Goal: Transaction & Acquisition: Purchase product/service

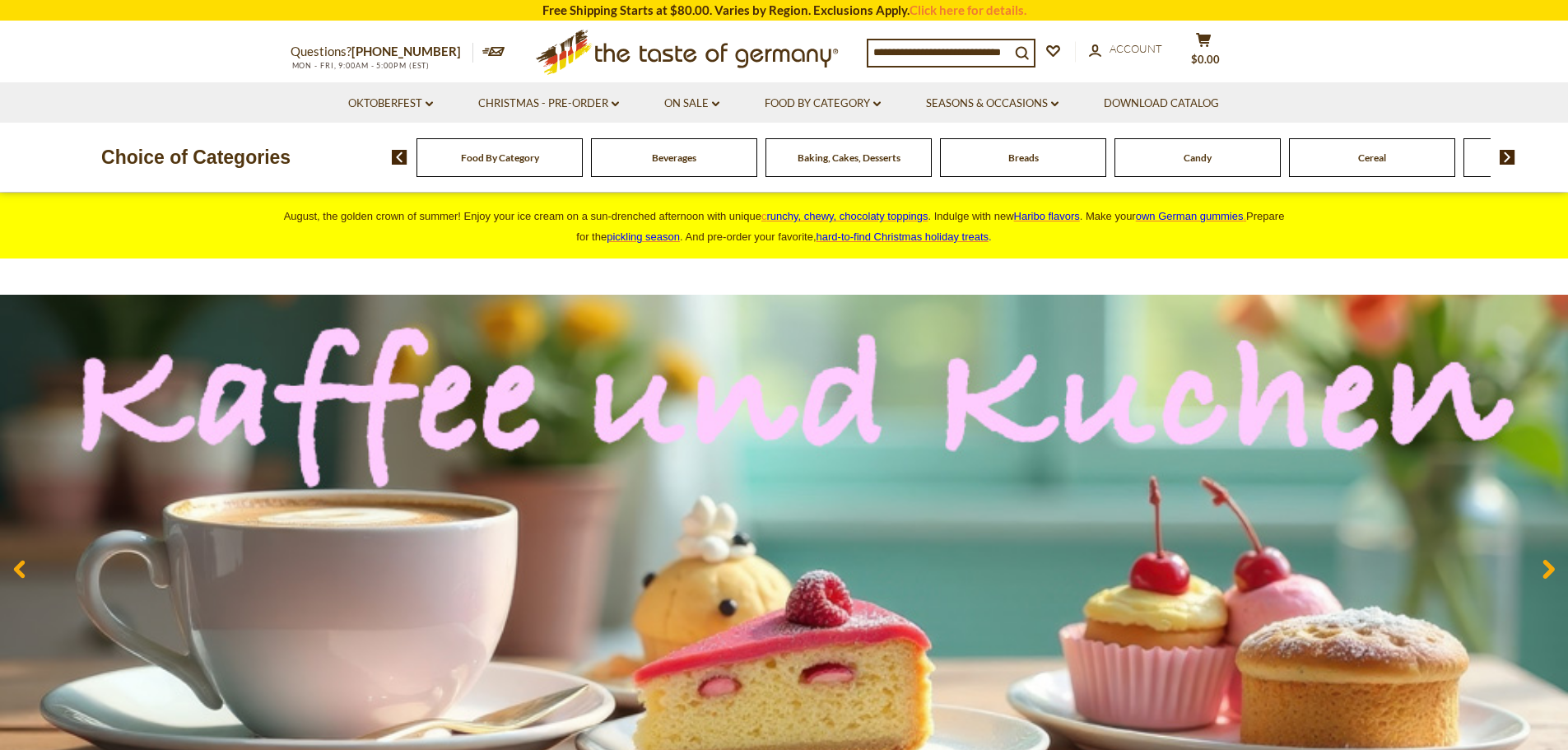
click at [848, 155] on span "Baking, Cakes, Desserts" at bounding box center [849, 158] width 103 height 12
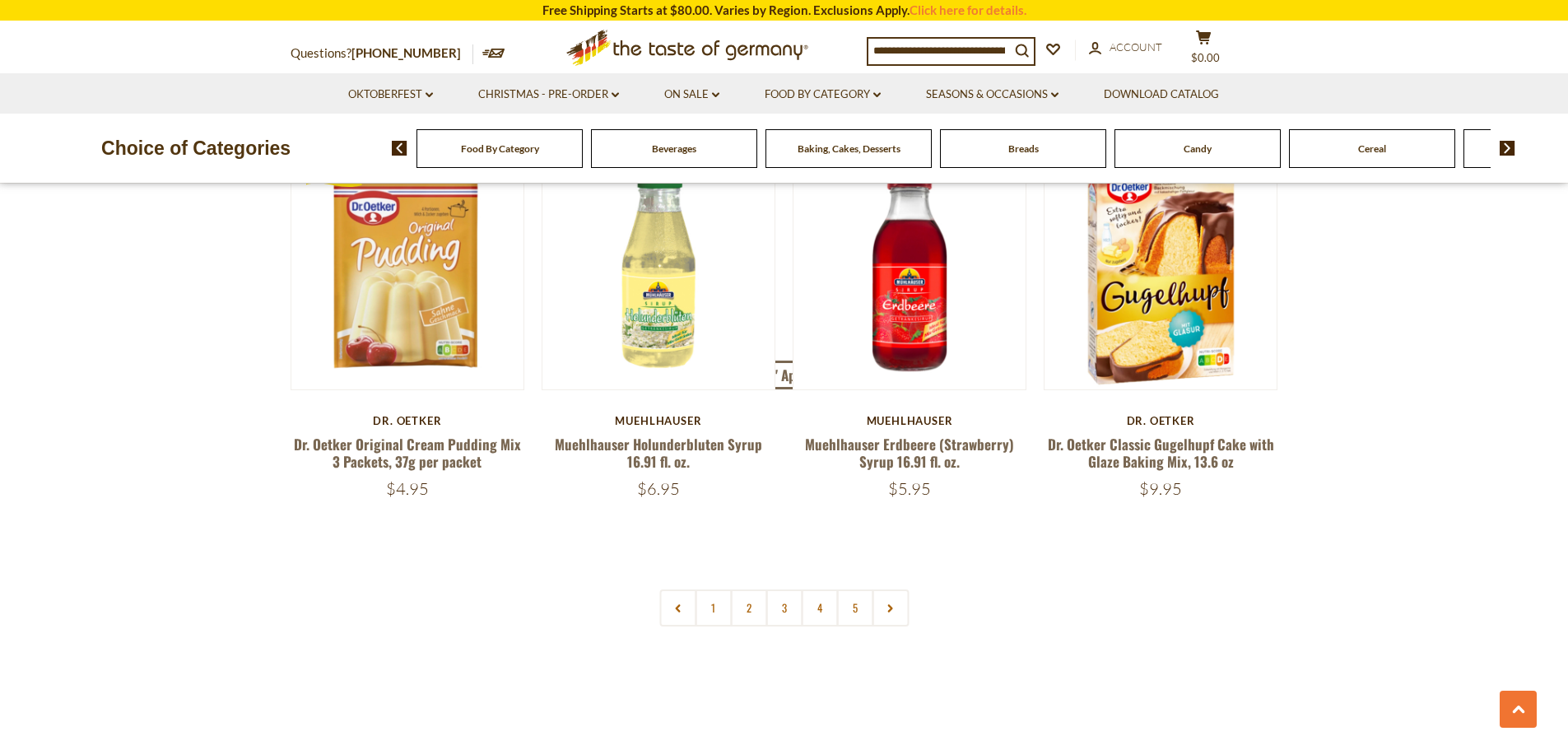
scroll to position [3871, 0]
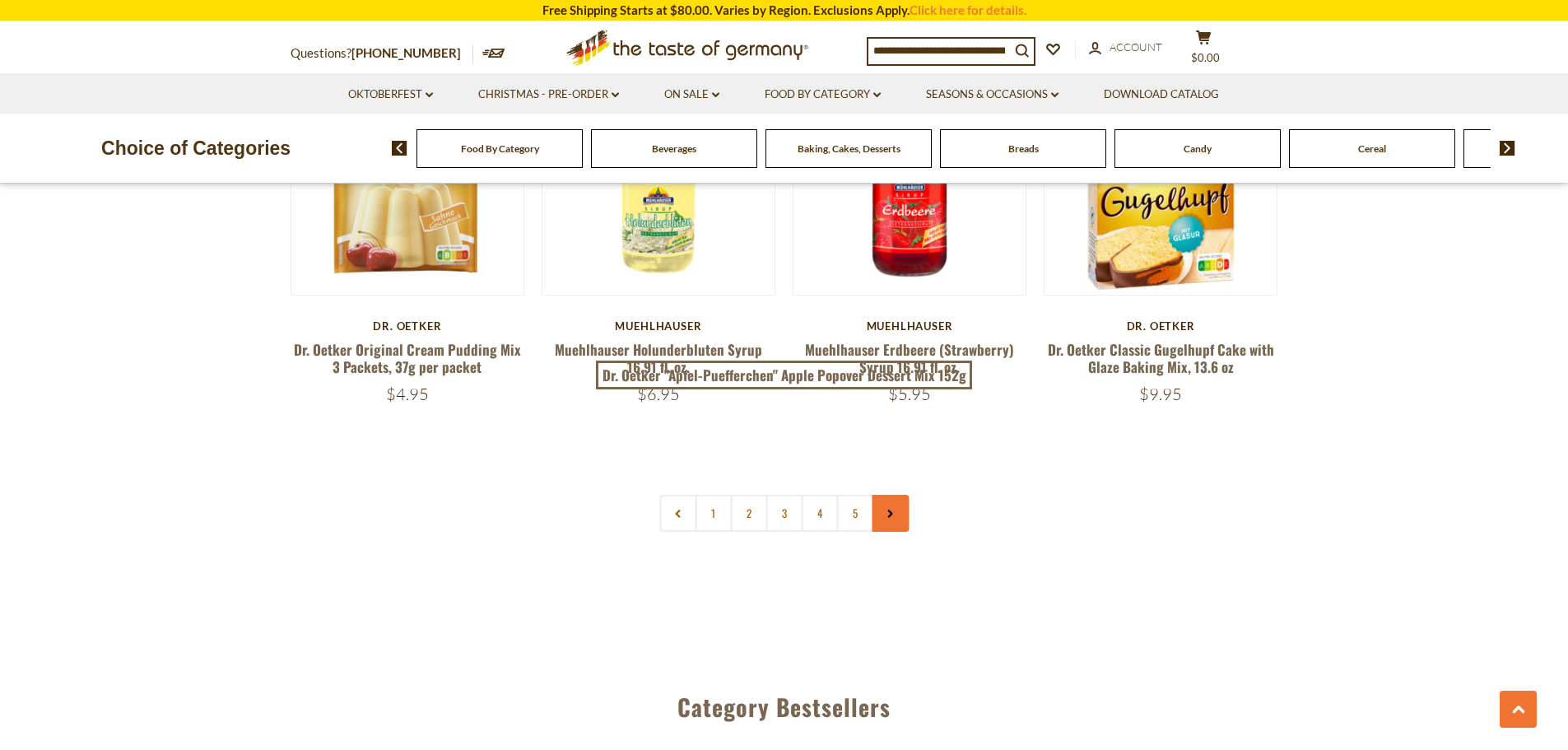
click at [888, 511] on use at bounding box center [891, 514] width 5 height 8
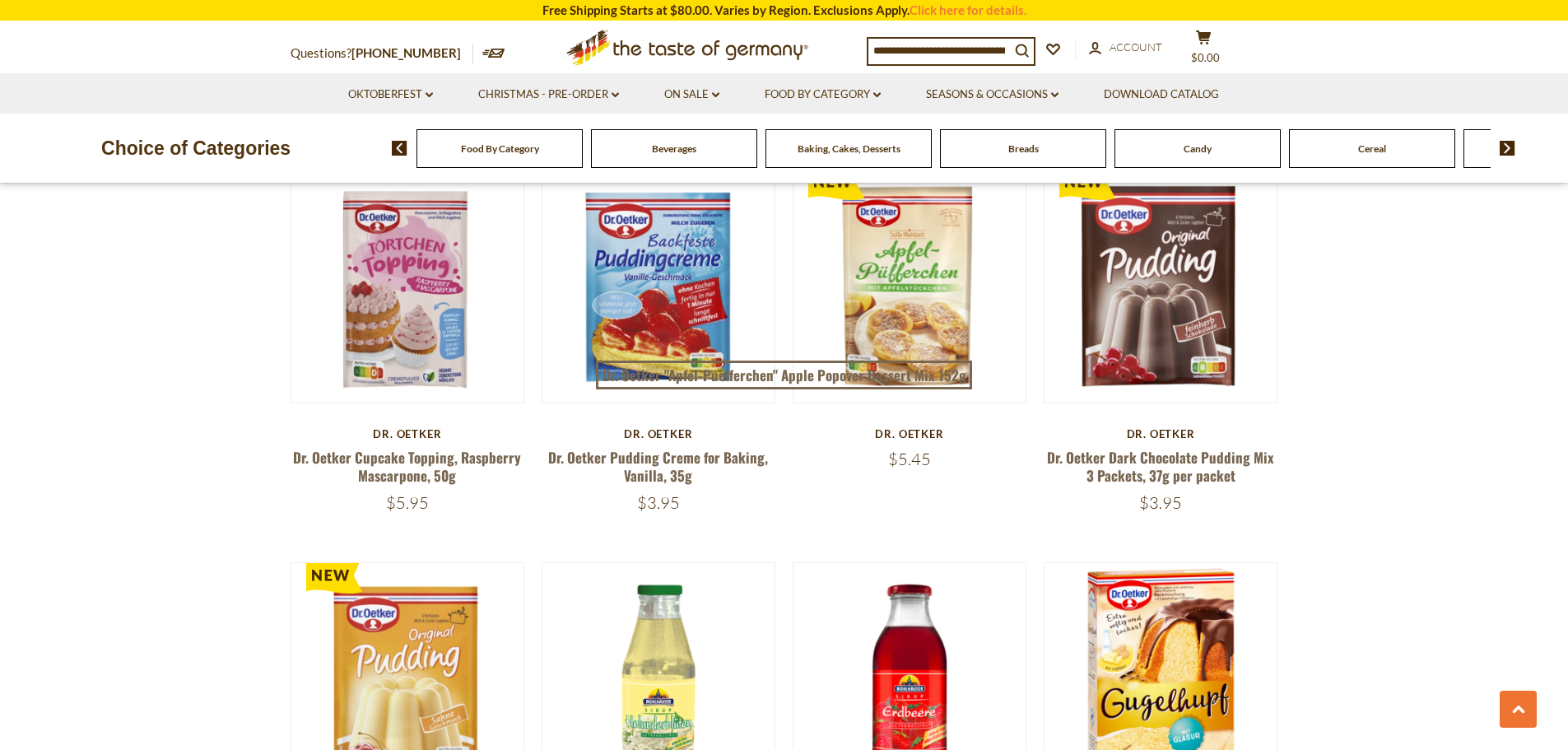
scroll to position [3707, 0]
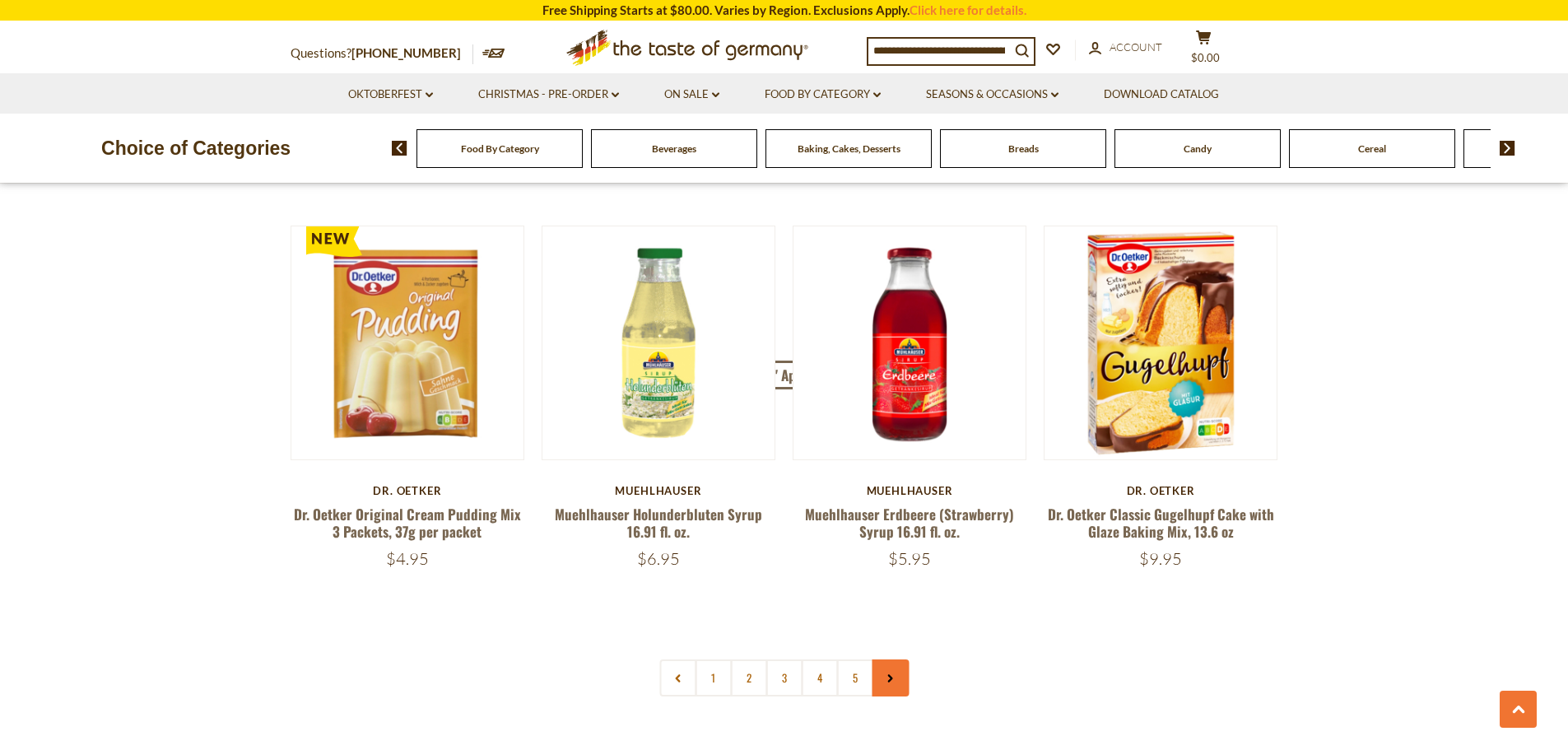
click at [891, 682] on icon at bounding box center [890, 678] width 10 height 8
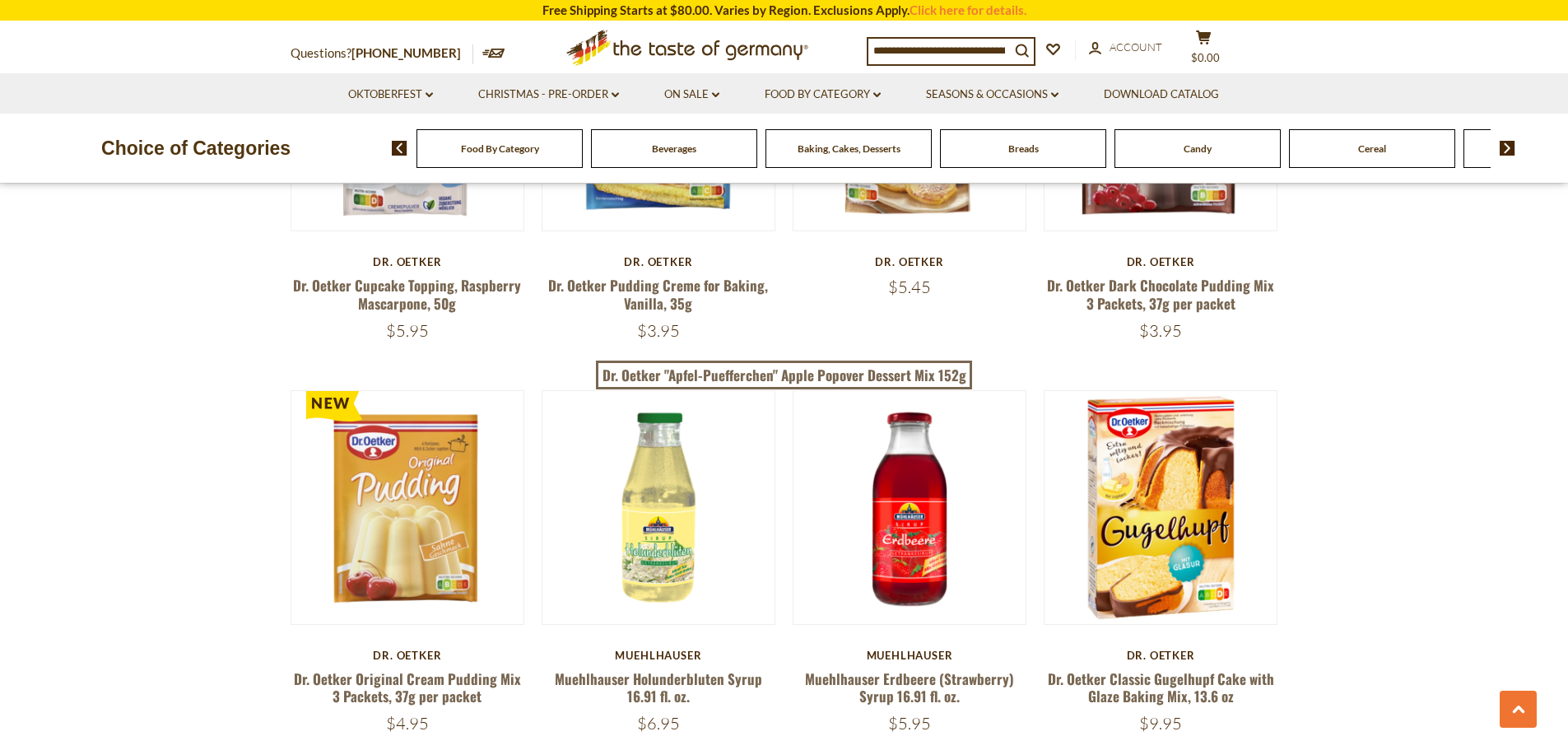
scroll to position [3789, 0]
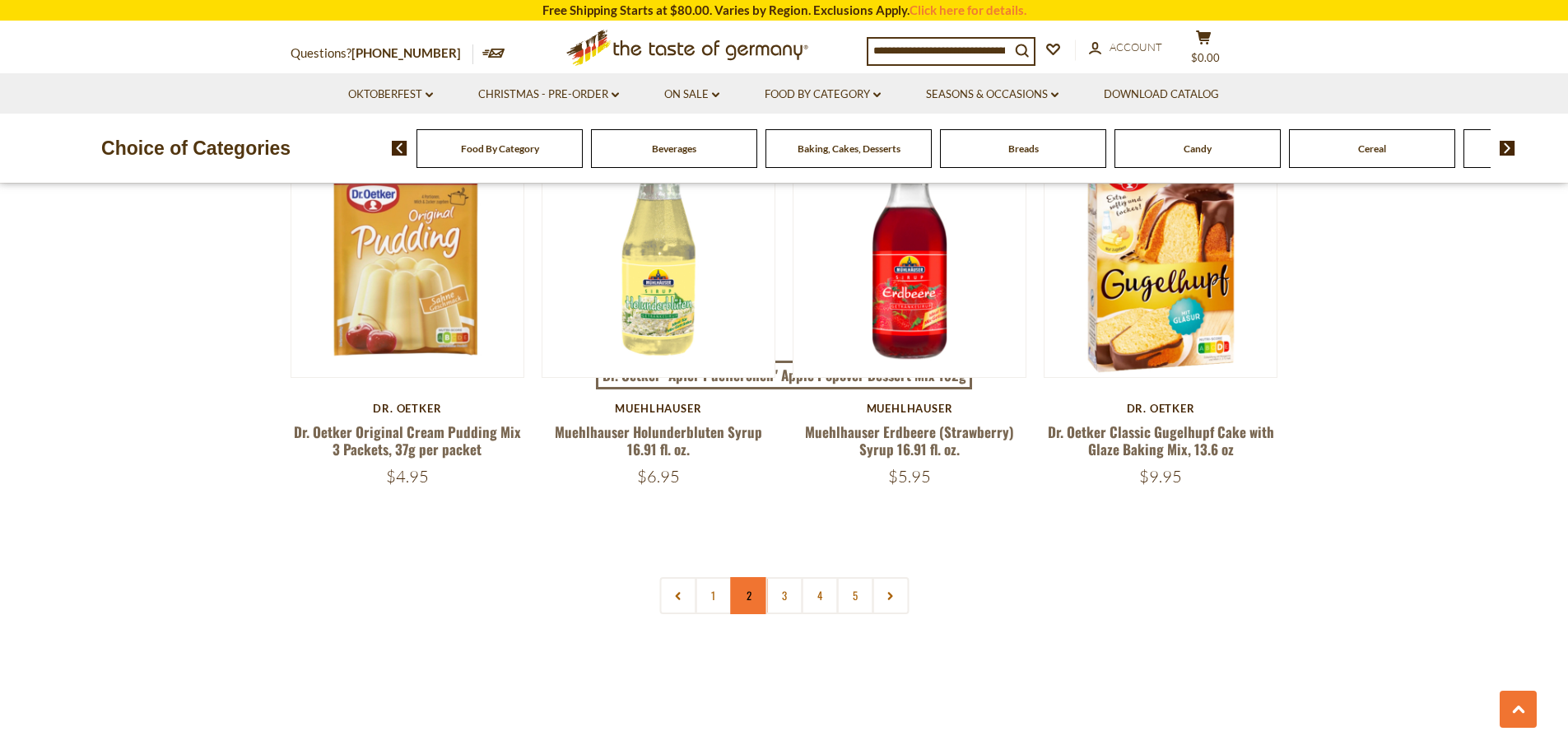
click at [749, 602] on link "2" at bounding box center [749, 596] width 37 height 37
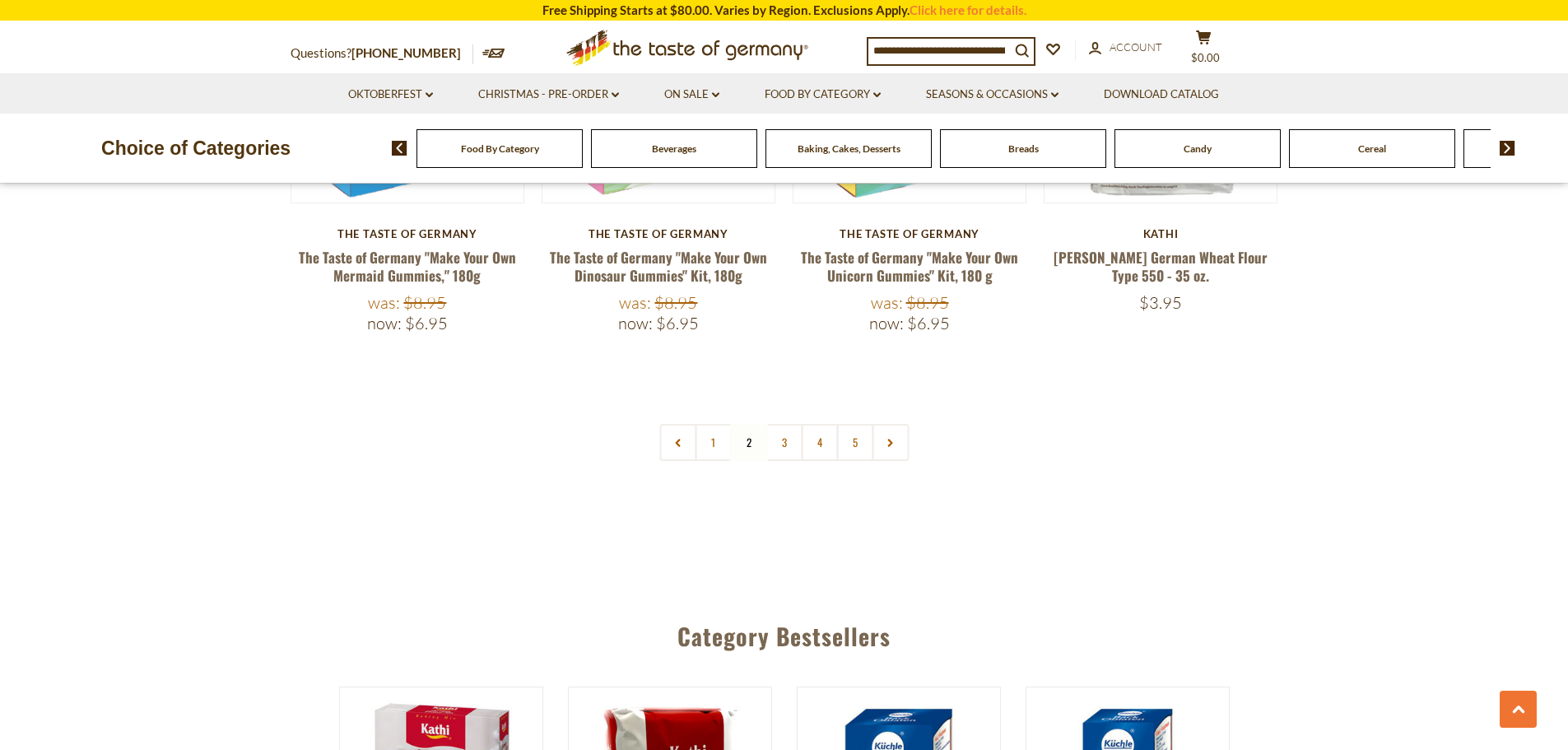
scroll to position [3954, 0]
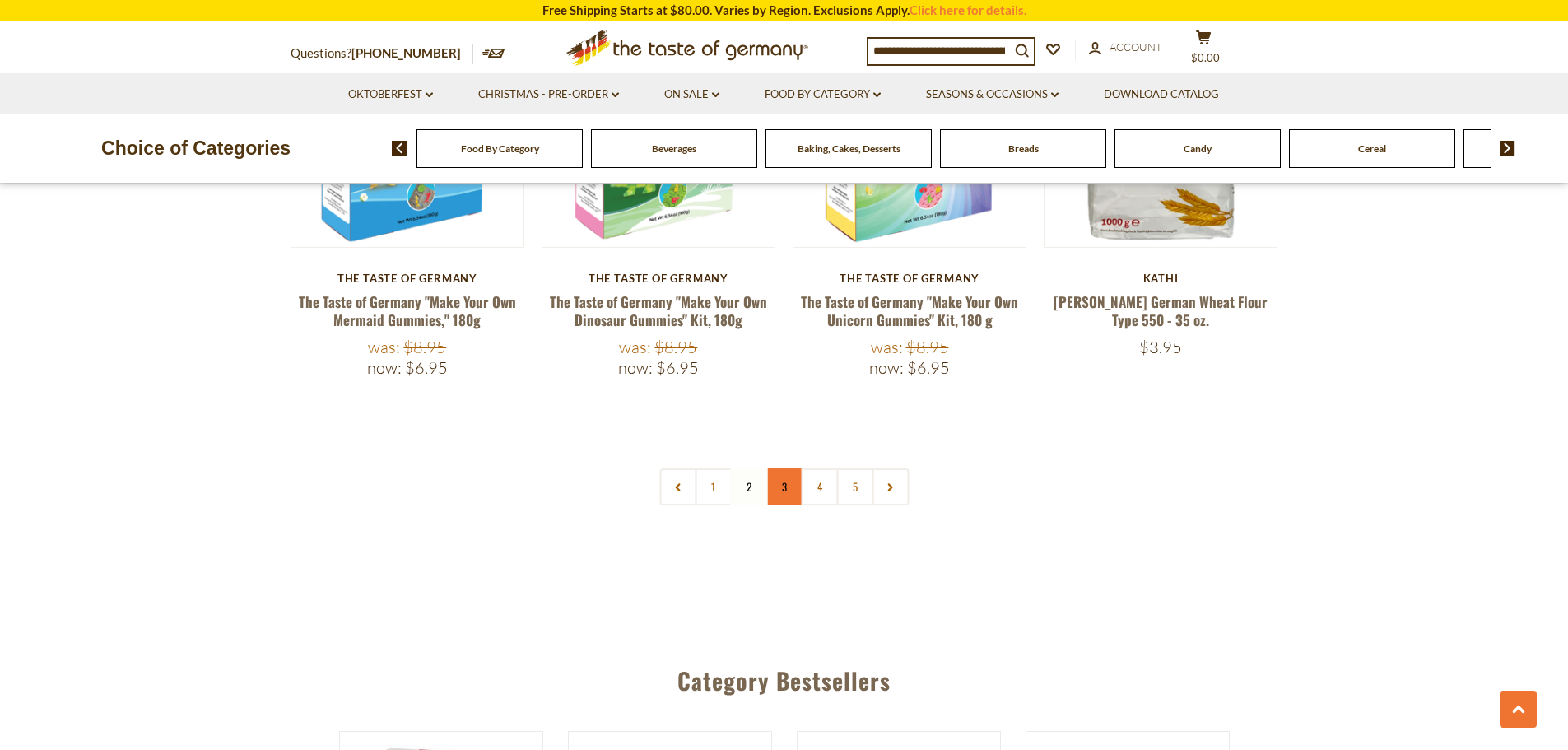
click at [784, 469] on link "3" at bounding box center [784, 488] width 37 height 37
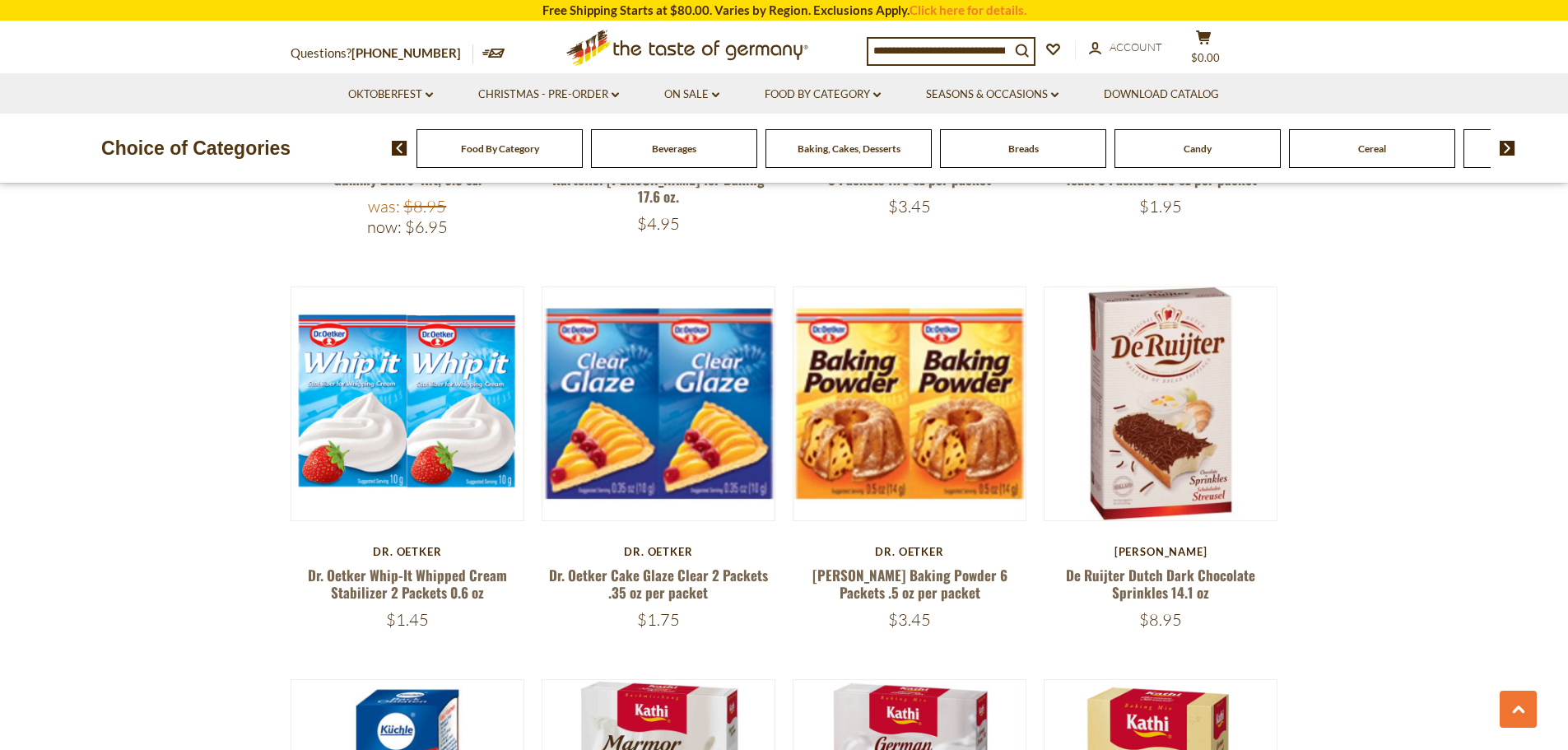
scroll to position [2504, 0]
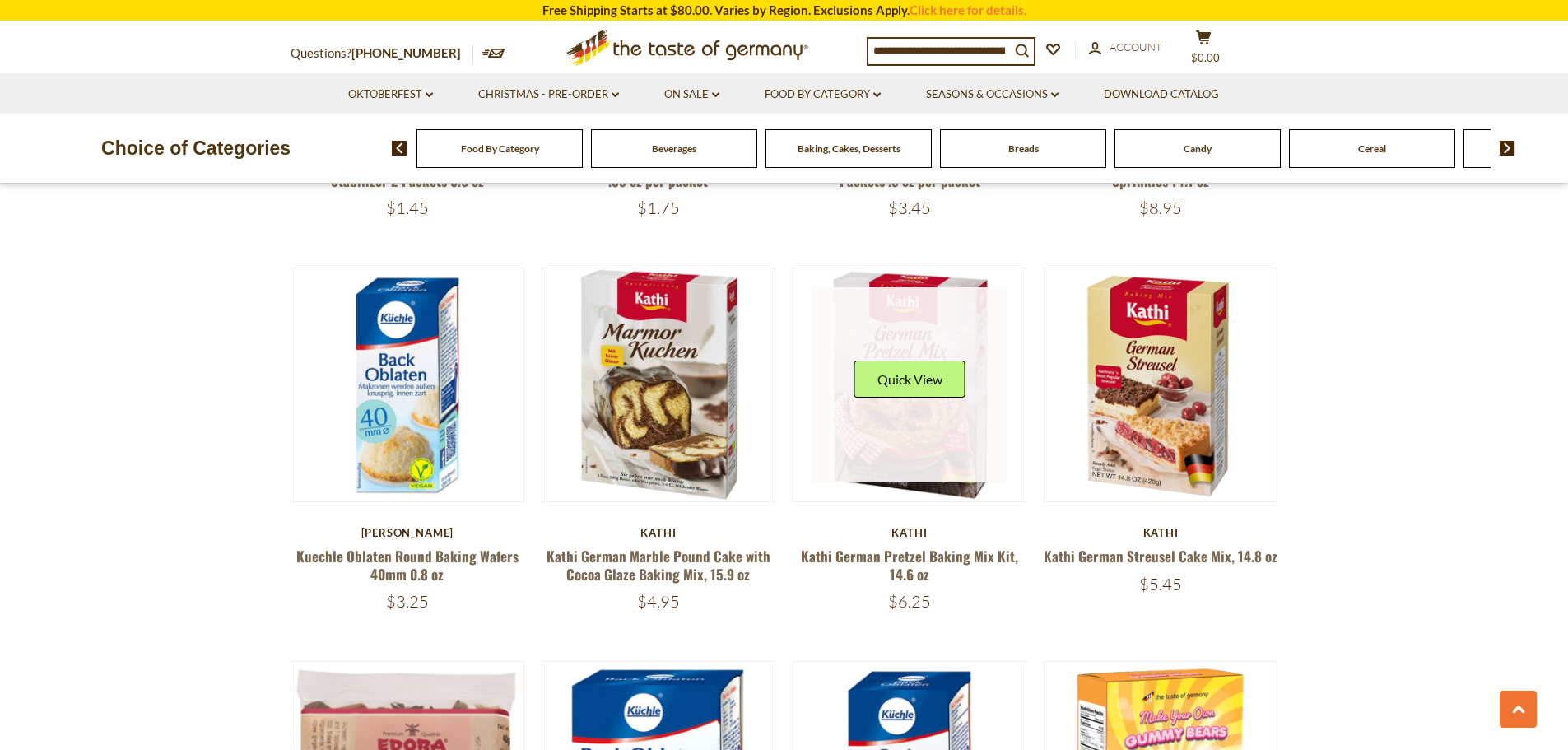
click at [934, 413] on link at bounding box center [909, 385] width 196 height 196
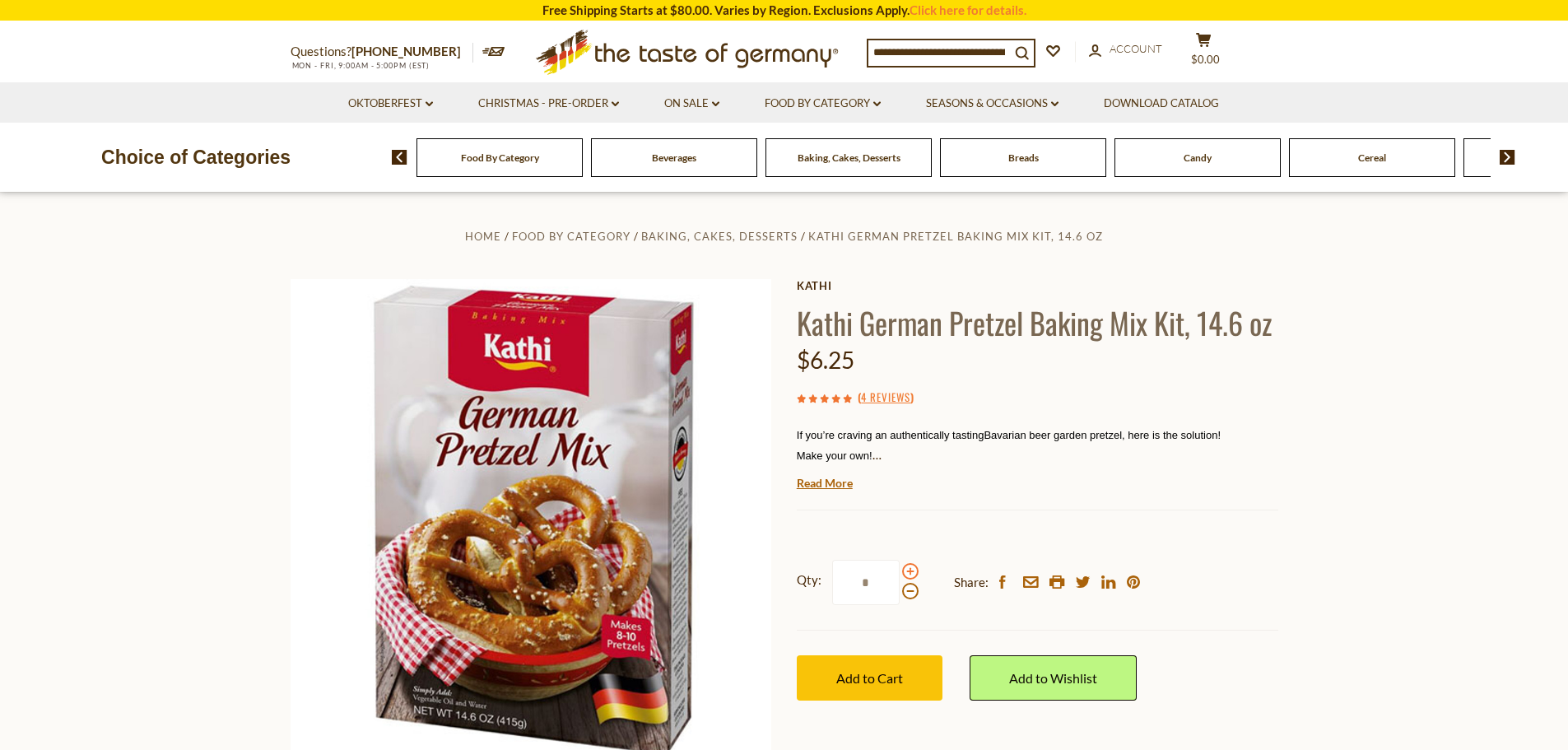
click at [906, 568] on span at bounding box center [910, 572] width 17 height 17
click at [900, 568] on input "*" at bounding box center [866, 582] width 67 height 45
type input "*"
click at [863, 673] on span "Add to Cart" at bounding box center [870, 678] width 67 height 16
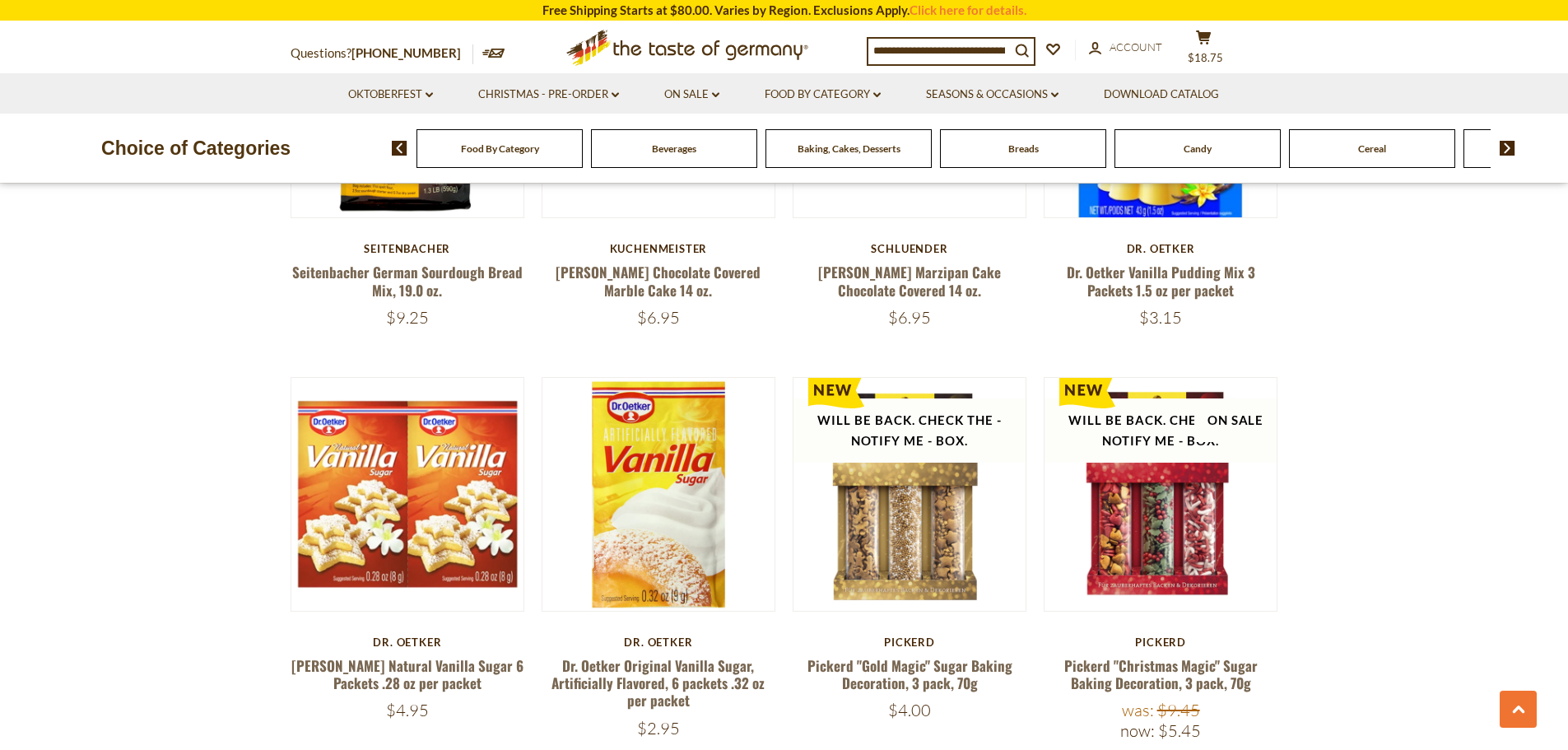
scroll to position [3988, 0]
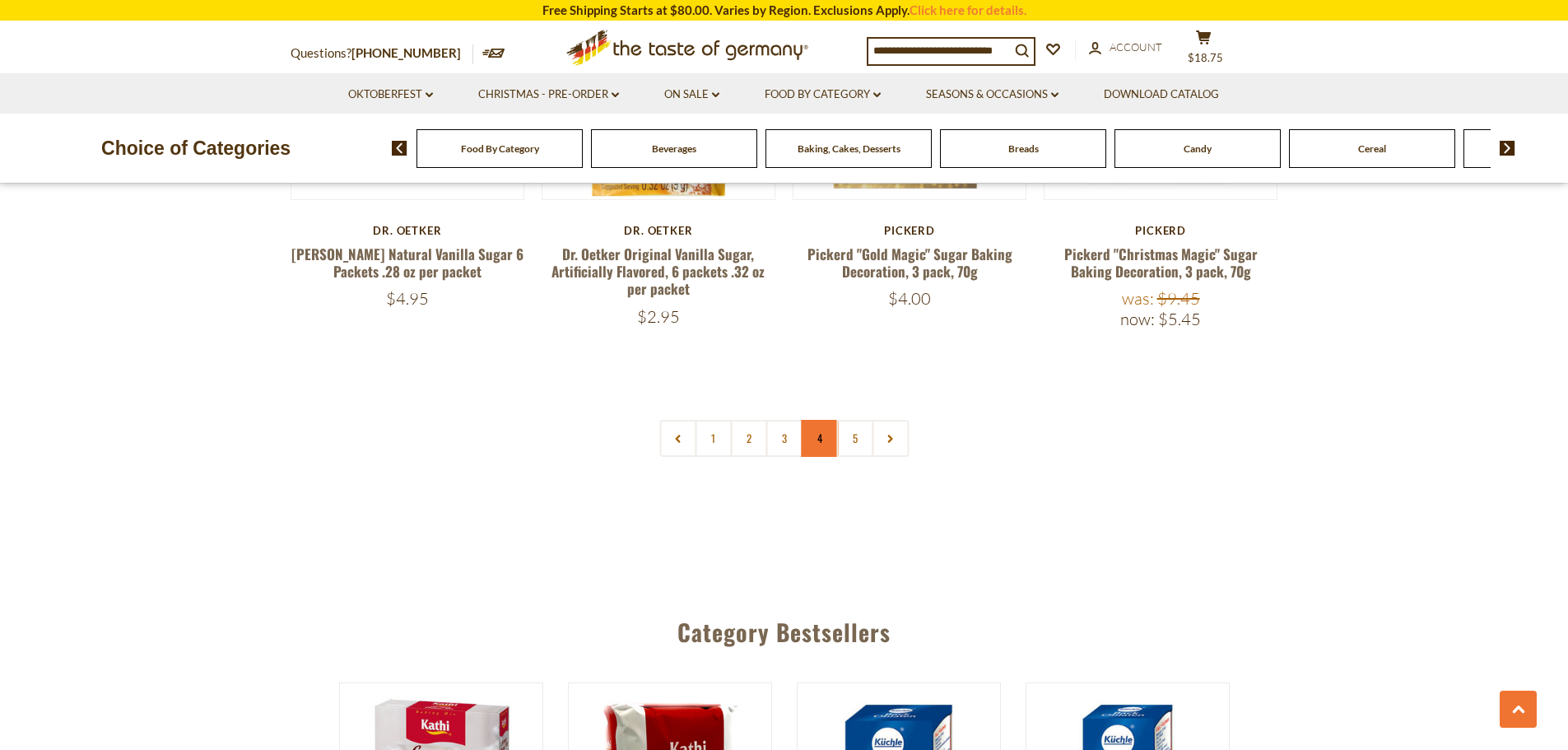
click at [815, 438] on link "4" at bounding box center [819, 439] width 37 height 37
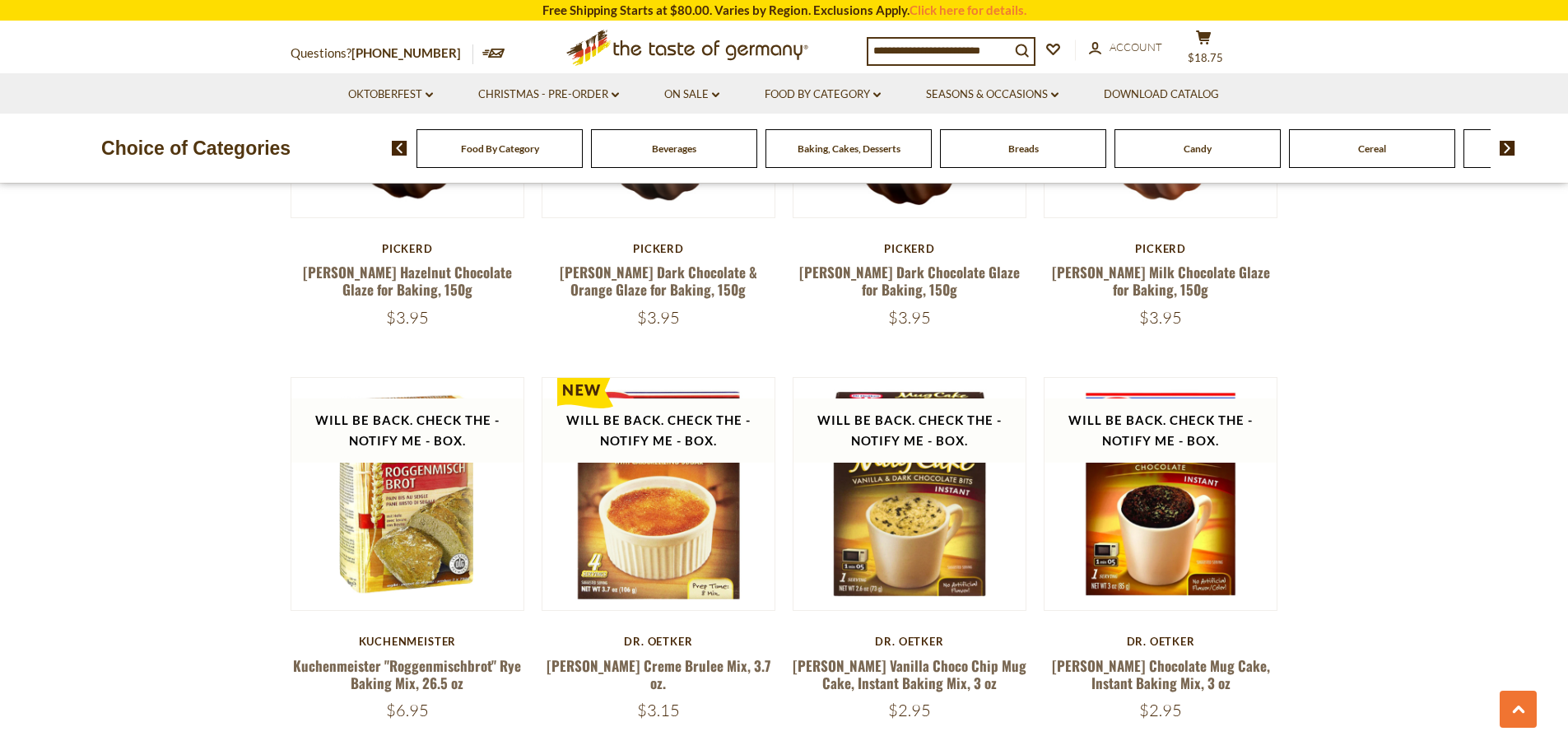
scroll to position [3740, 0]
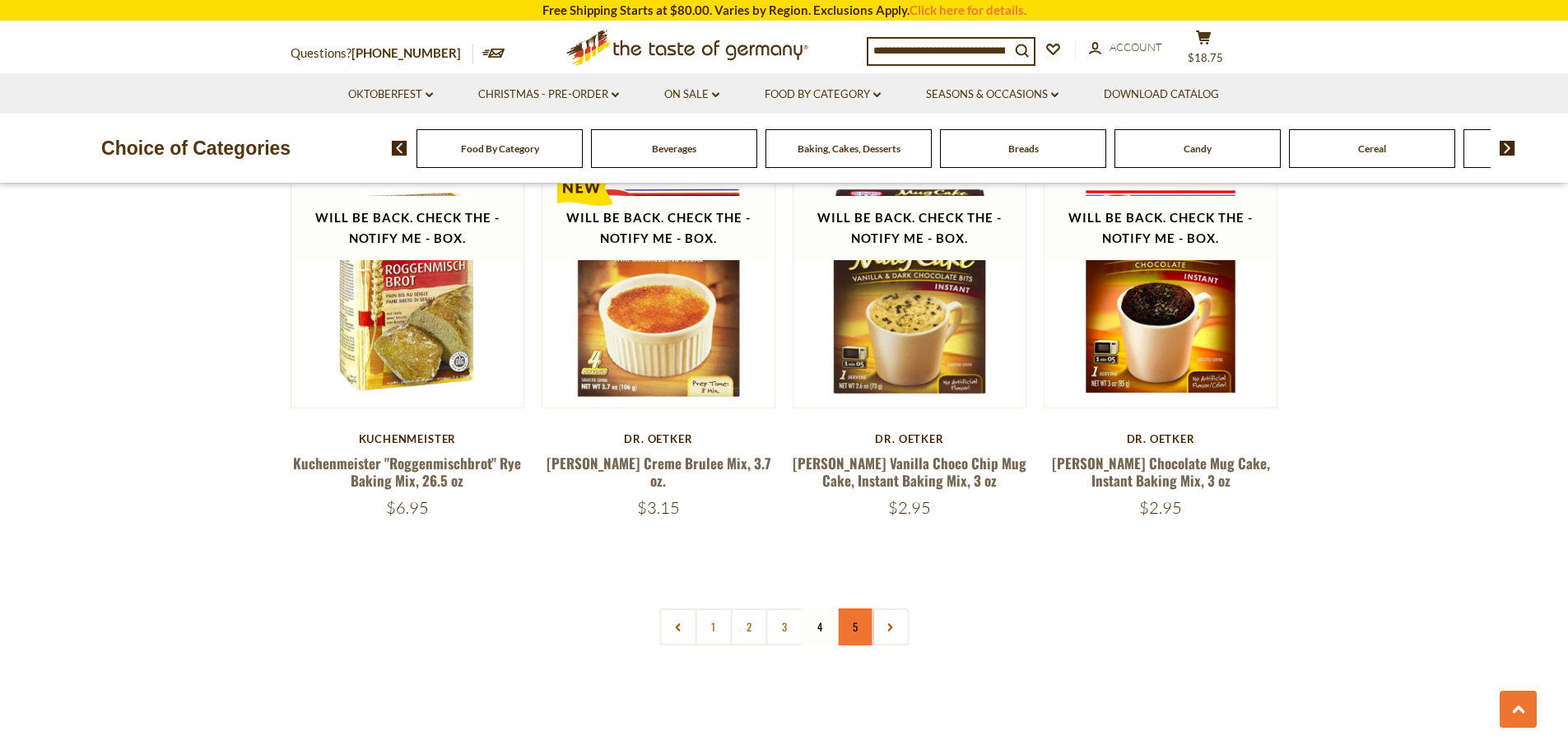
click at [852, 628] on link "5" at bounding box center [855, 627] width 37 height 37
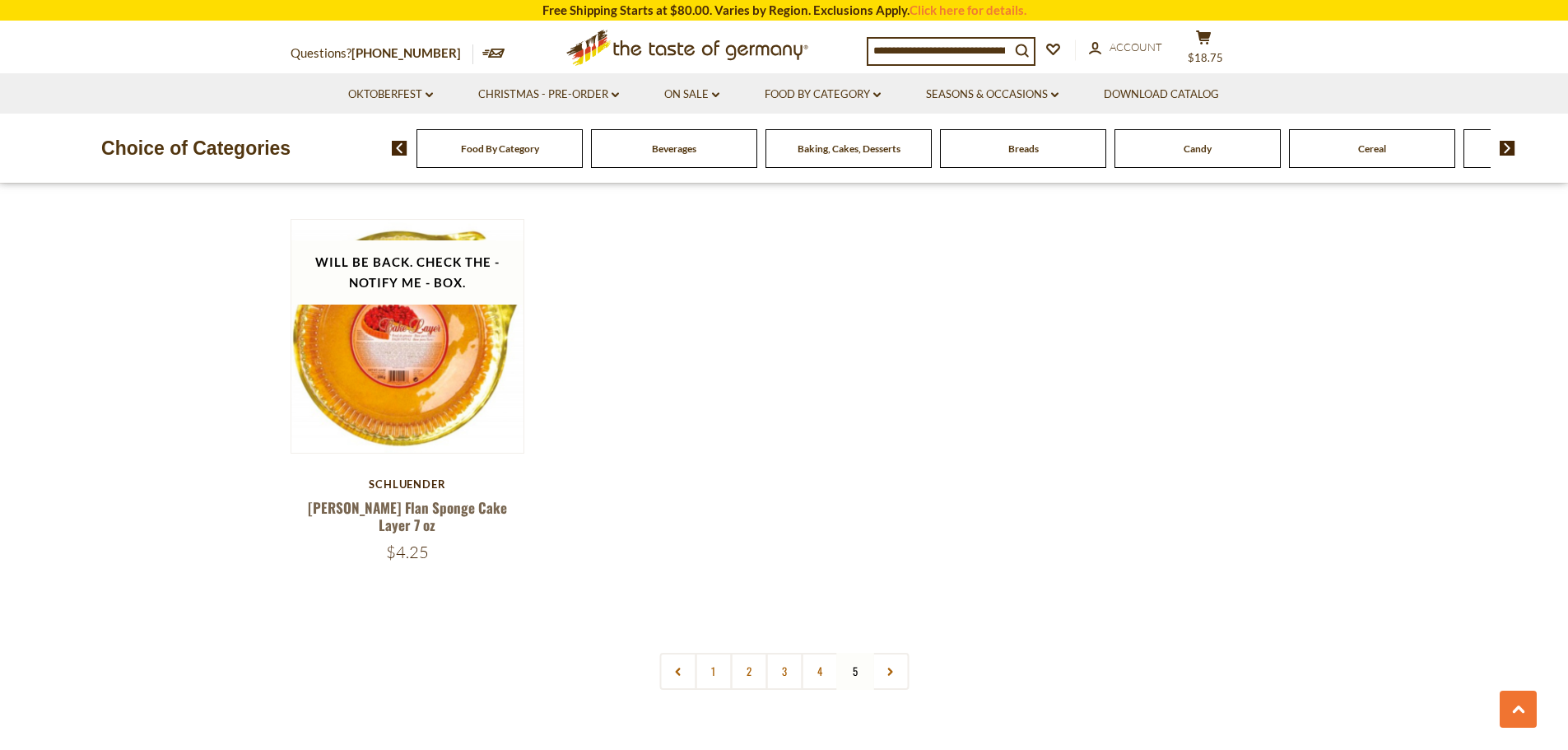
scroll to position [3329, 0]
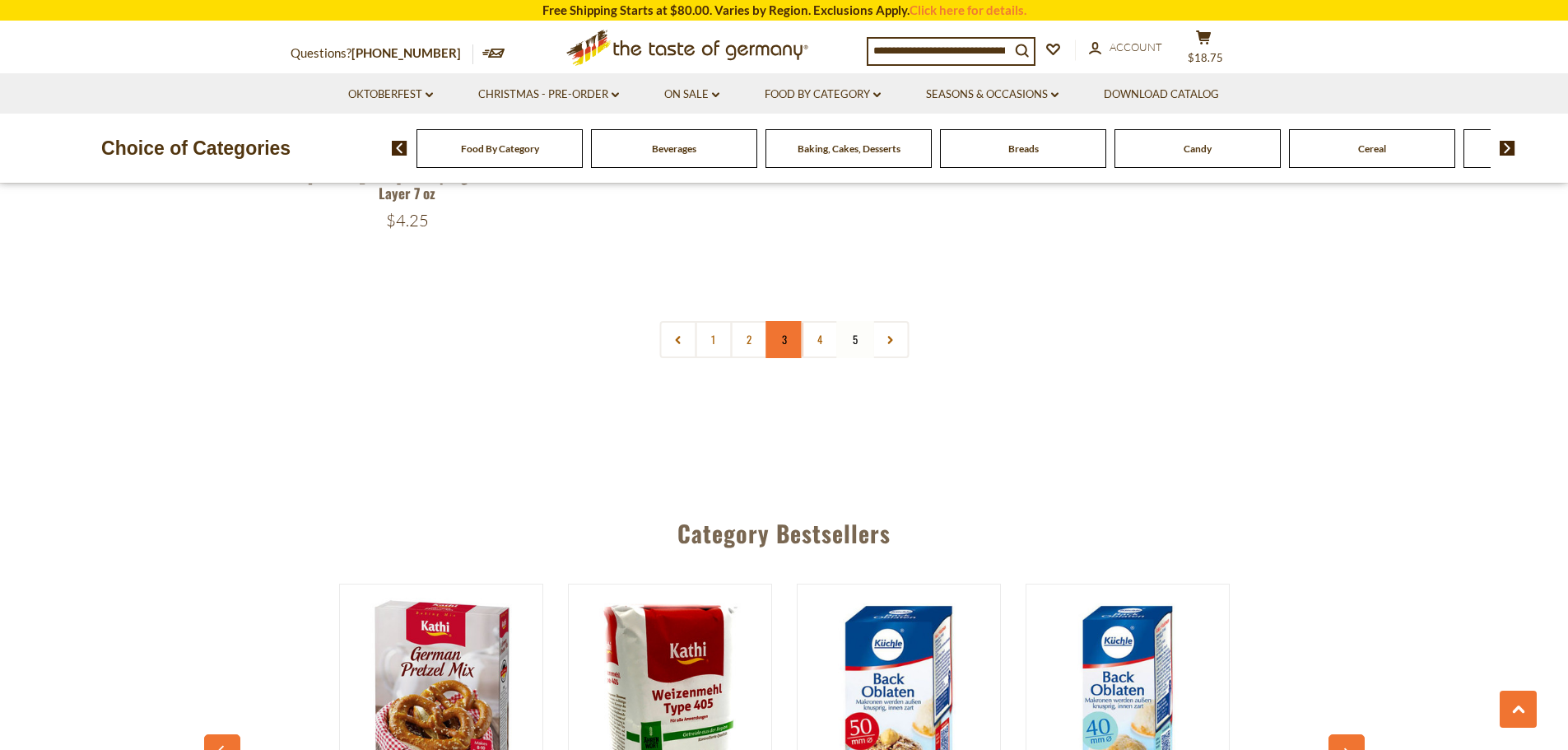
click at [782, 322] on link "3" at bounding box center [784, 340] width 37 height 37
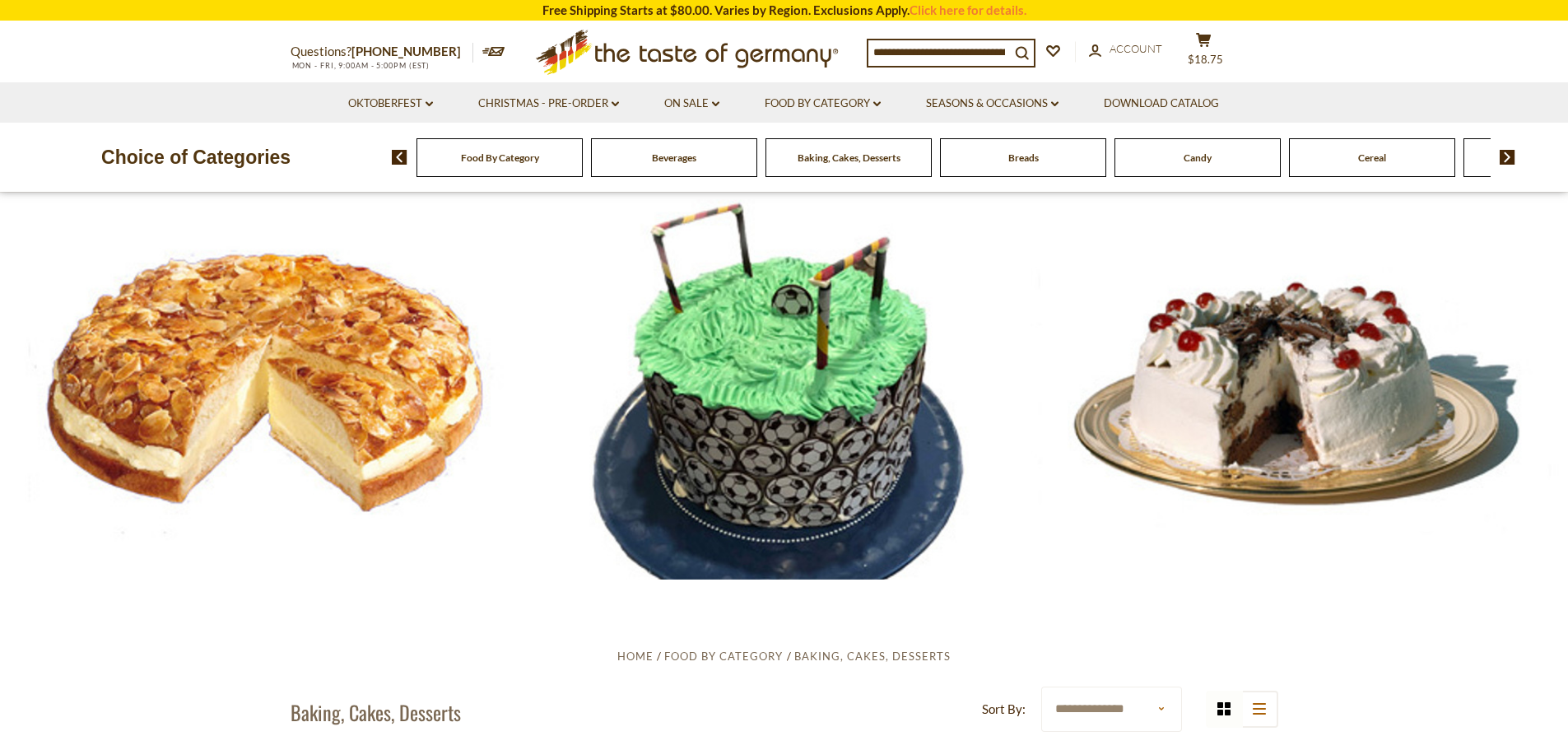
scroll to position [0, 0]
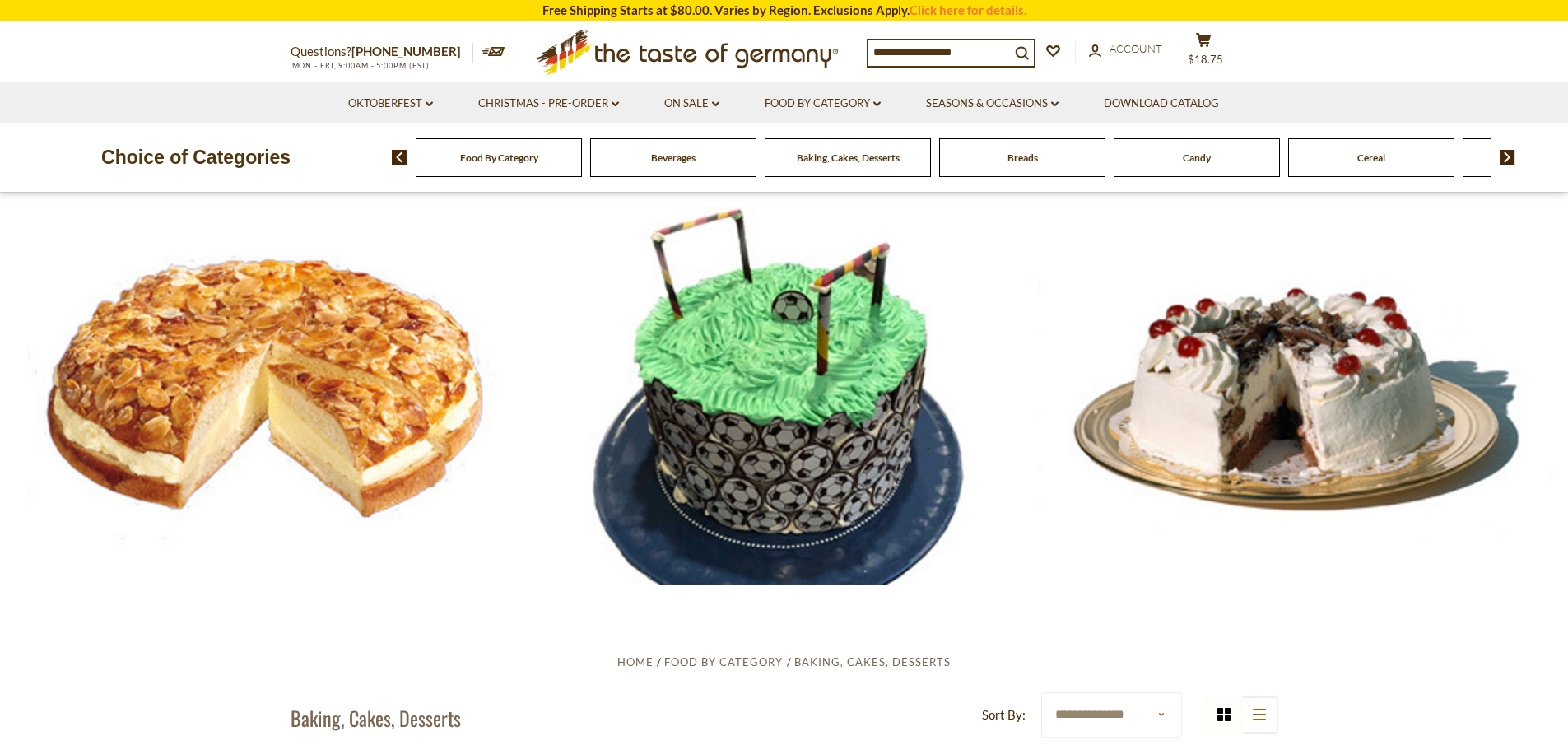
click at [582, 168] on div "Candy" at bounding box center [499, 158] width 166 height 39
click at [582, 171] on div "Candy" at bounding box center [499, 158] width 166 height 39
click at [835, 100] on link "Food By Category dropdown_arrow" at bounding box center [822, 103] width 116 height 19
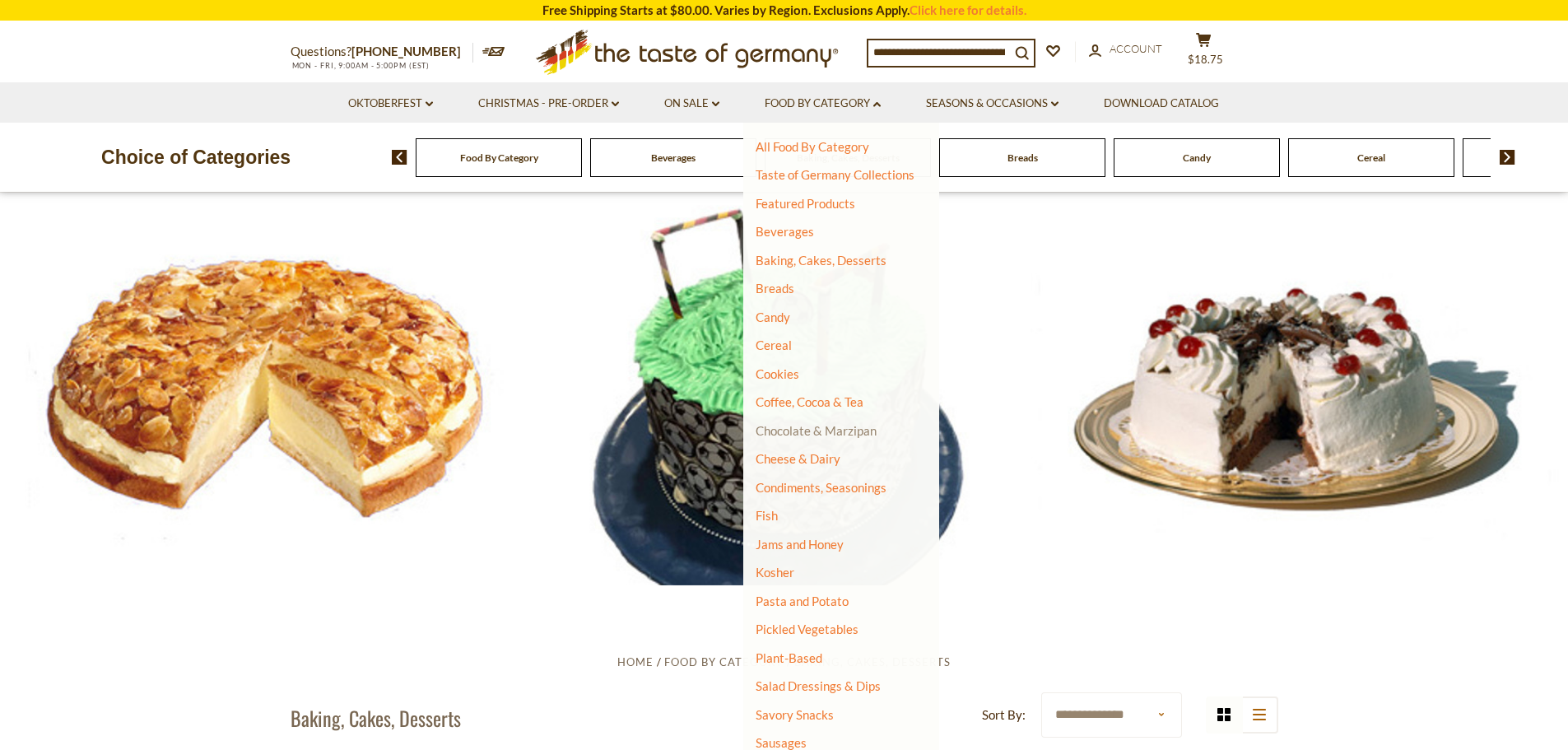
click at [839, 429] on link "Chocolate & Marzipan" at bounding box center [816, 430] width 121 height 15
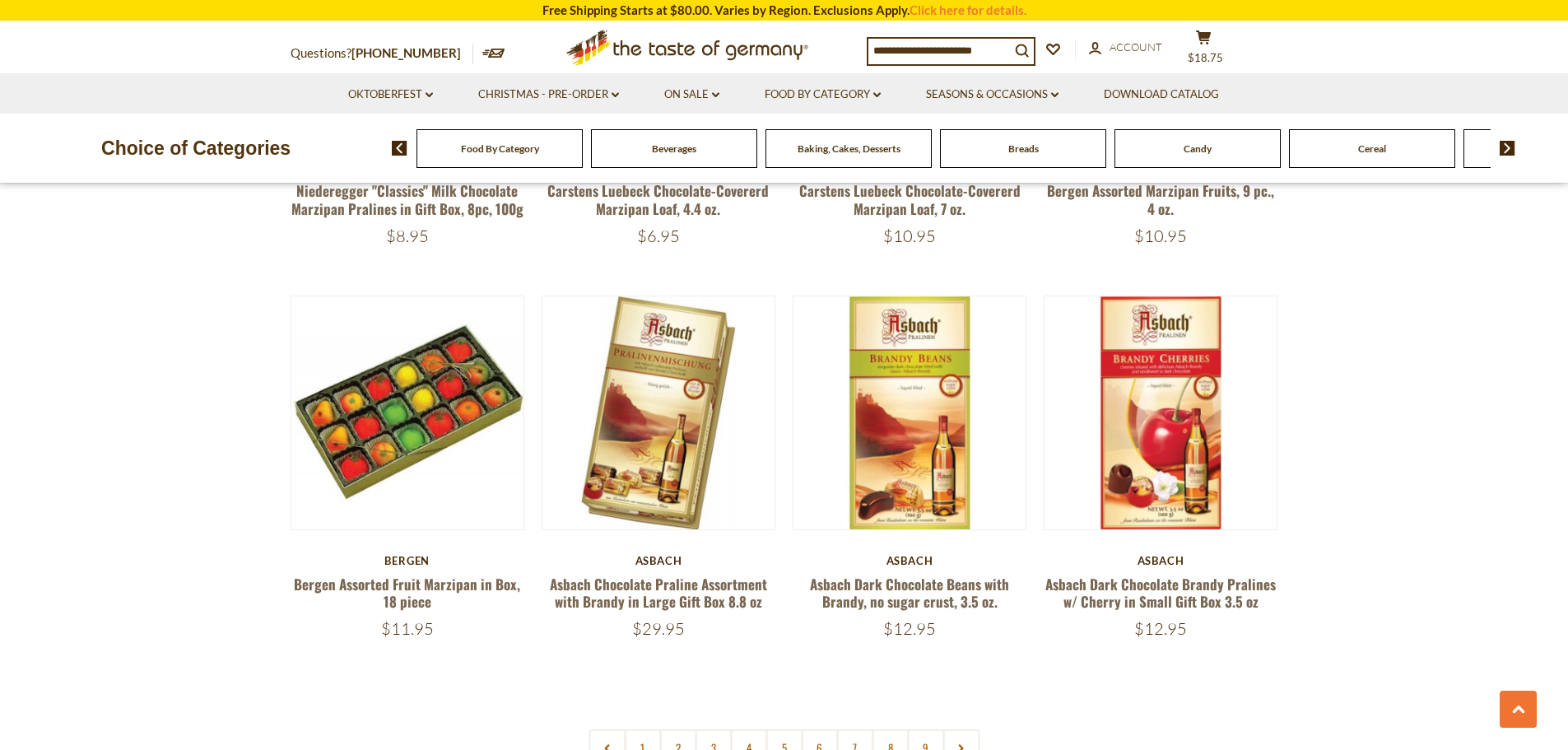
scroll to position [4201, 0]
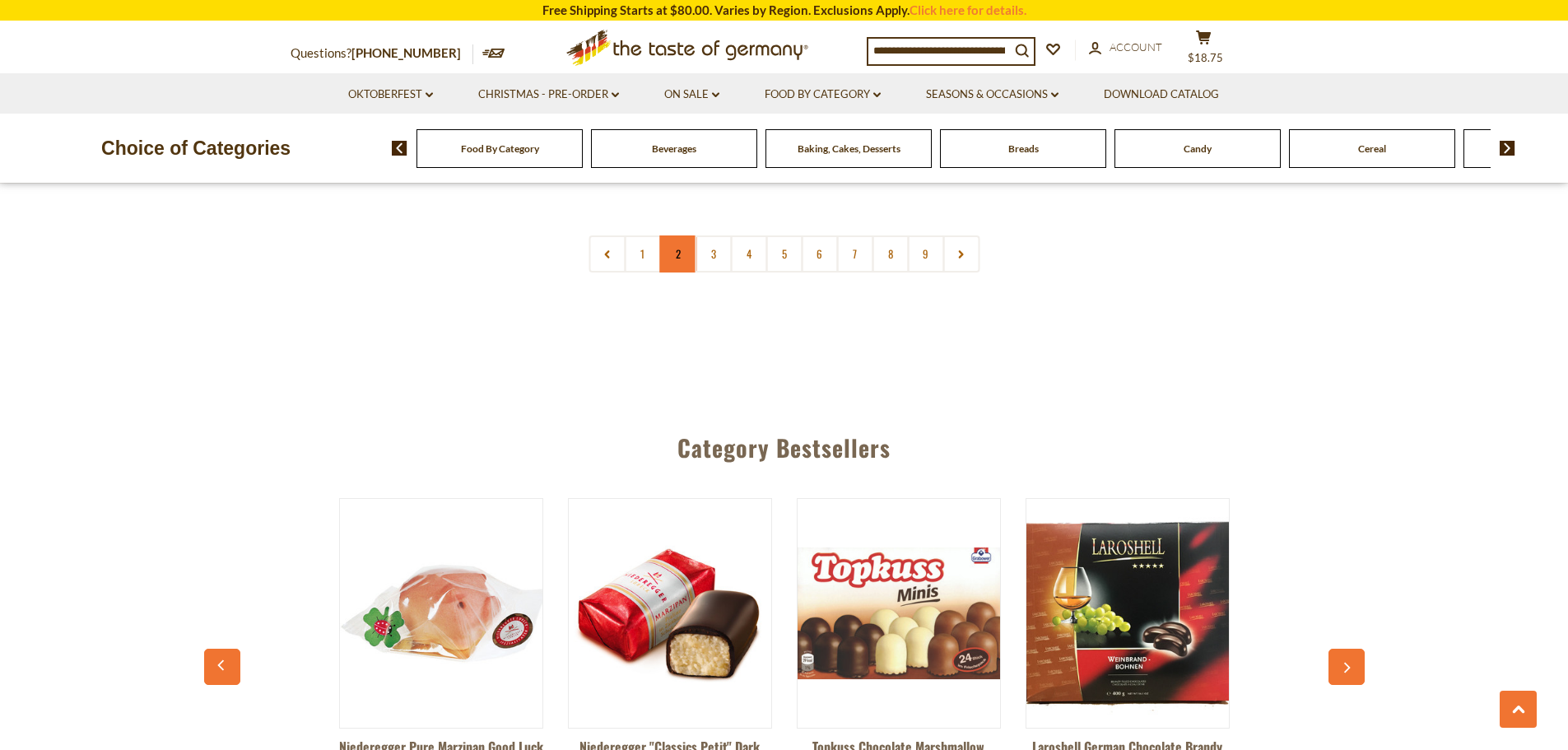
click at [676, 256] on link "2" at bounding box center [678, 254] width 37 height 37
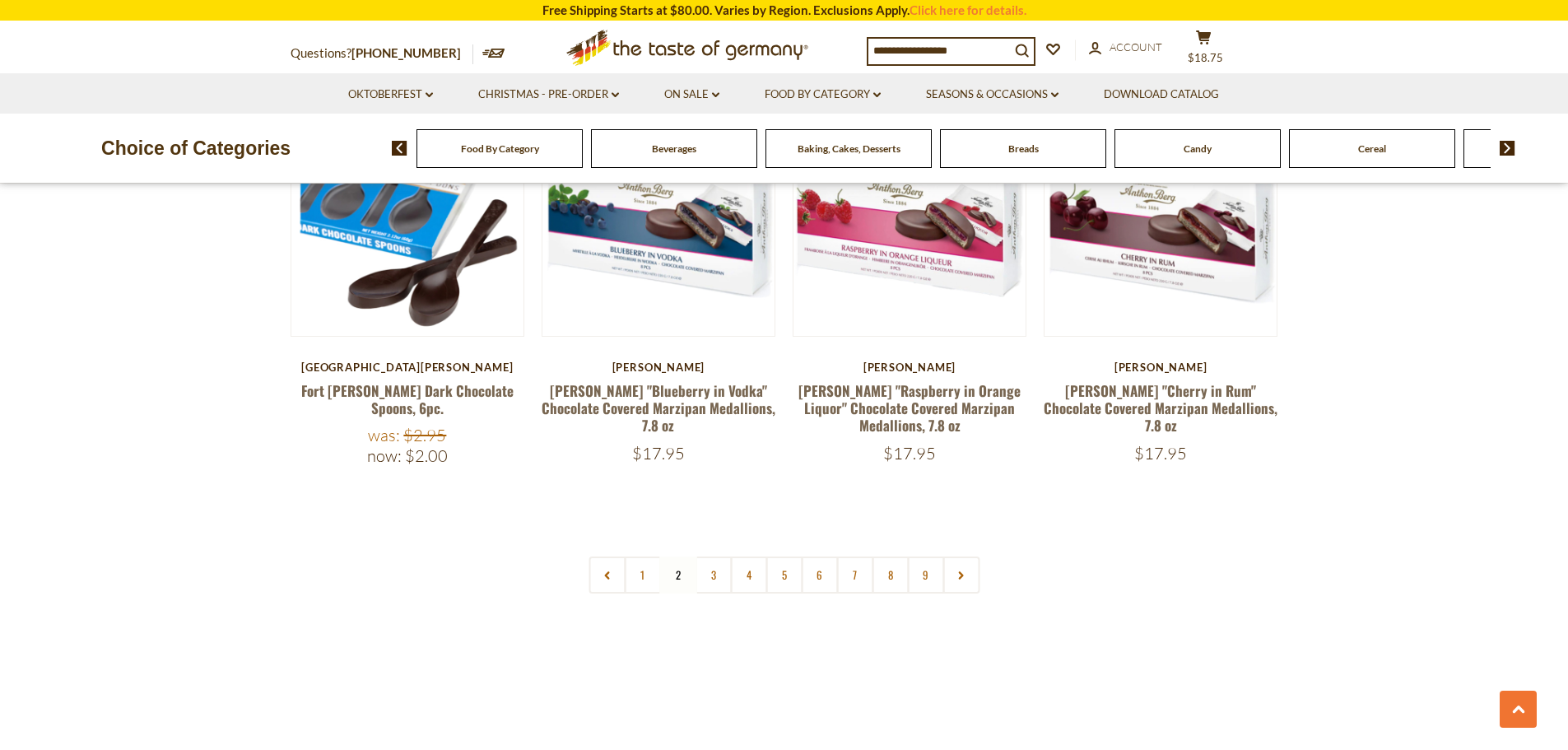
scroll to position [4152, 0]
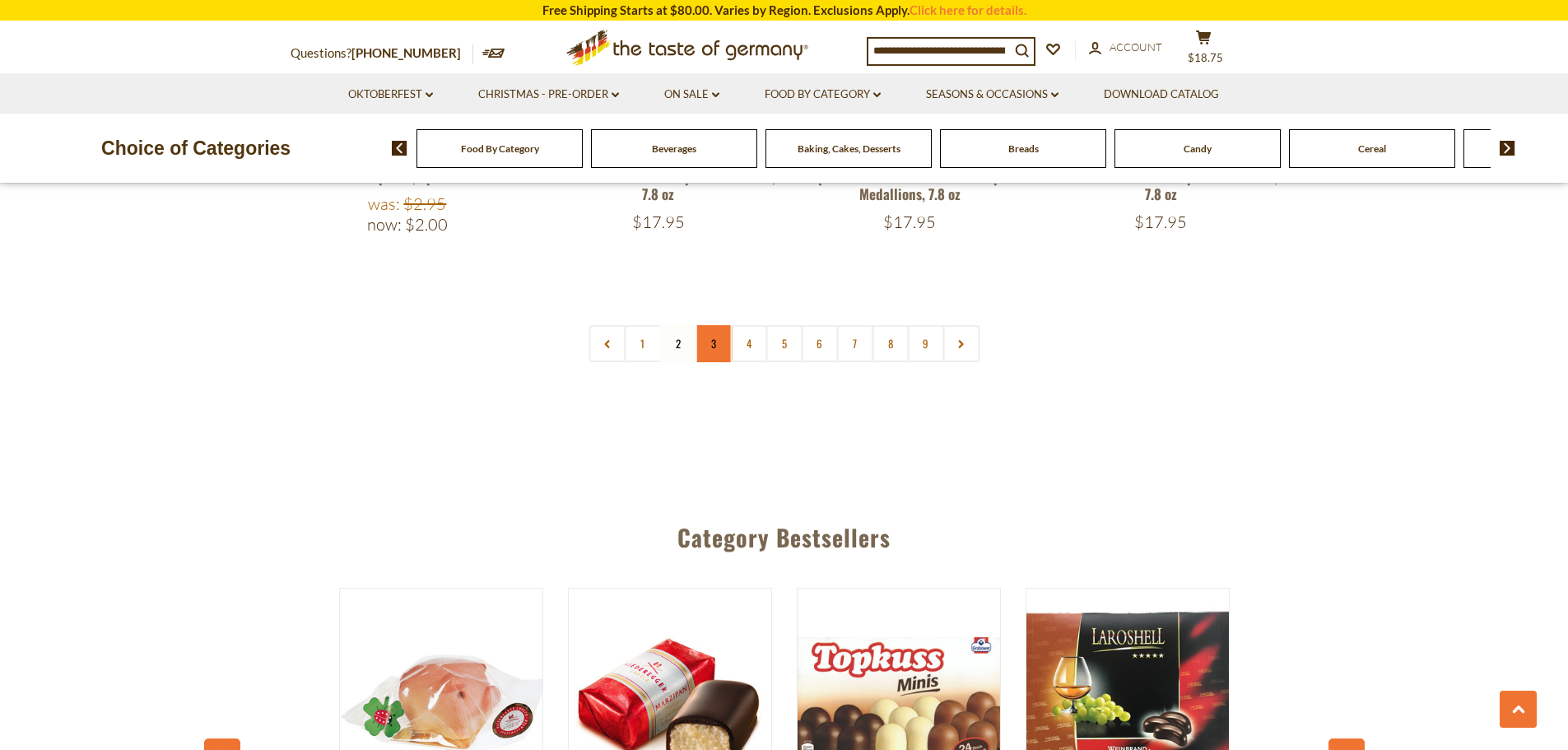
click at [712, 325] on link "3" at bounding box center [713, 344] width 37 height 37
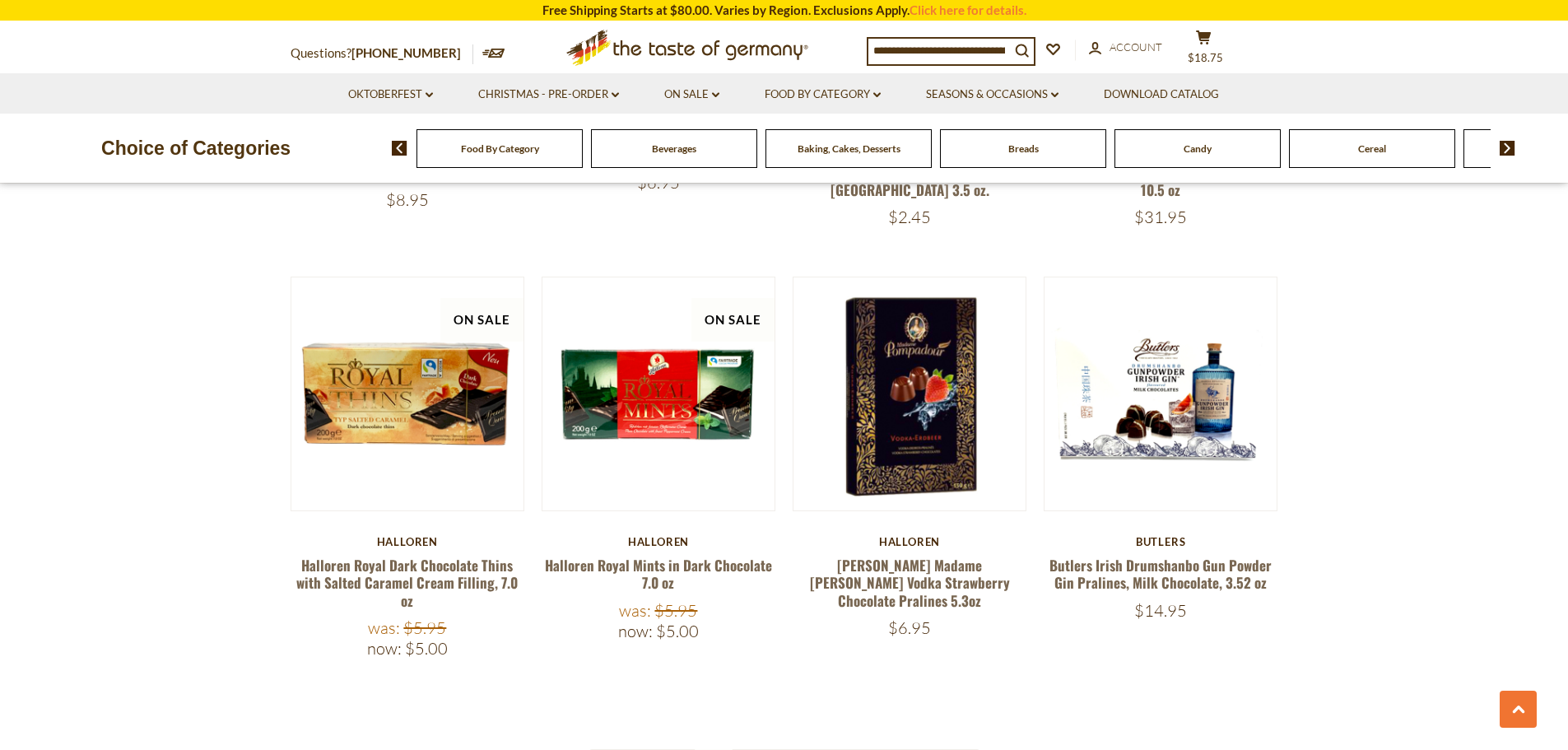
scroll to position [3988, 0]
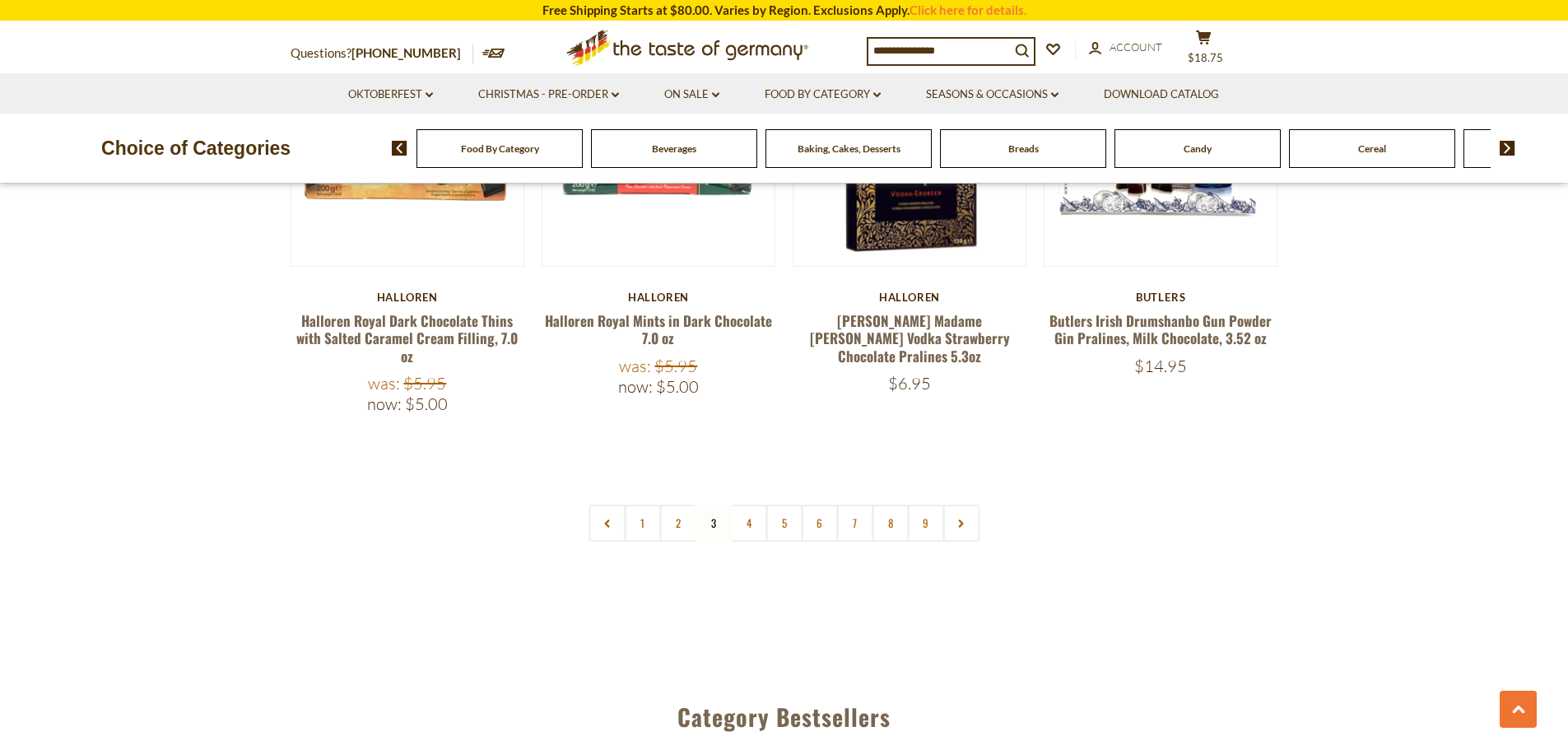
click at [747, 505] on link "4" at bounding box center [749, 524] width 37 height 37
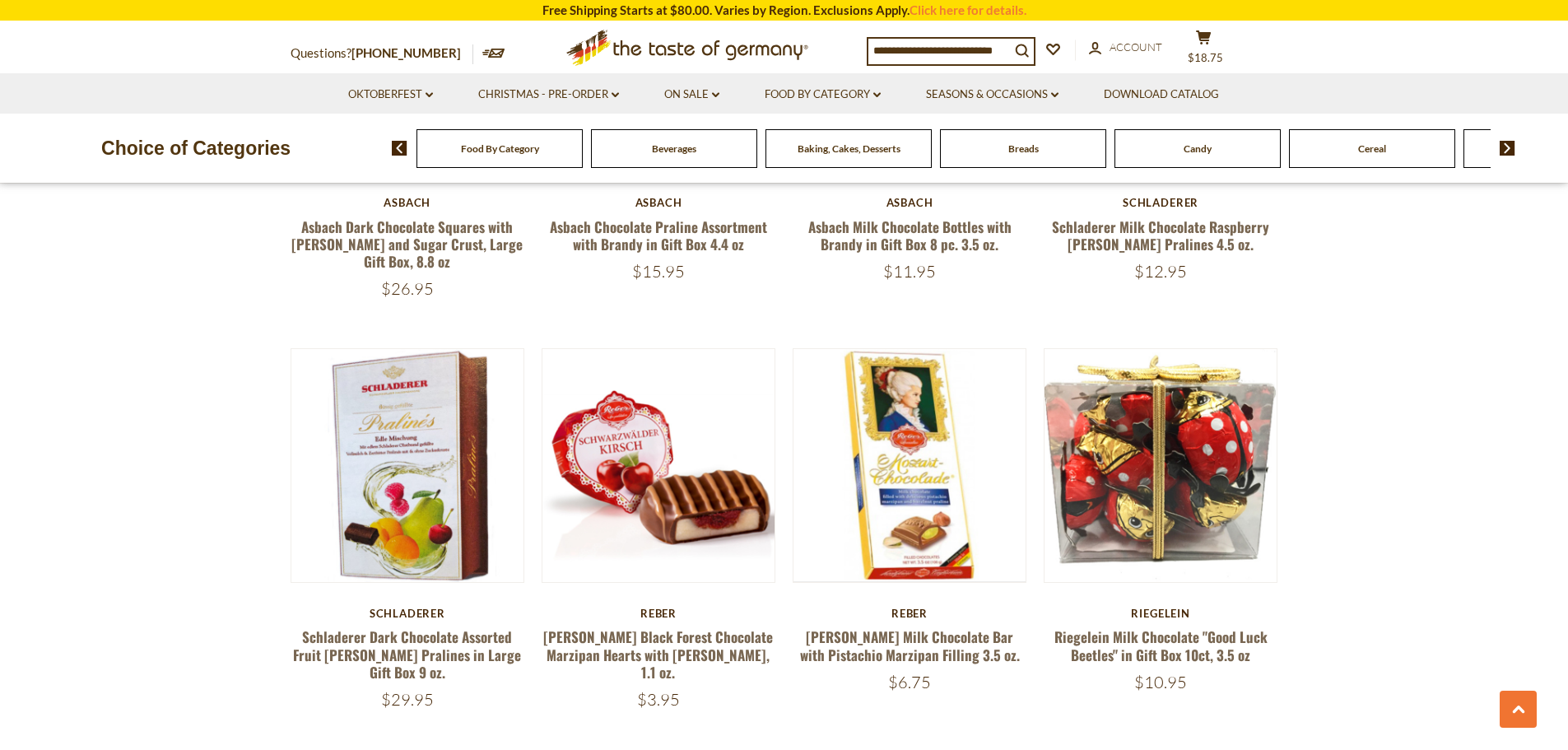
scroll to position [3246, 0]
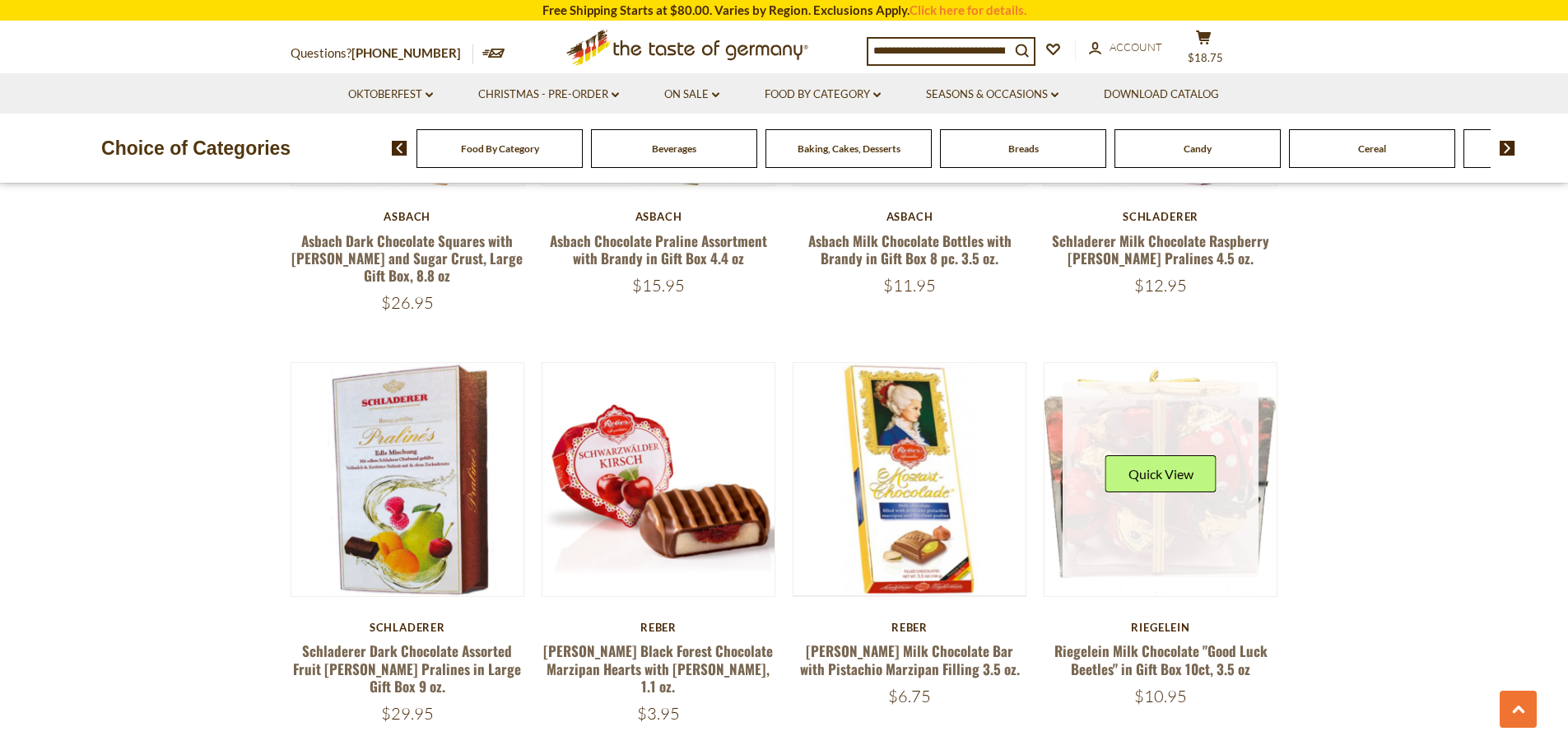
click at [1220, 455] on link at bounding box center [1161, 481] width 196 height 196
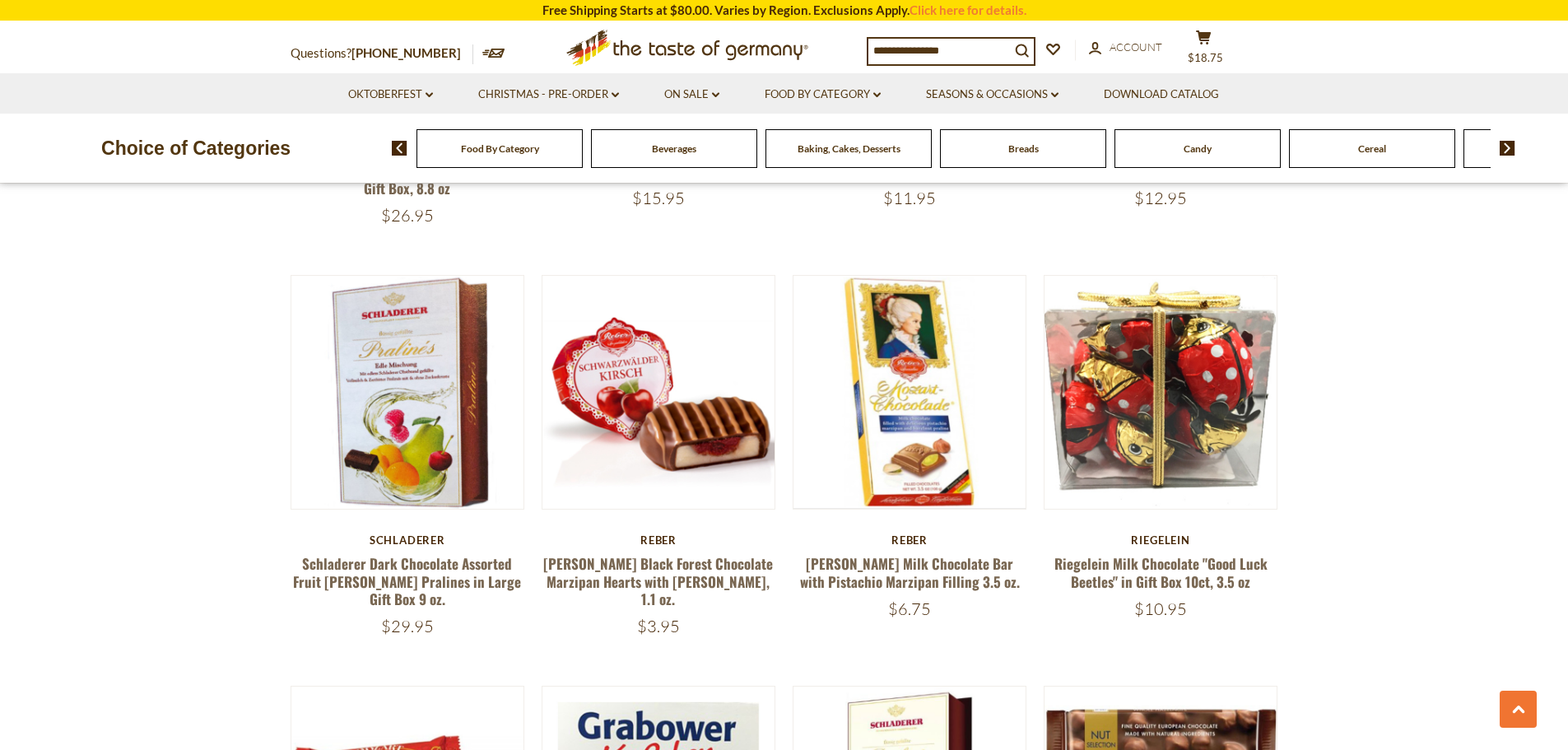
scroll to position [3329, 0]
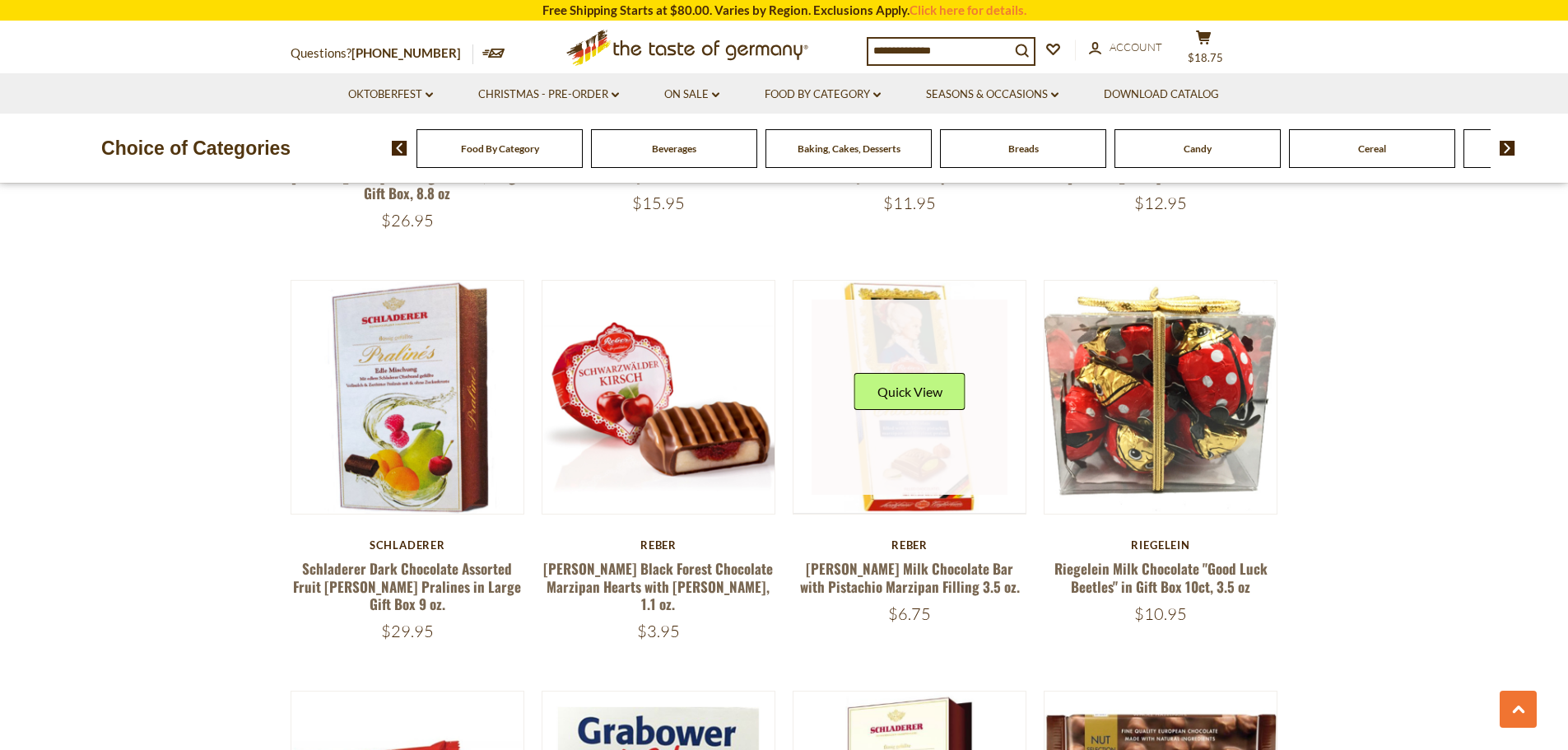
click at [911, 397] on link at bounding box center [909, 398] width 196 height 196
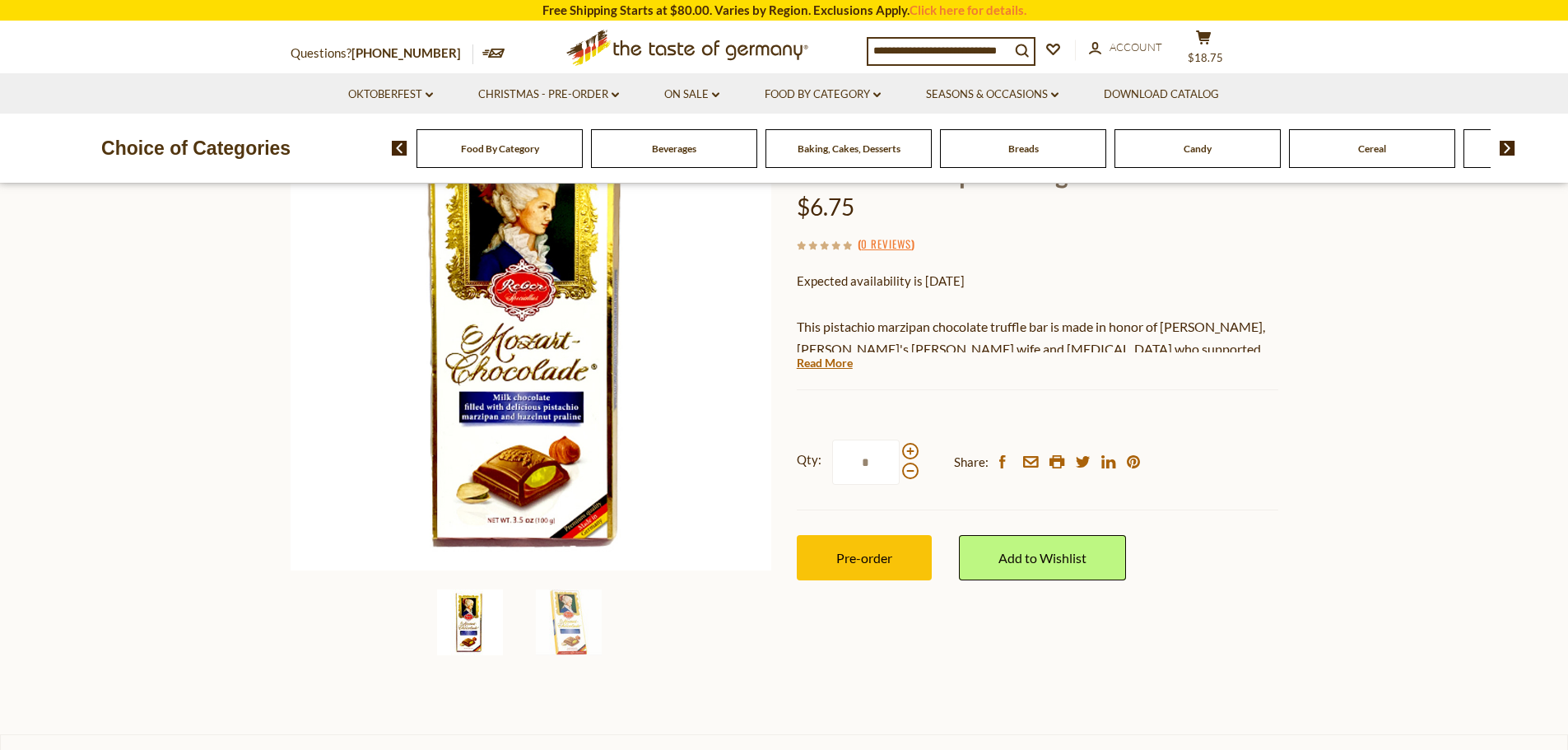
scroll to position [164, 0]
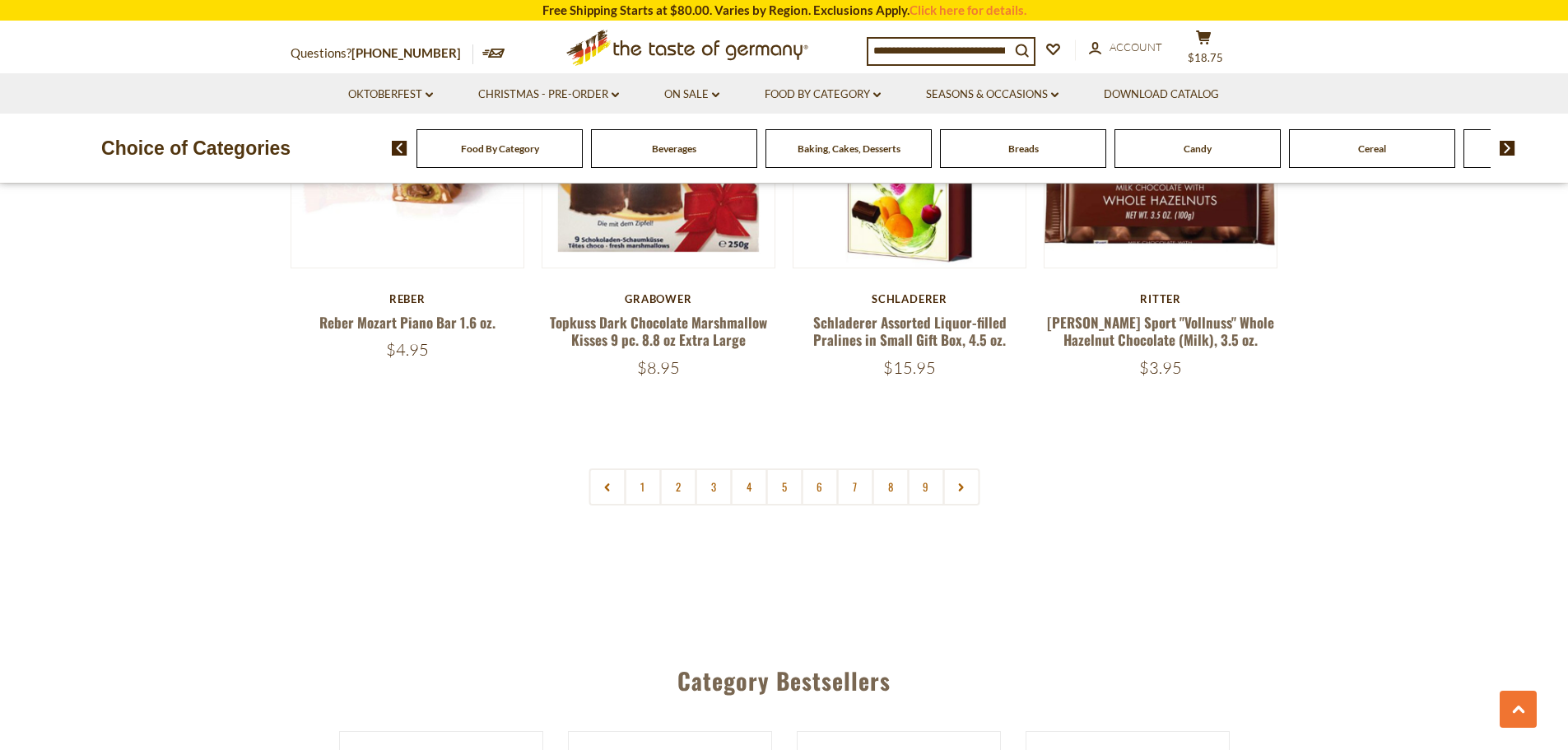
scroll to position [3988, 0]
click at [675, 467] on link "2" at bounding box center [678, 486] width 37 height 37
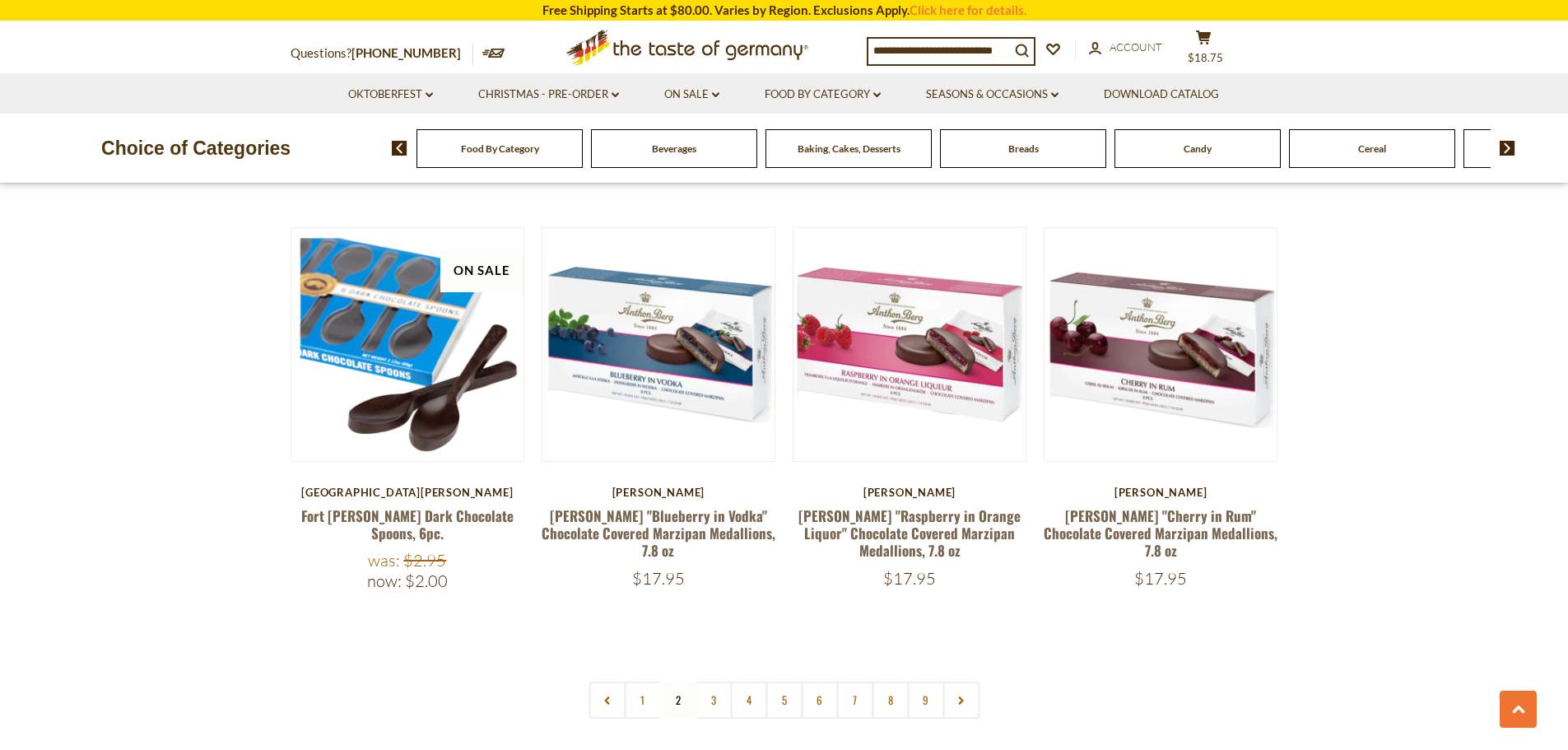
scroll to position [3905, 0]
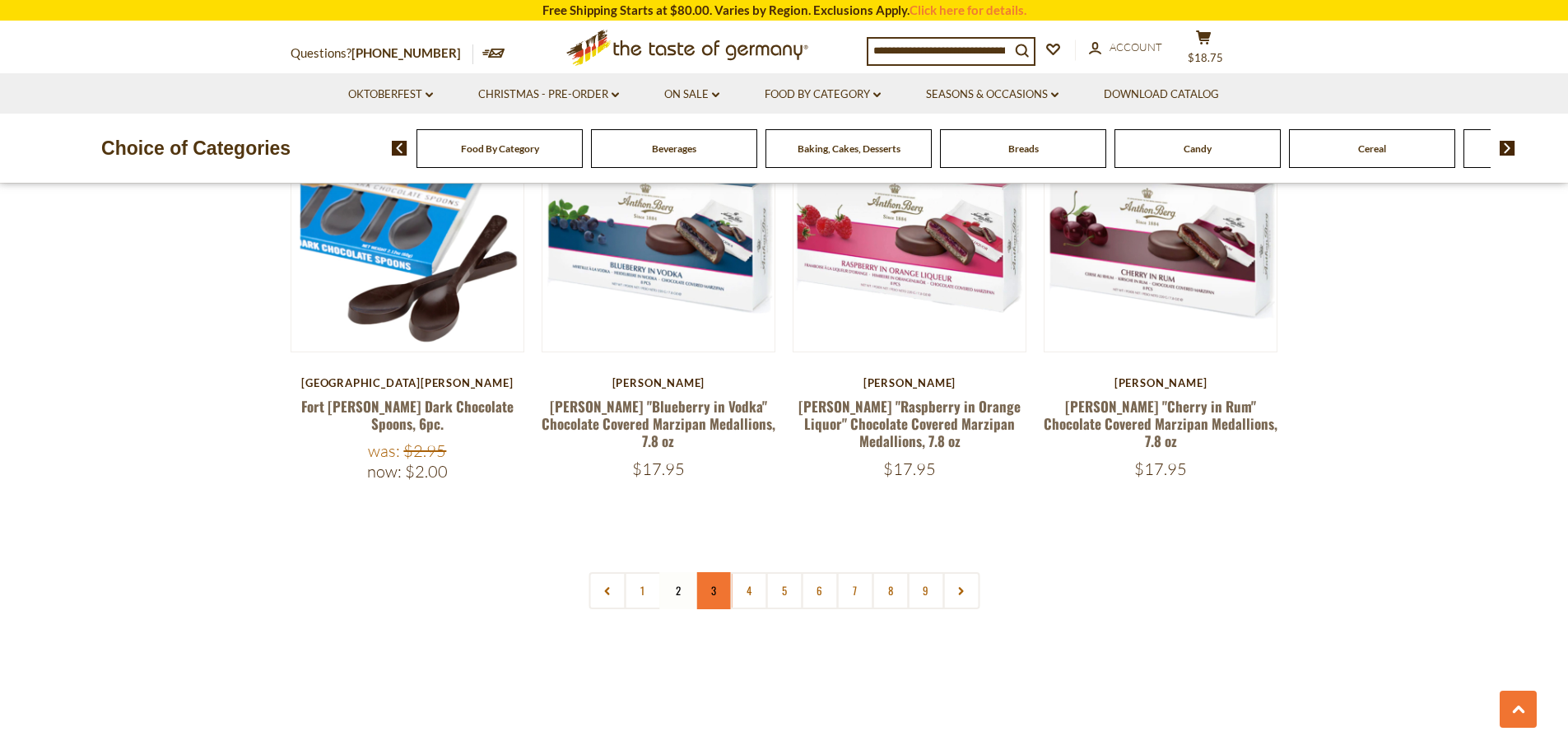
click at [712, 572] on link "3" at bounding box center [713, 591] width 37 height 37
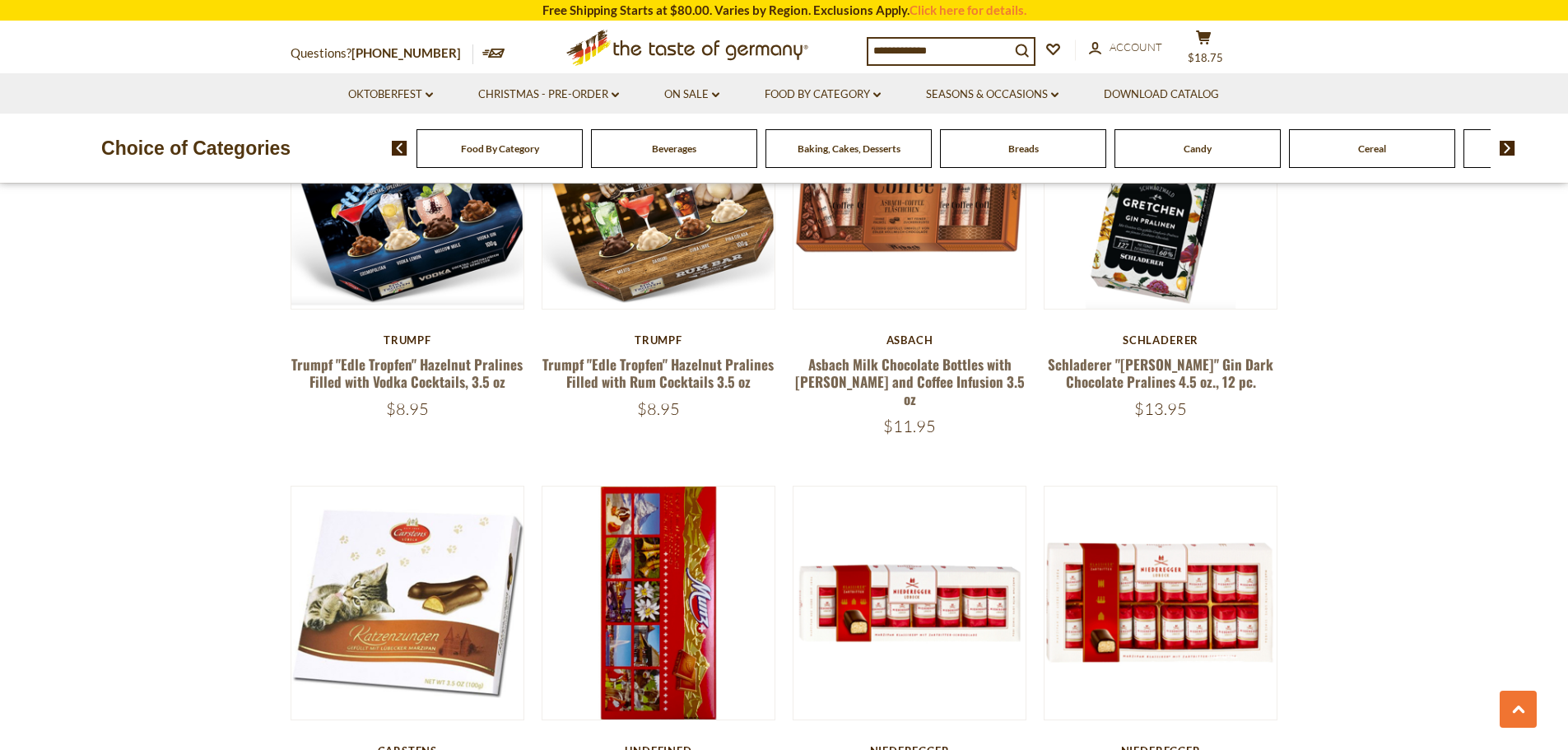
scroll to position [1763, 0]
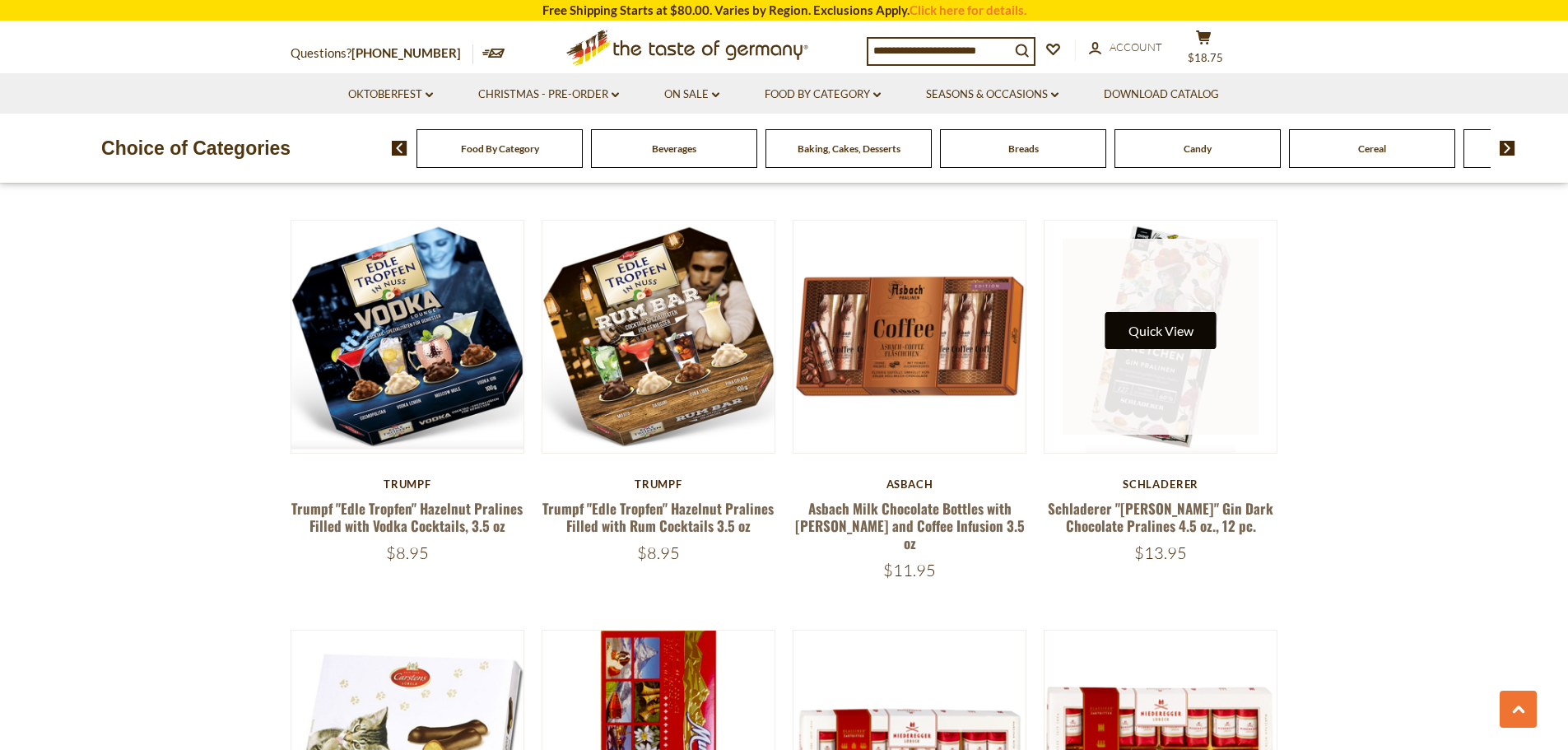
click at [1207, 321] on button "Quick View" at bounding box center [1161, 330] width 111 height 37
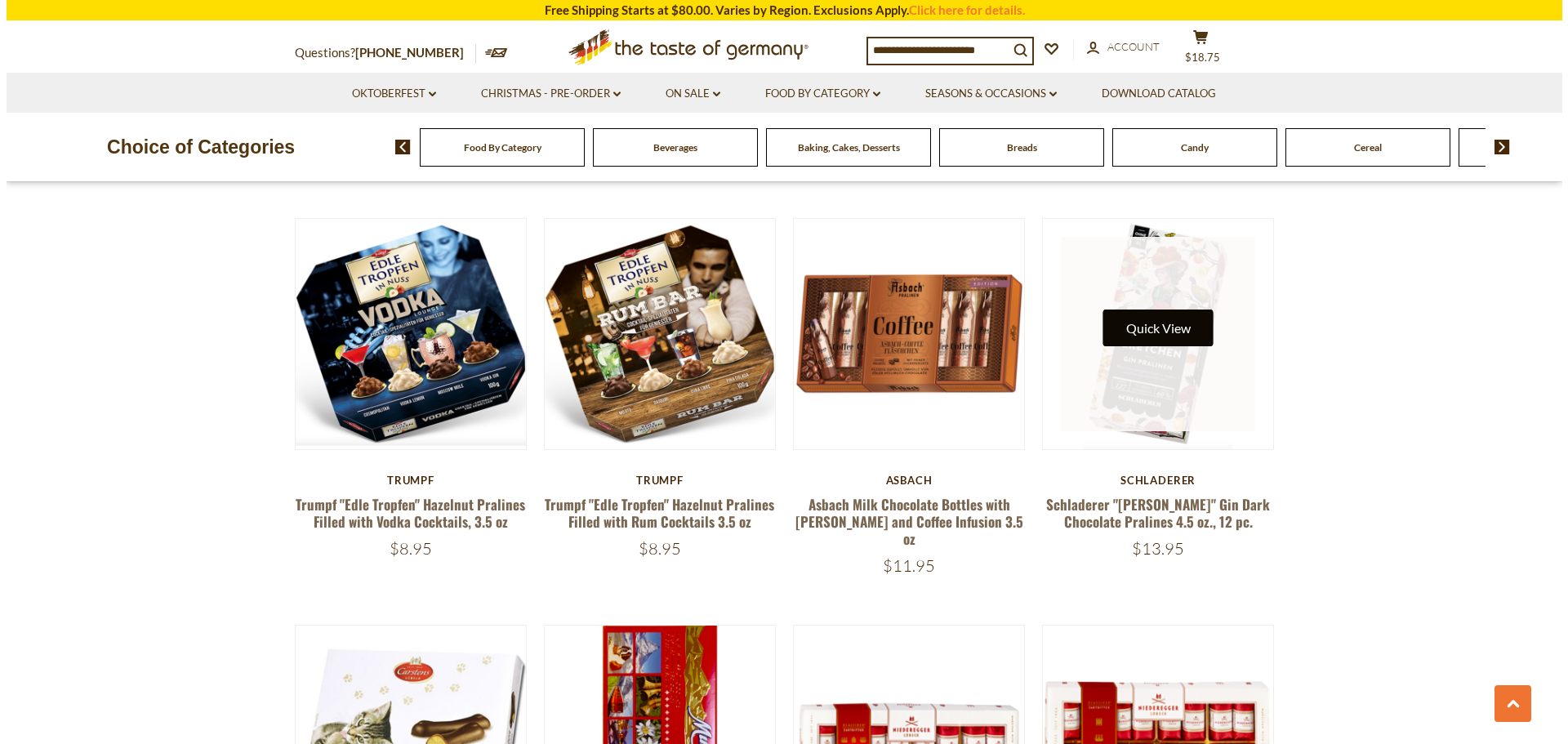
scroll to position [1753, 0]
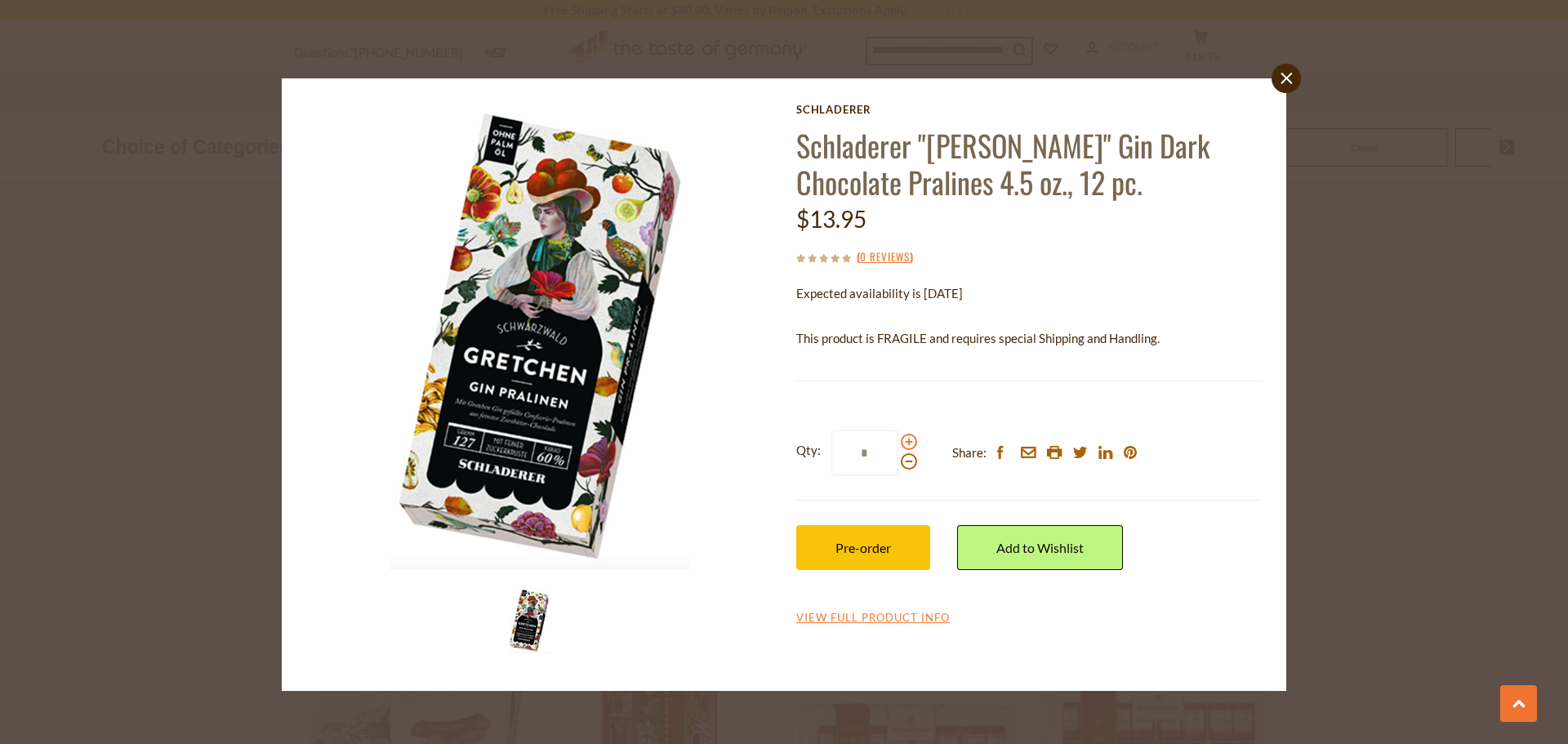
click at [904, 443] on span at bounding box center [908, 442] width 17 height 17
click at [899, 443] on input "*" at bounding box center [865, 452] width 67 height 45
type input "*"
click at [852, 555] on span "Pre-order" at bounding box center [863, 548] width 55 height 16
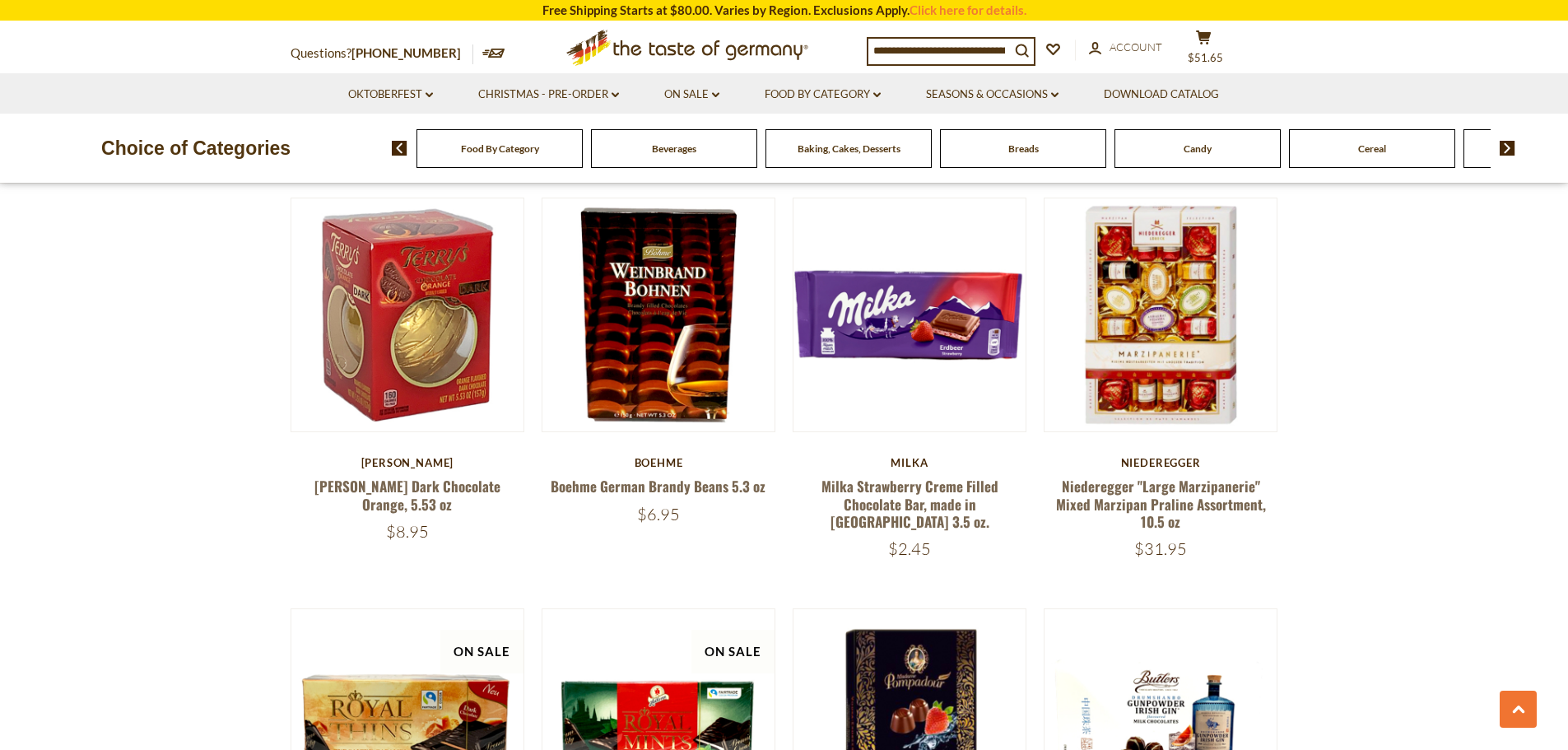
scroll to position [3822, 0]
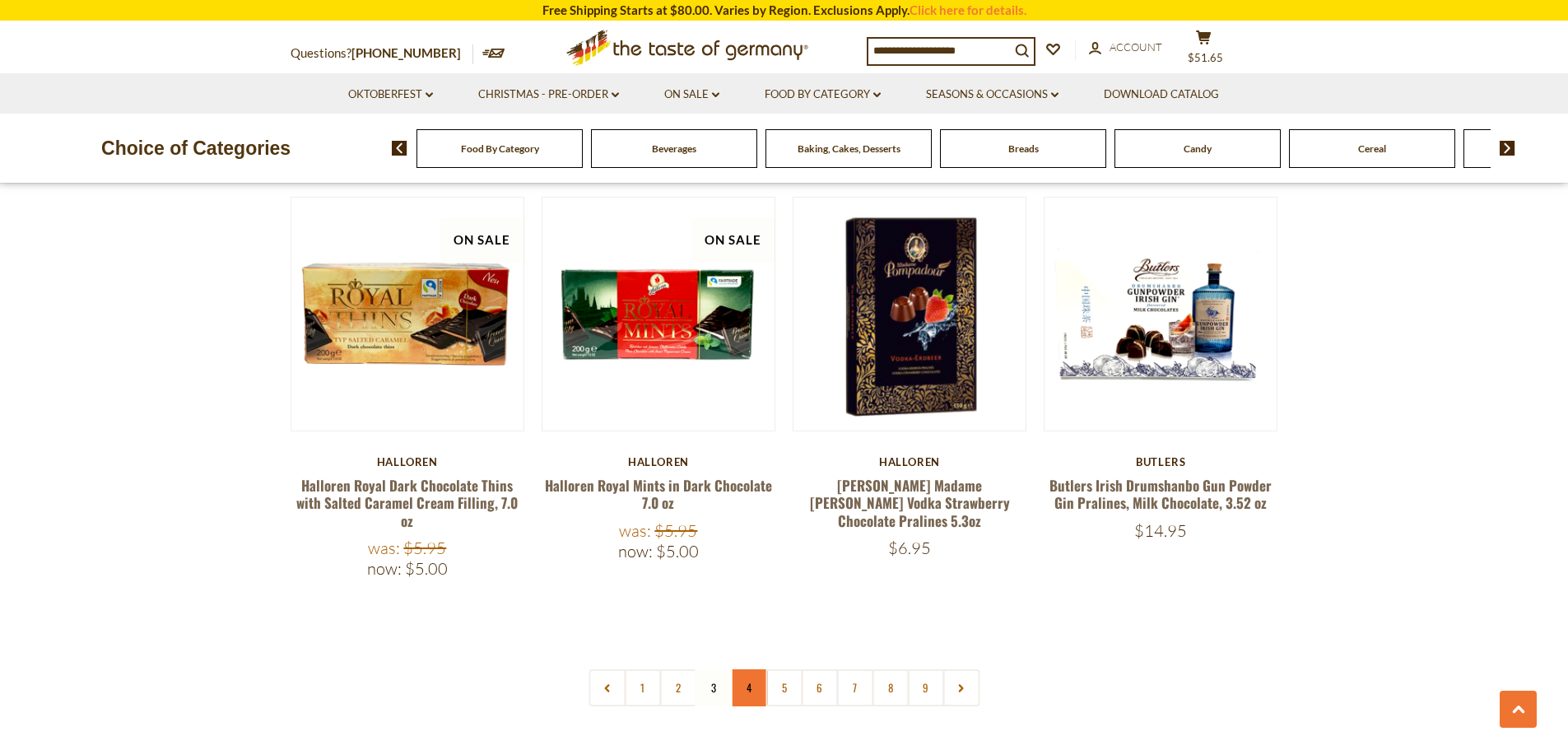
click at [745, 670] on link "4" at bounding box center [749, 688] width 37 height 37
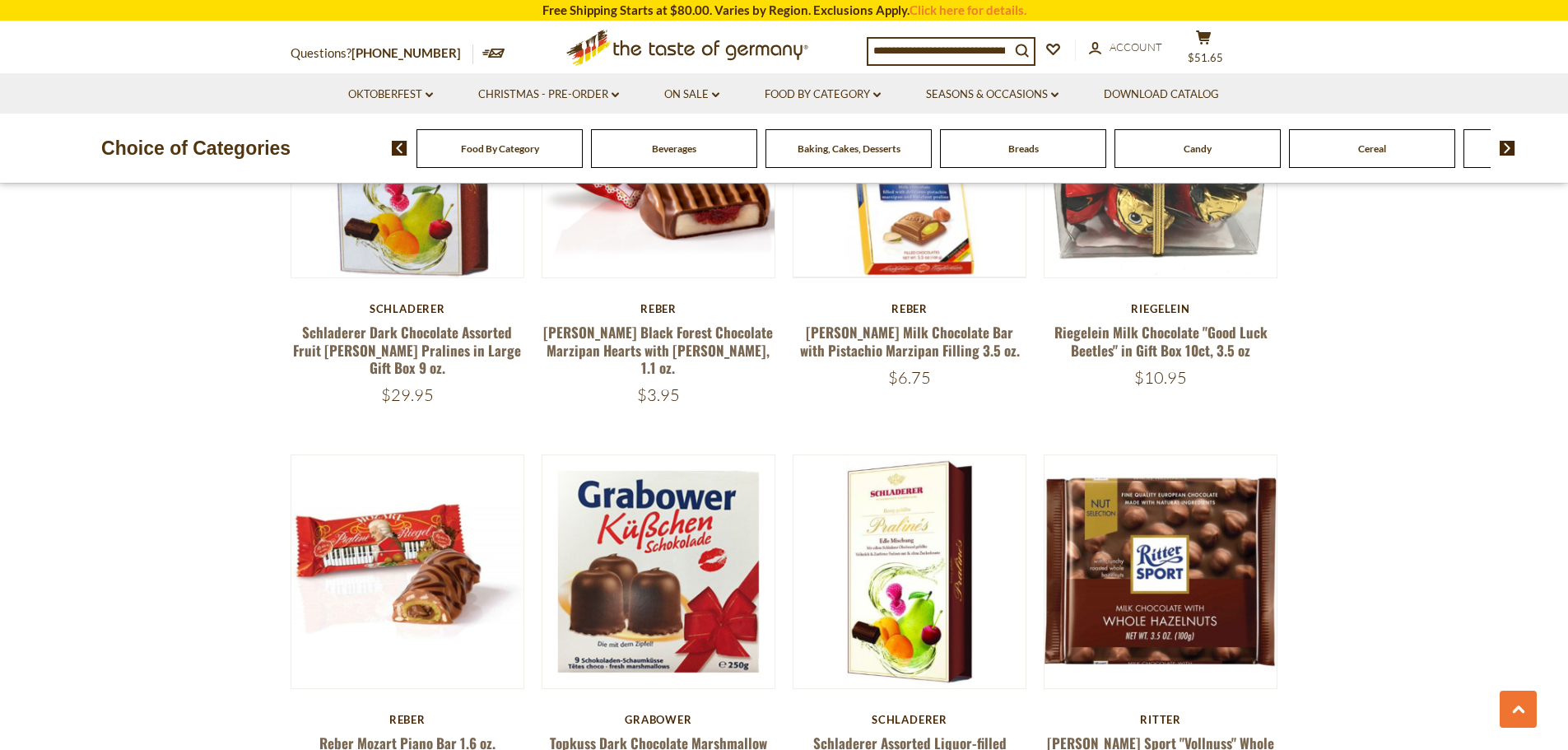
scroll to position [3740, 0]
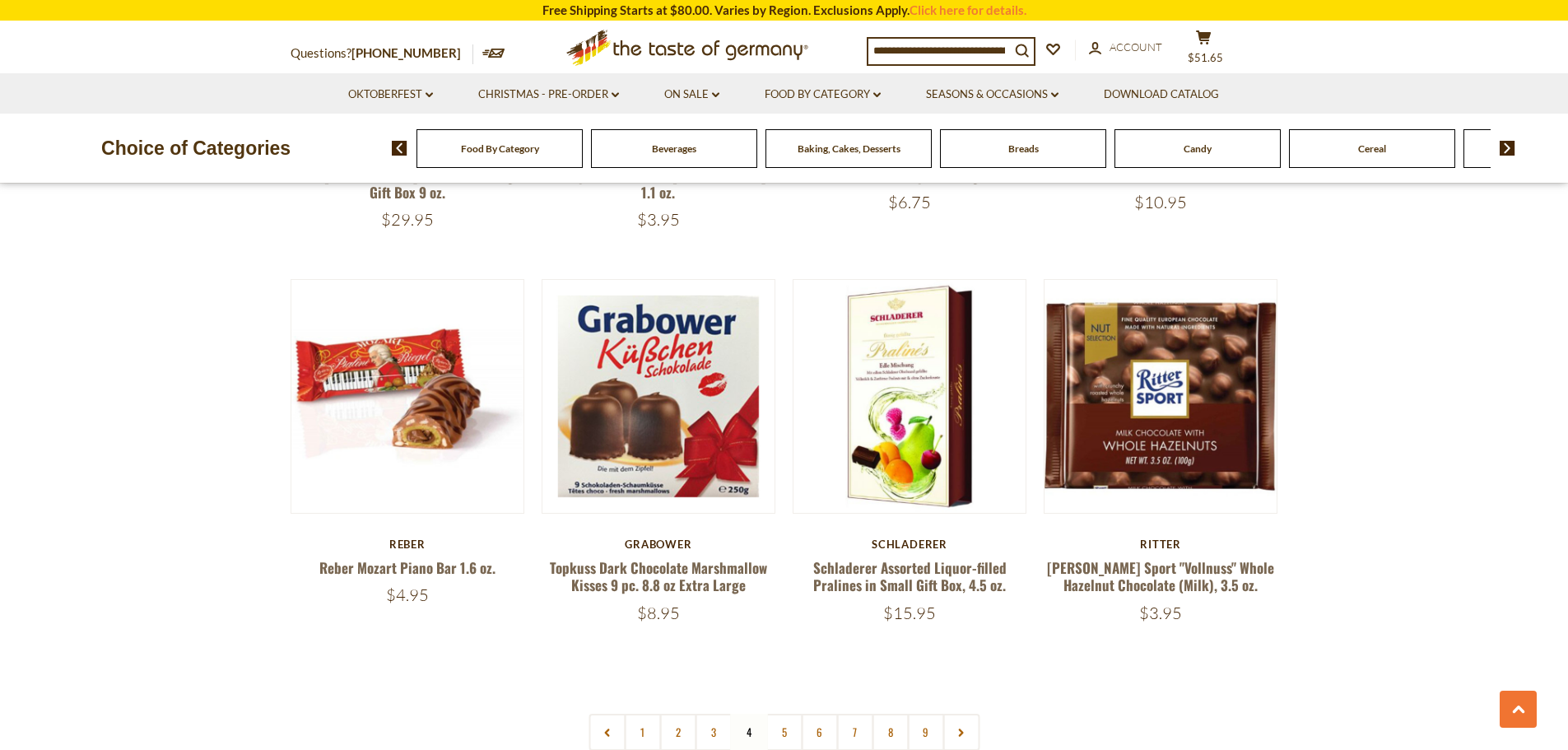
click at [788, 714] on link "5" at bounding box center [784, 732] width 37 height 37
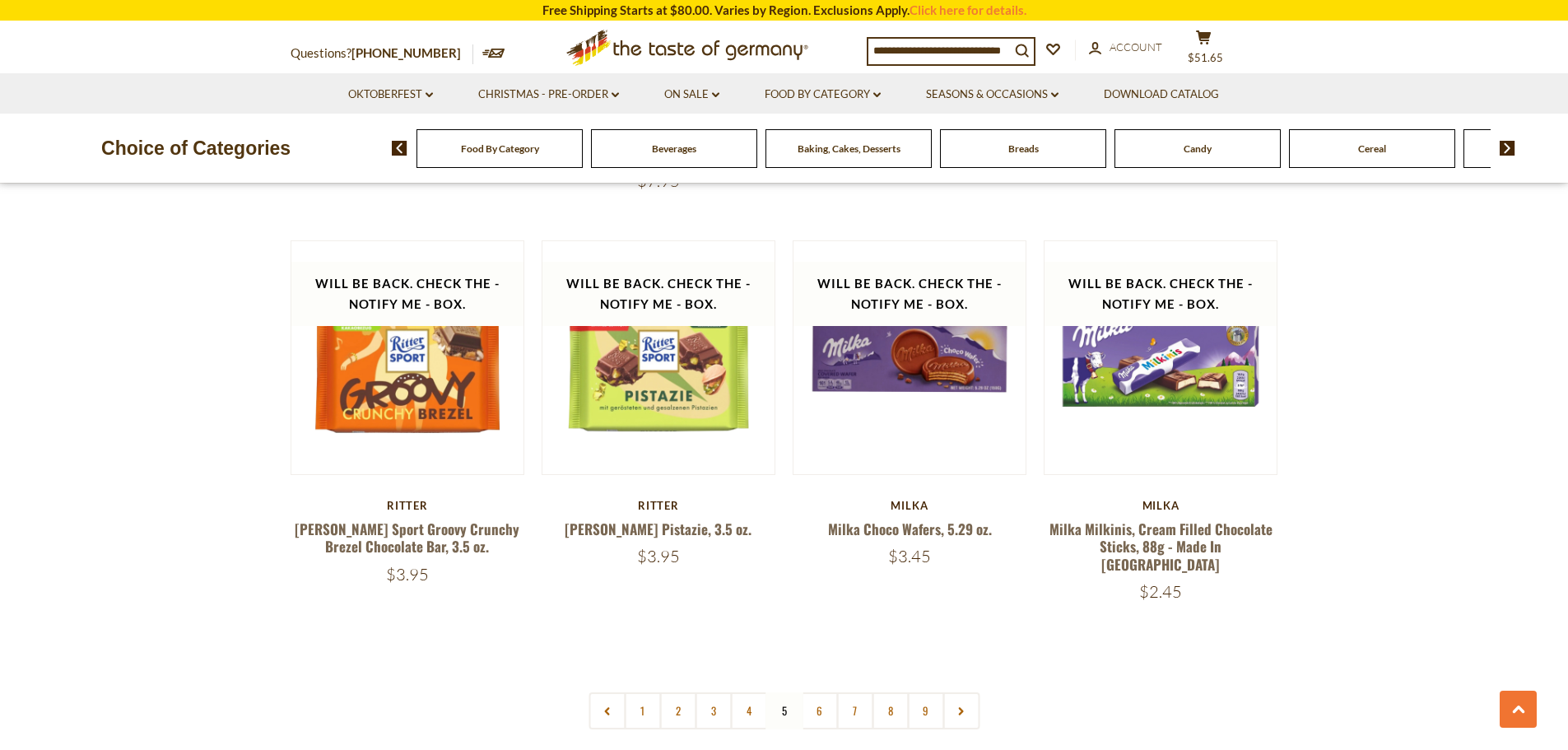
scroll to position [4070, 0]
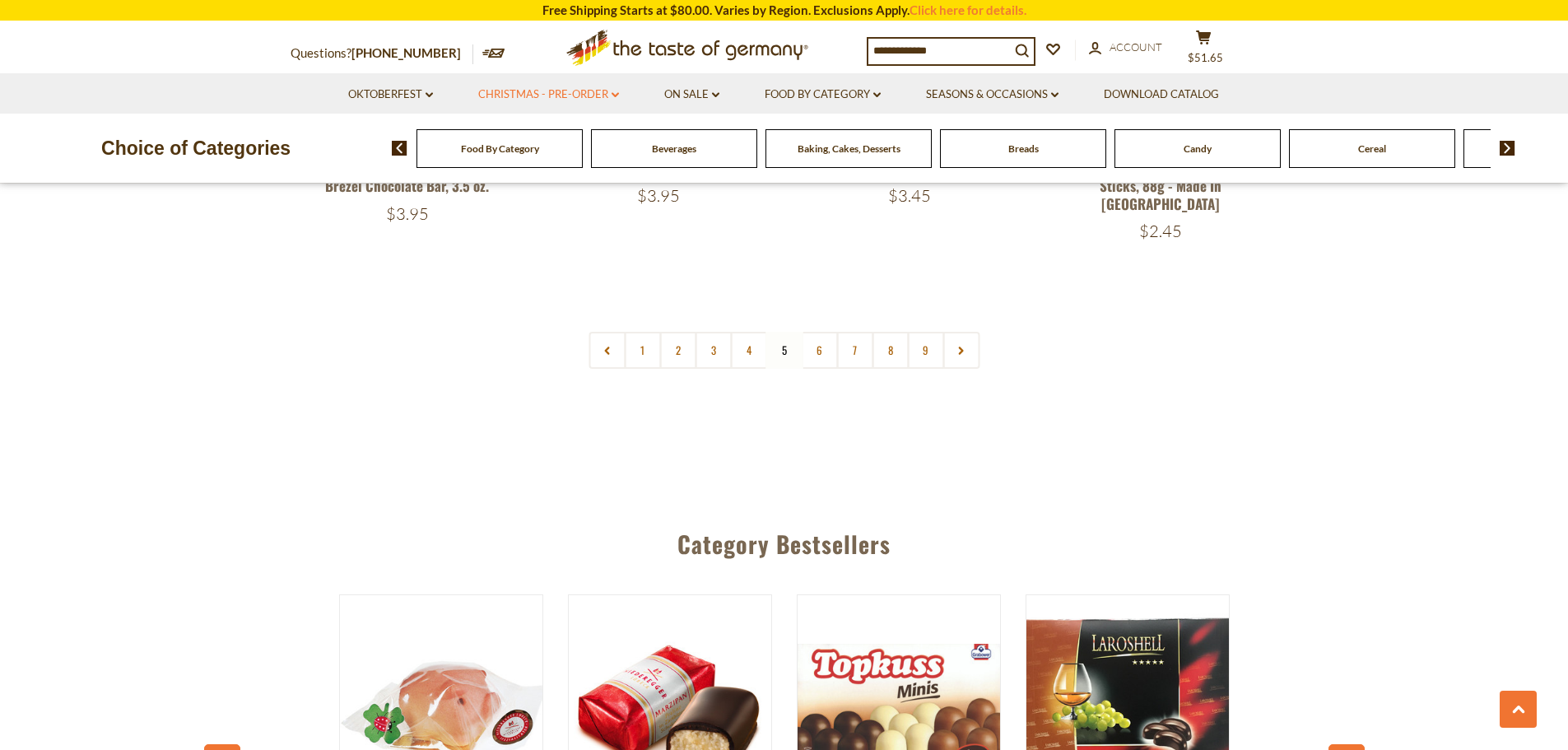
click at [509, 92] on link "Christmas - PRE-ORDER dropdown_arrow" at bounding box center [548, 95] width 140 height 19
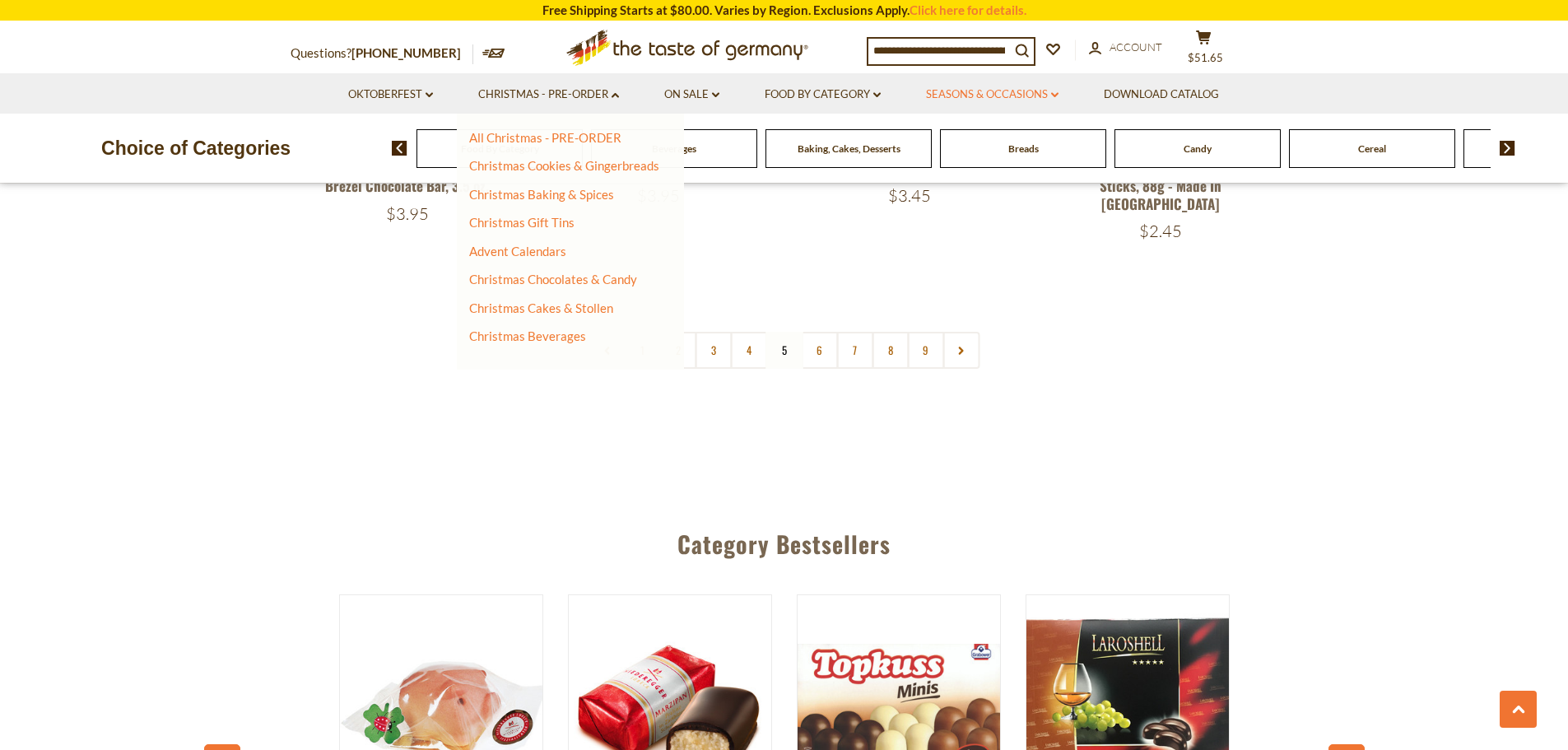
click at [1000, 89] on link "Seasons & Occasions dropdown_arrow" at bounding box center [992, 95] width 132 height 19
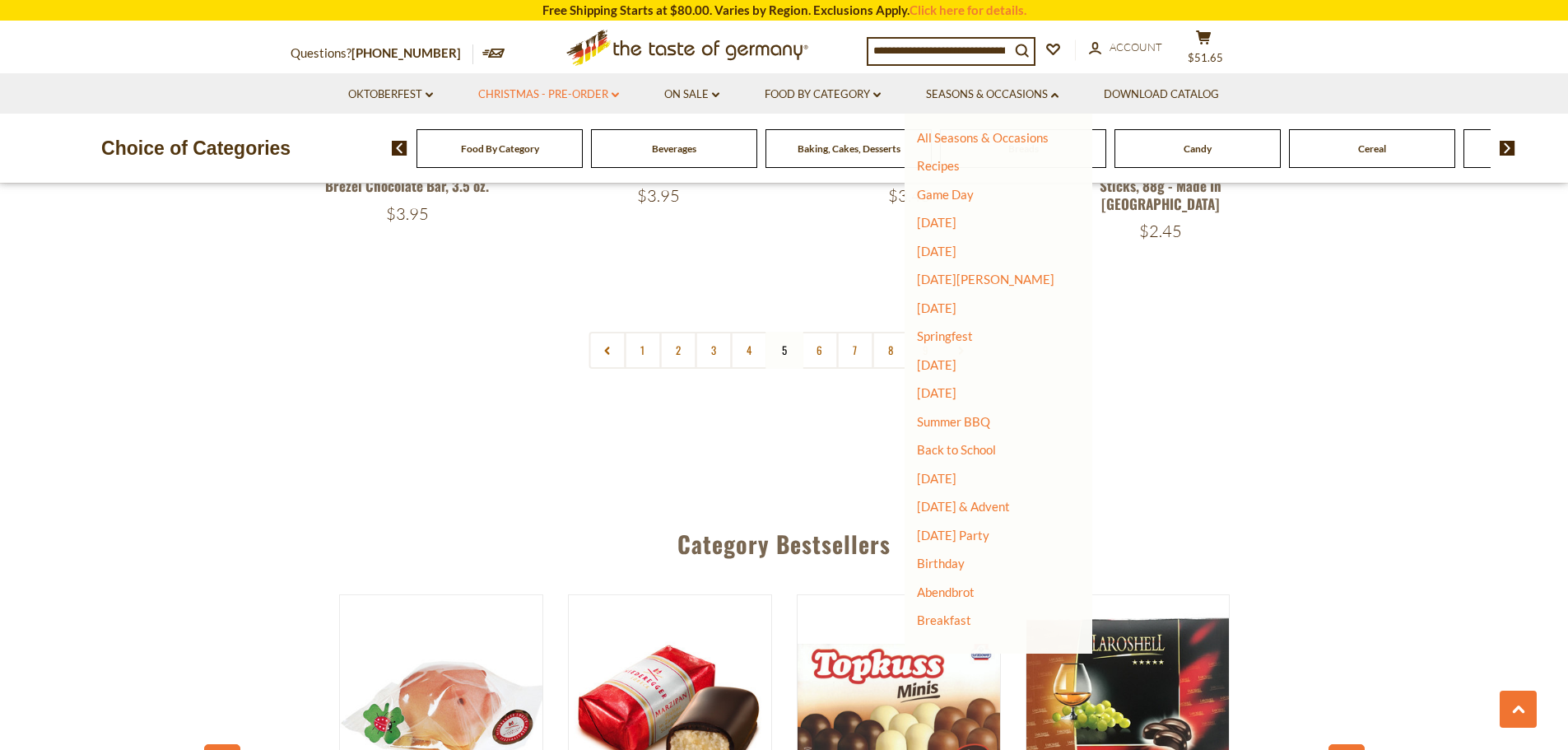
click at [545, 95] on link "Christmas - PRE-ORDER dropdown_arrow" at bounding box center [548, 95] width 140 height 19
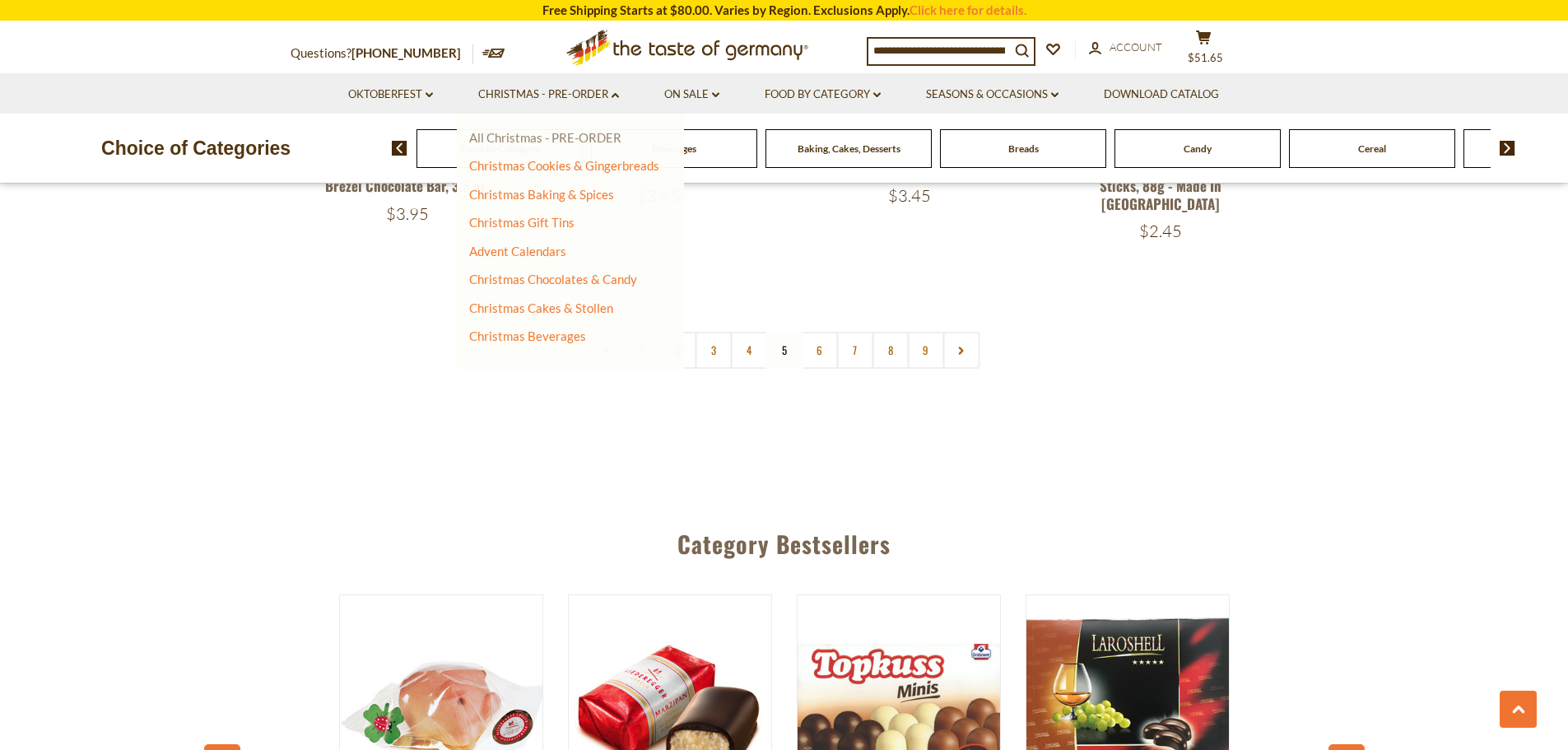
click at [578, 131] on link "All Christmas - PRE-ORDER" at bounding box center [545, 137] width 152 height 15
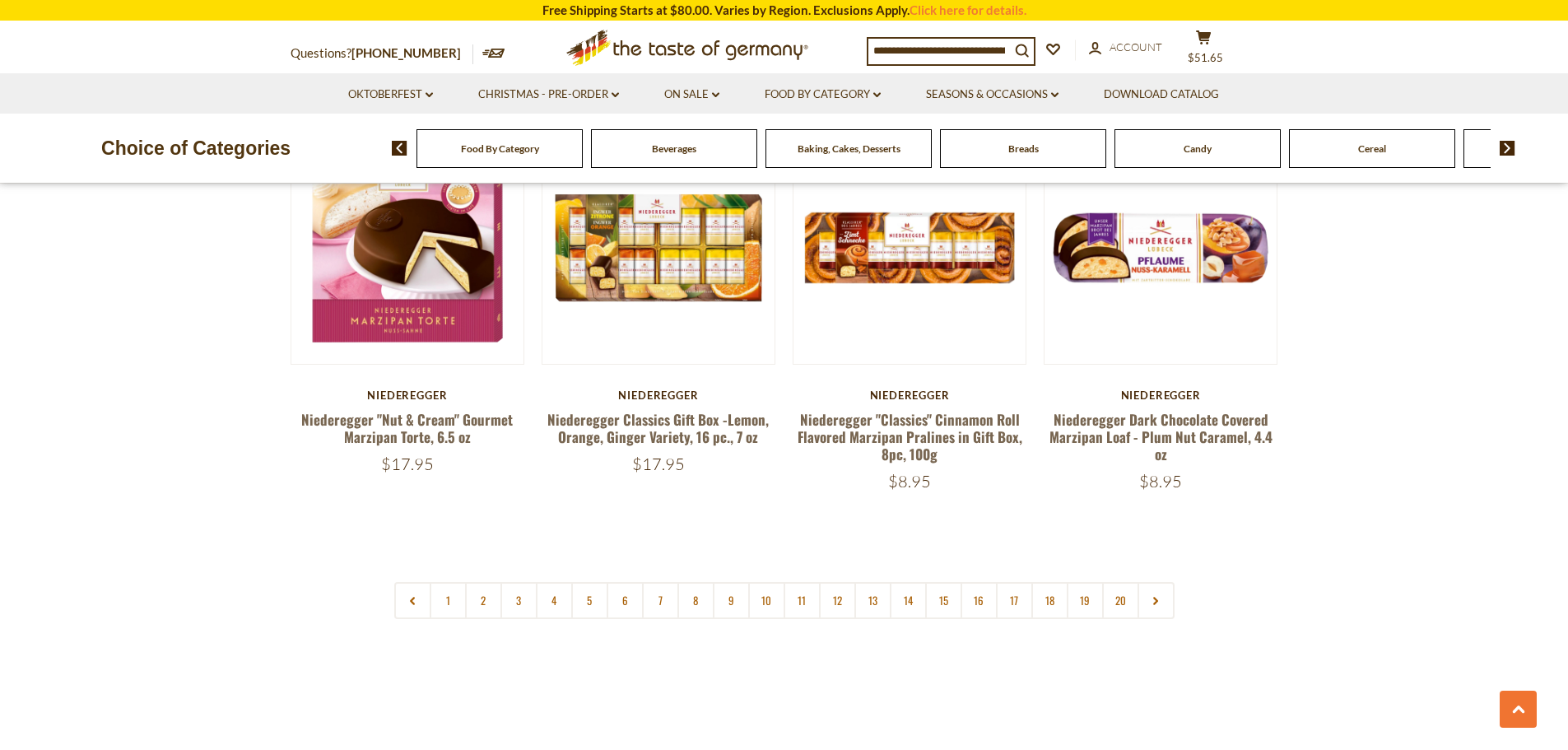
scroll to position [3954, 0]
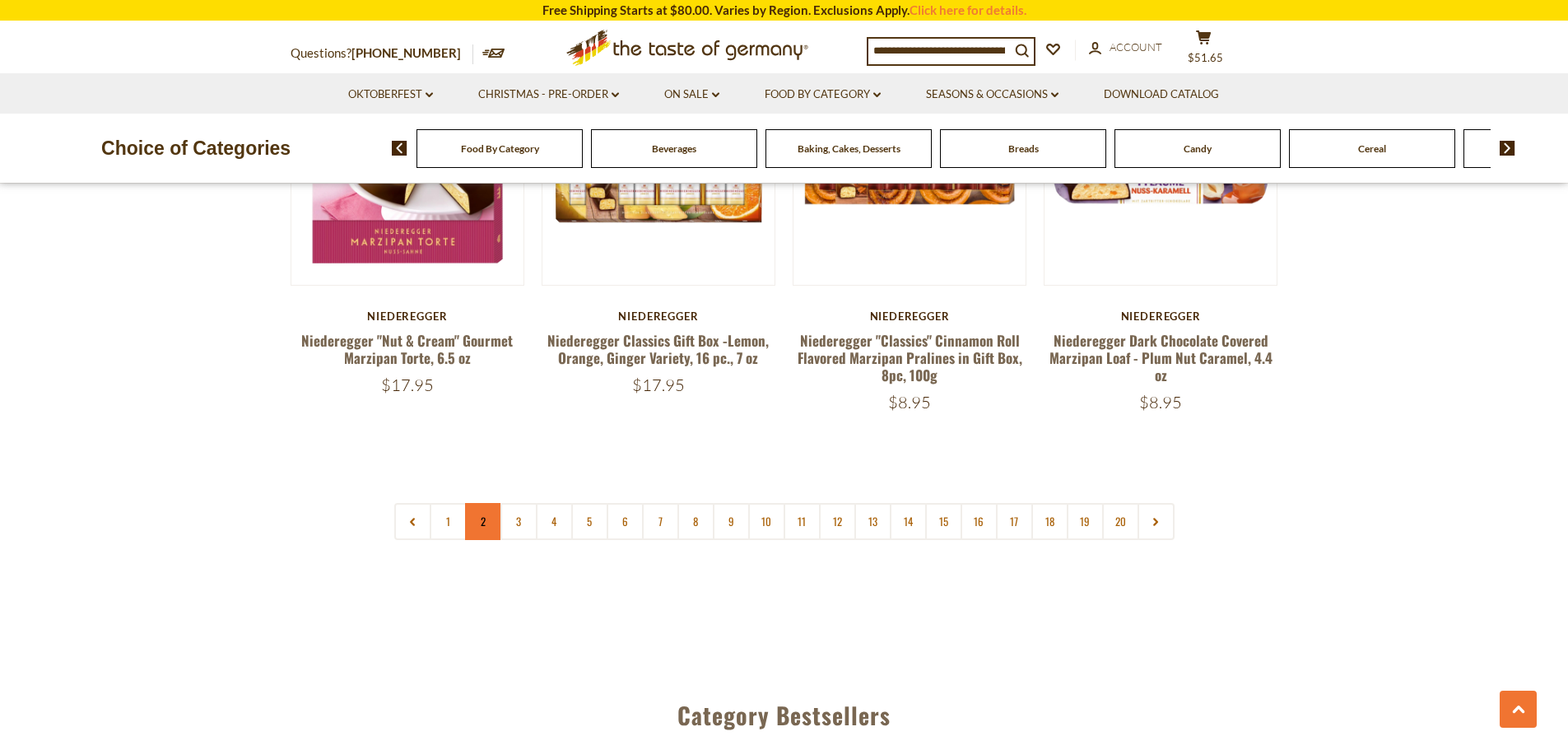
click at [481, 505] on link "2" at bounding box center [484, 522] width 37 height 37
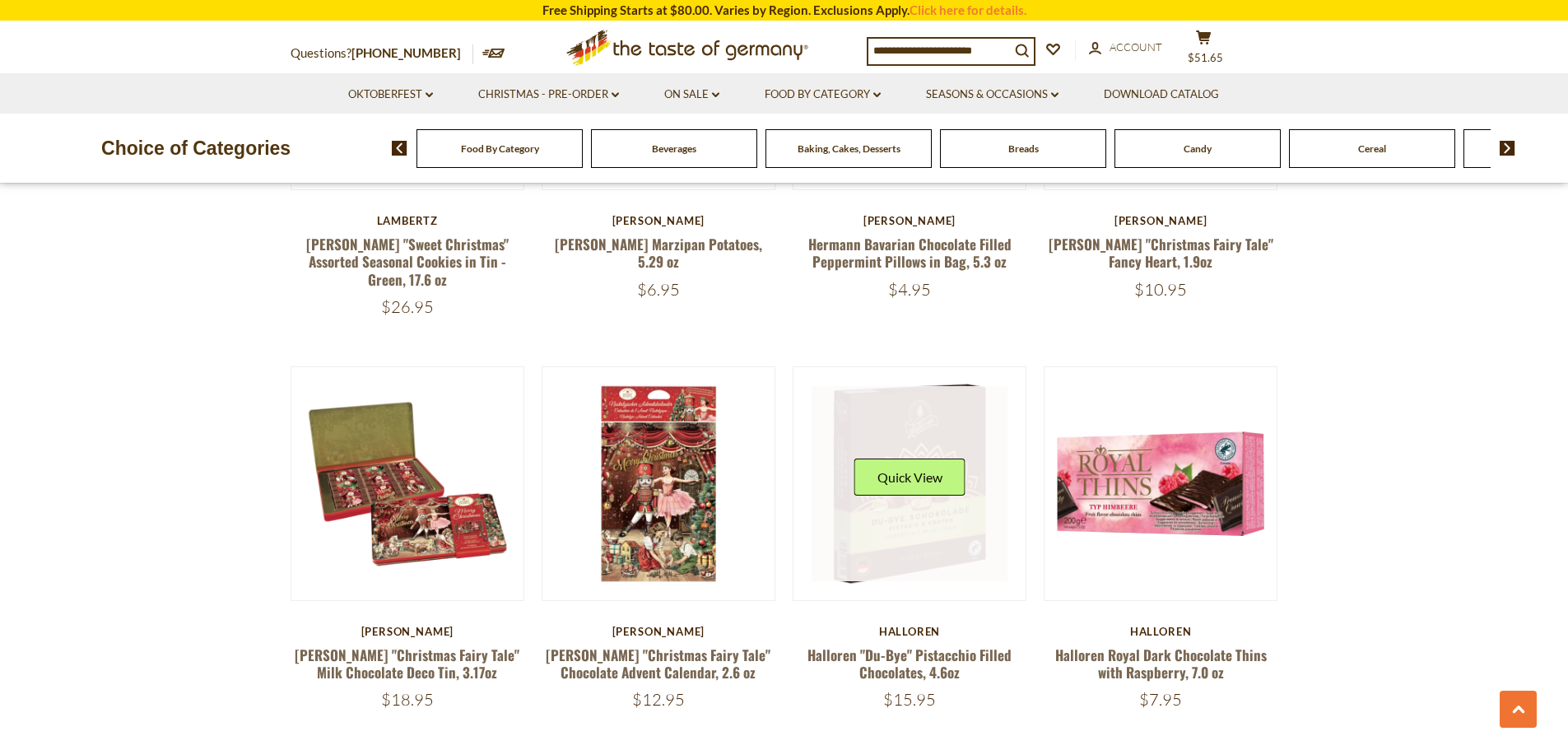
scroll to position [1236, 0]
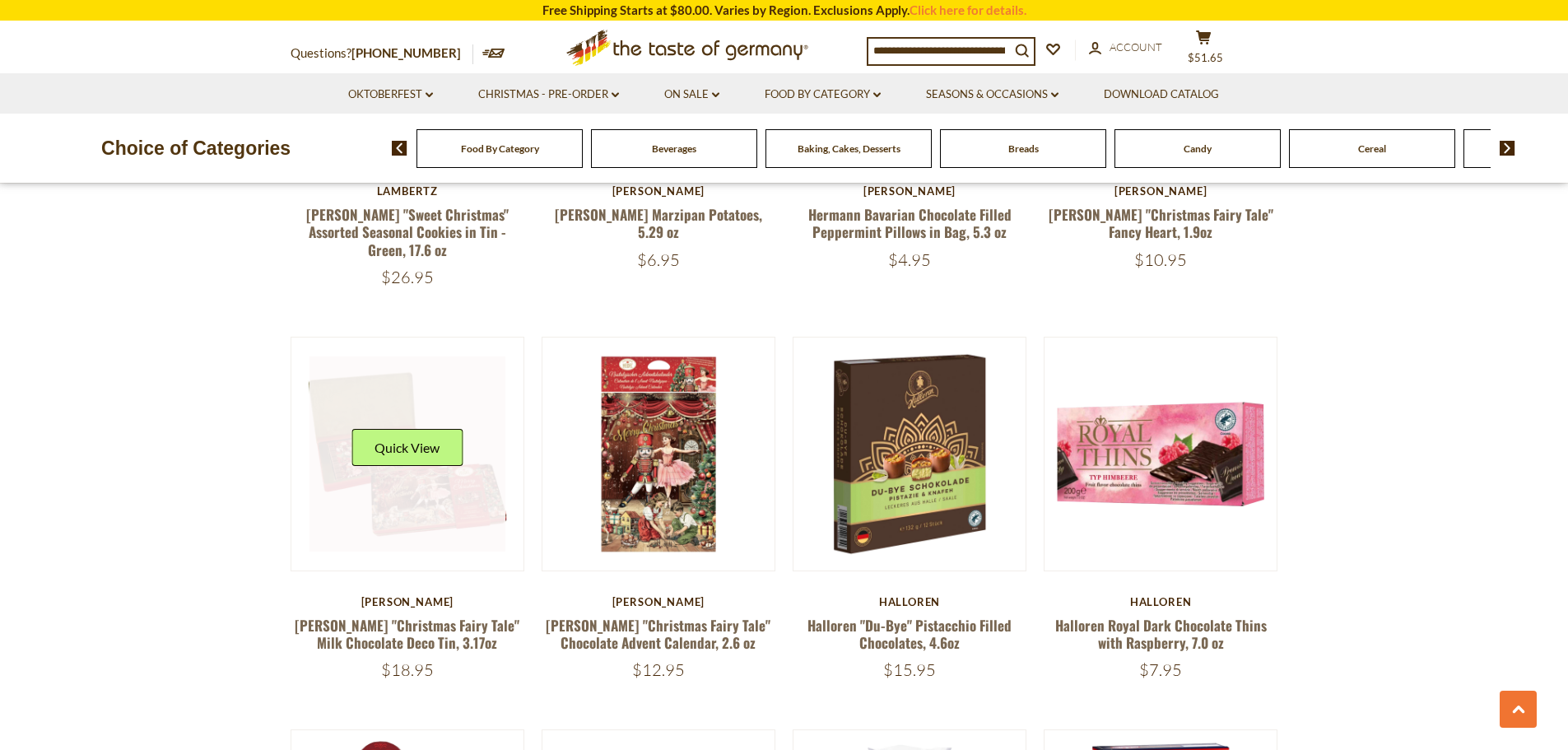
click at [396, 466] on link at bounding box center [408, 455] width 196 height 196
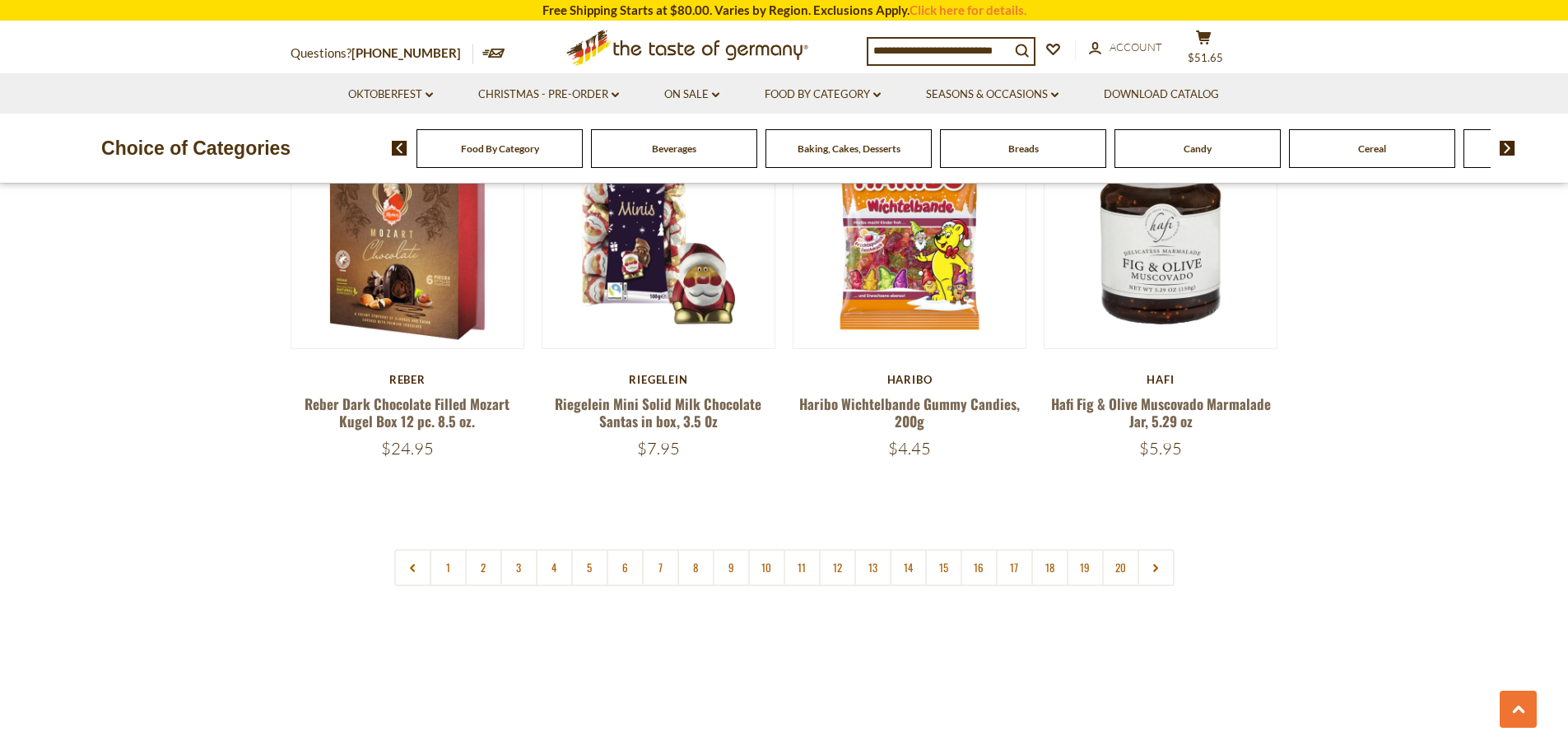
scroll to position [4036, 0]
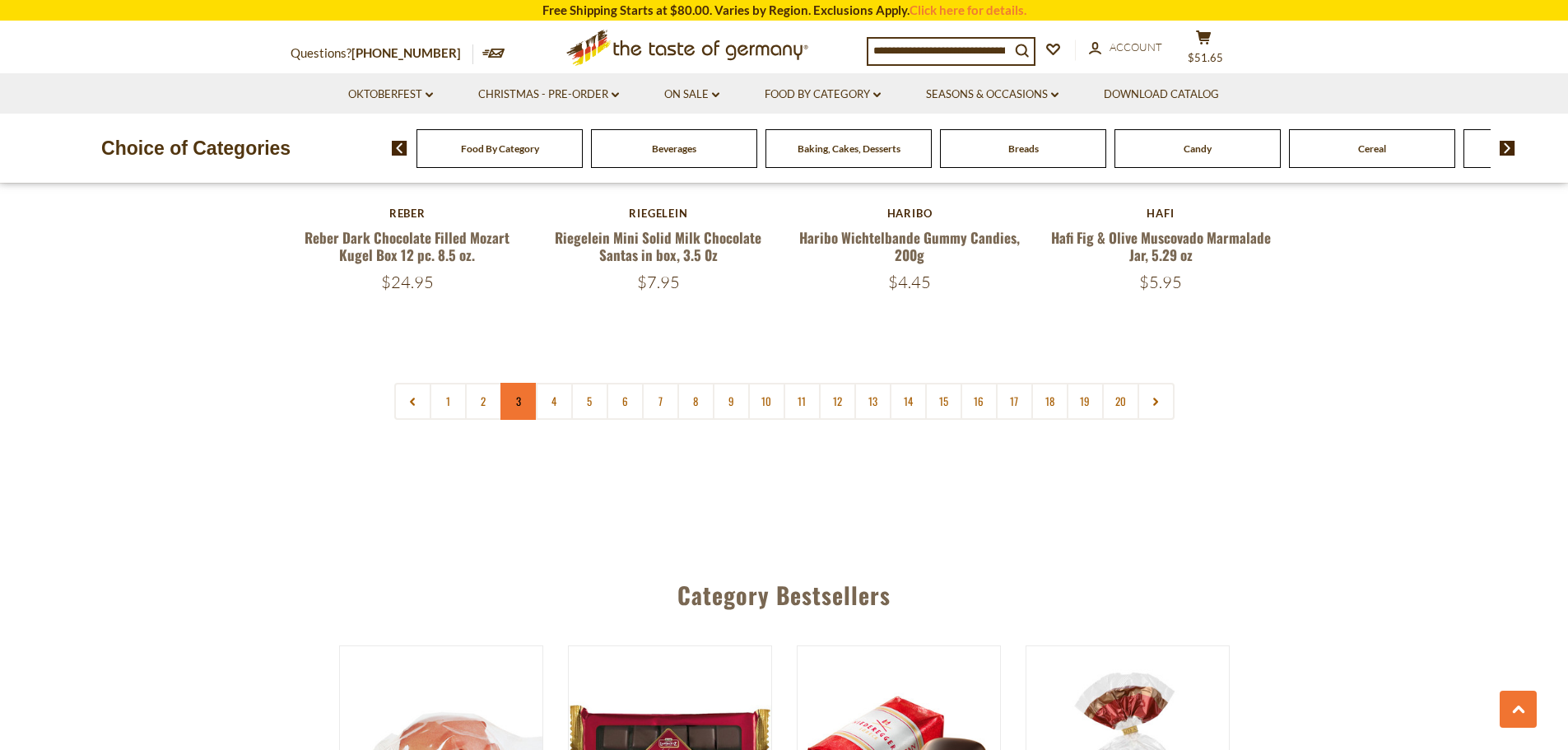
click at [517, 383] on link "3" at bounding box center [519, 402] width 37 height 37
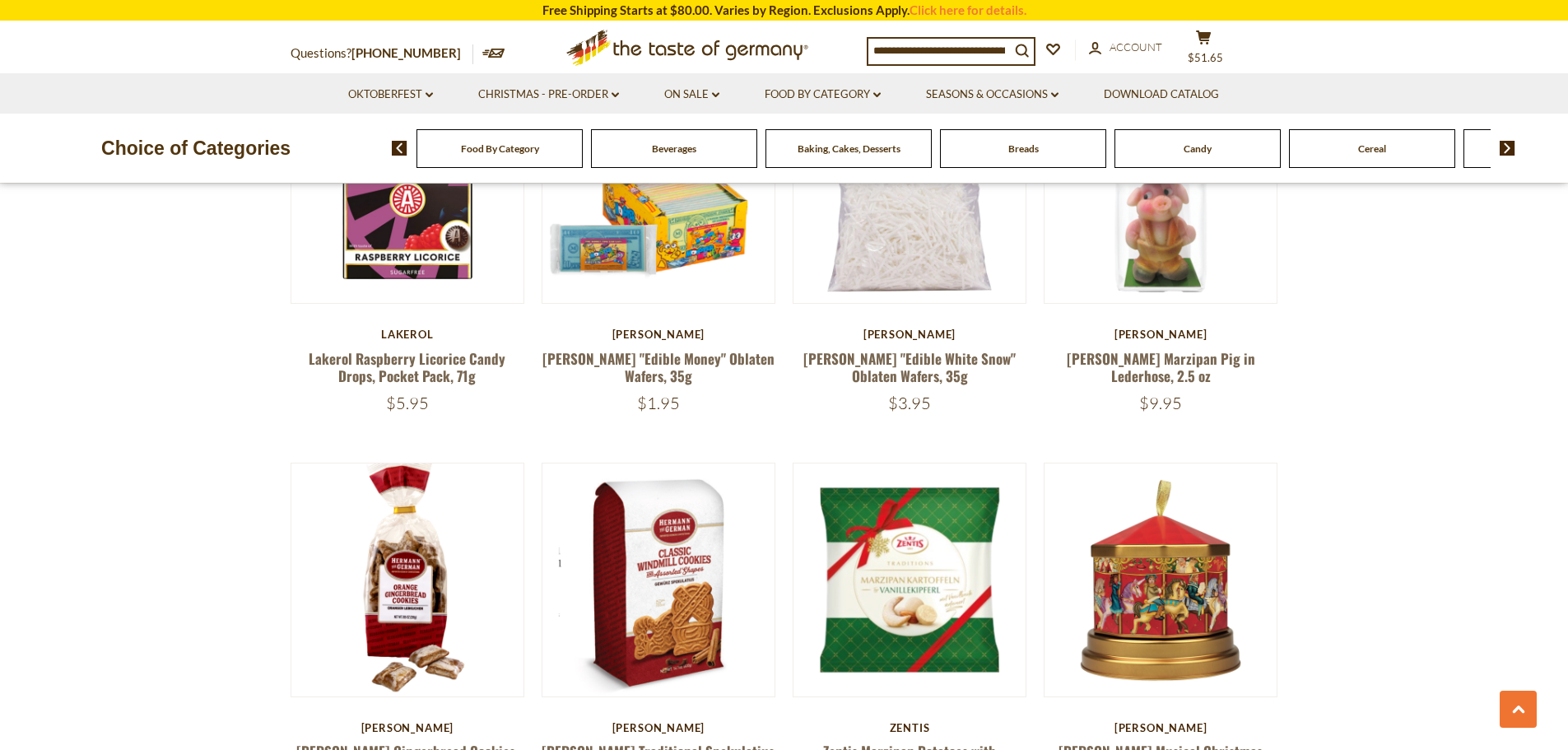
scroll to position [2504, 0]
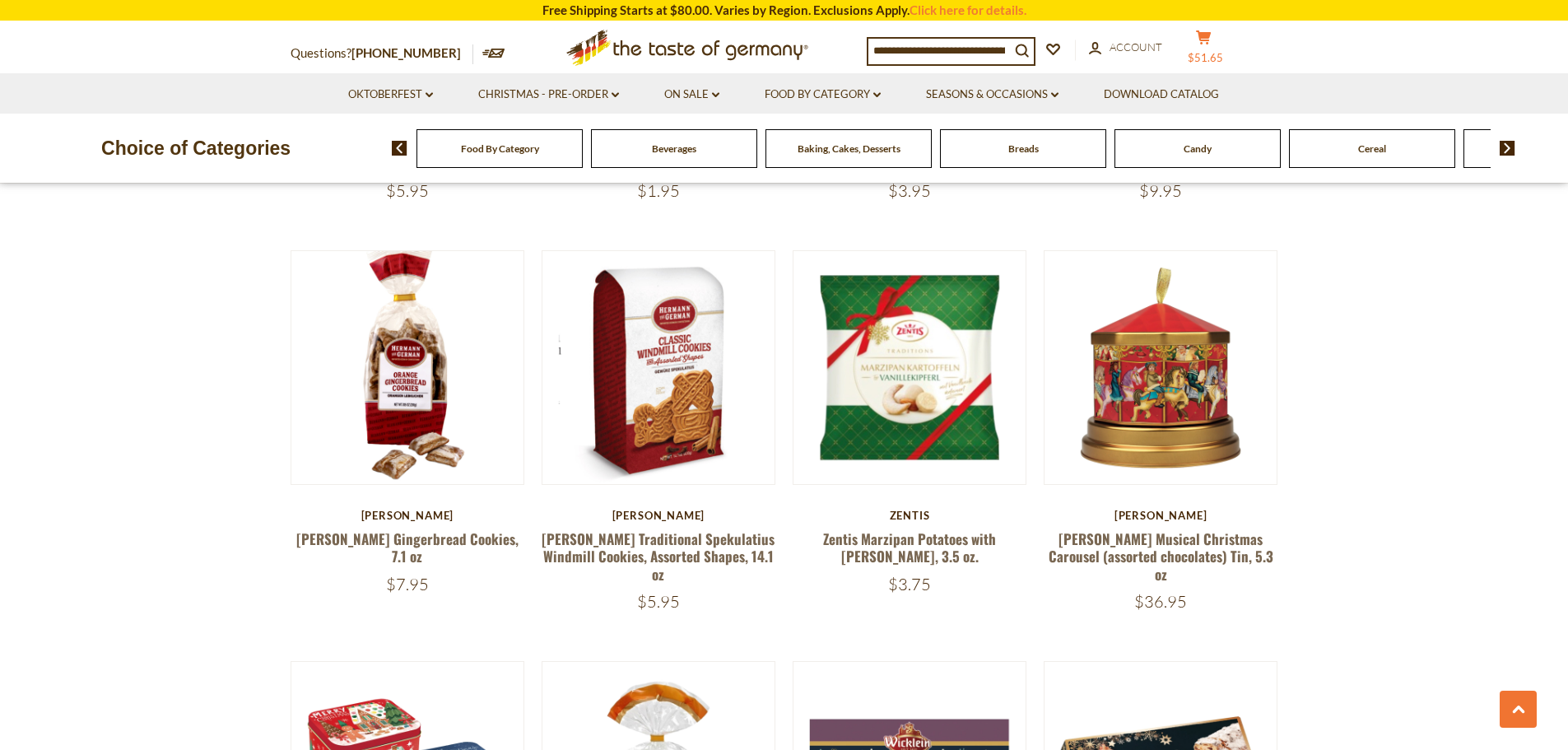
click at [1211, 37] on icon at bounding box center [1203, 37] width 15 height 14
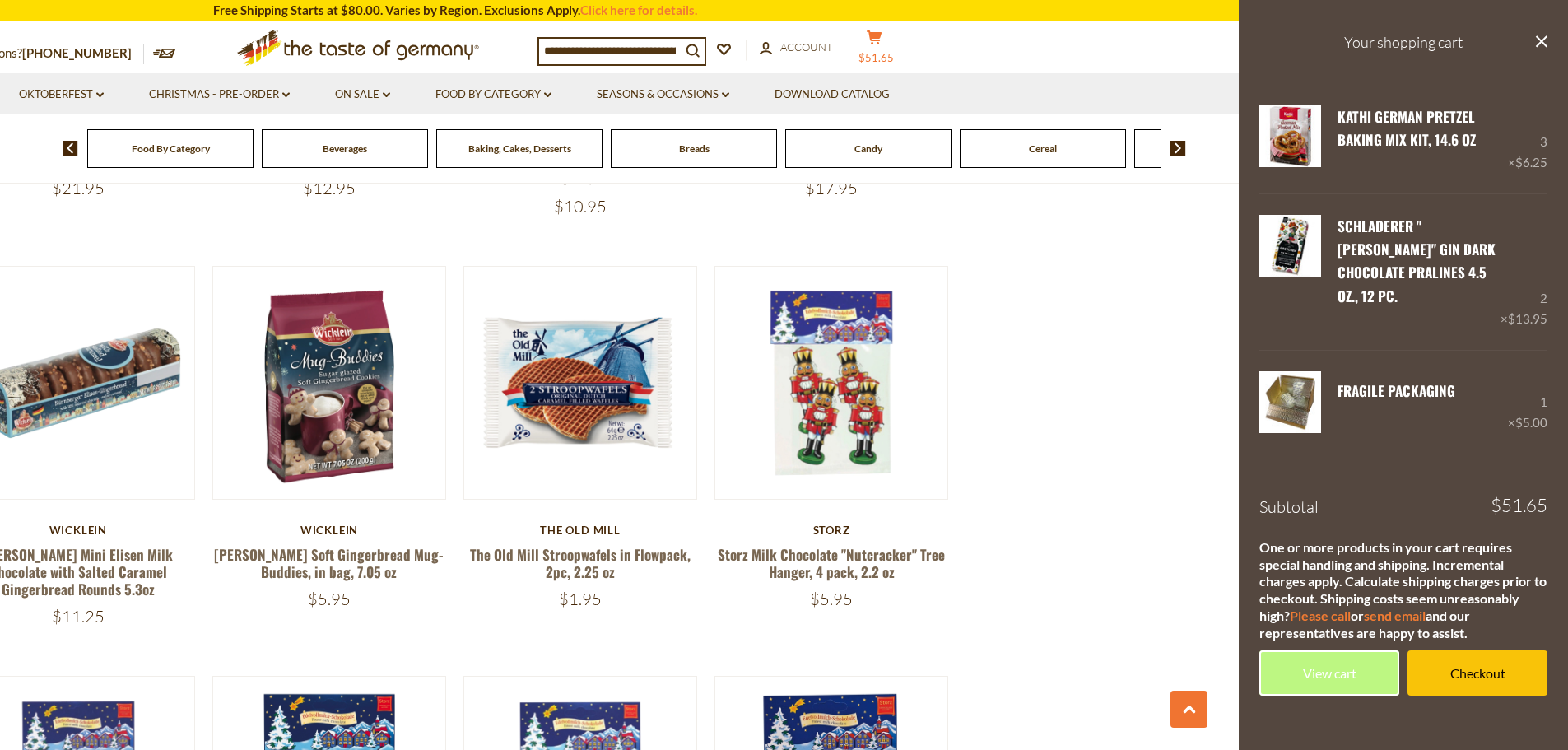
scroll to position [3329, 0]
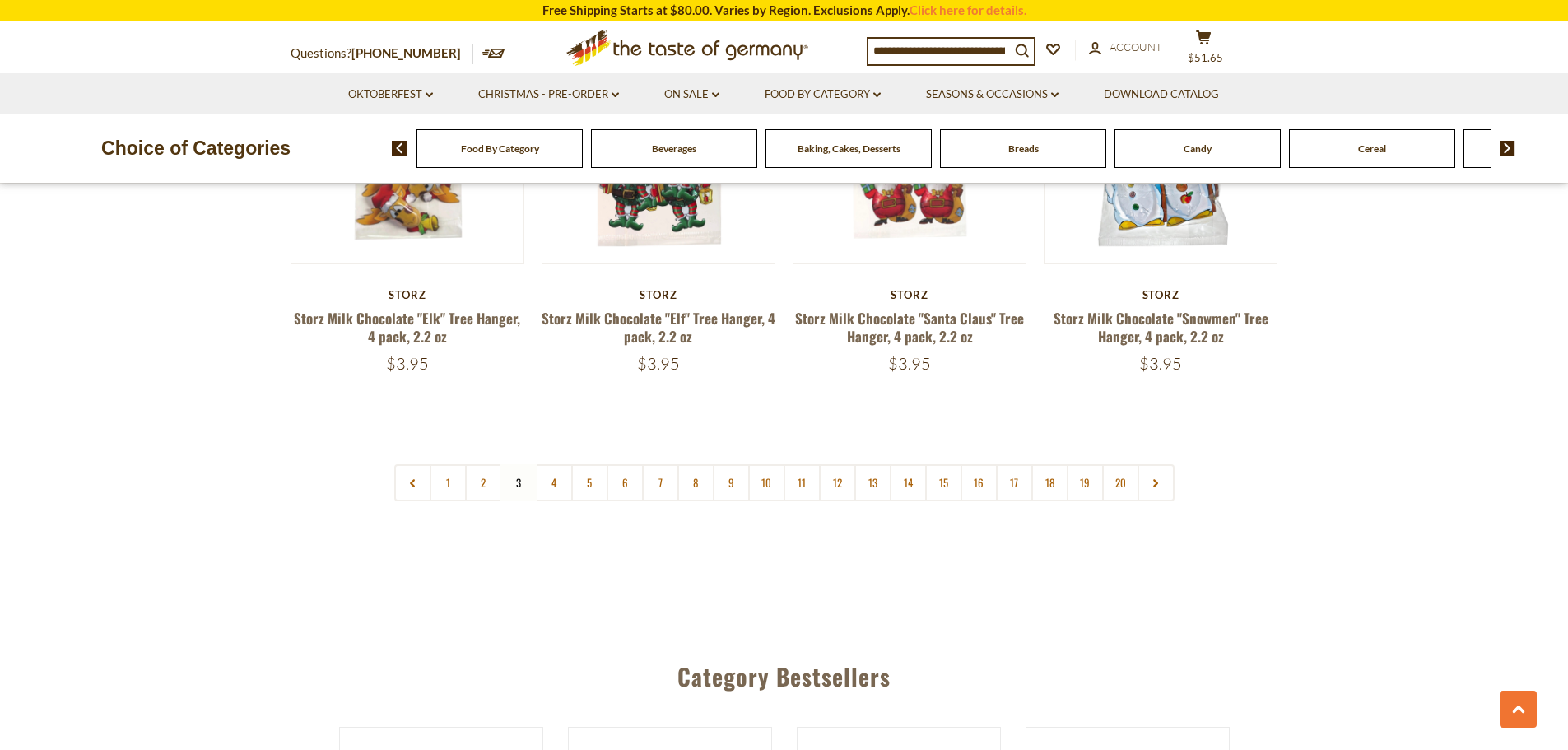
scroll to position [4070, 0]
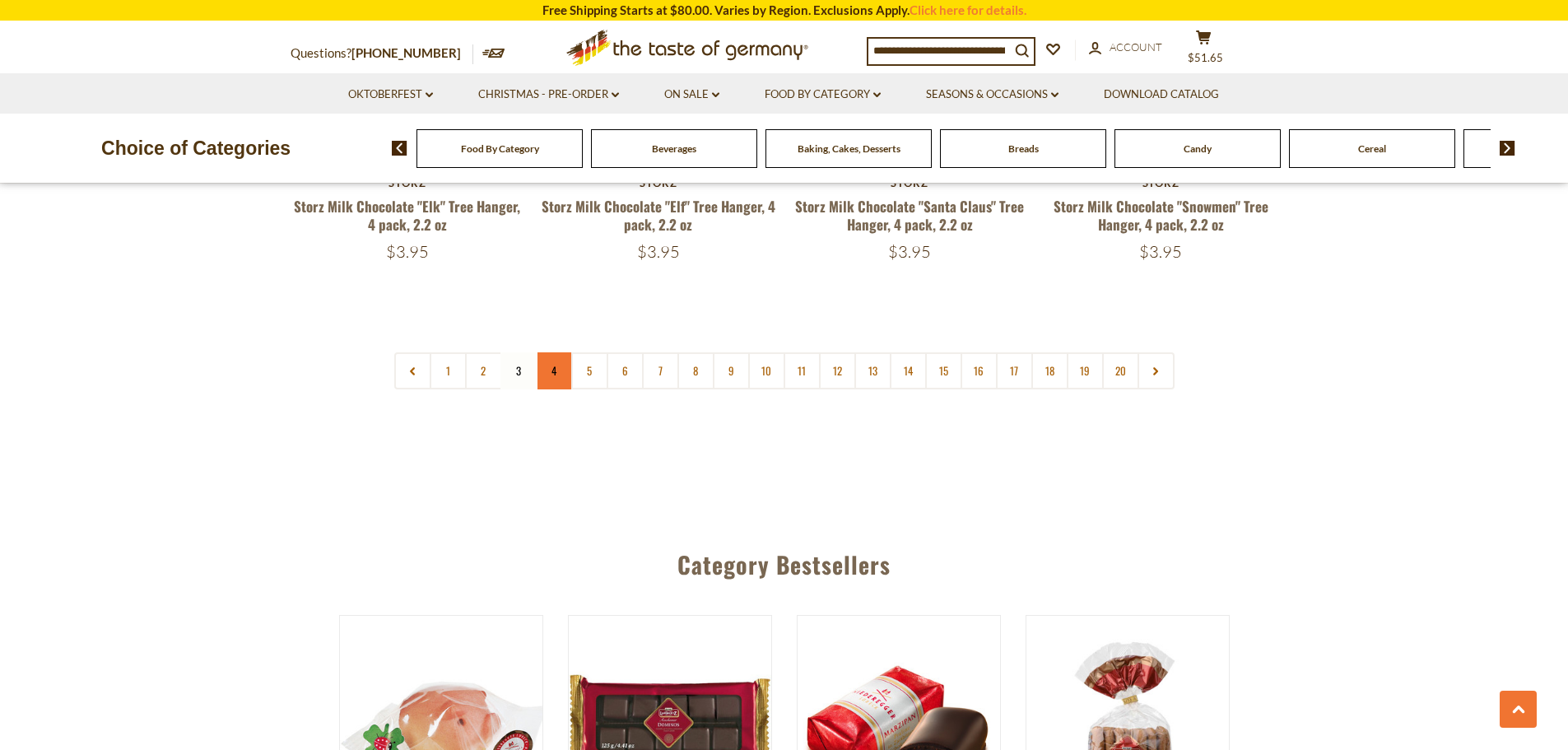
click at [550, 355] on link "4" at bounding box center [554, 371] width 37 height 37
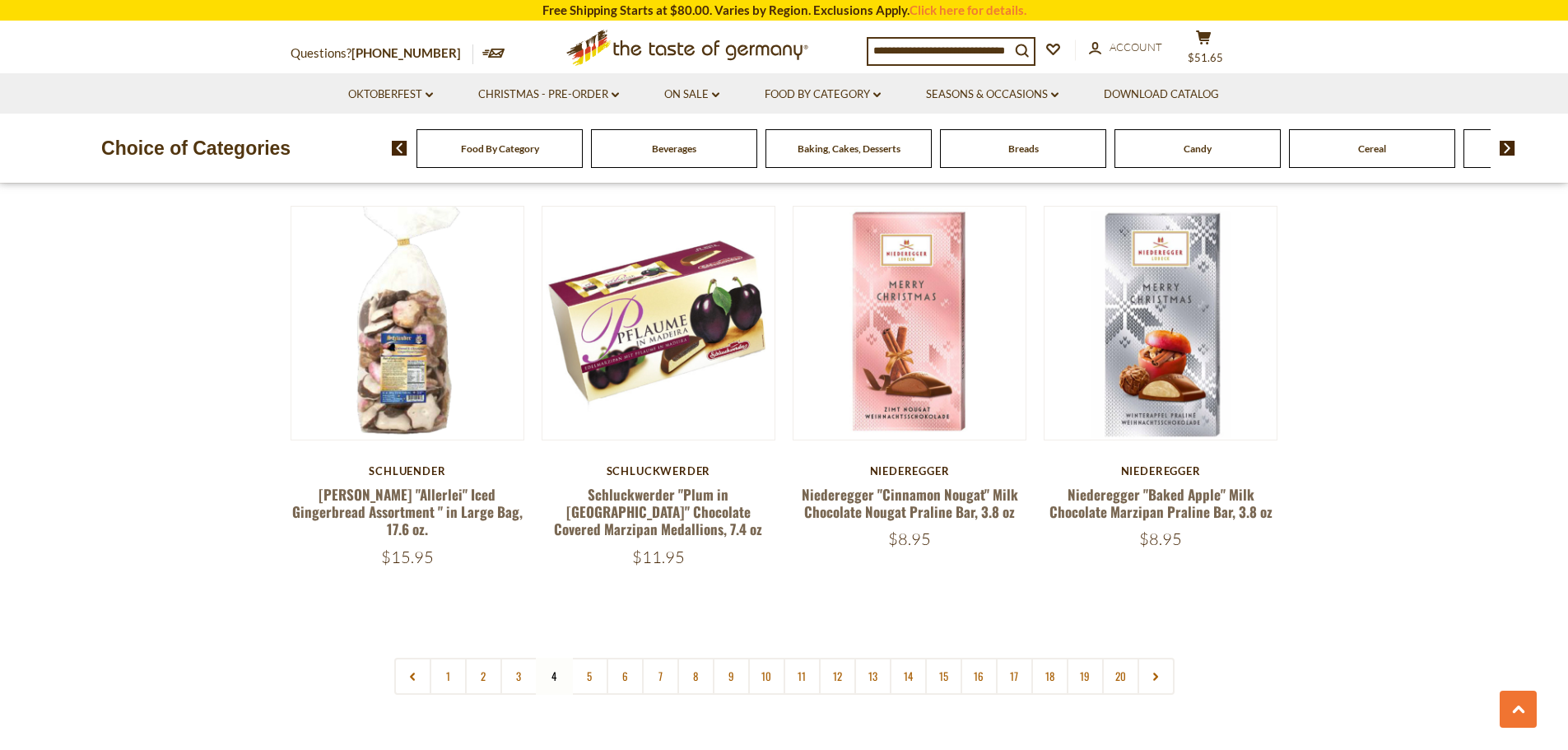
scroll to position [3988, 0]
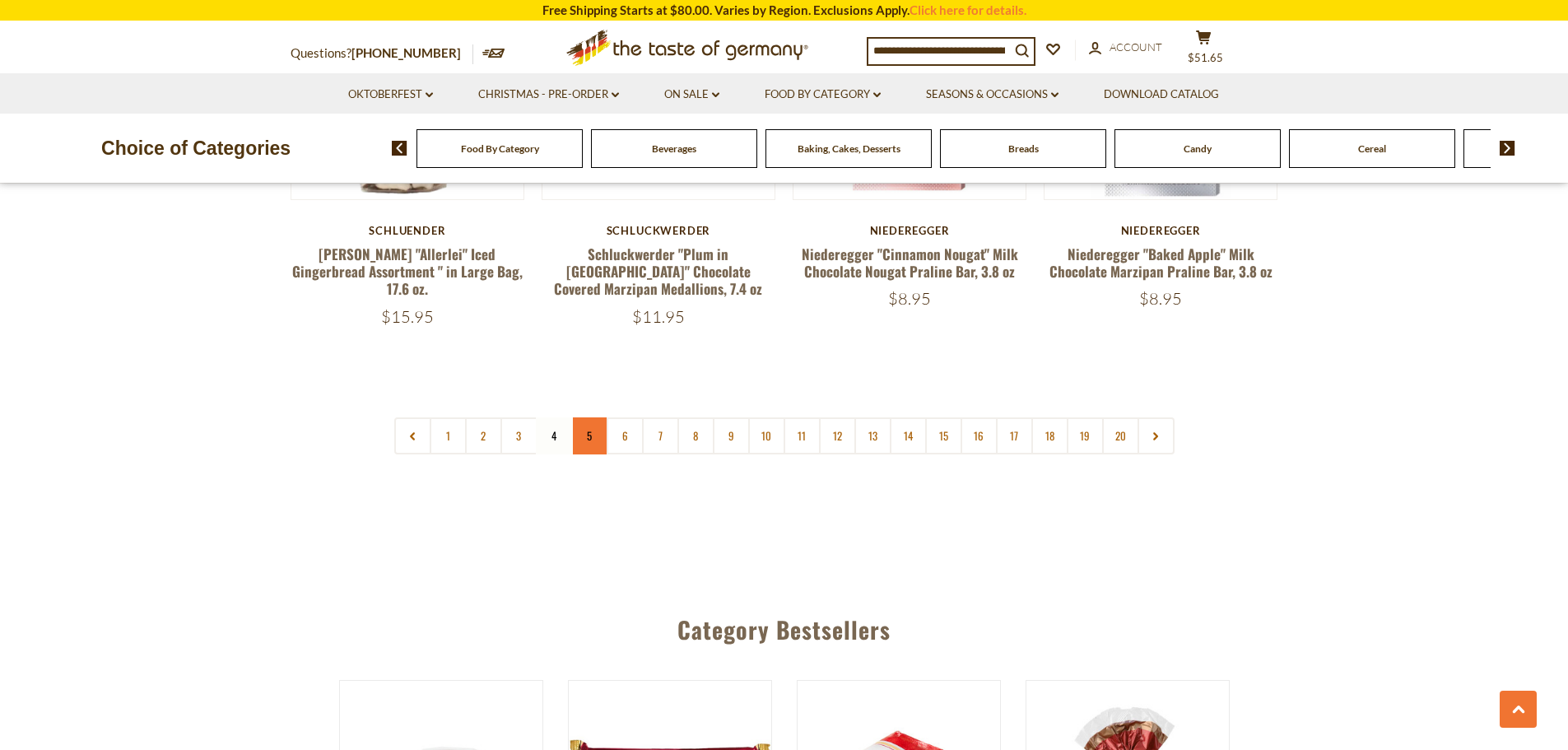
click at [584, 421] on link "5" at bounding box center [590, 436] width 37 height 37
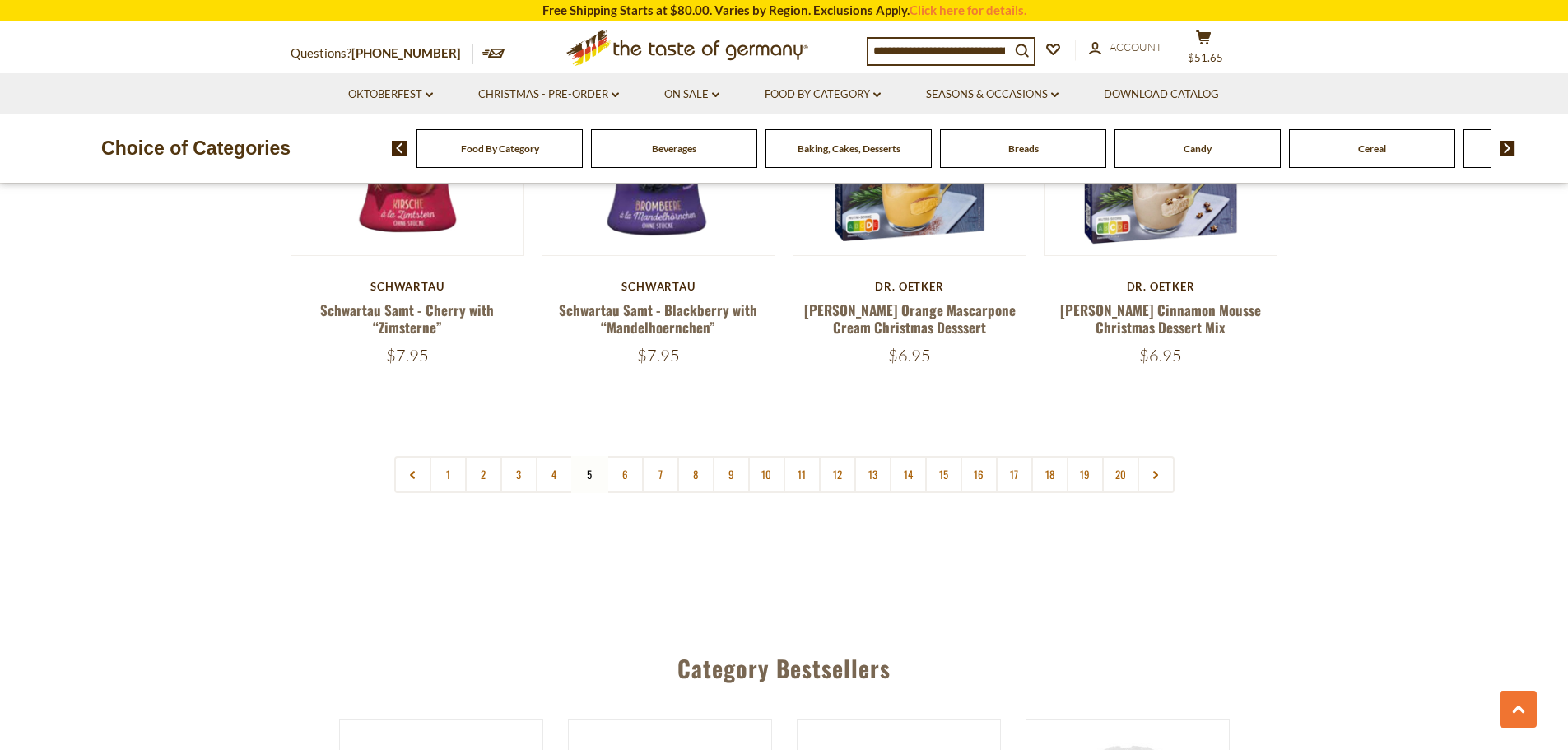
scroll to position [4070, 0]
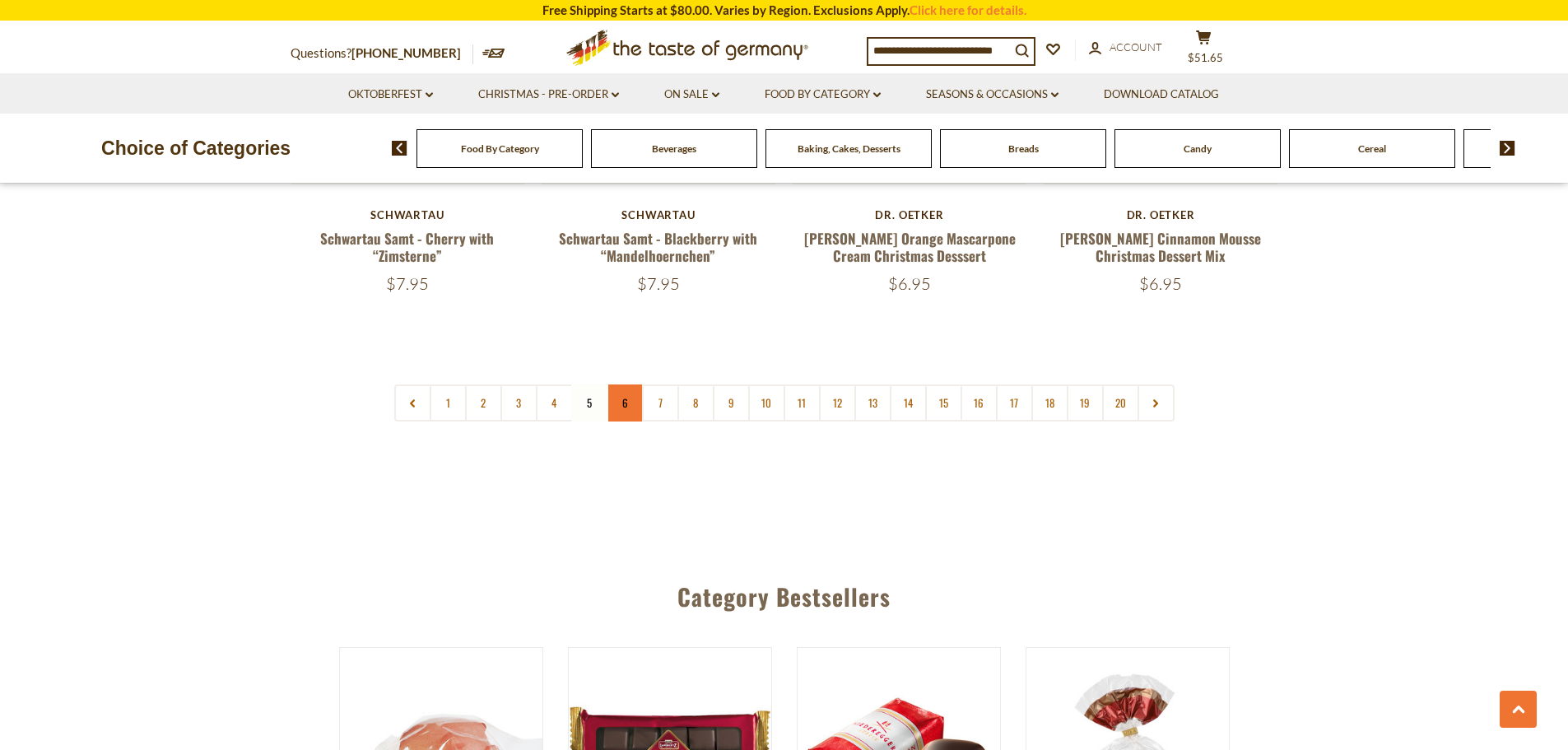
click at [627, 384] on link "6" at bounding box center [625, 403] width 37 height 37
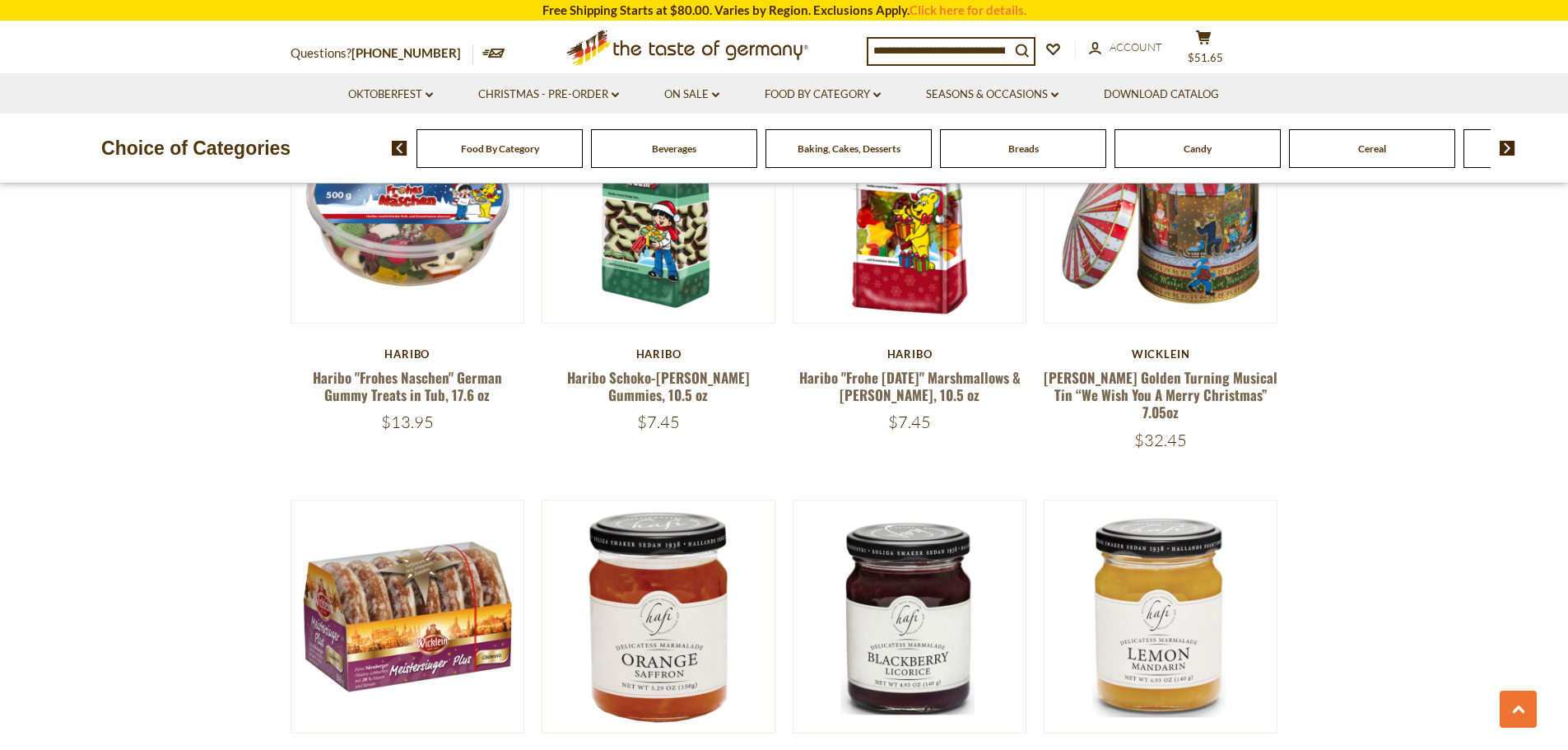
scroll to position [2340, 0]
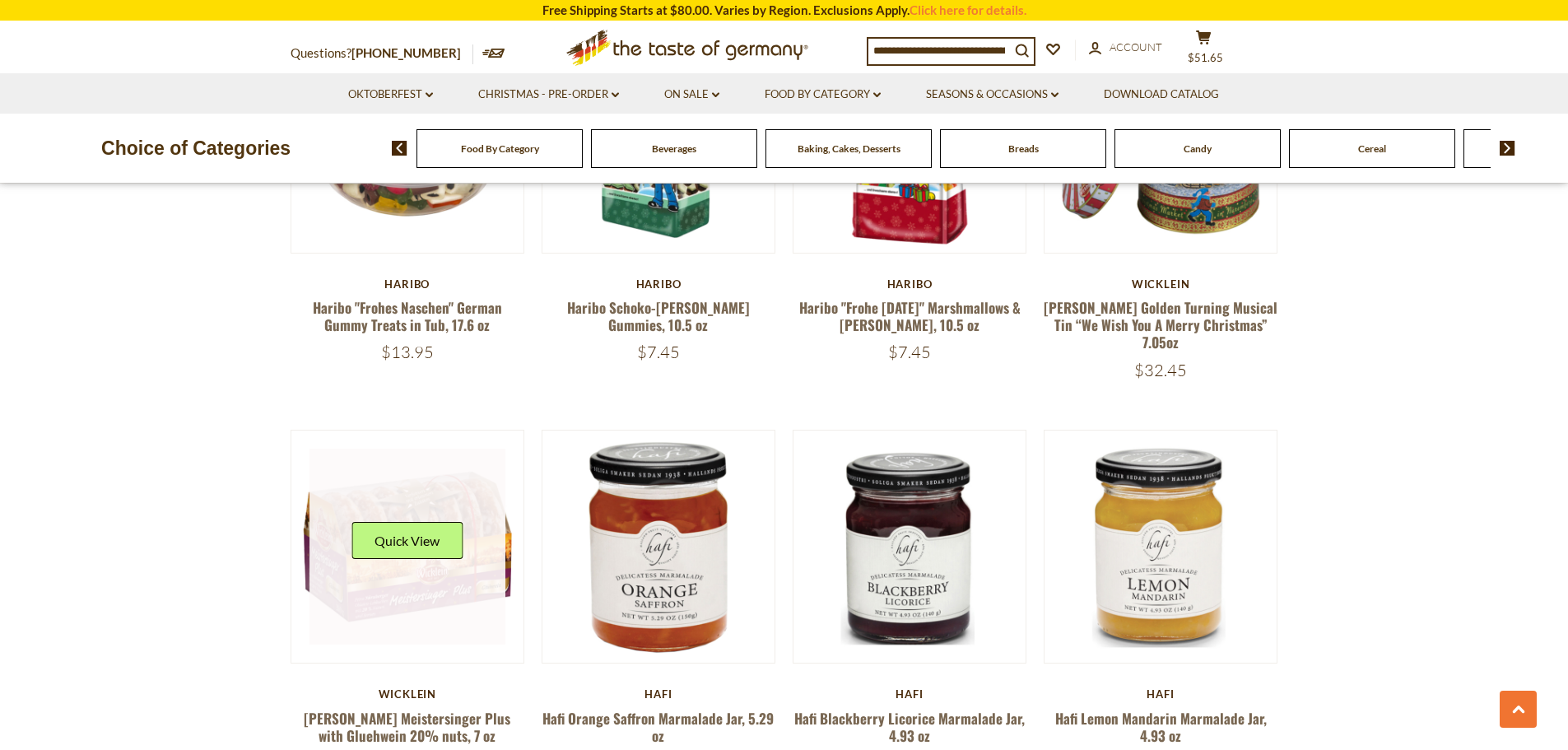
click at [381, 545] on link at bounding box center [408, 547] width 196 height 196
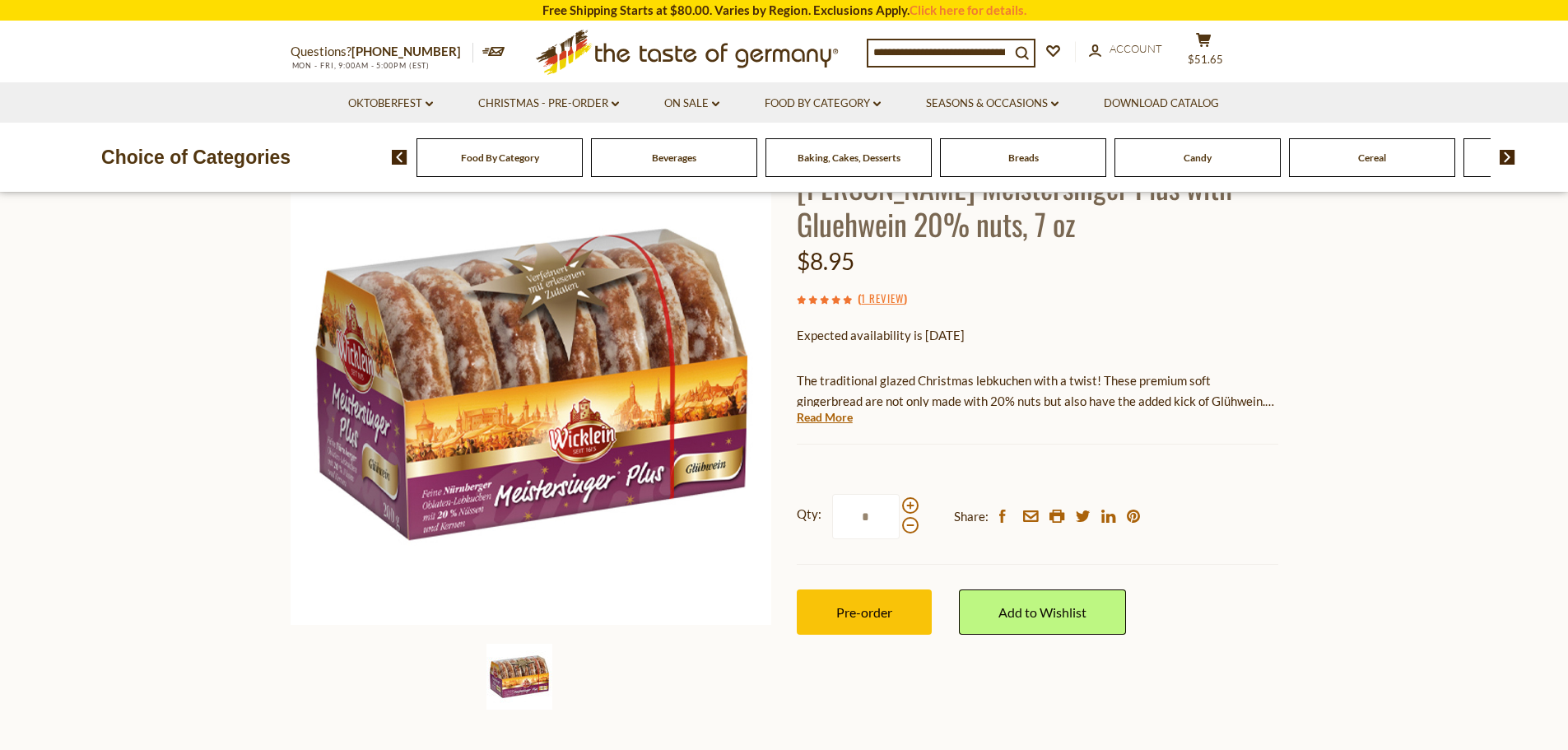
scroll to position [164, 0]
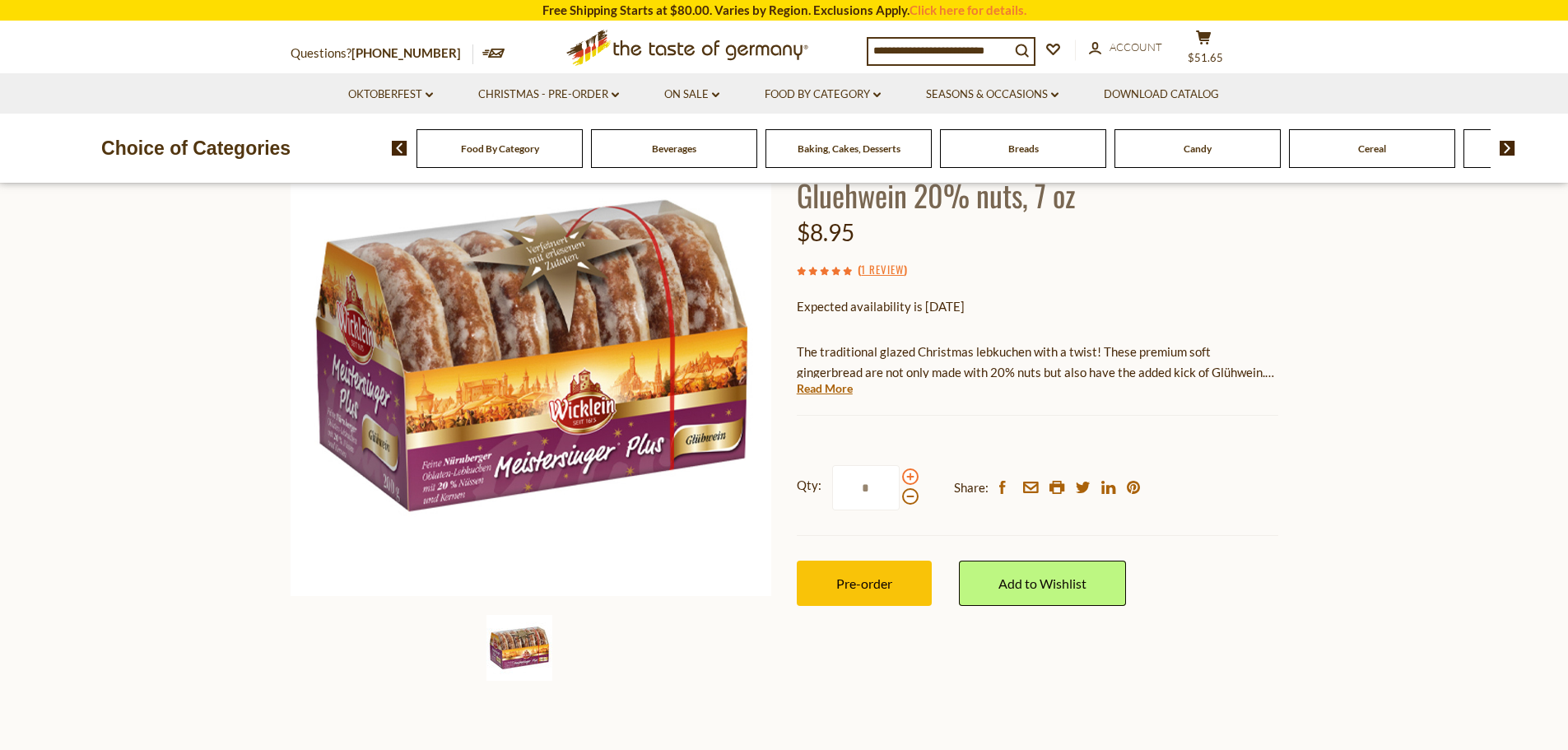
click at [908, 476] on span at bounding box center [910, 477] width 17 height 17
click at [900, 476] on input "*" at bounding box center [866, 488] width 67 height 45
click at [904, 498] on span at bounding box center [910, 496] width 17 height 17
click at [900, 498] on input "*" at bounding box center [866, 488] width 67 height 45
click at [908, 474] on span at bounding box center [910, 477] width 17 height 17
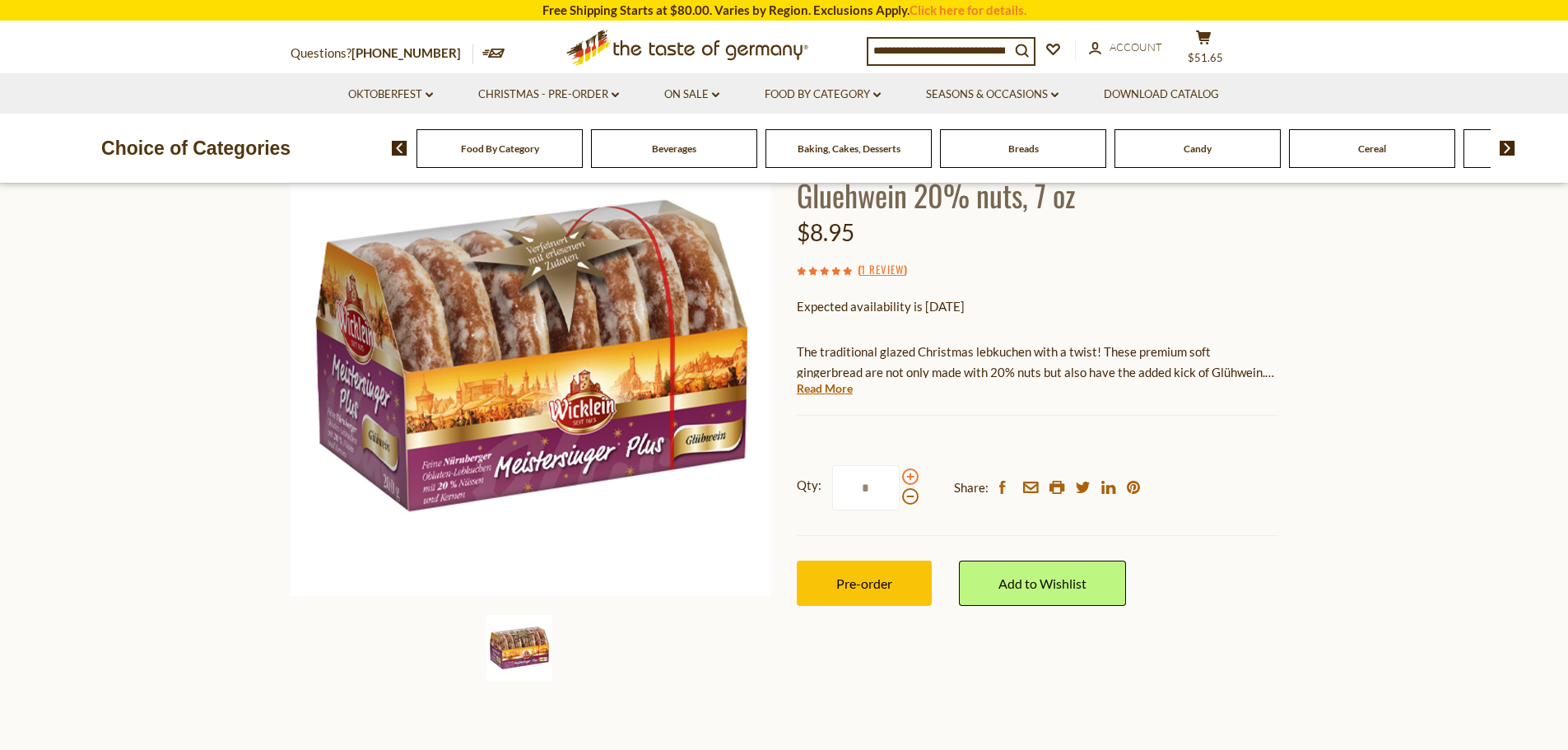
click at [900, 474] on input "*" at bounding box center [866, 488] width 67 height 45
type input "*"
click at [847, 588] on span "Pre-order" at bounding box center [863, 584] width 56 height 16
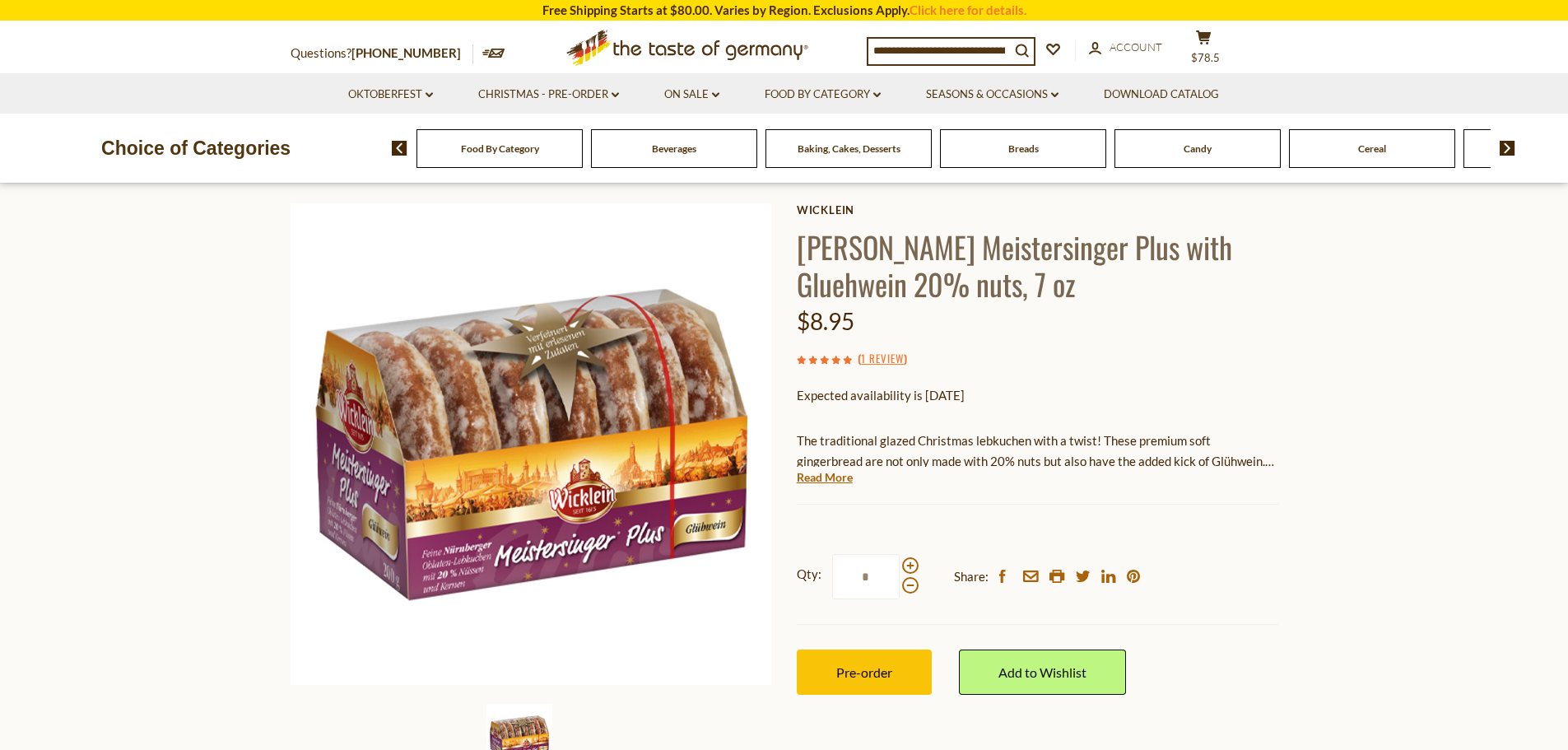
scroll to position [0, 0]
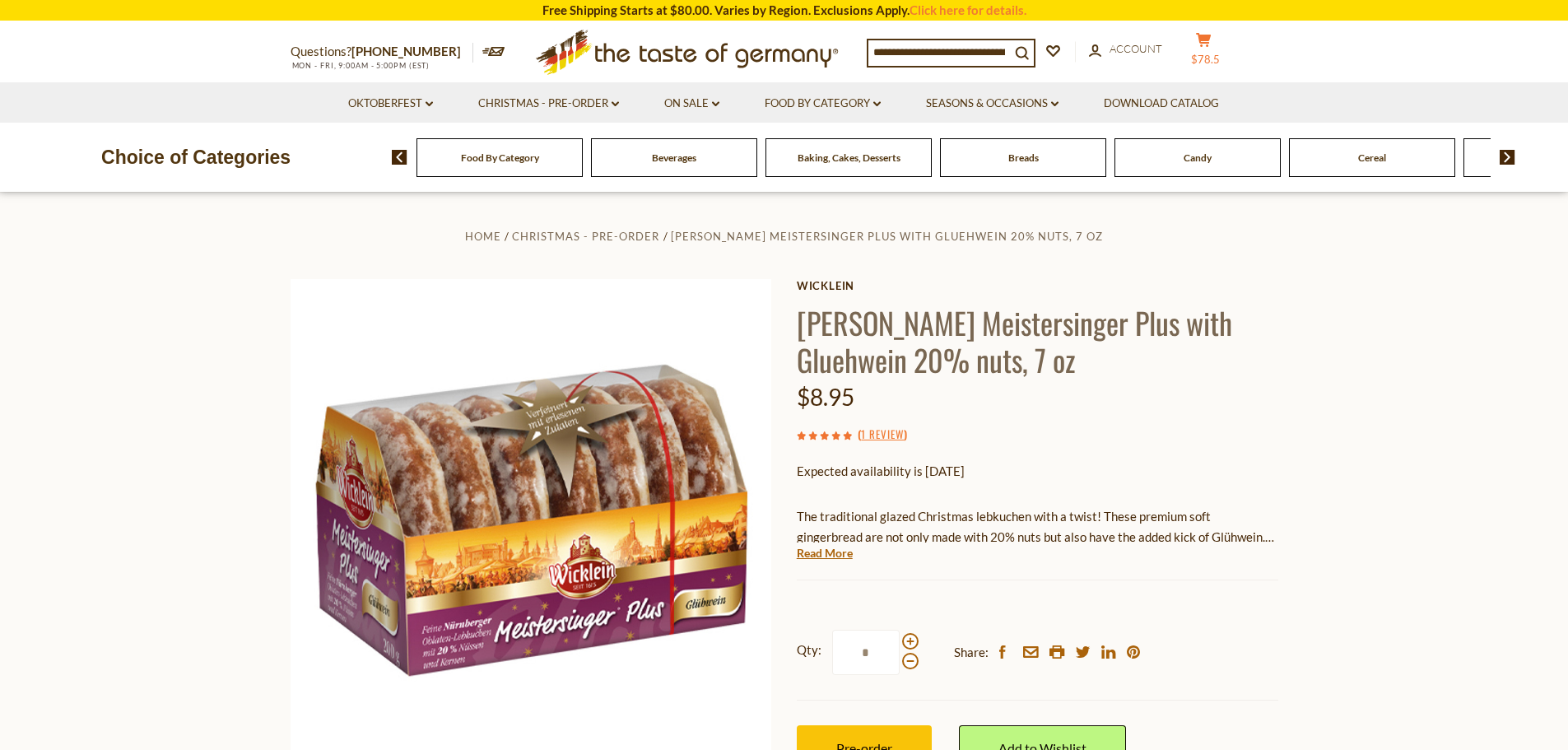
click at [1200, 47] on icon at bounding box center [1203, 40] width 15 height 14
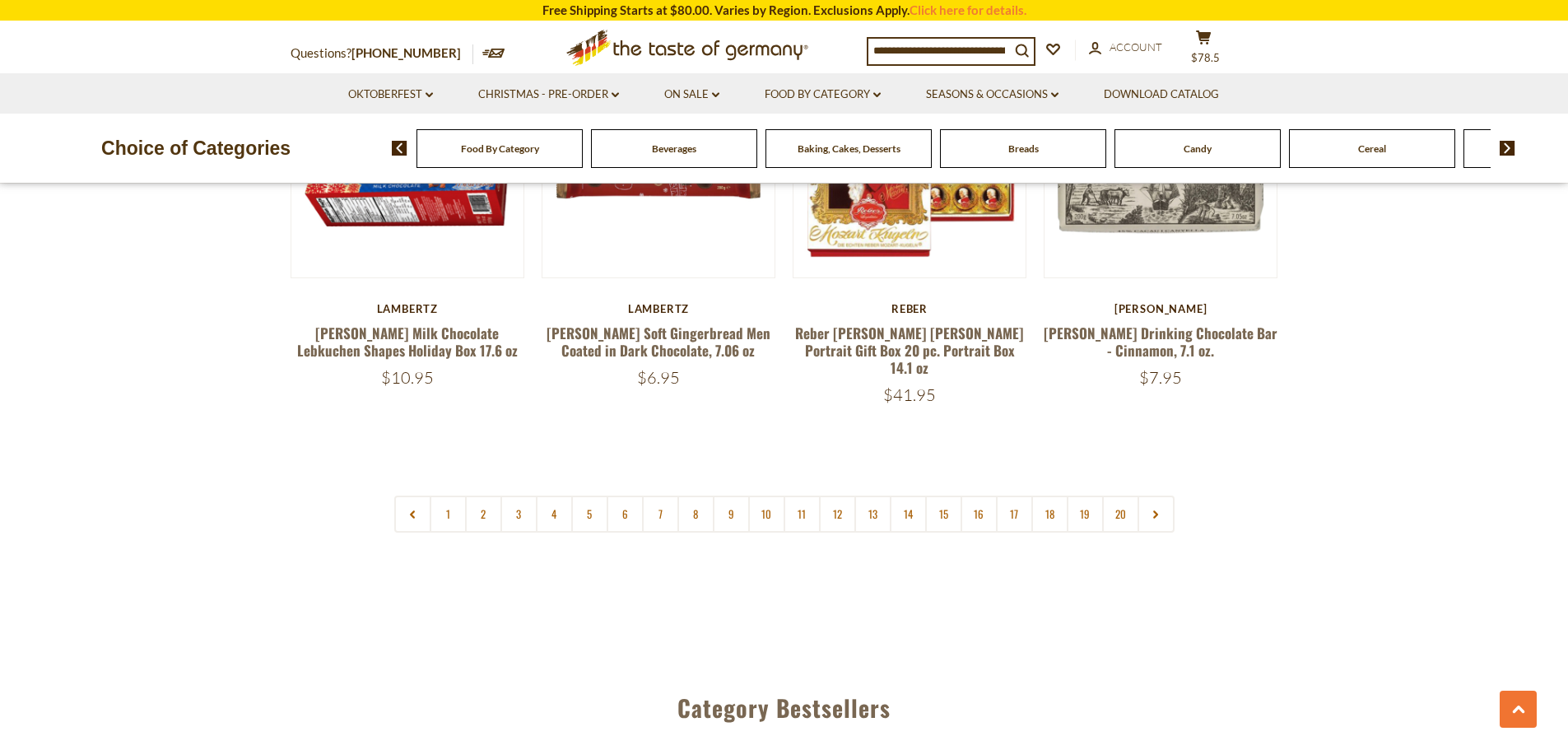
scroll to position [3988, 0]
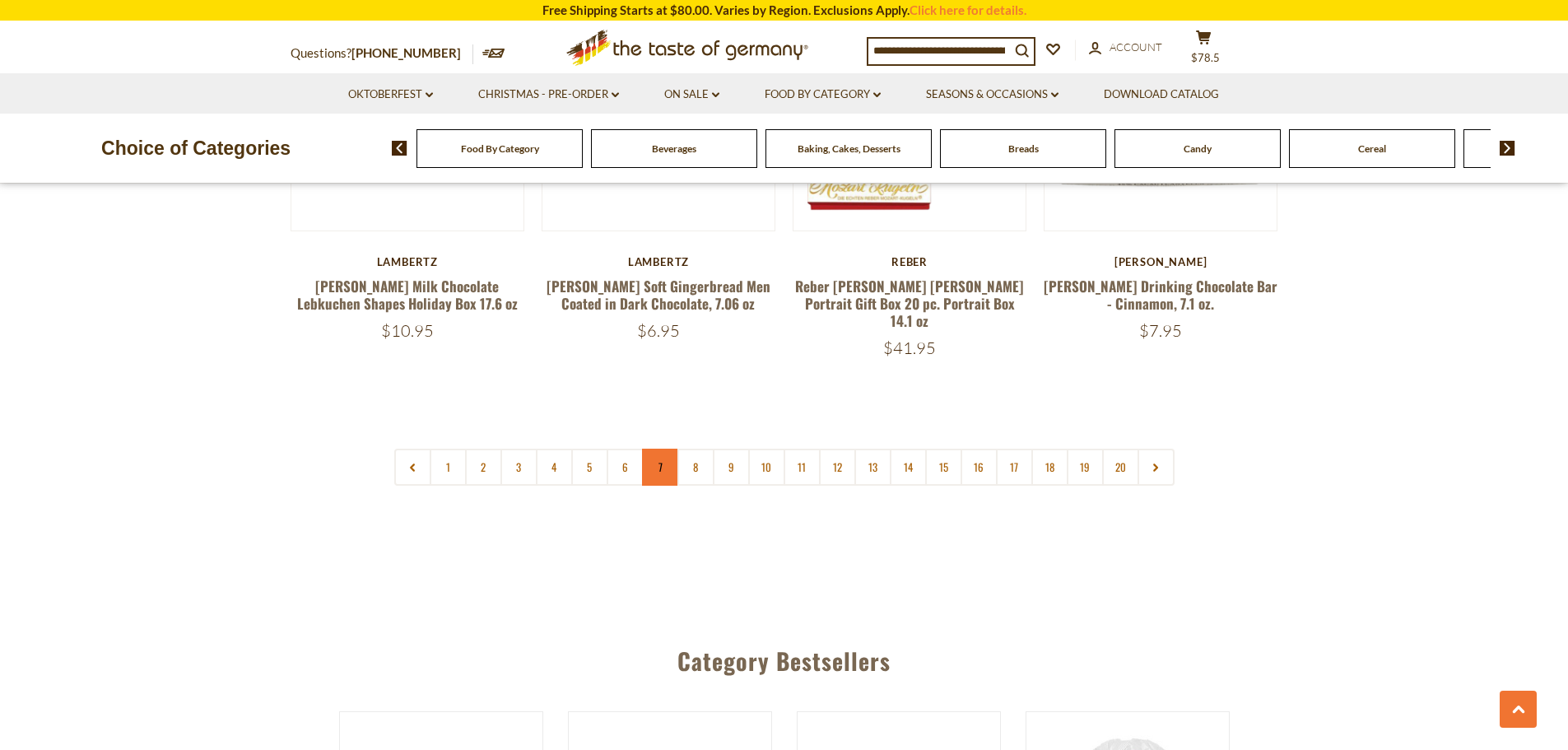
click at [661, 449] on link "7" at bounding box center [660, 467] width 37 height 37
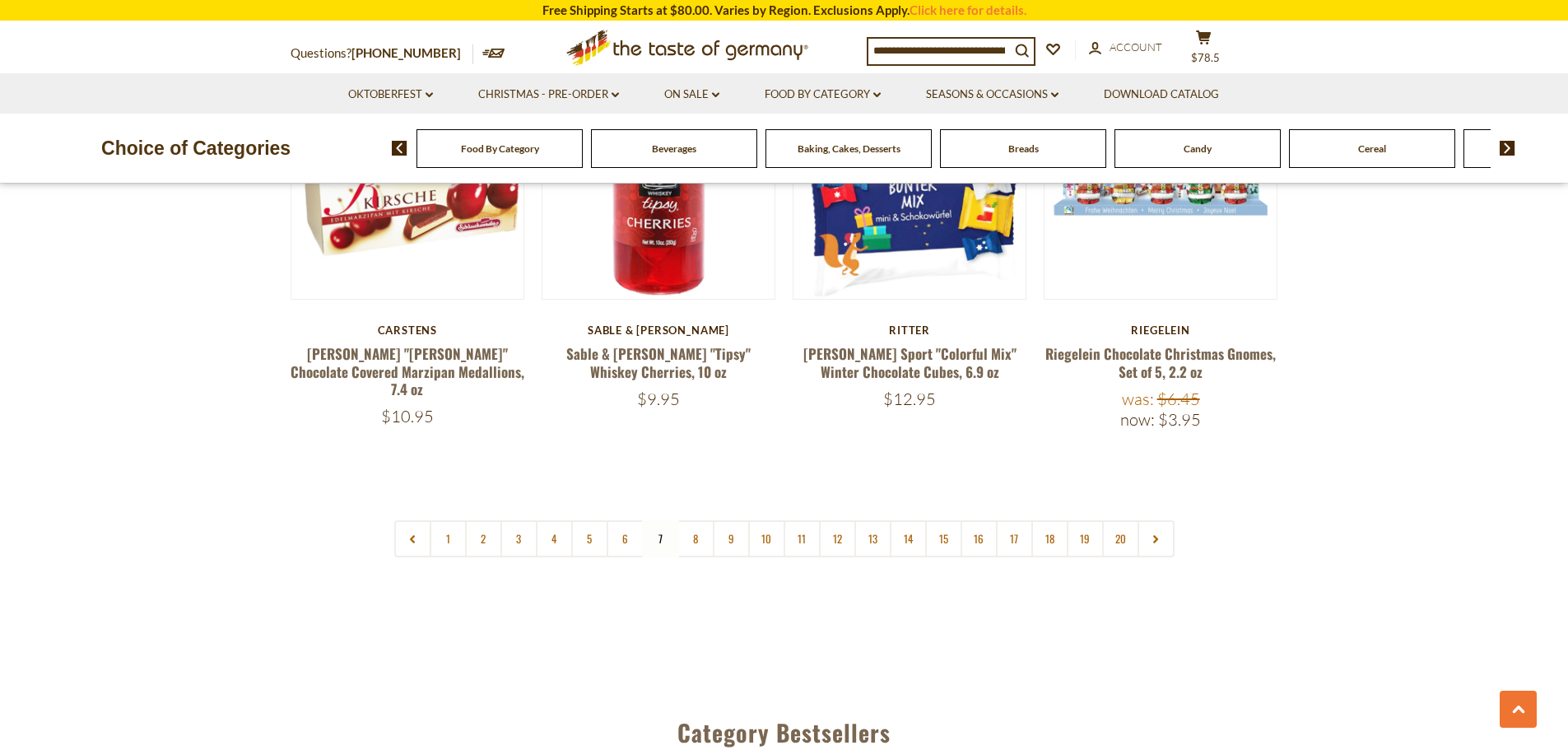
scroll to position [3905, 0]
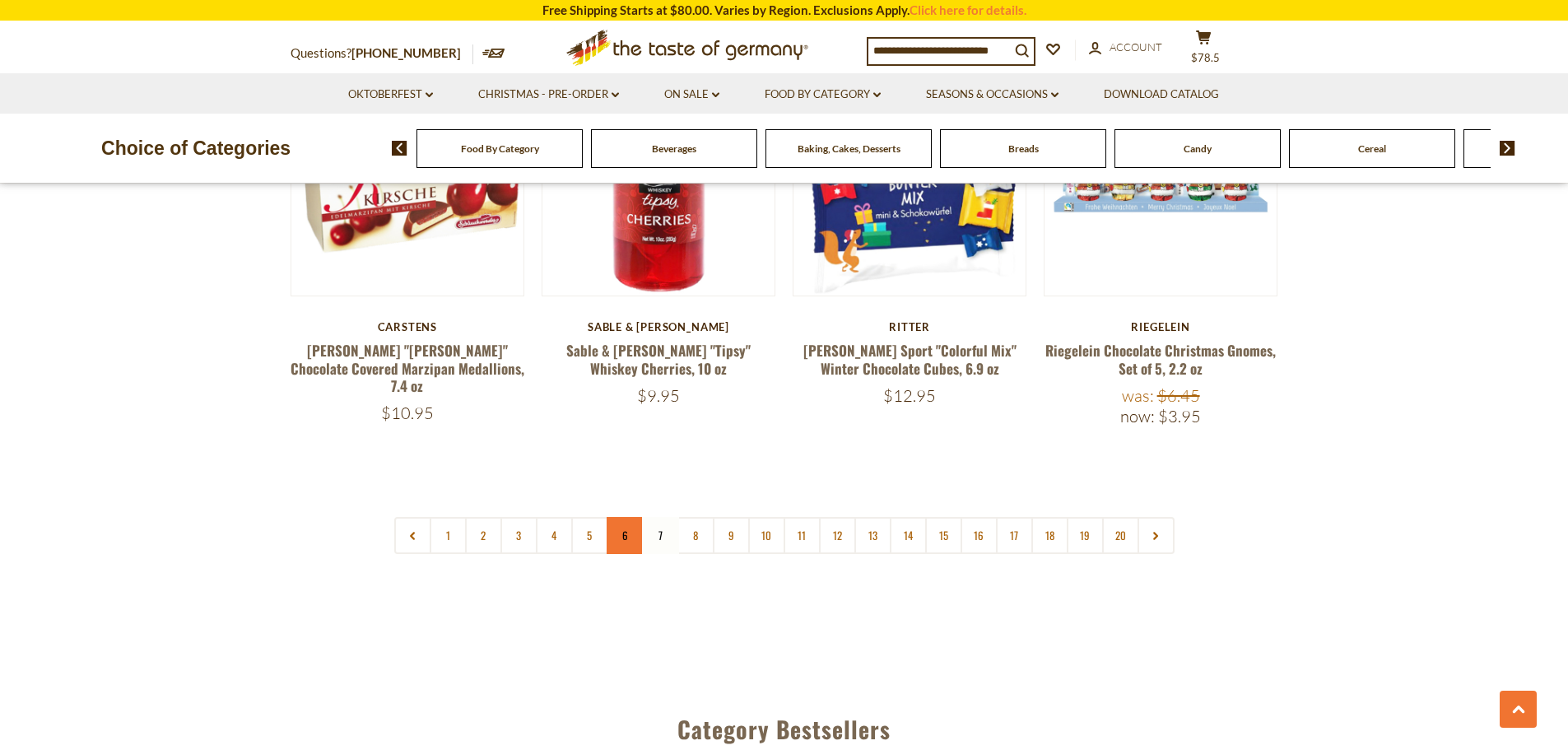
click at [622, 518] on link "6" at bounding box center [625, 536] width 37 height 37
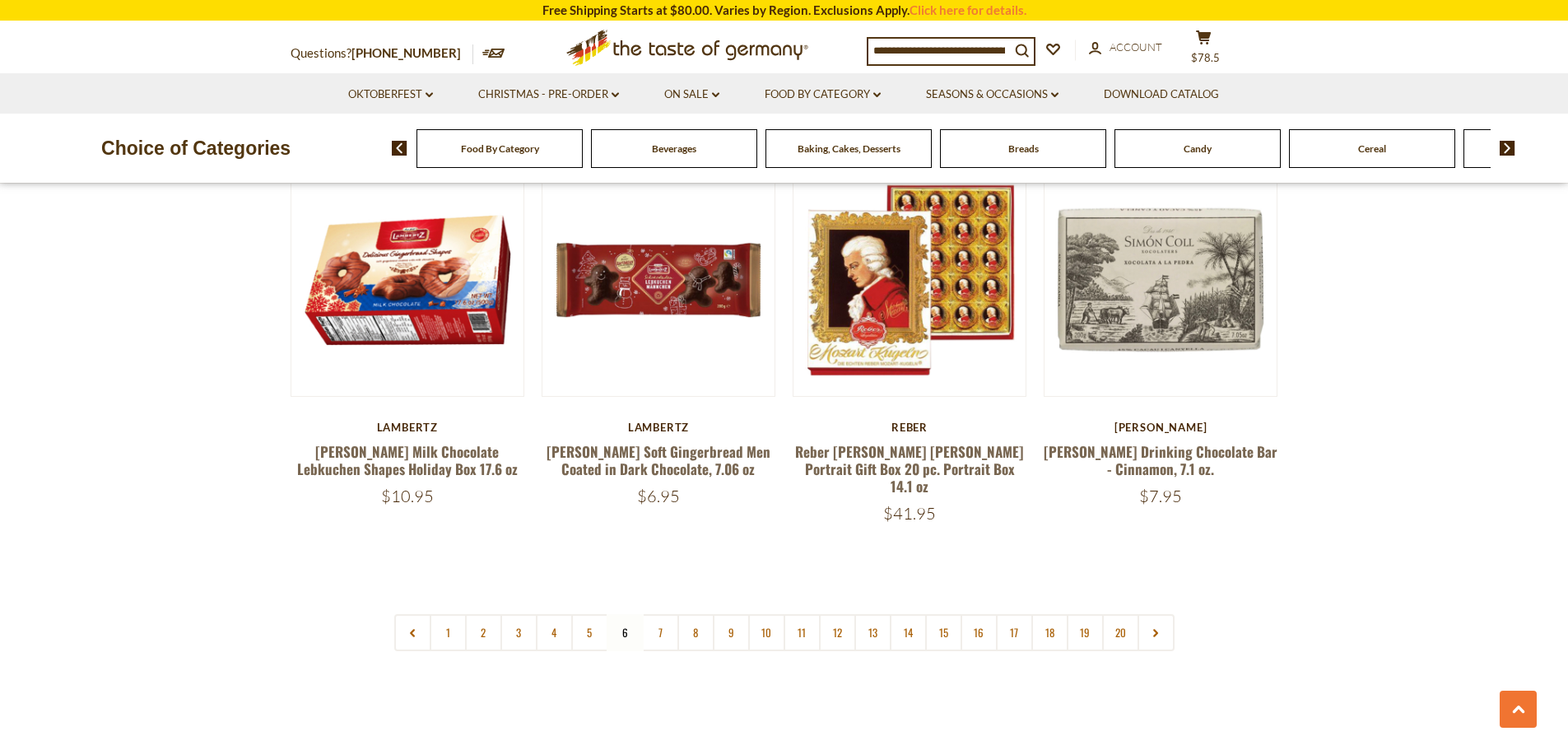
scroll to position [3822, 0]
click at [729, 614] on link "9" at bounding box center [731, 633] width 37 height 37
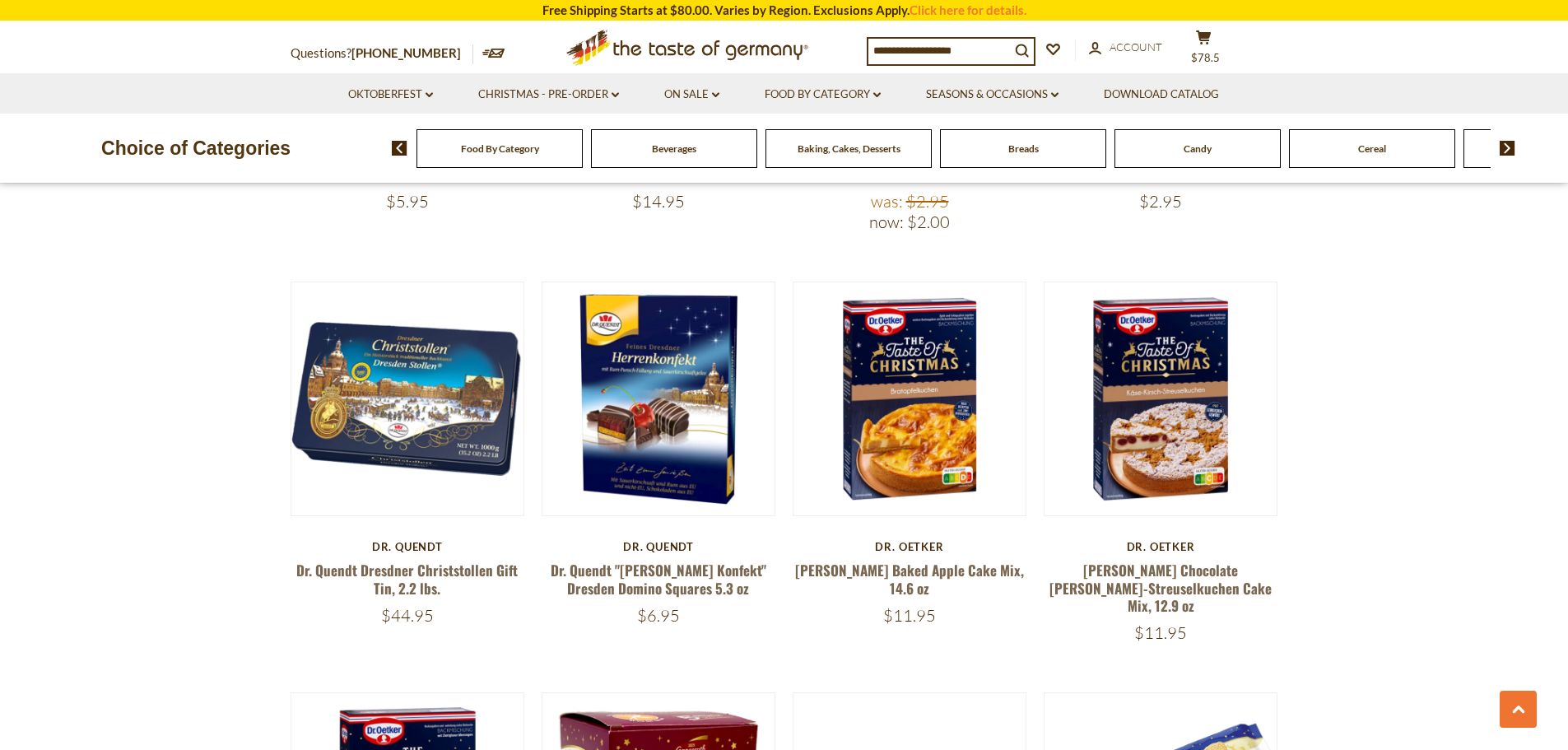
scroll to position [1681, 0]
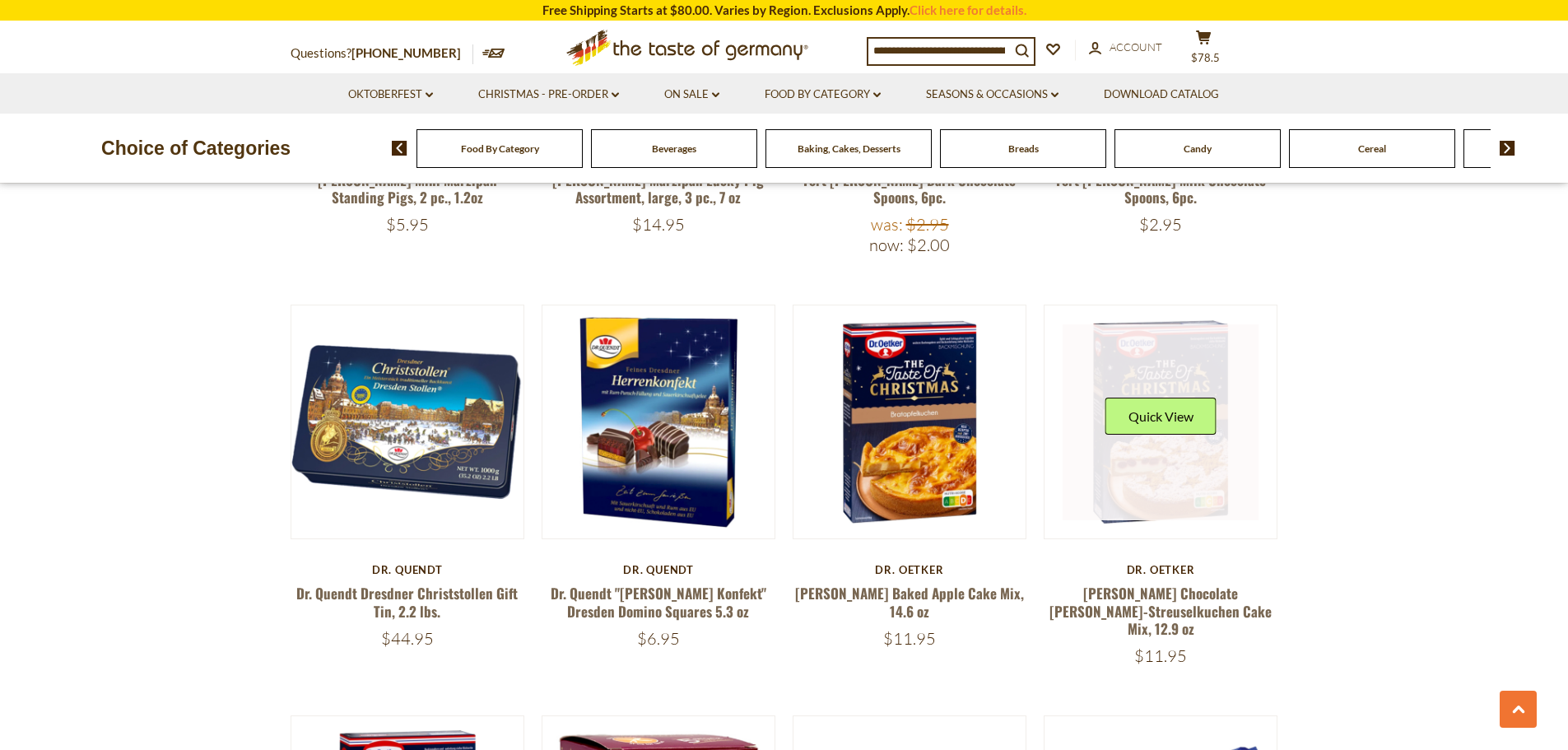
click at [1147, 451] on link at bounding box center [1161, 422] width 196 height 196
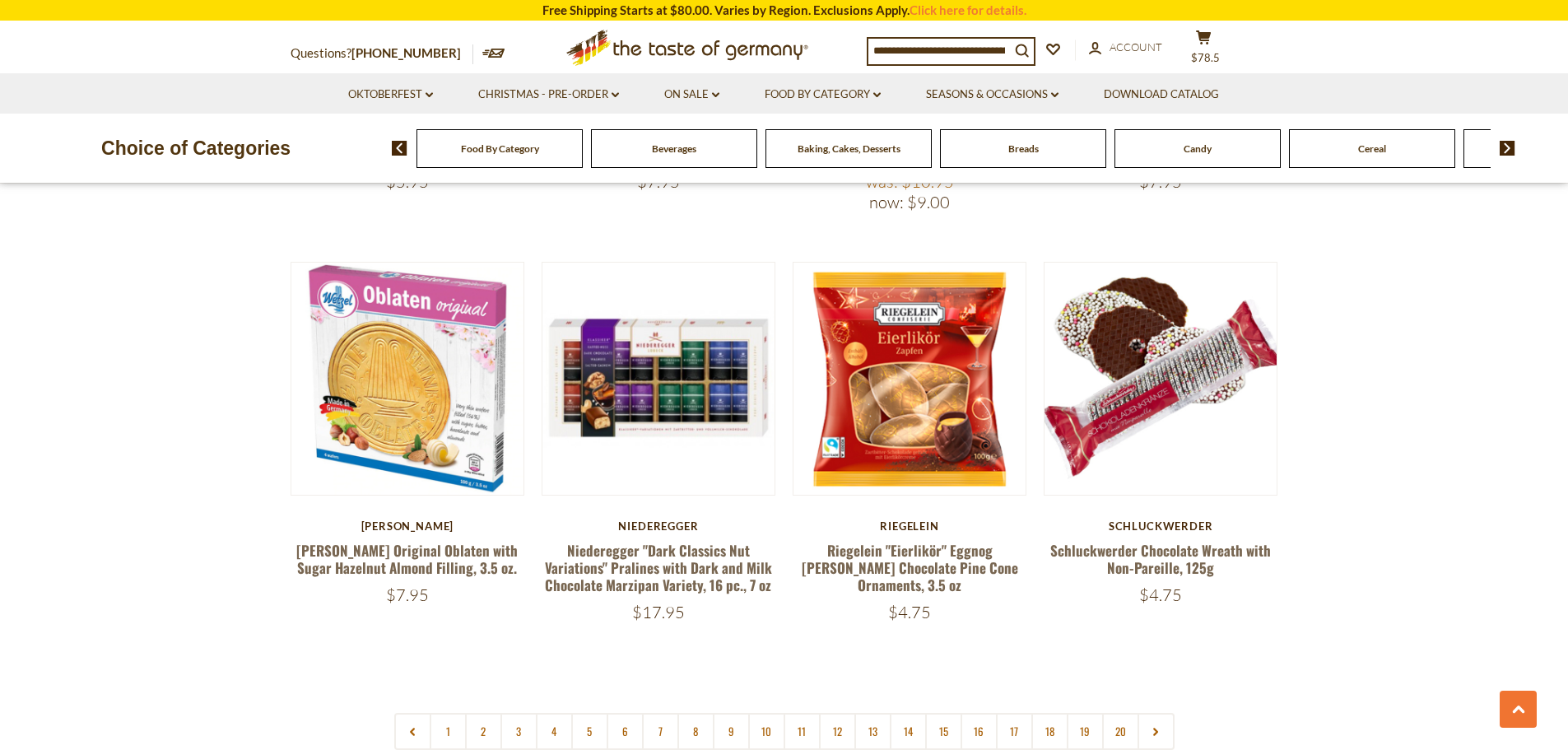
scroll to position [3988, 0]
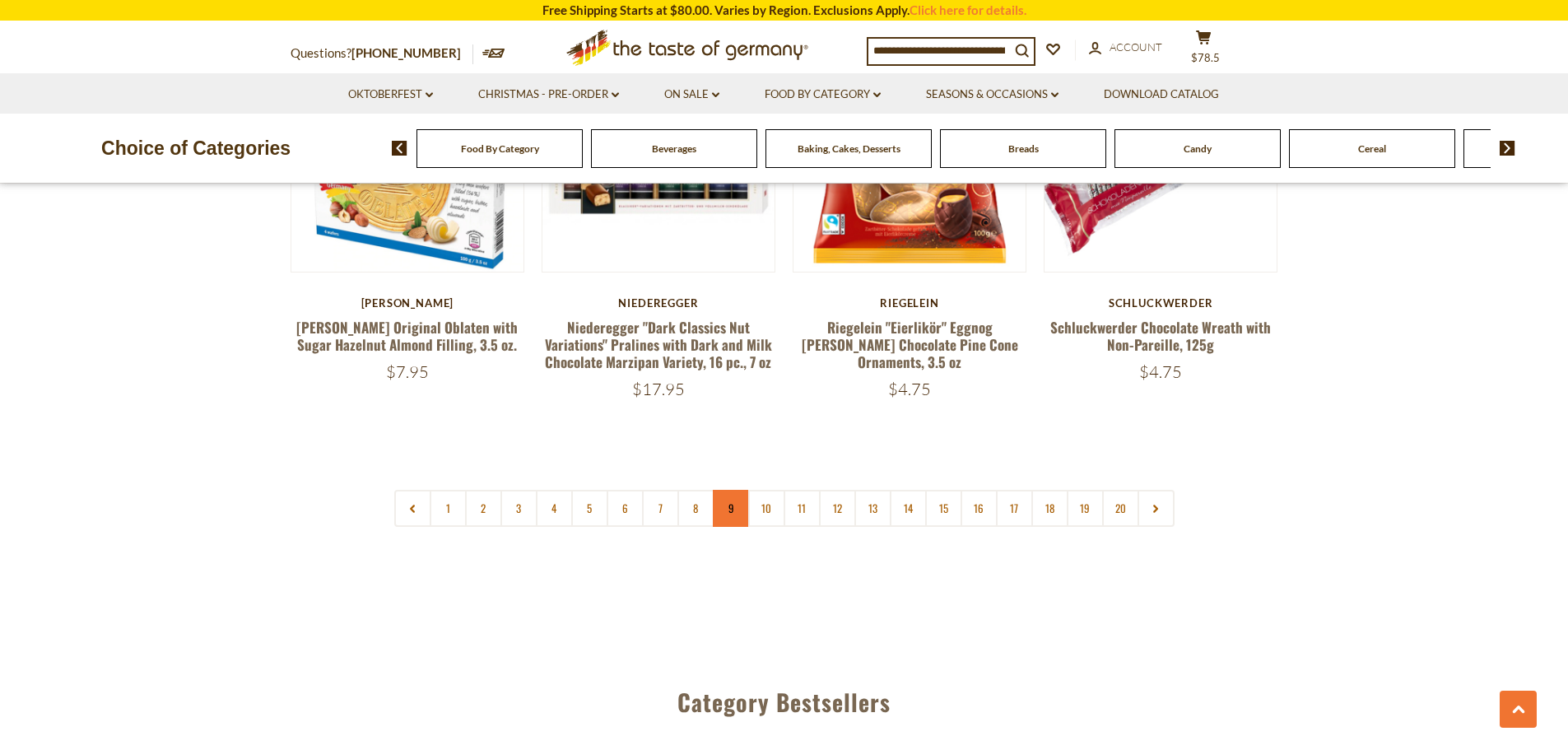
click at [736, 490] on link "9" at bounding box center [731, 509] width 37 height 37
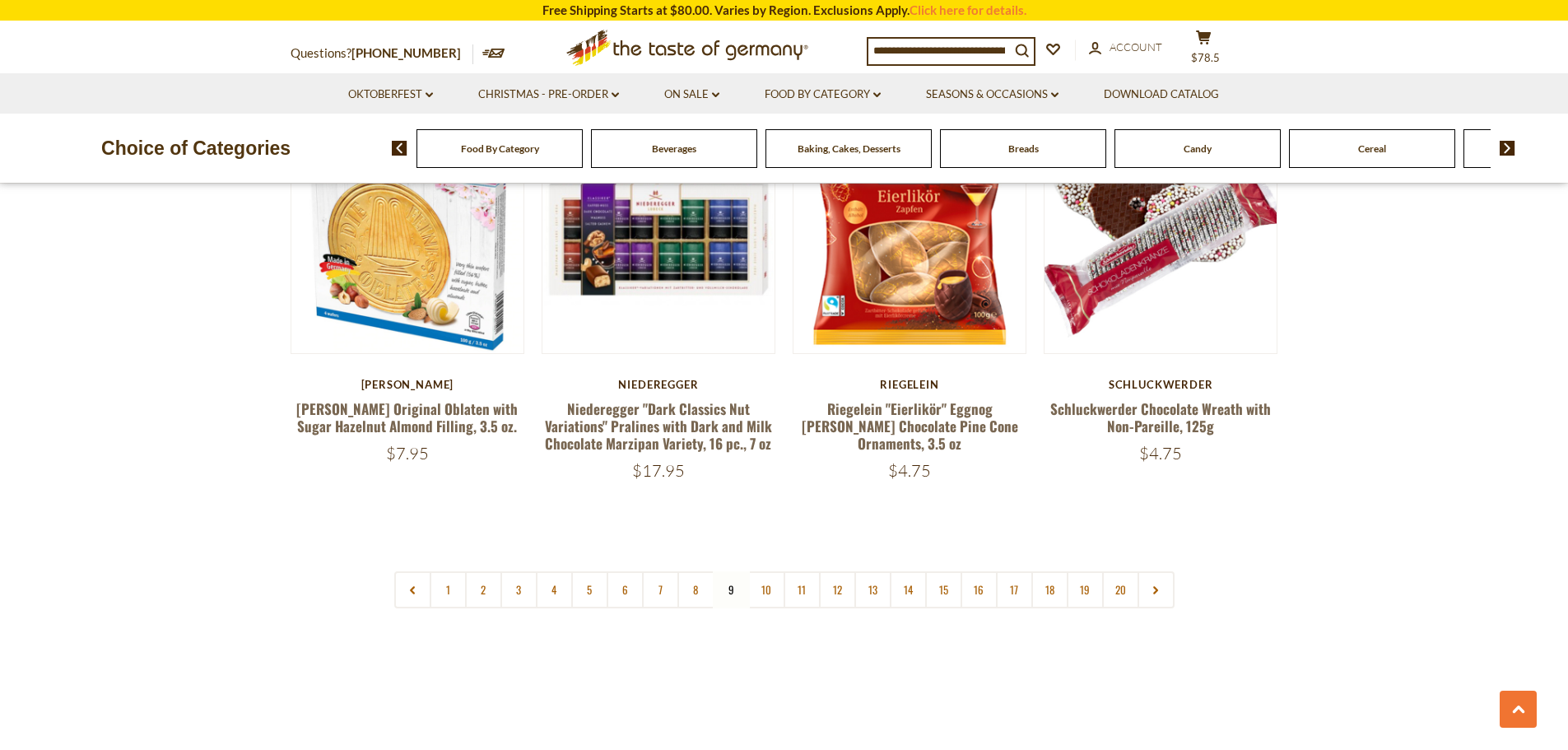
scroll to position [3905, 0]
click at [761, 572] on link "10" at bounding box center [767, 591] width 37 height 37
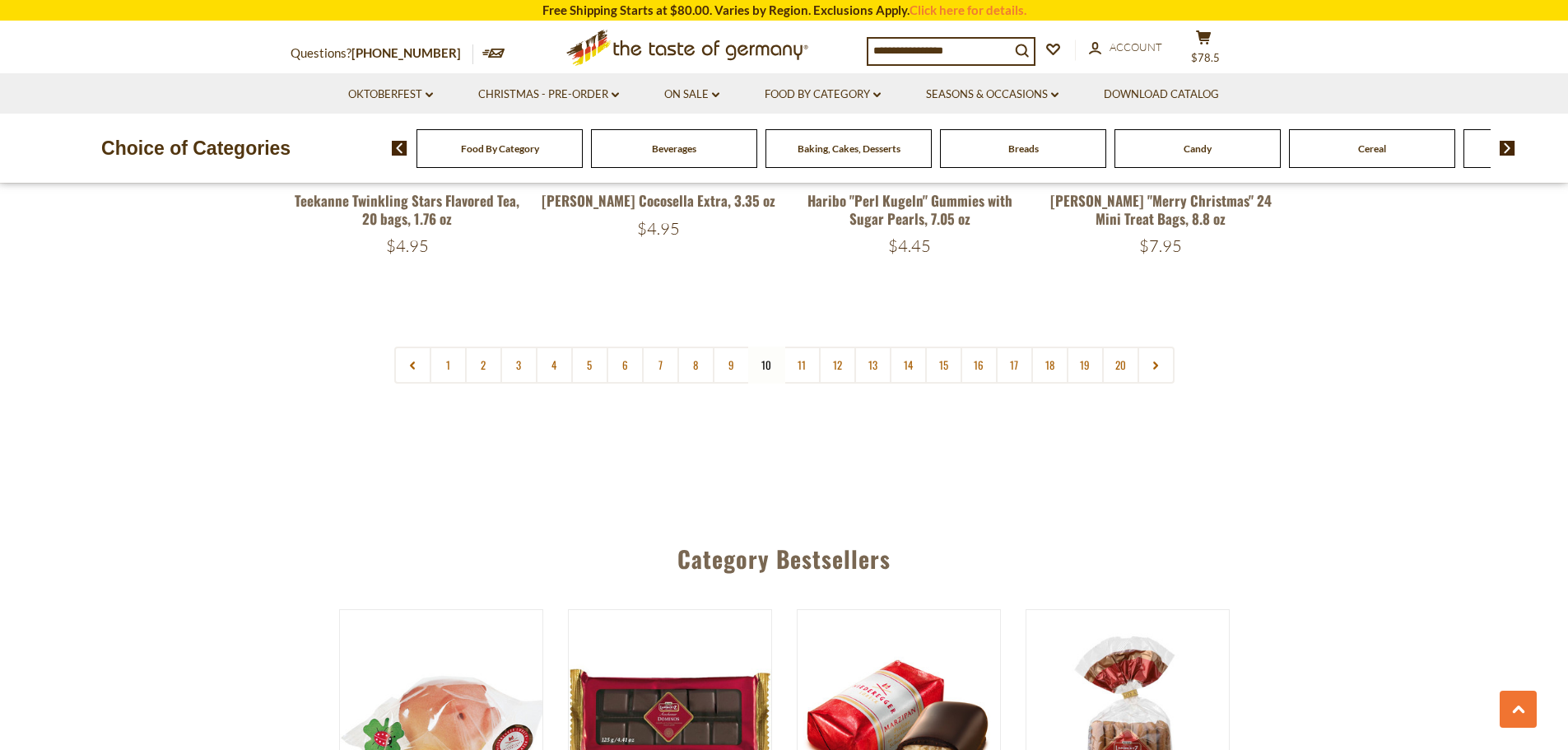
scroll to position [4152, 0]
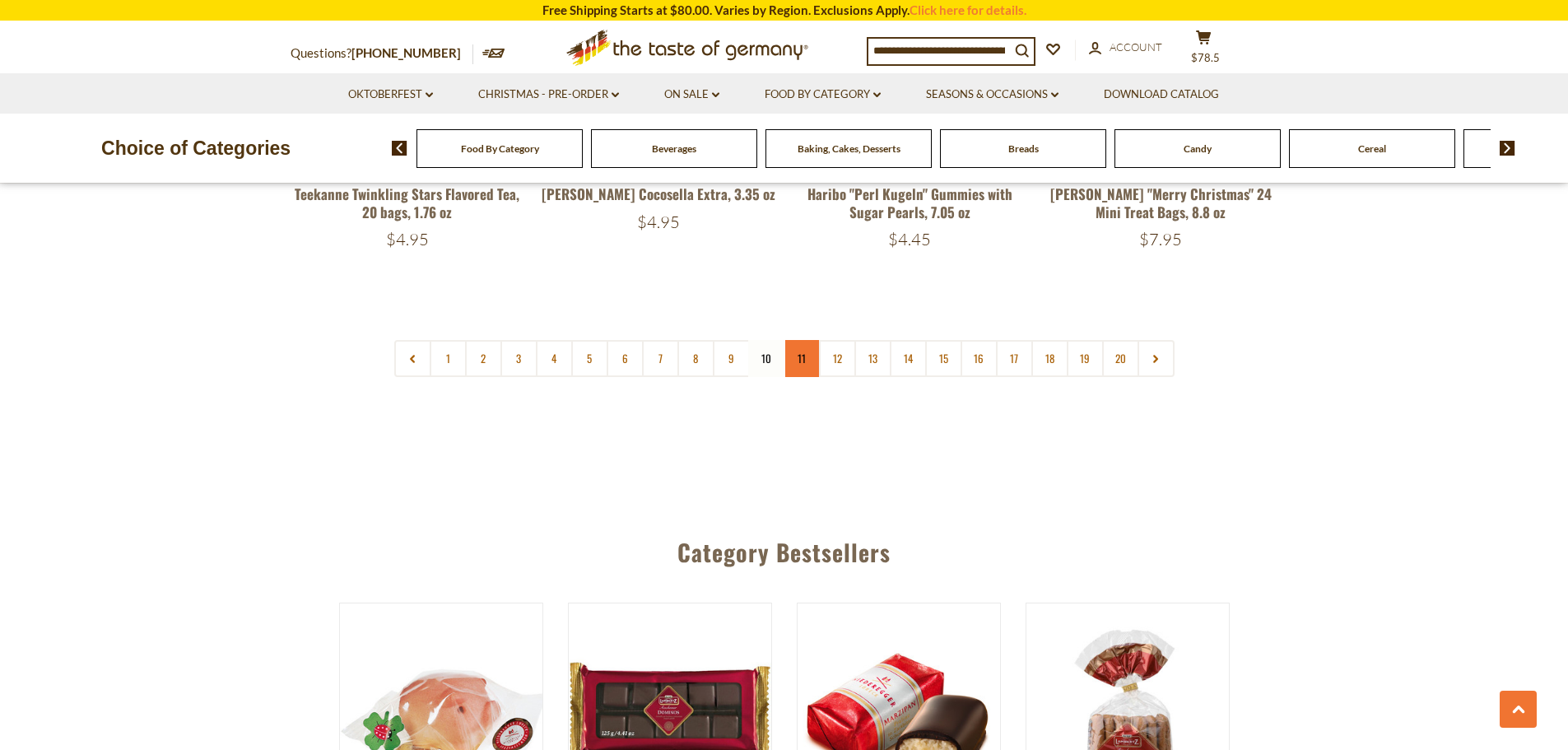
click at [805, 340] on link "11" at bounding box center [803, 359] width 37 height 37
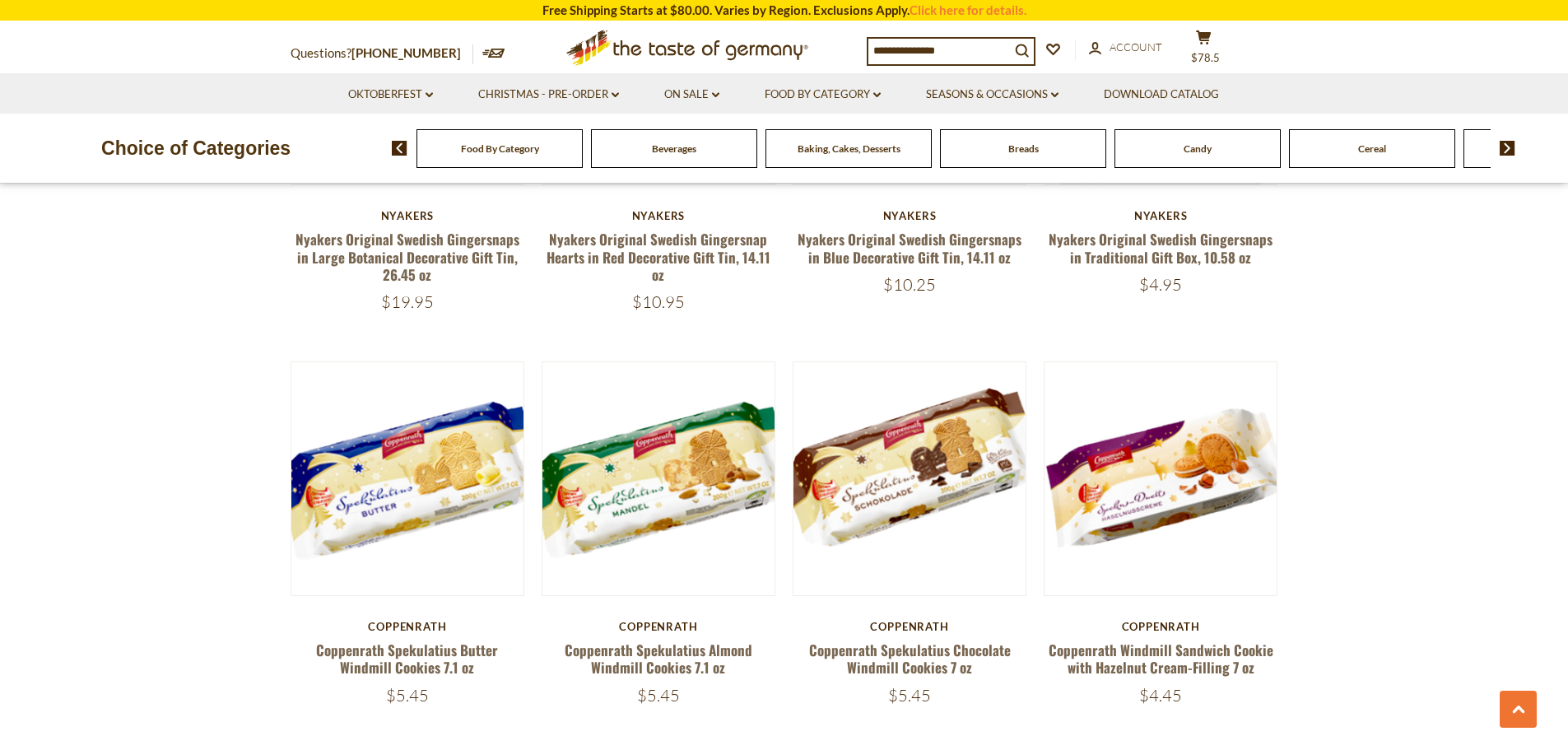
scroll to position [4070, 0]
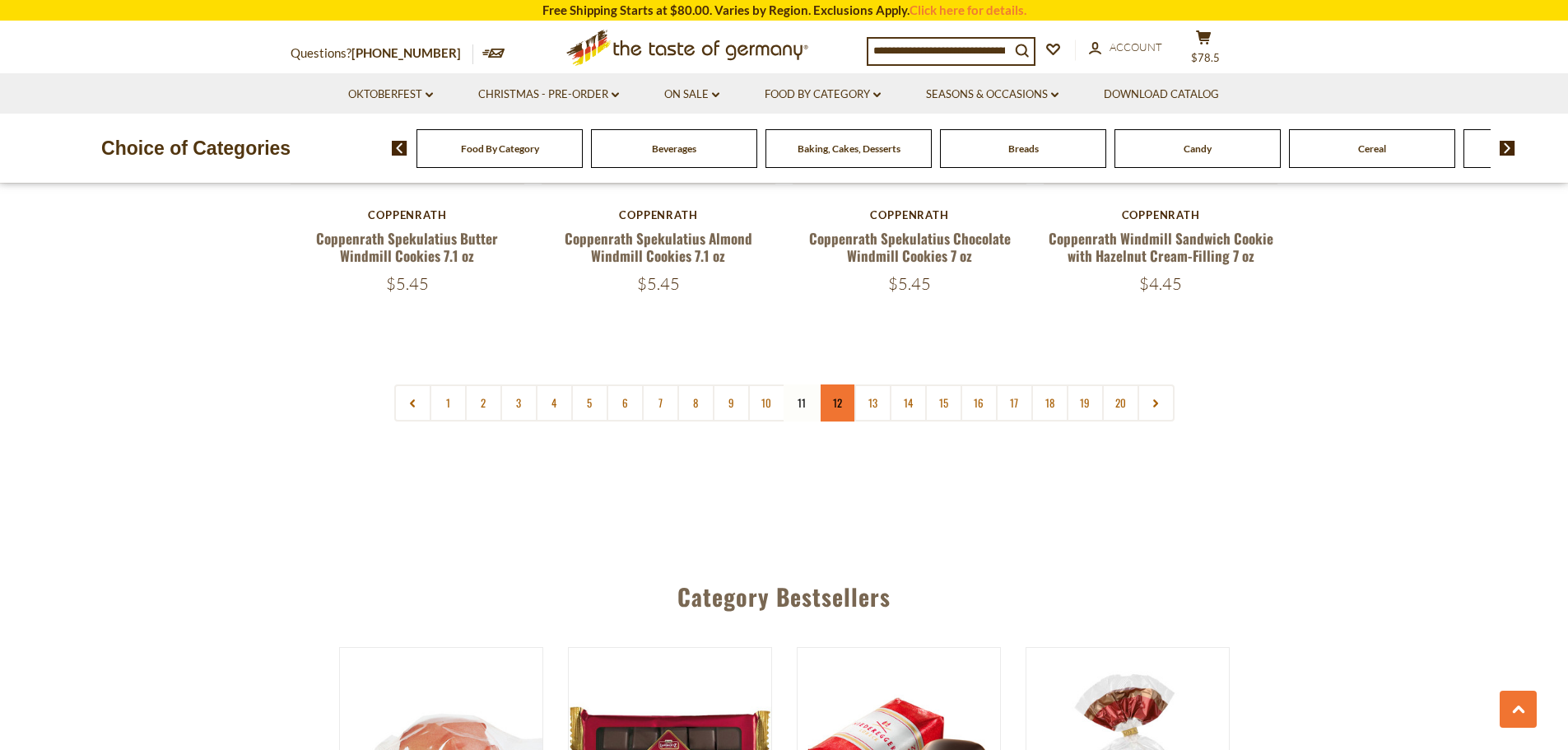
click at [841, 384] on link "12" at bounding box center [838, 403] width 37 height 37
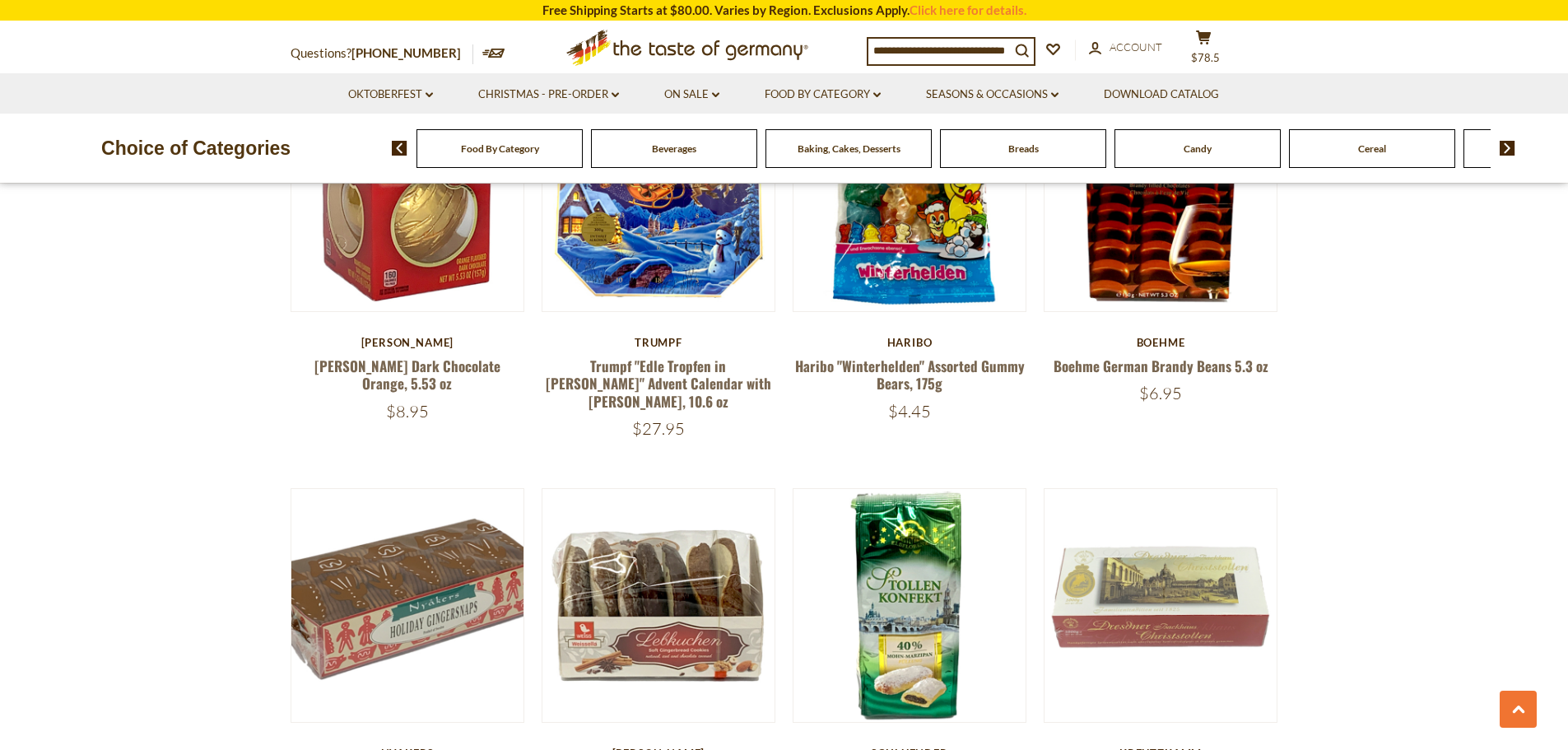
scroll to position [3740, 0]
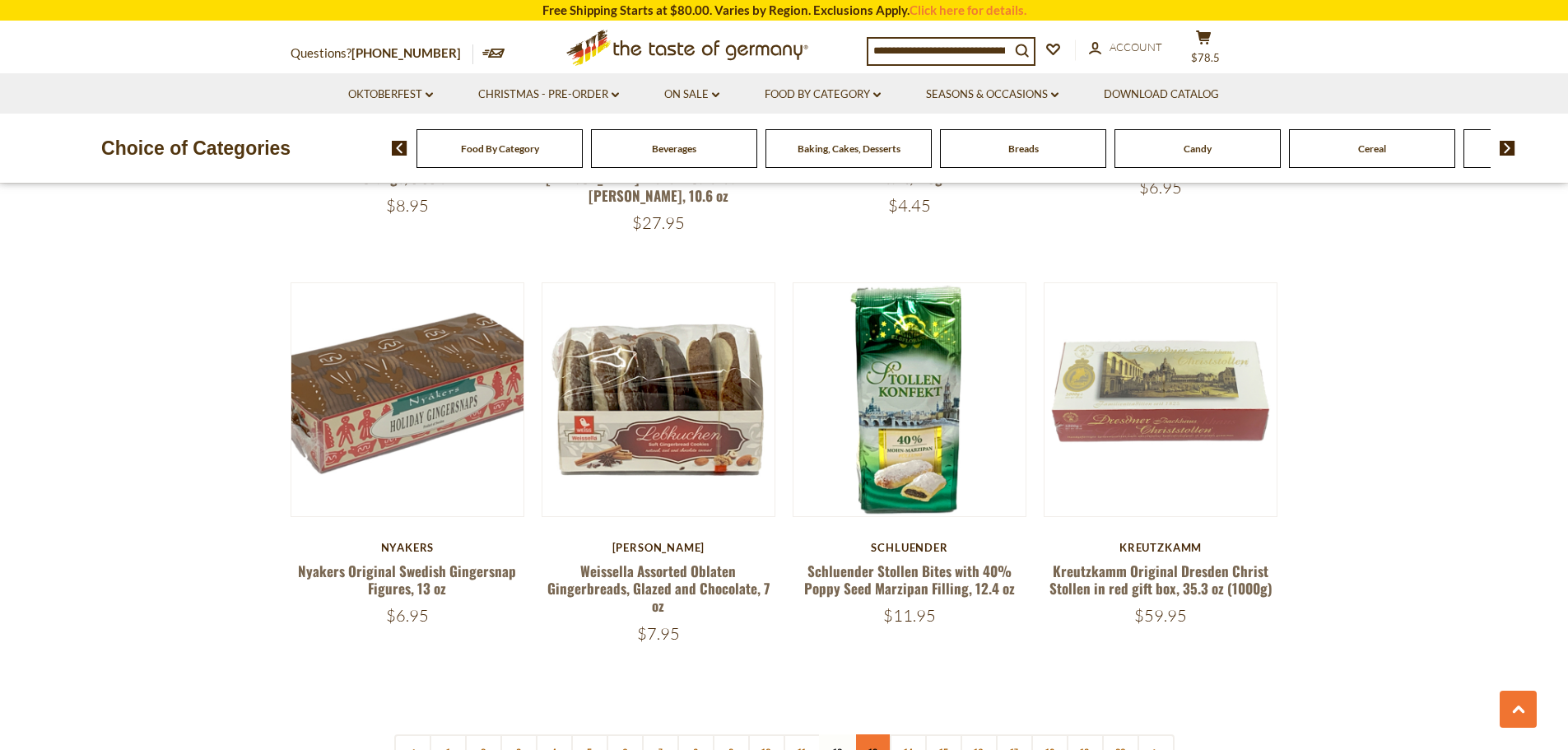
click at [871, 735] on link "13" at bounding box center [873, 754] width 37 height 37
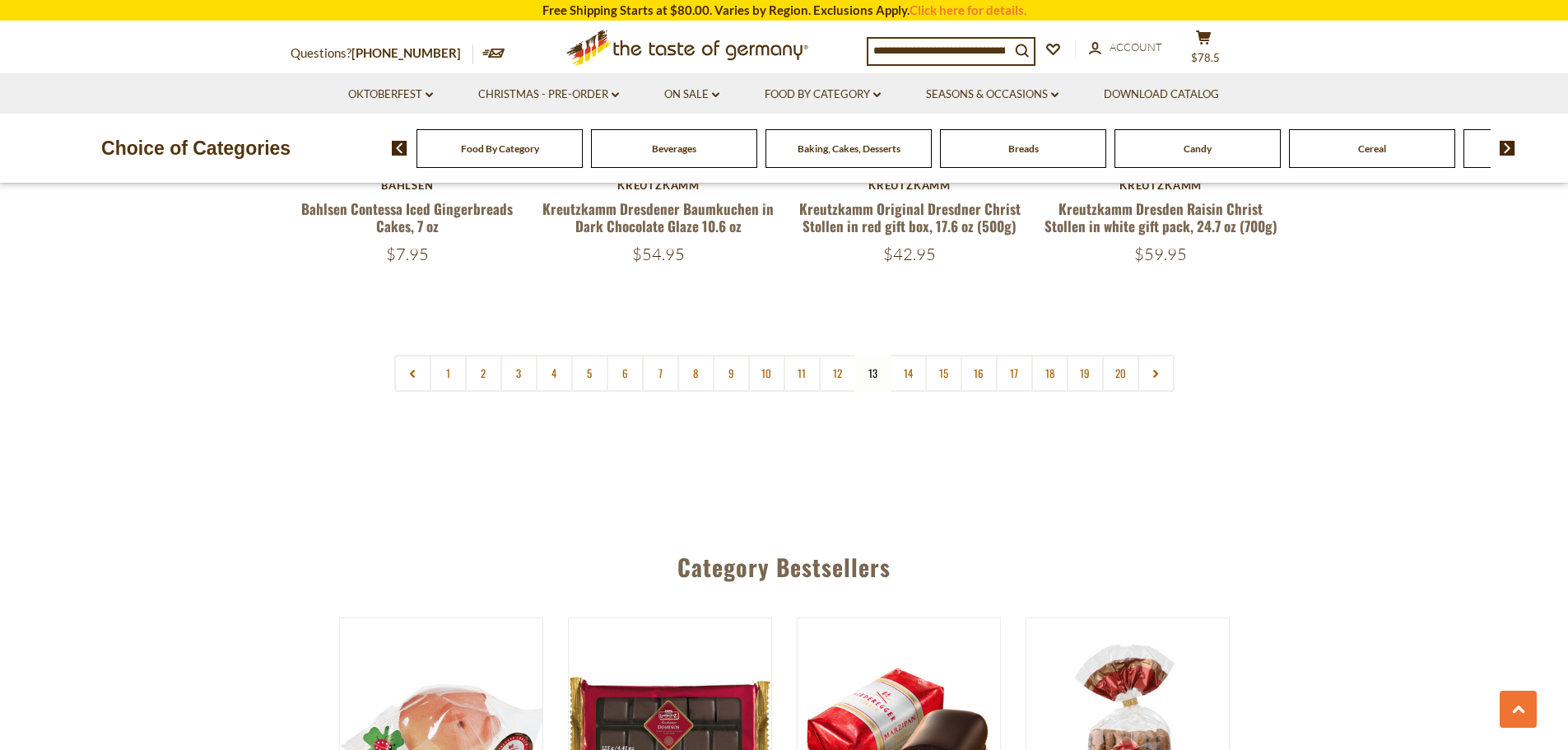
scroll to position [4152, 0]
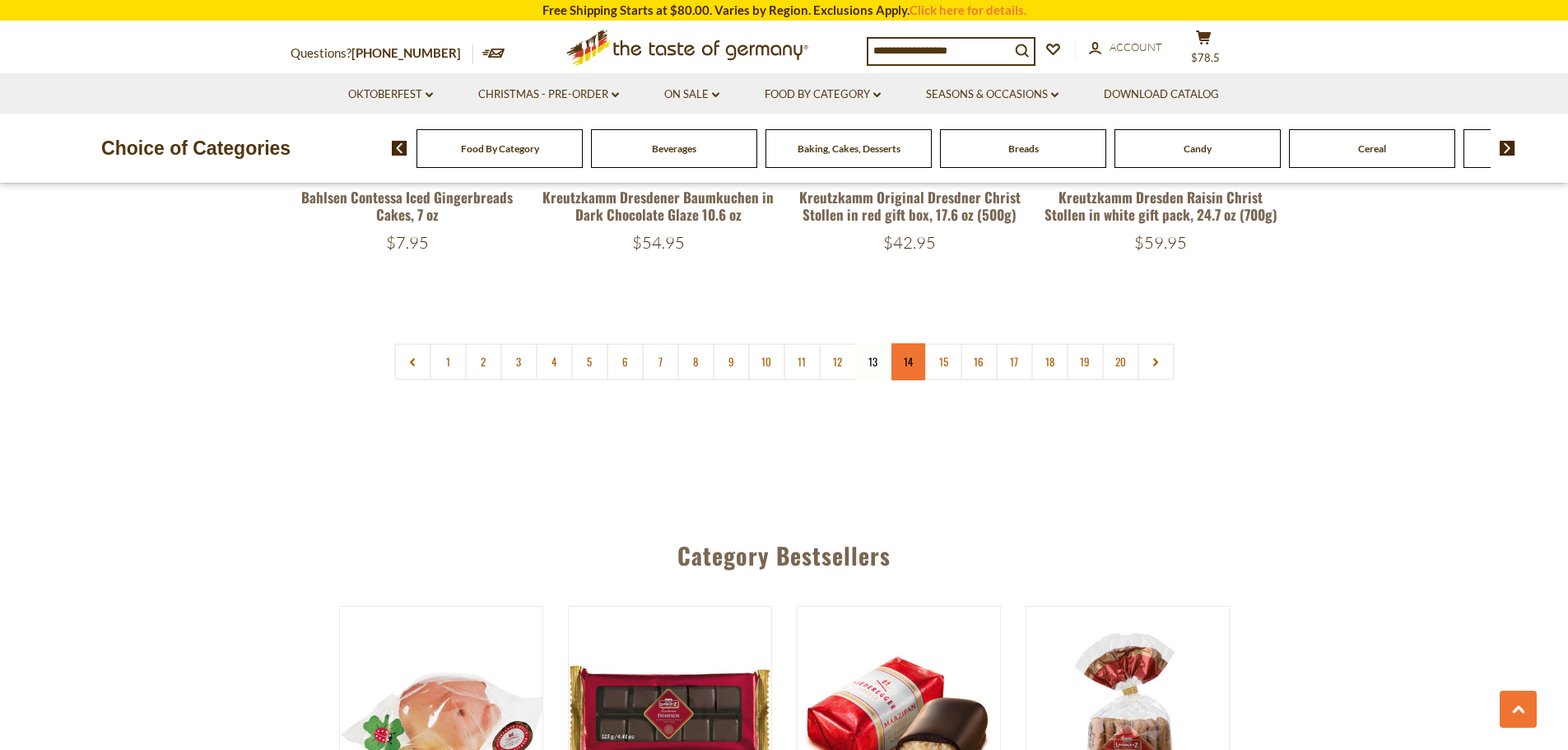
click at [910, 344] on link "14" at bounding box center [908, 362] width 37 height 37
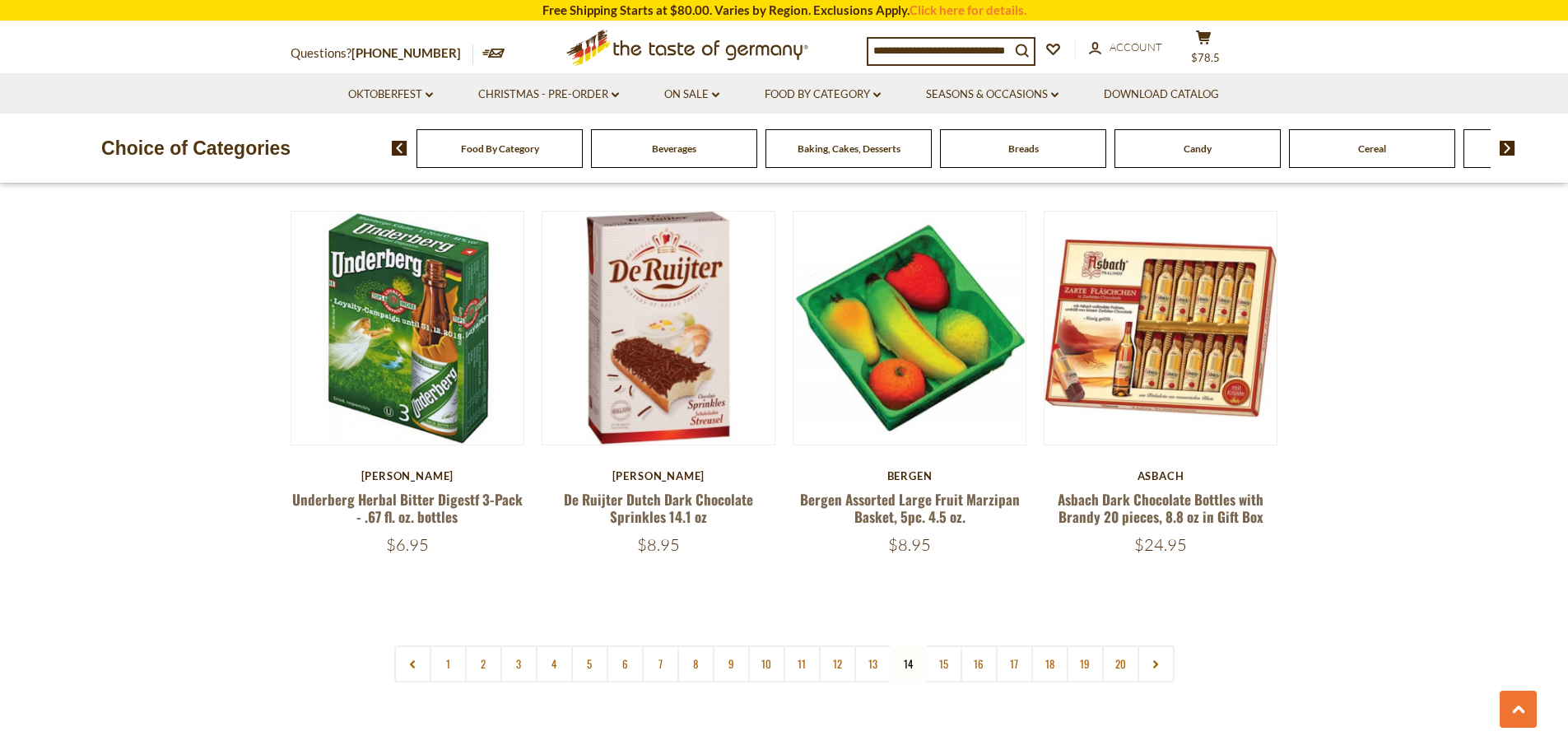
scroll to position [4070, 0]
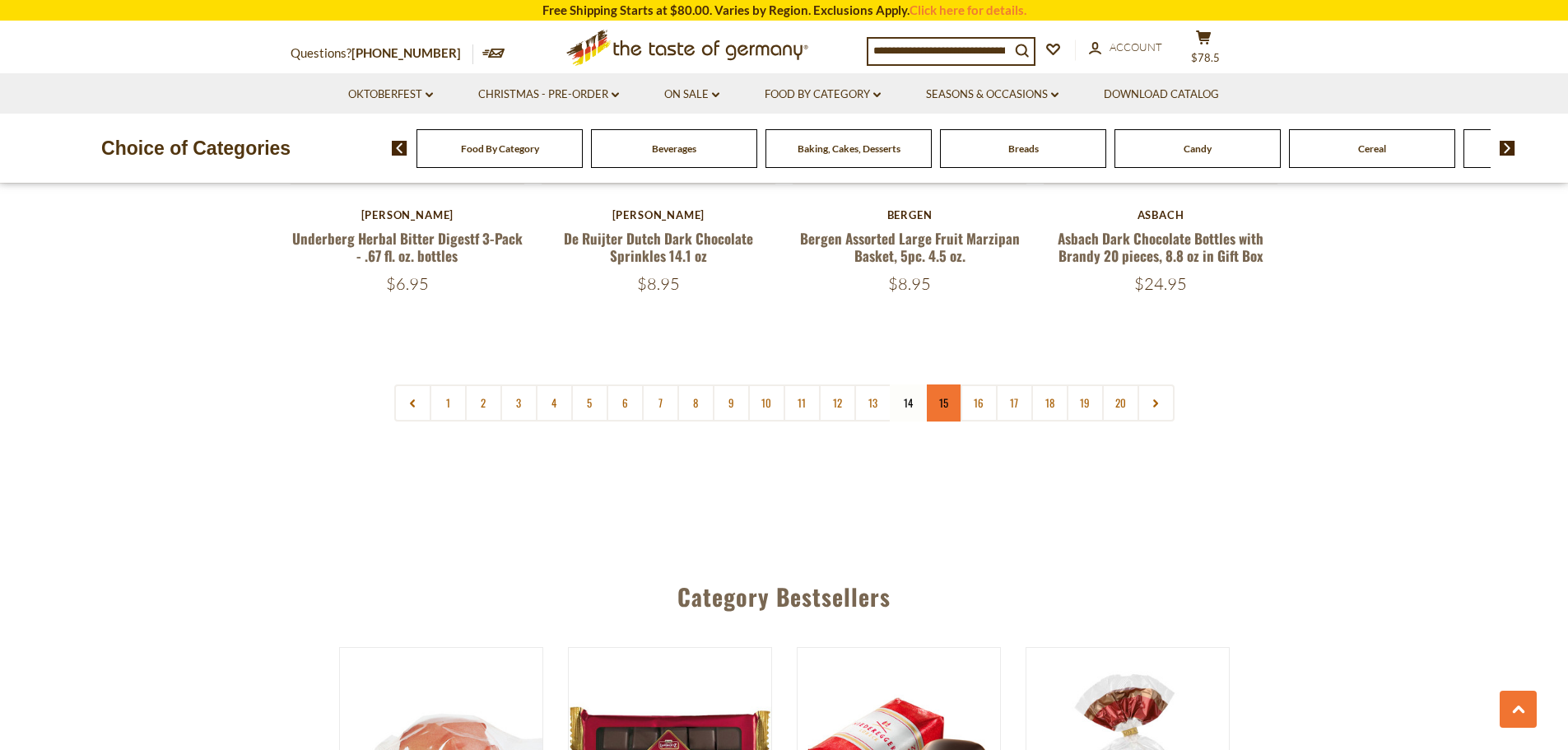
click at [944, 402] on link "15" at bounding box center [944, 403] width 37 height 37
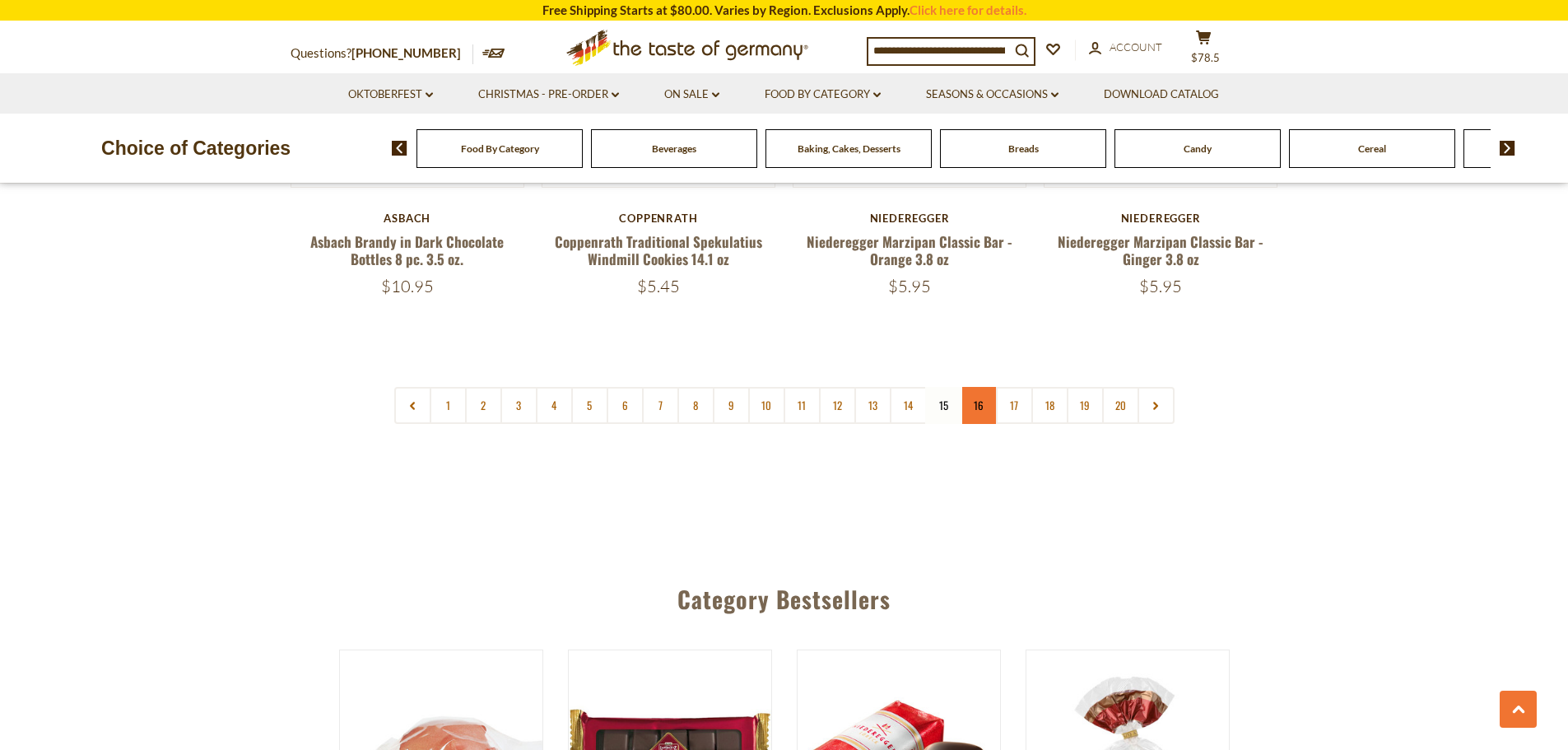
click at [976, 393] on link "16" at bounding box center [979, 405] width 37 height 37
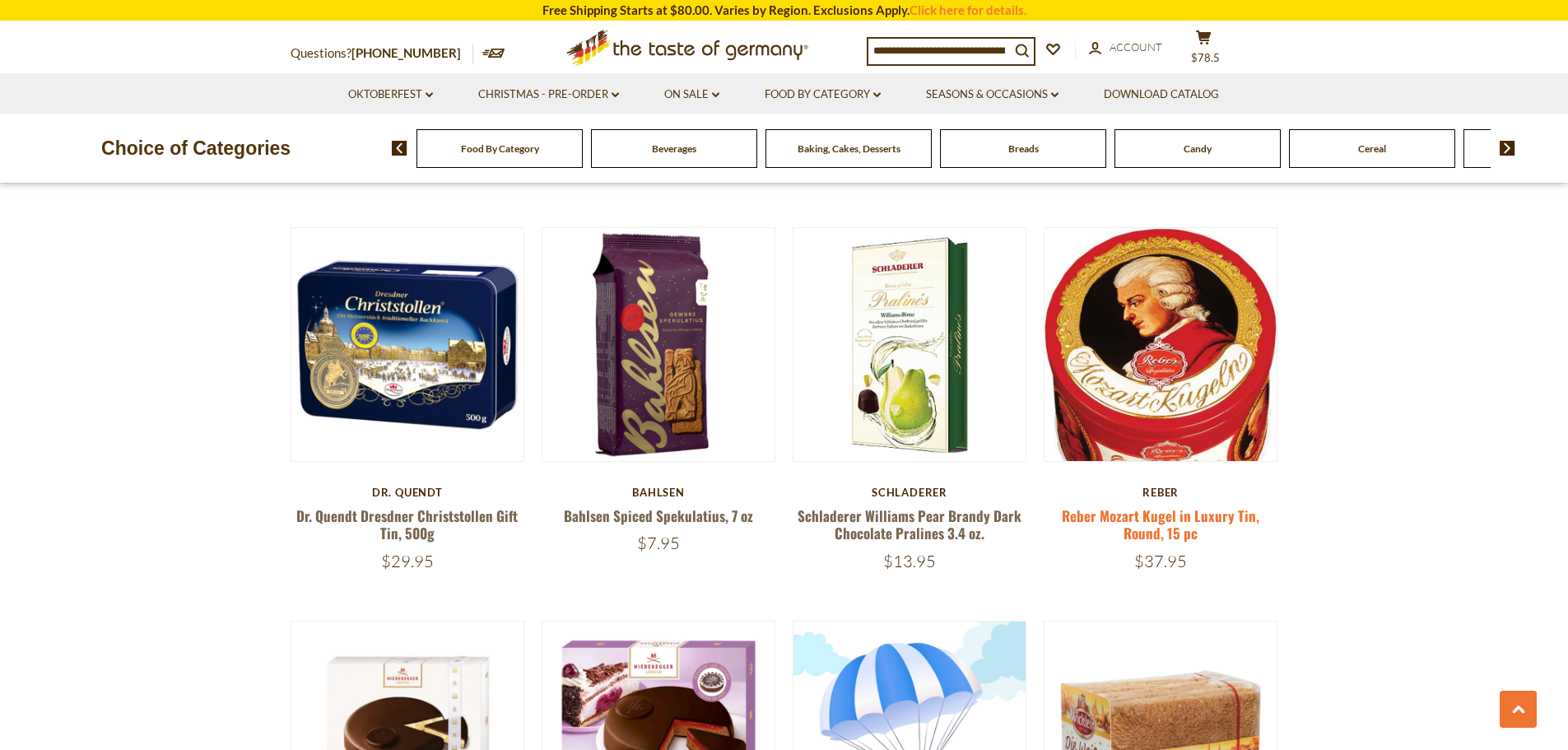
scroll to position [2587, 0]
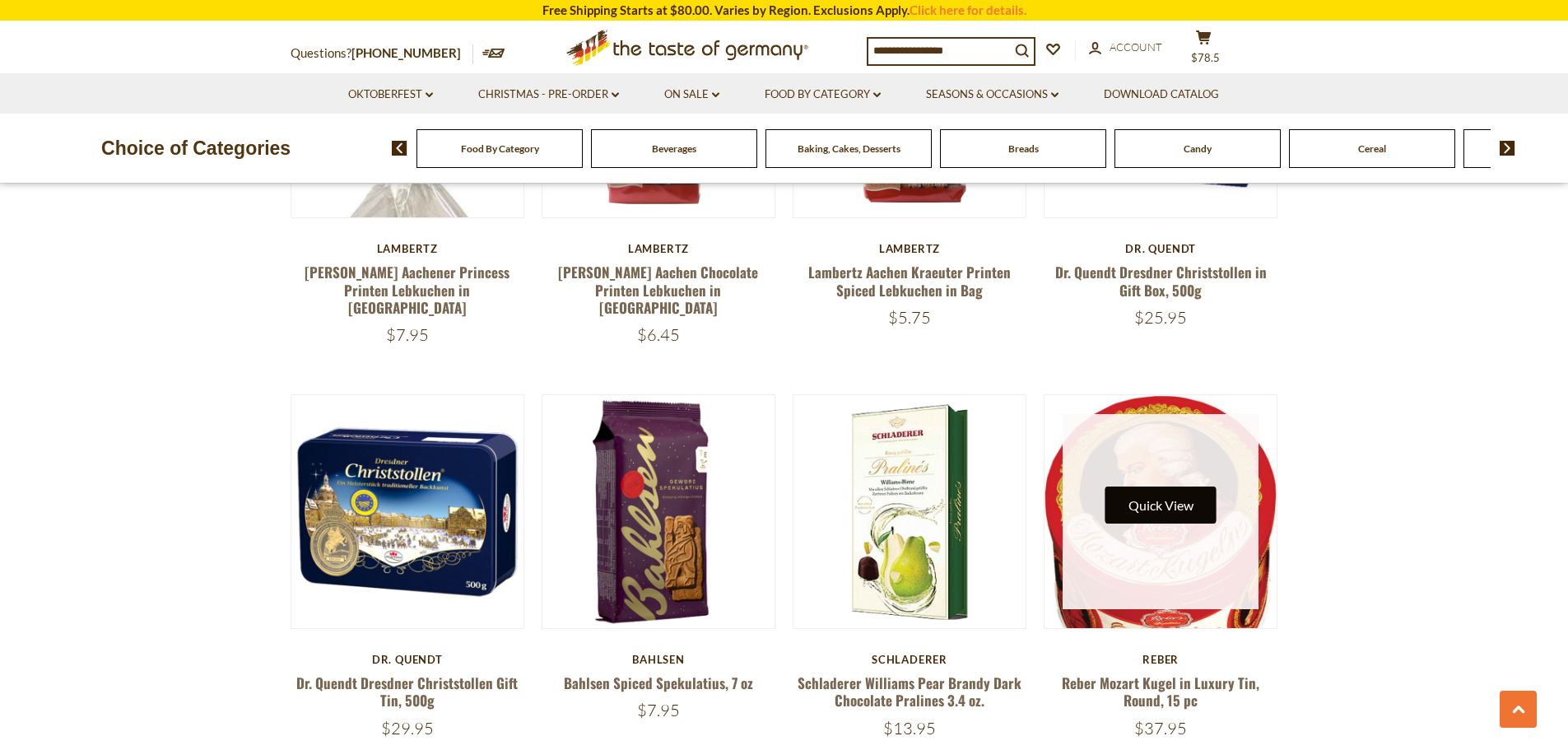
click at [1116, 487] on button "Quick View" at bounding box center [1161, 505] width 111 height 37
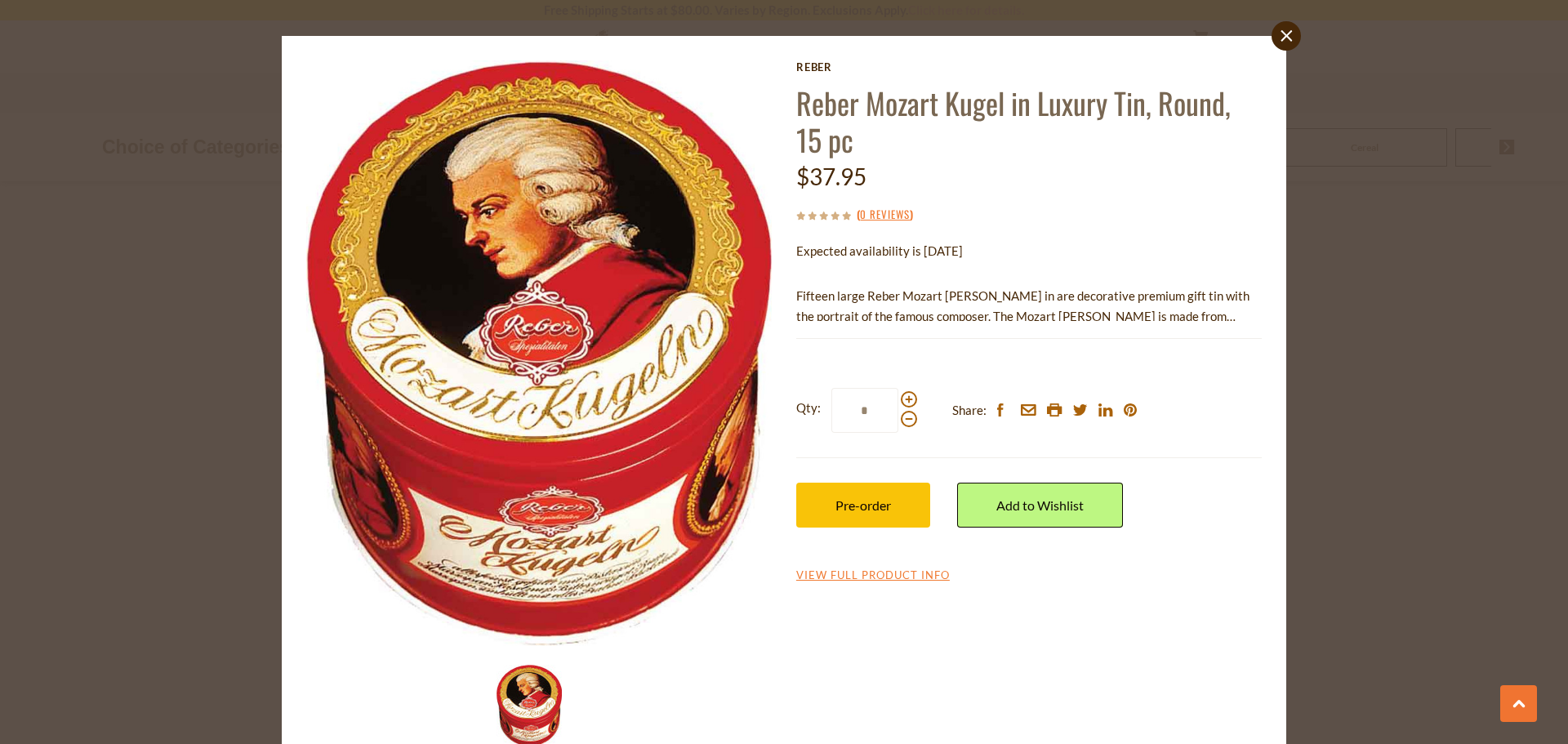
scroll to position [83, 0]
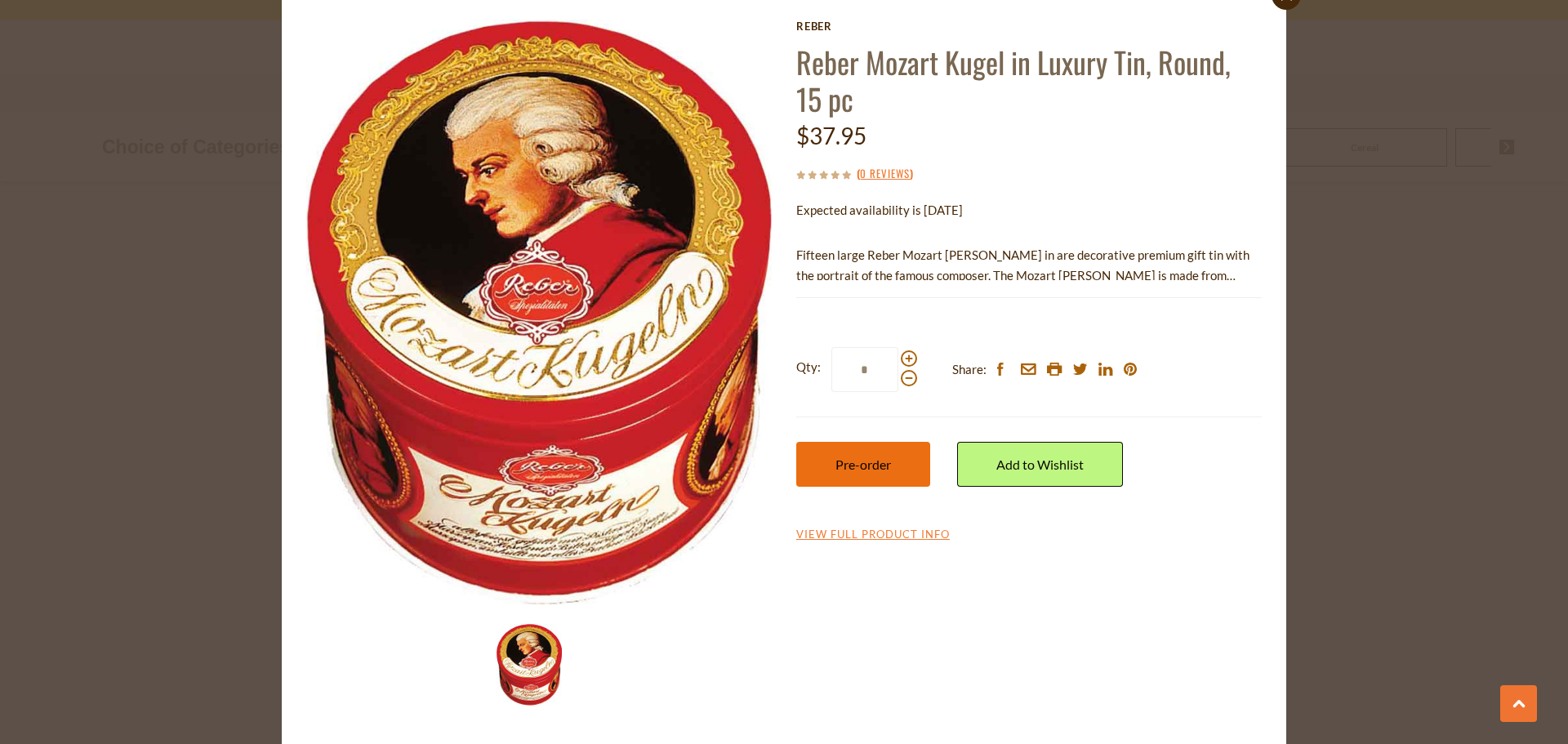
click at [824, 462] on button "Pre-order" at bounding box center [863, 464] width 134 height 45
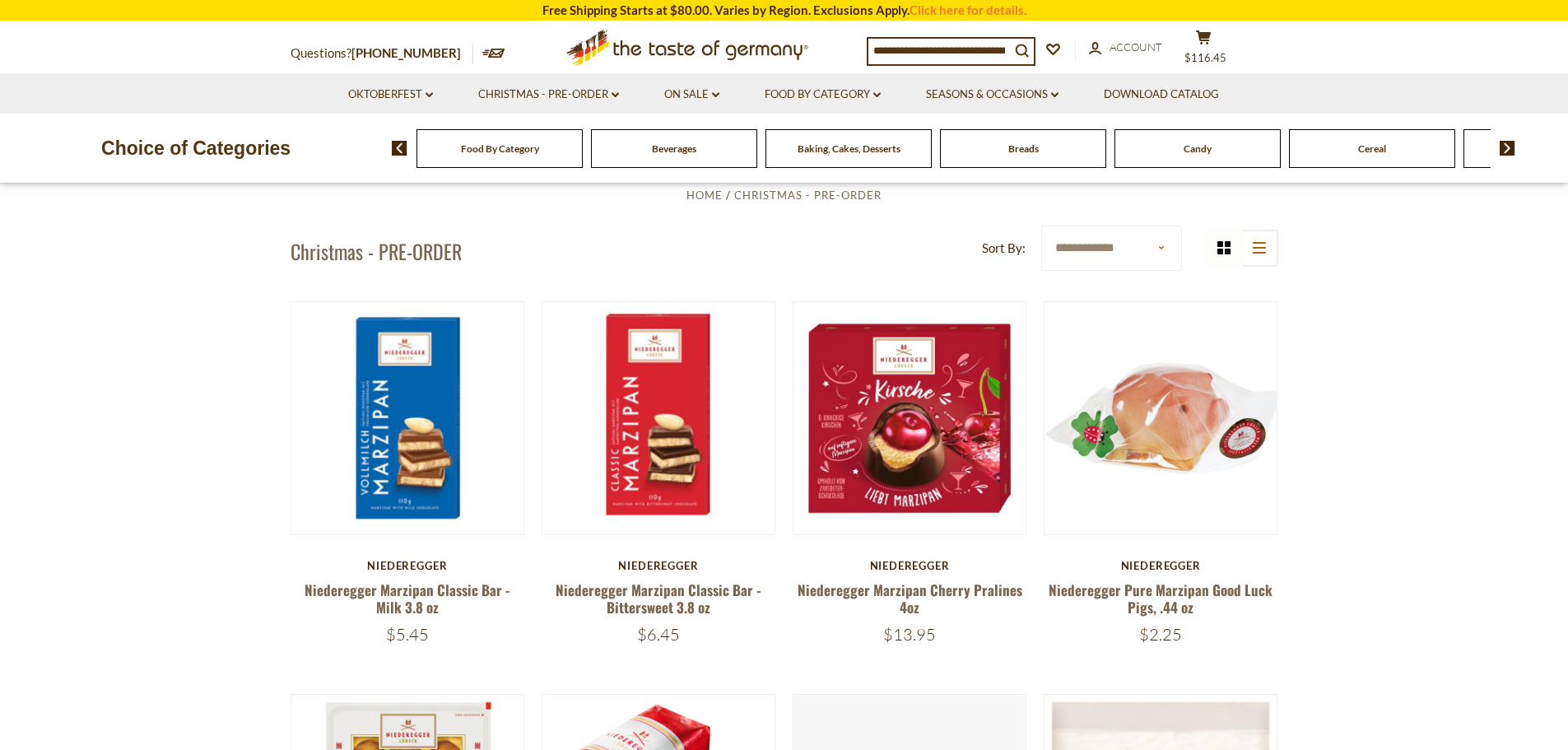
scroll to position [0, 0]
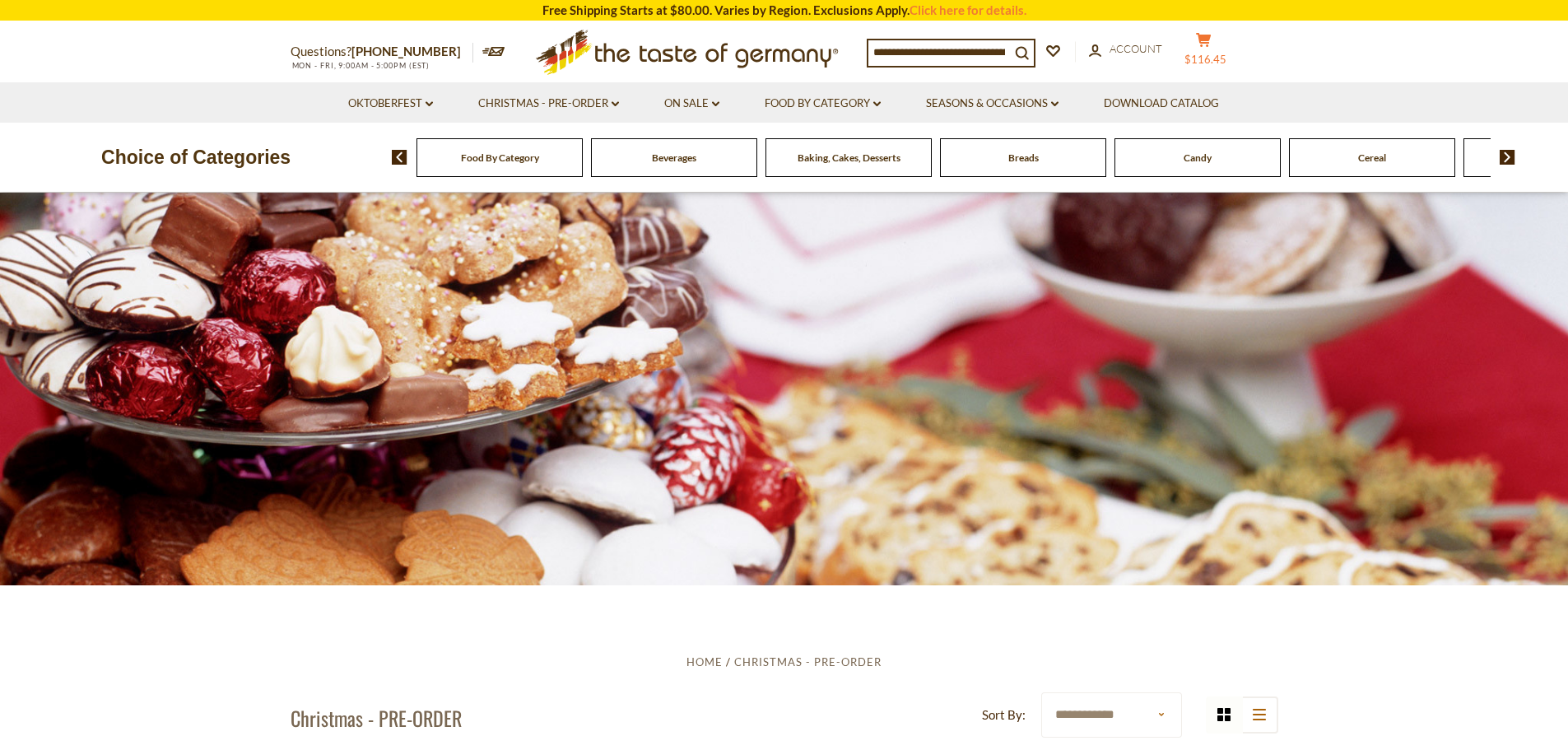
click at [1214, 47] on button "cart $116.45" at bounding box center [1204, 52] width 49 height 42
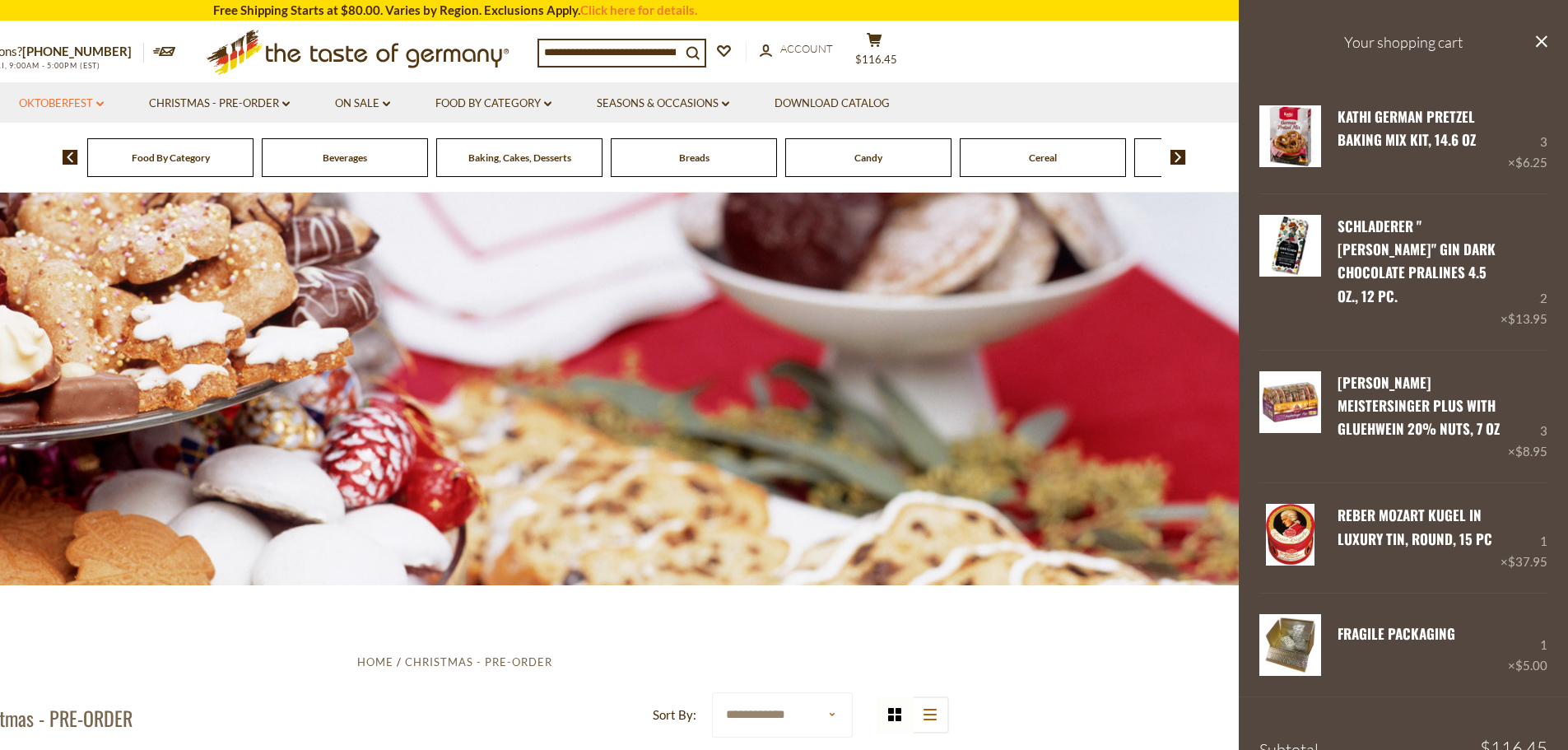
click at [49, 102] on link "Oktoberfest dropdown_arrow" at bounding box center [61, 103] width 85 height 19
click at [19, 148] on link "All Oktoberfest" at bounding box center [52, 147] width 85 height 15
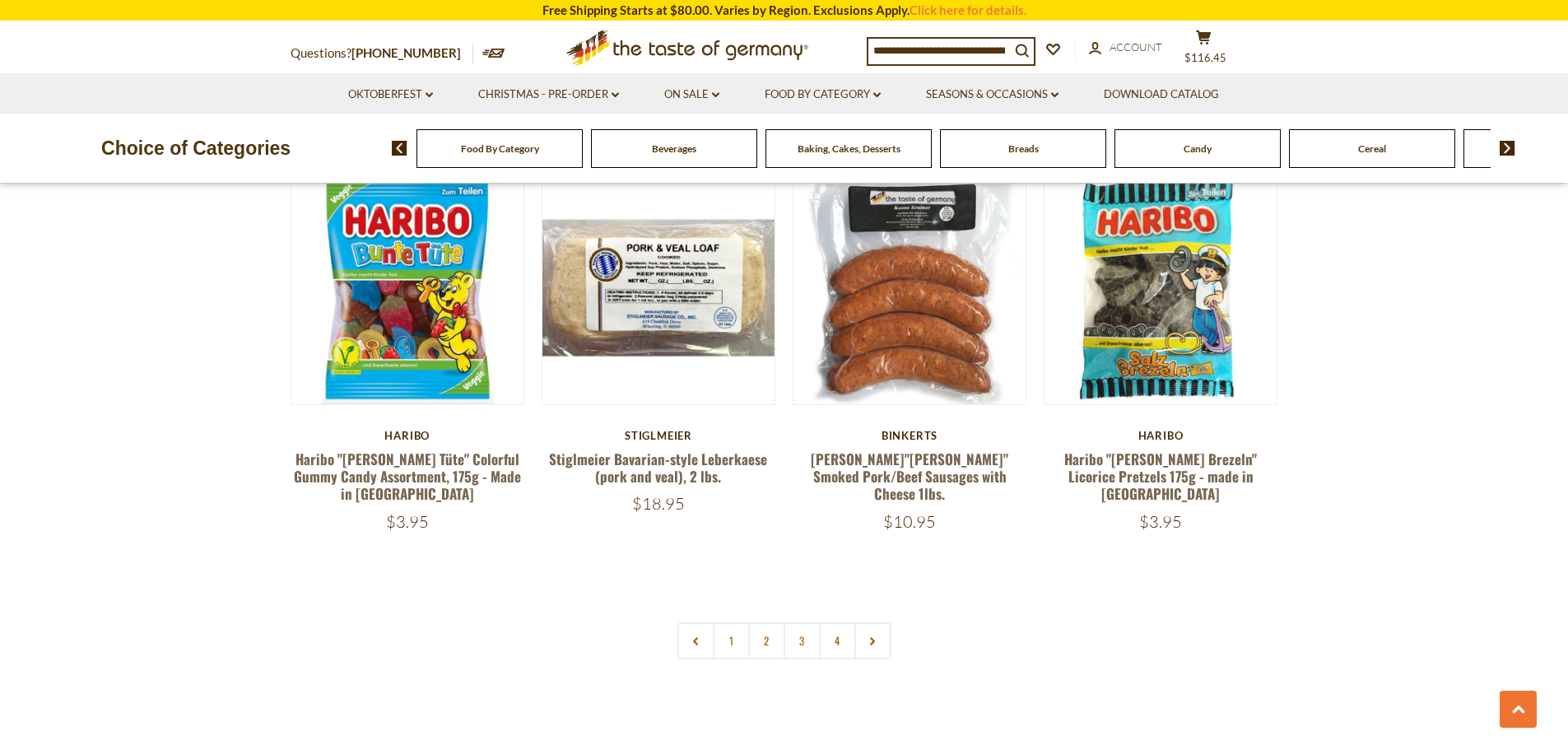
scroll to position [4036, 0]
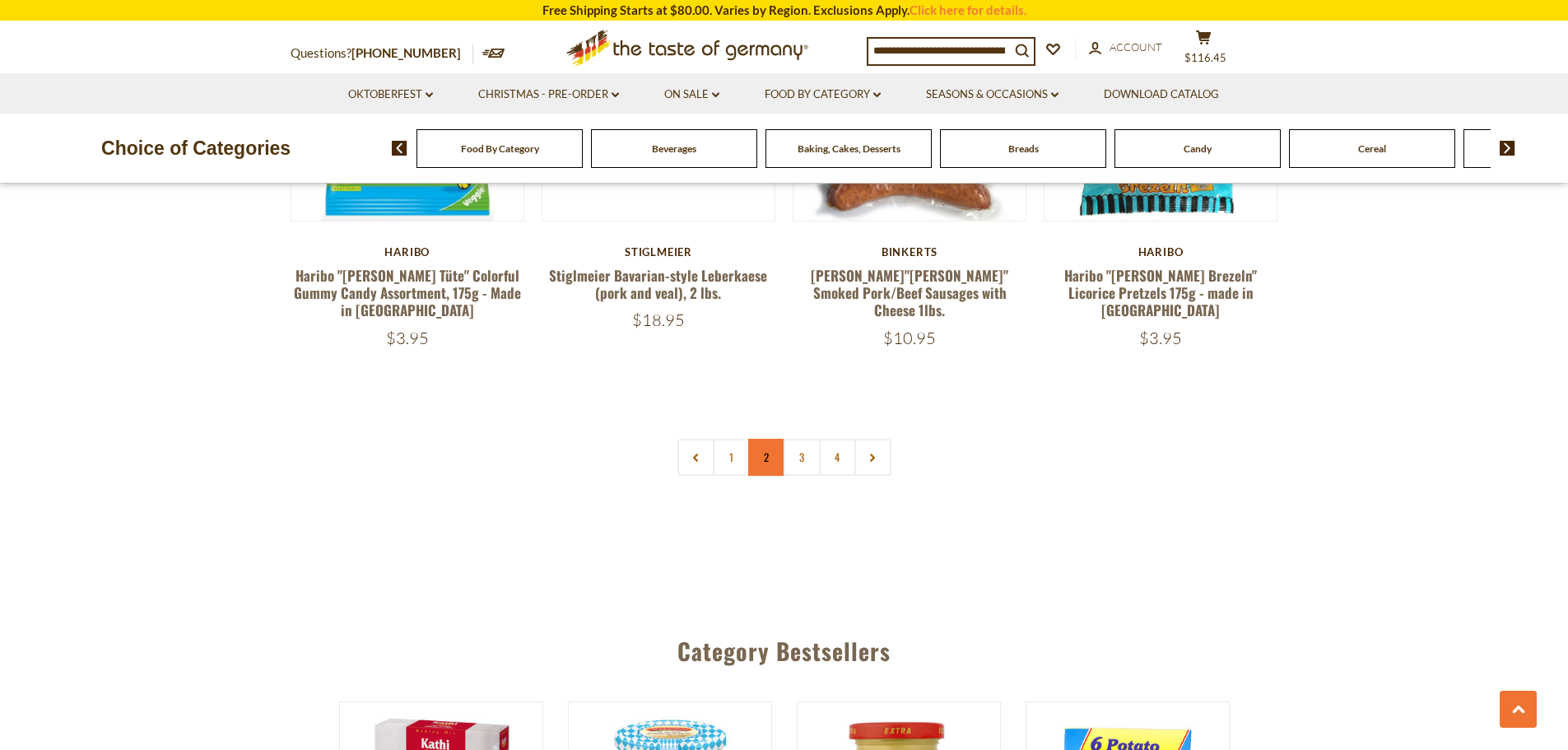
click at [763, 439] on link "2" at bounding box center [767, 458] width 37 height 37
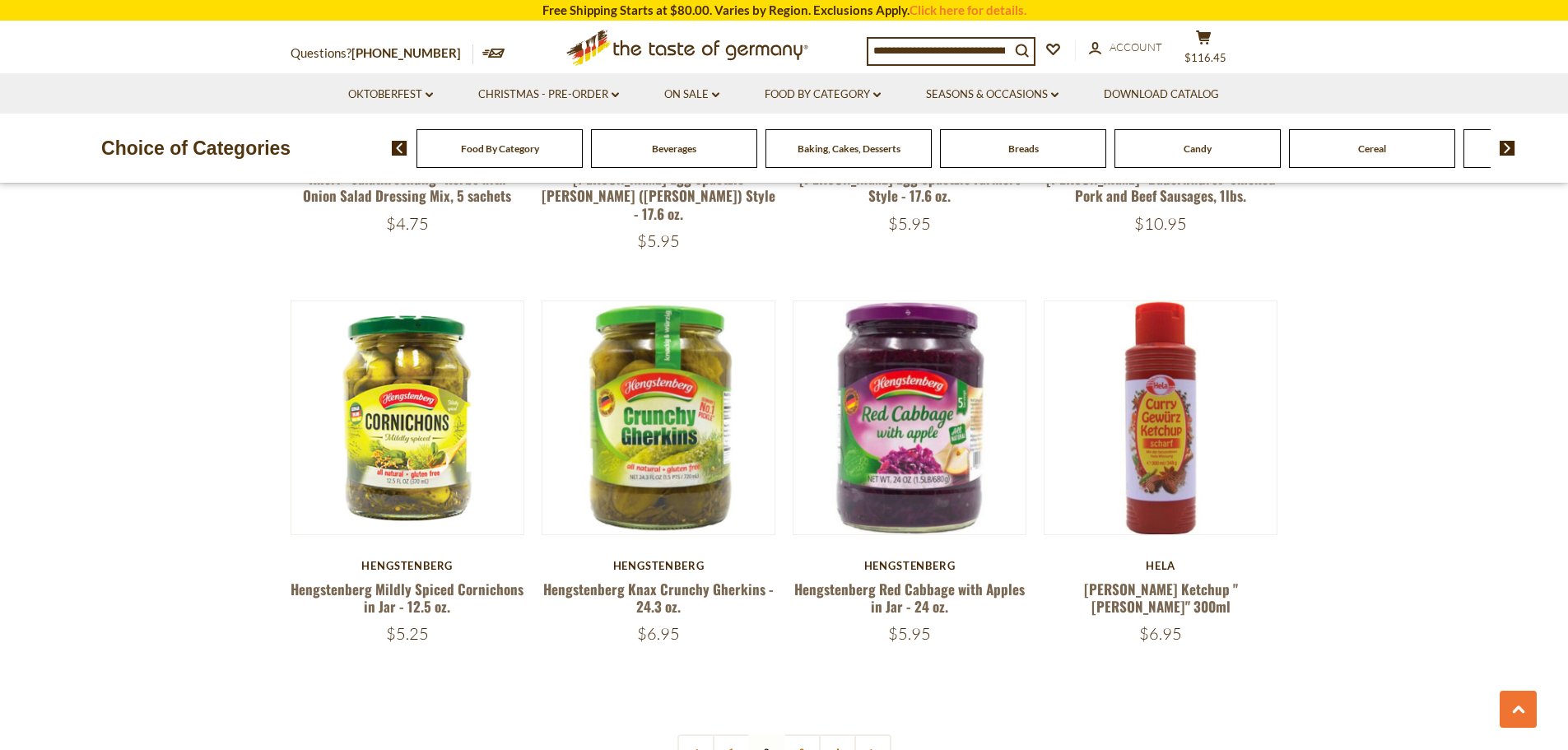
scroll to position [3988, 0]
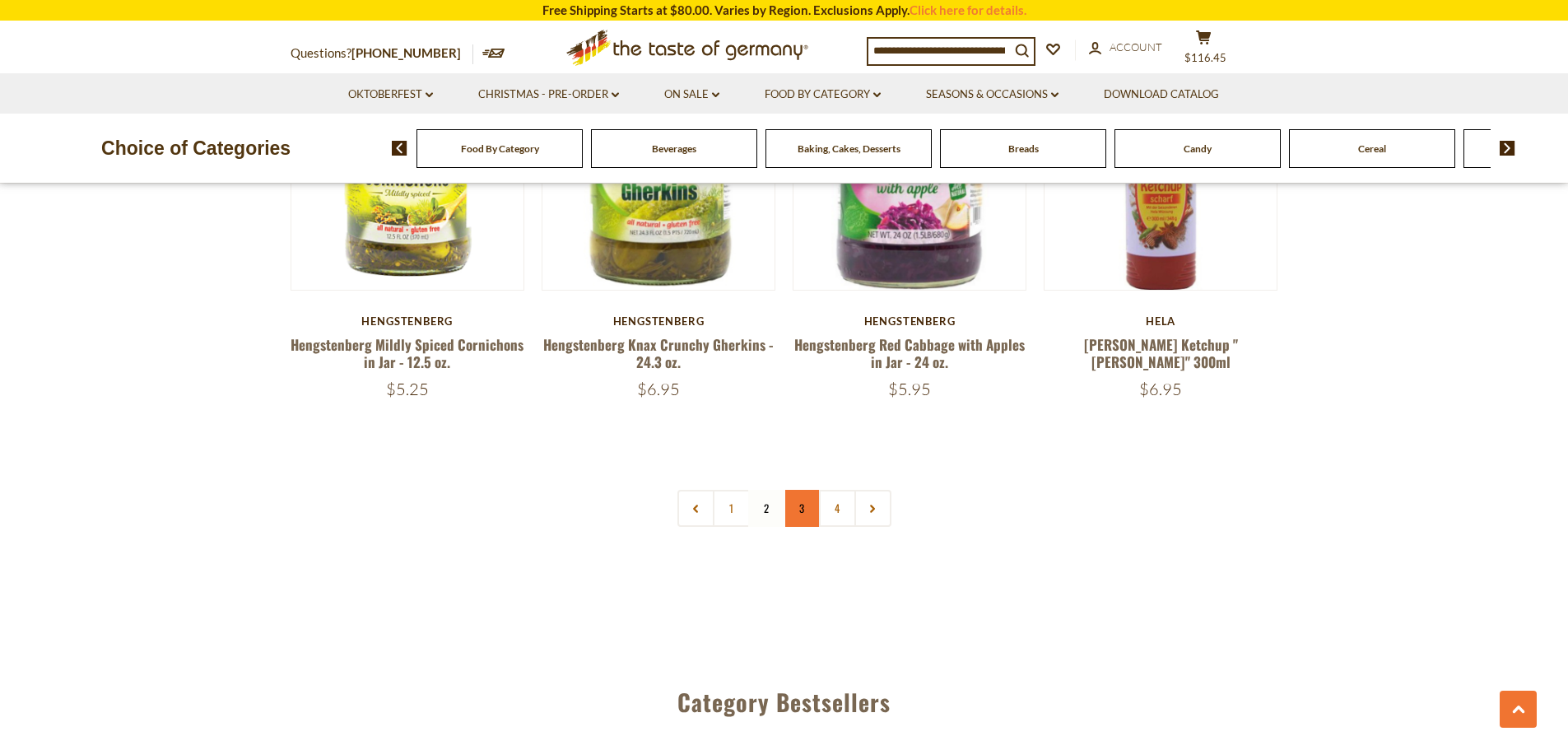
click at [803, 490] on link "3" at bounding box center [803, 509] width 37 height 37
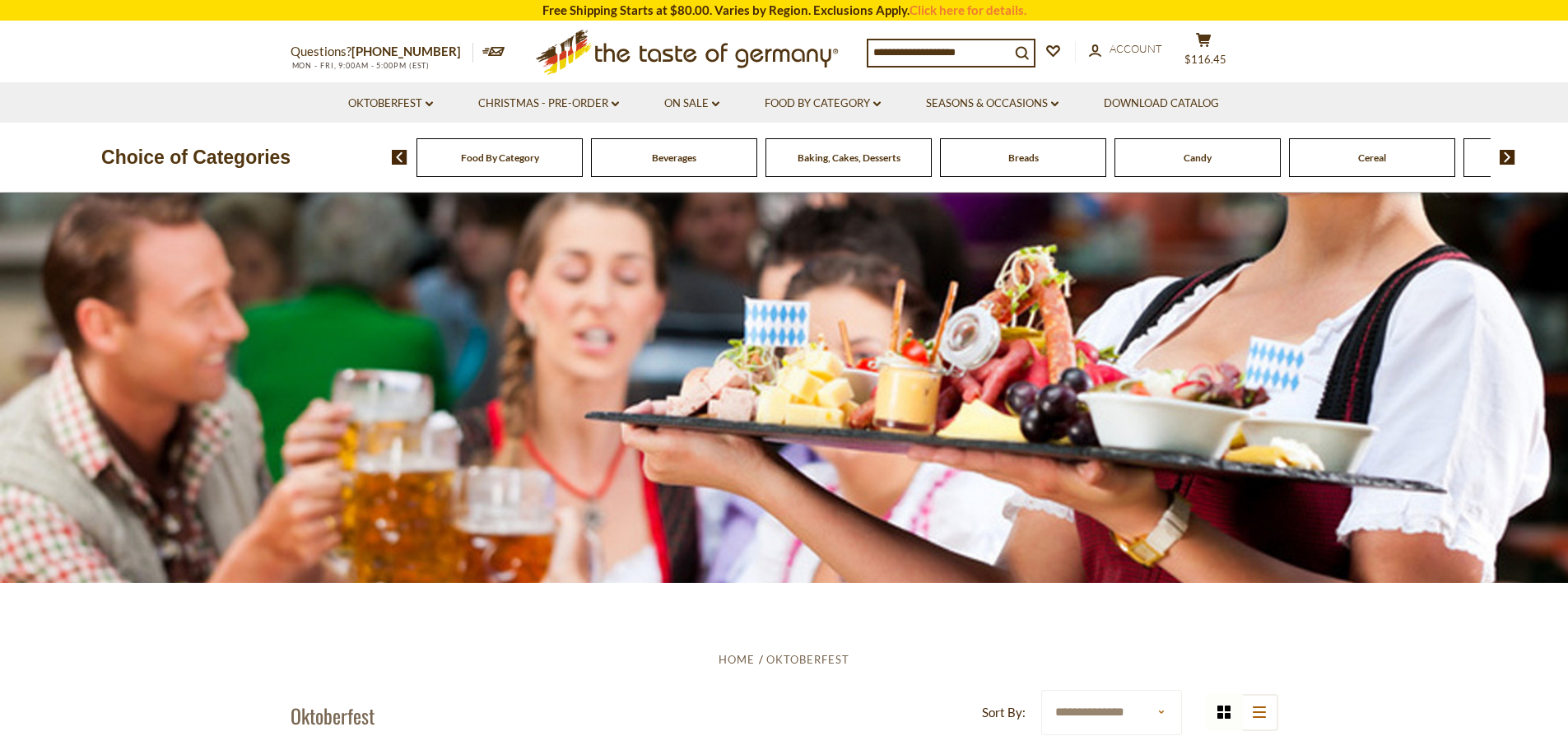
scroll to position [0, 0]
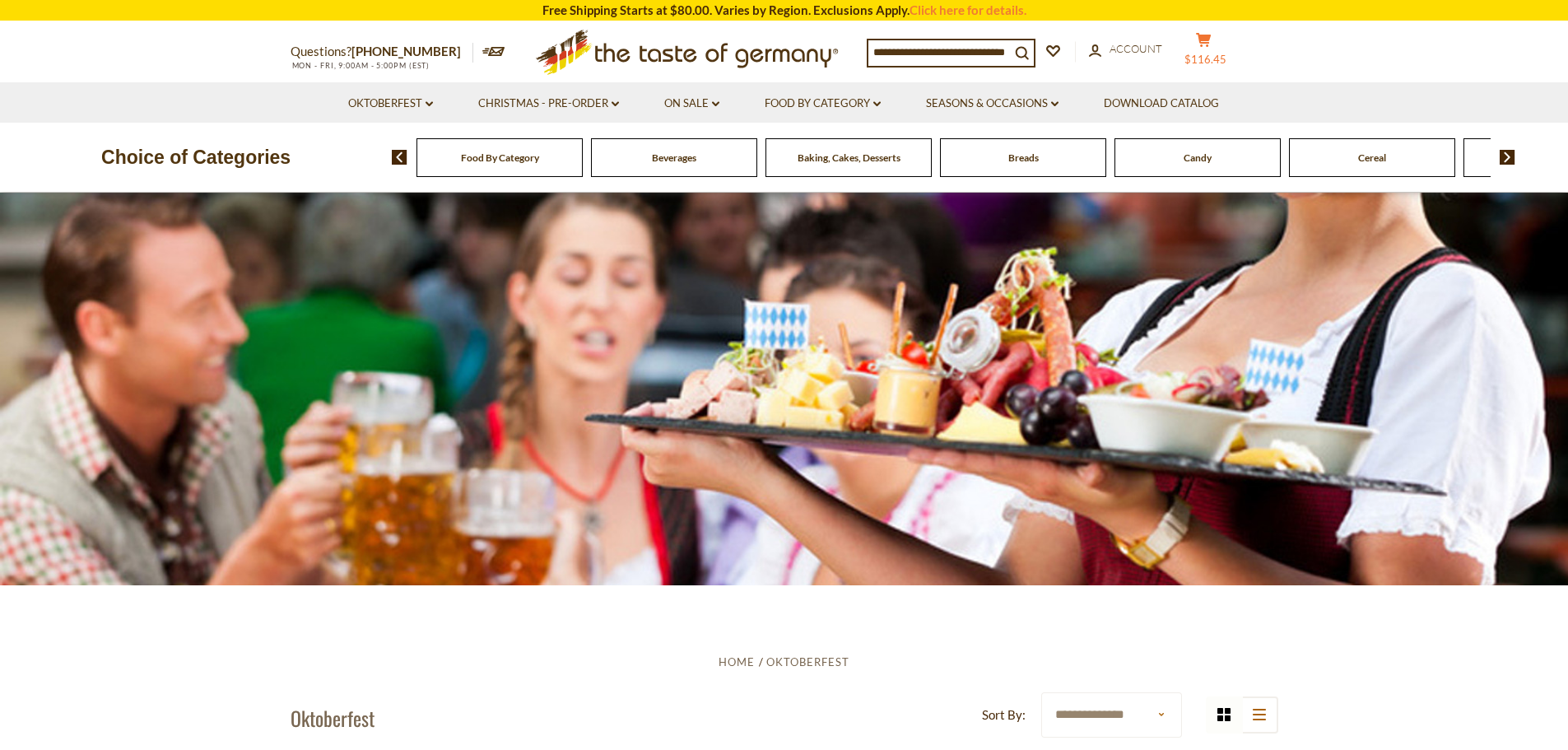
click at [1212, 46] on icon "cart" at bounding box center [1204, 40] width 16 height 14
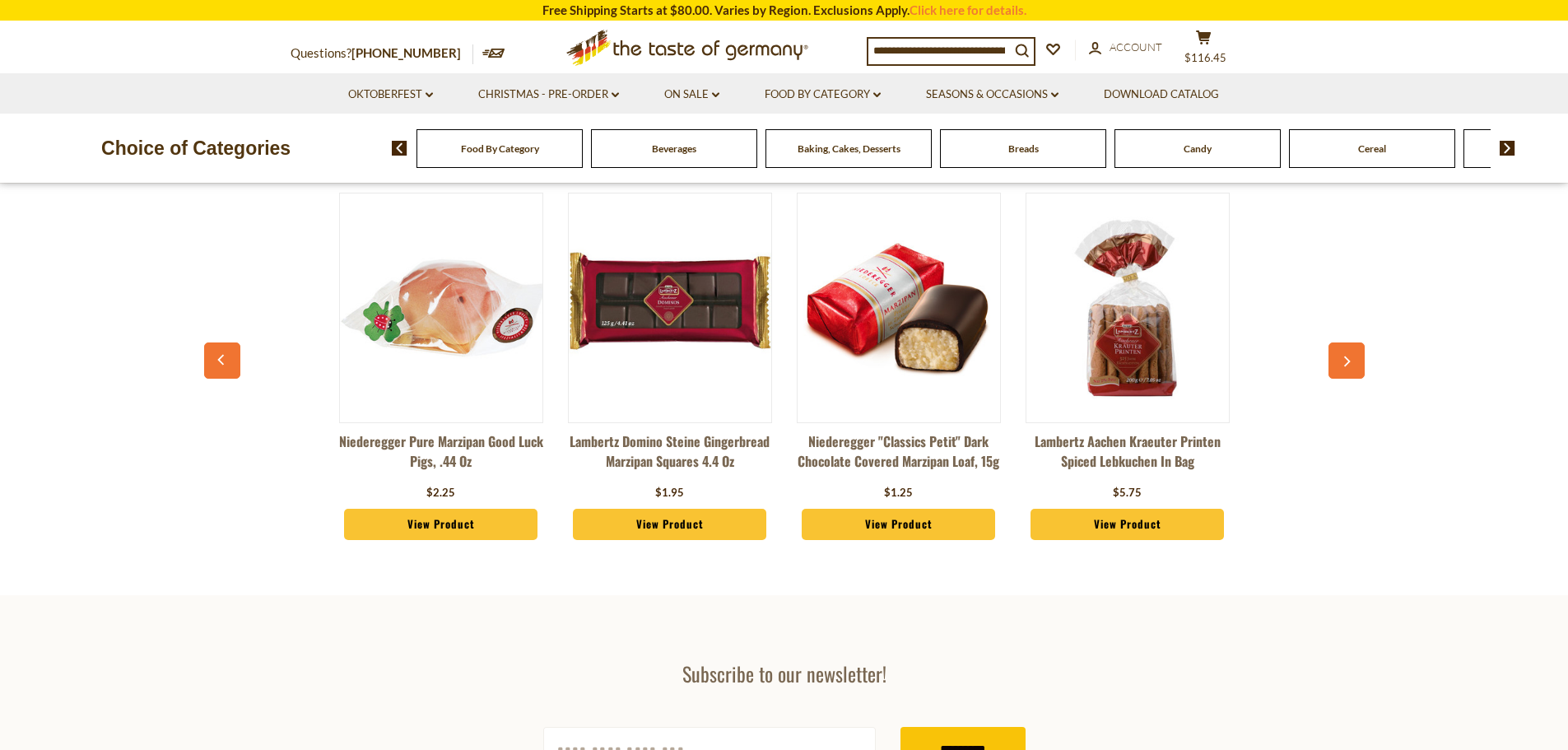
scroll to position [577, 0]
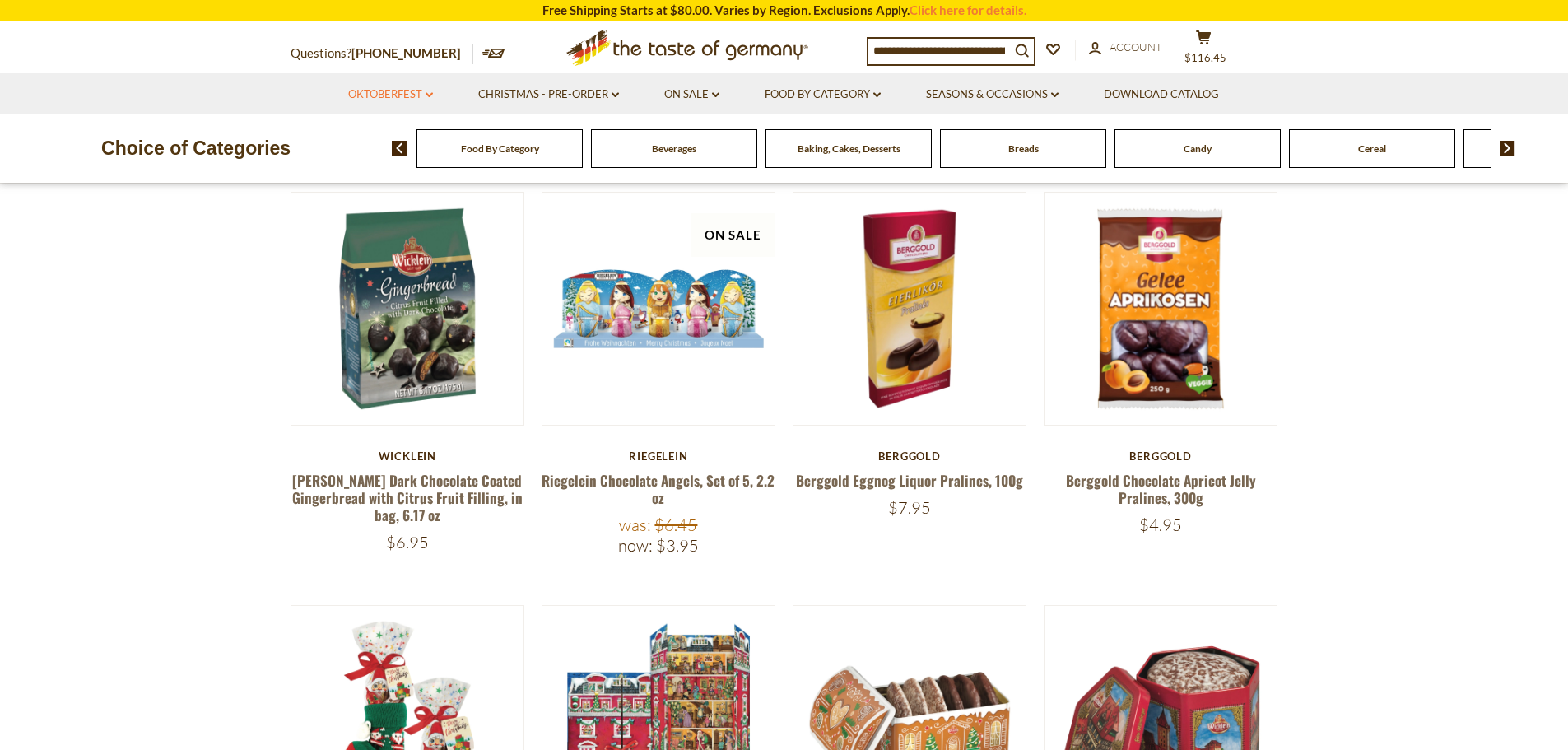
click at [375, 88] on link "Oktoberfest dropdown_arrow" at bounding box center [390, 95] width 85 height 19
click at [381, 161] on link "Oktoberfest Foods" at bounding box center [389, 165] width 102 height 15
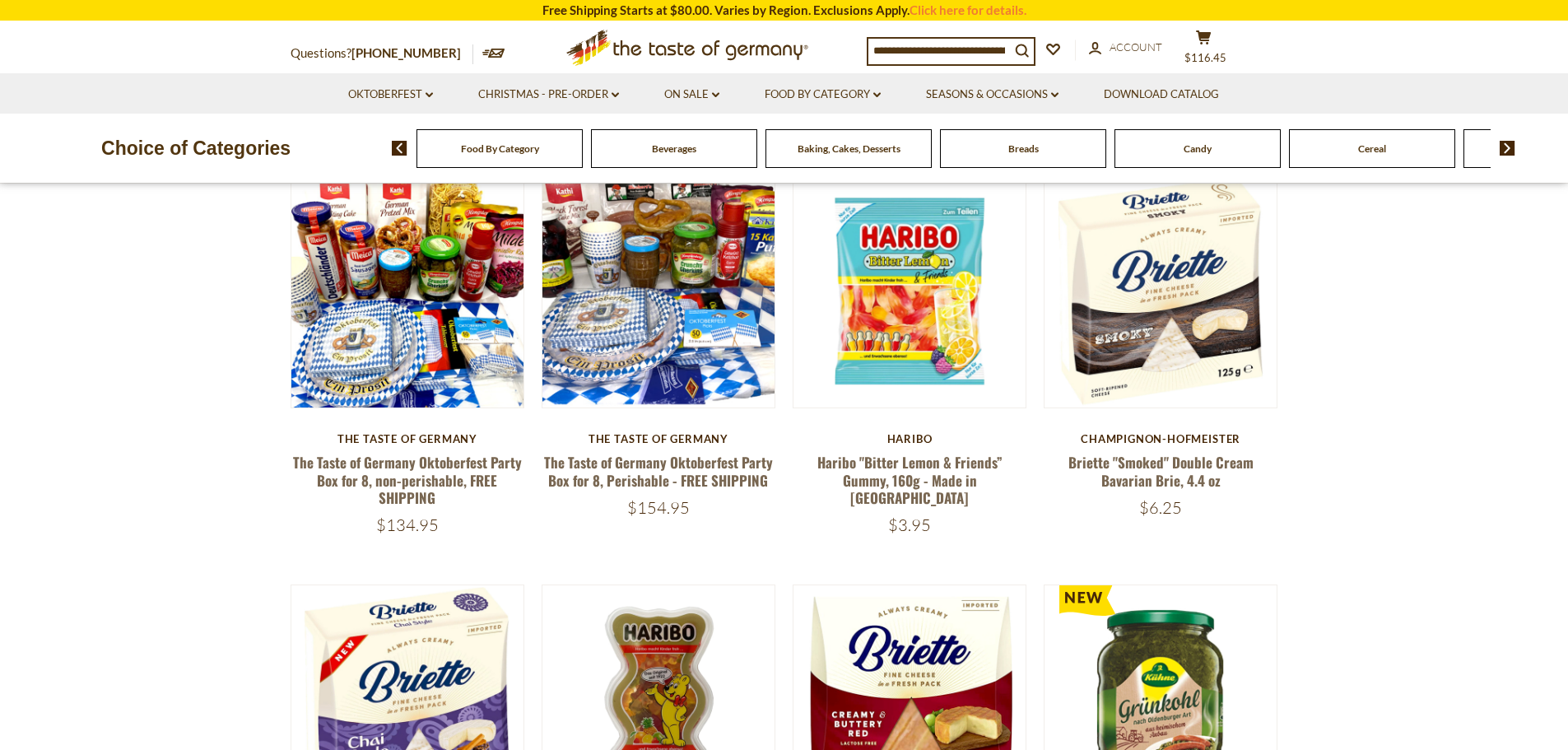
scroll to position [164, 0]
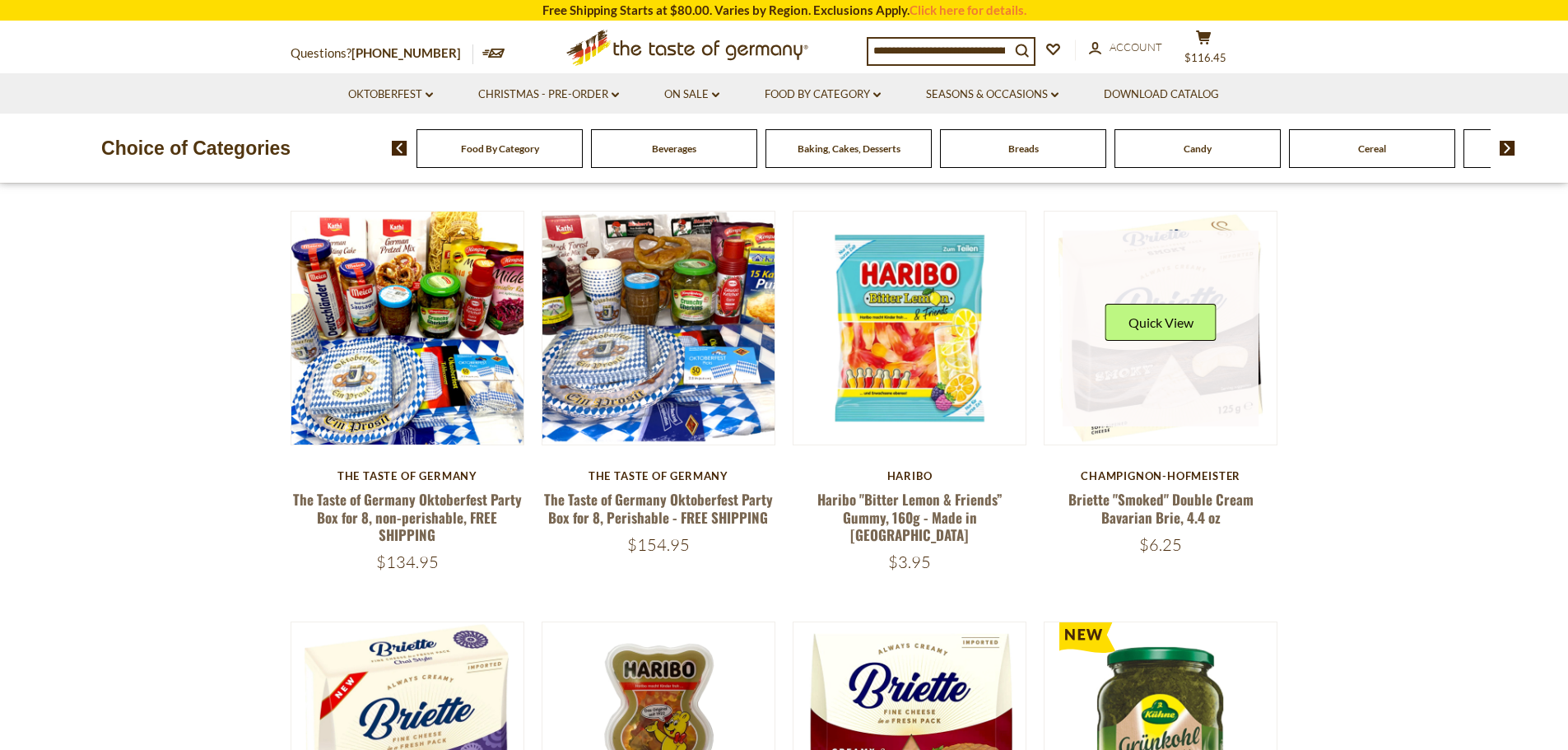
click at [1114, 352] on div "Quick View" at bounding box center [1161, 329] width 111 height 49
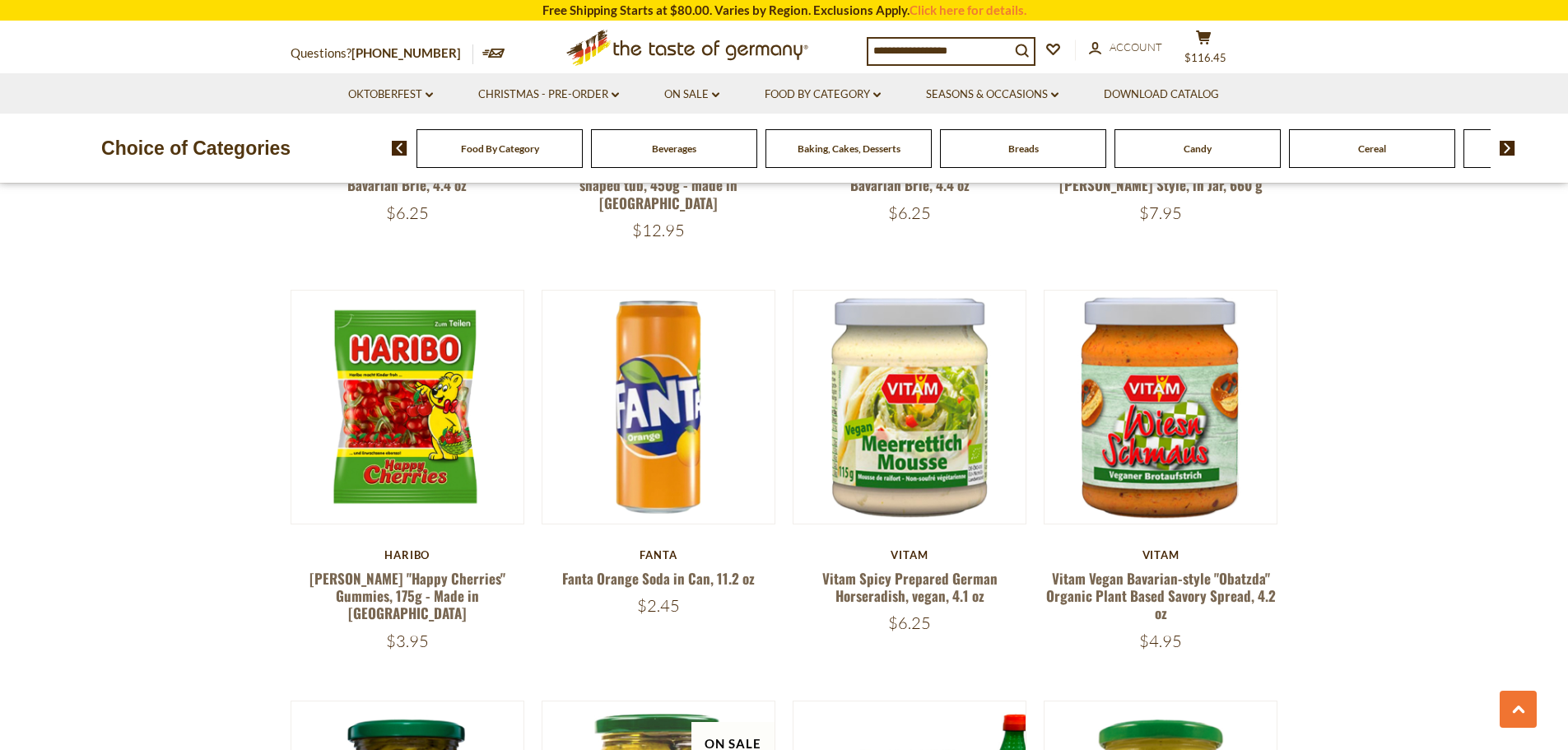
scroll to position [906, 0]
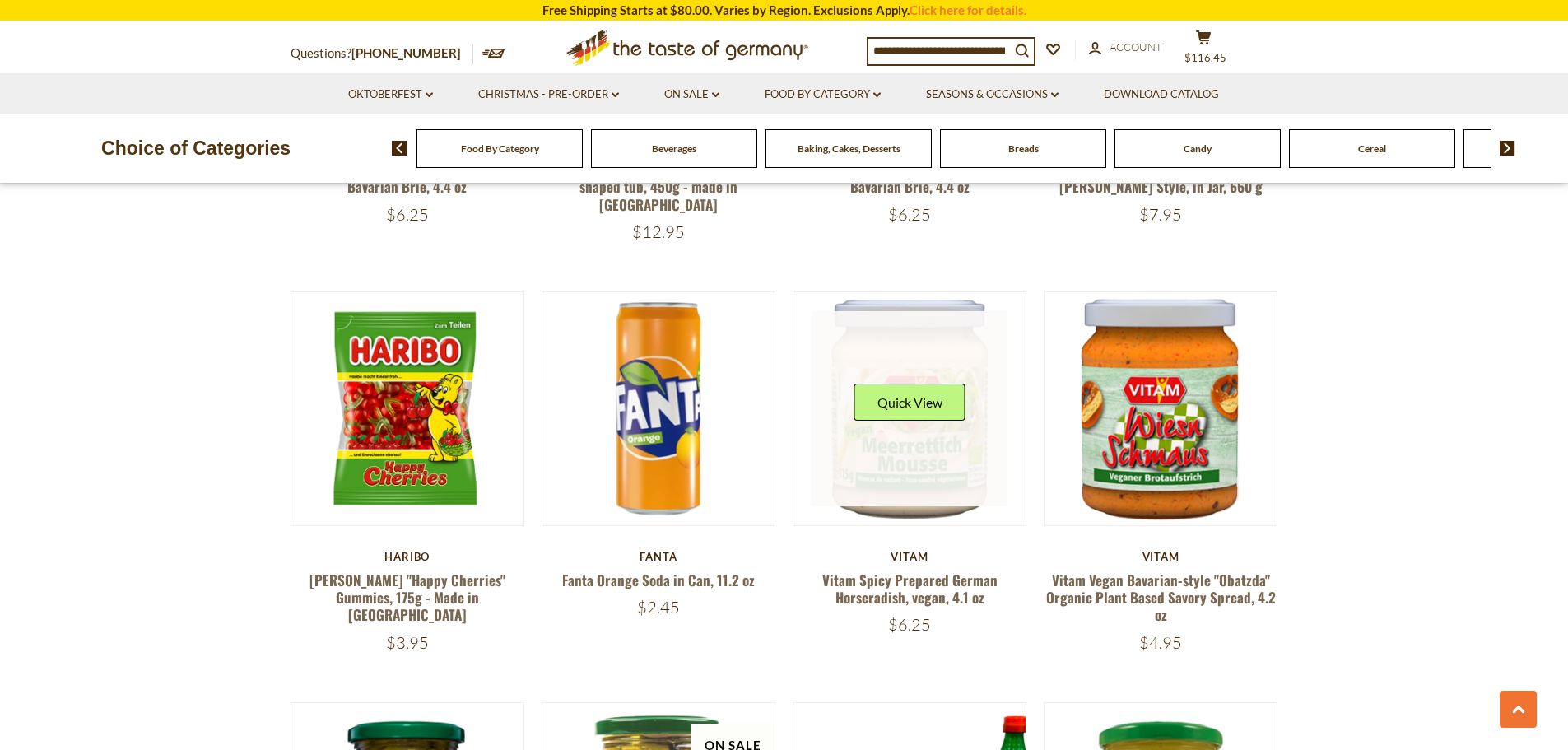
click at [905, 413] on div "Quick View" at bounding box center [910, 409] width 111 height 49
click at [907, 441] on link at bounding box center [909, 409] width 196 height 196
click at [902, 440] on link at bounding box center [909, 409] width 196 height 196
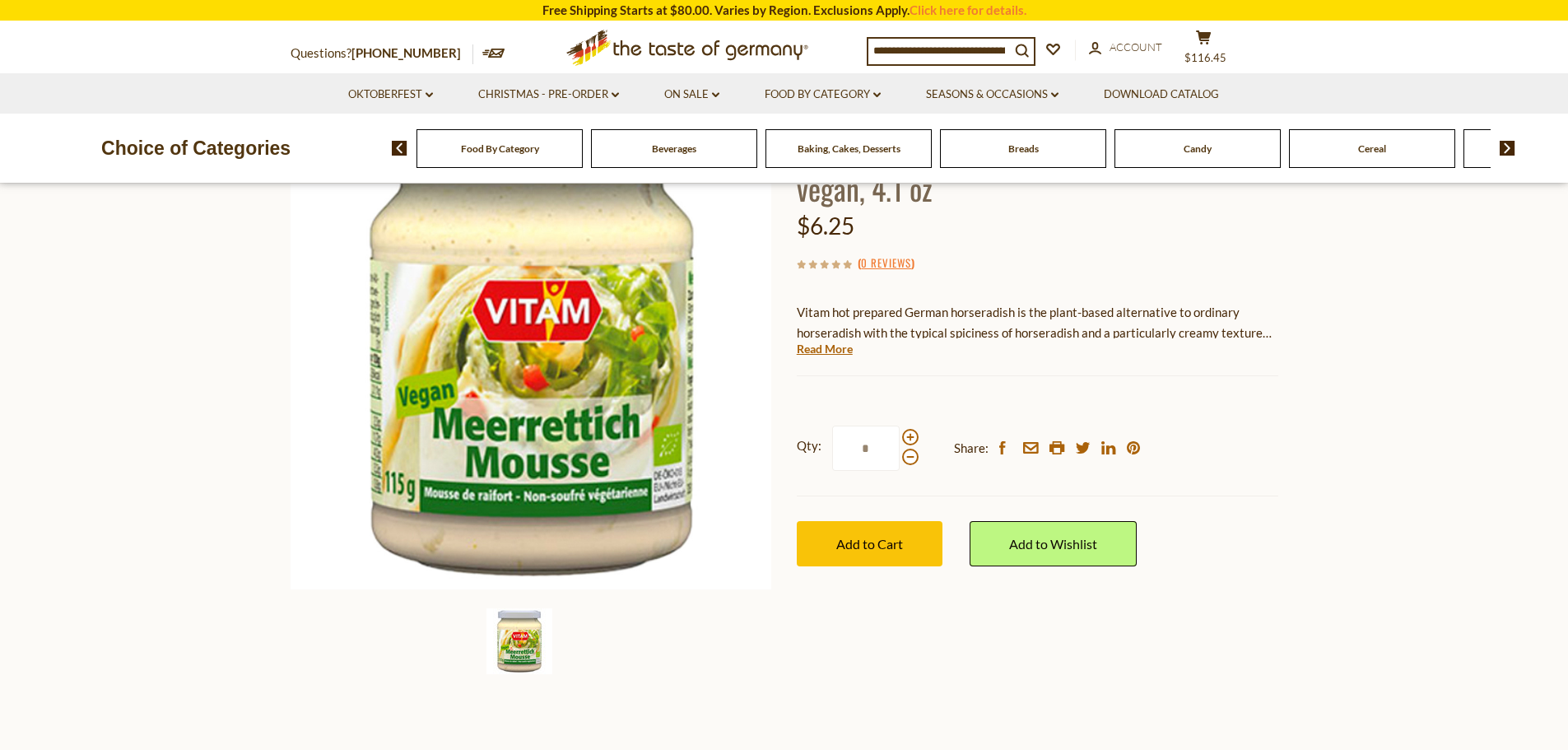
scroll to position [82, 0]
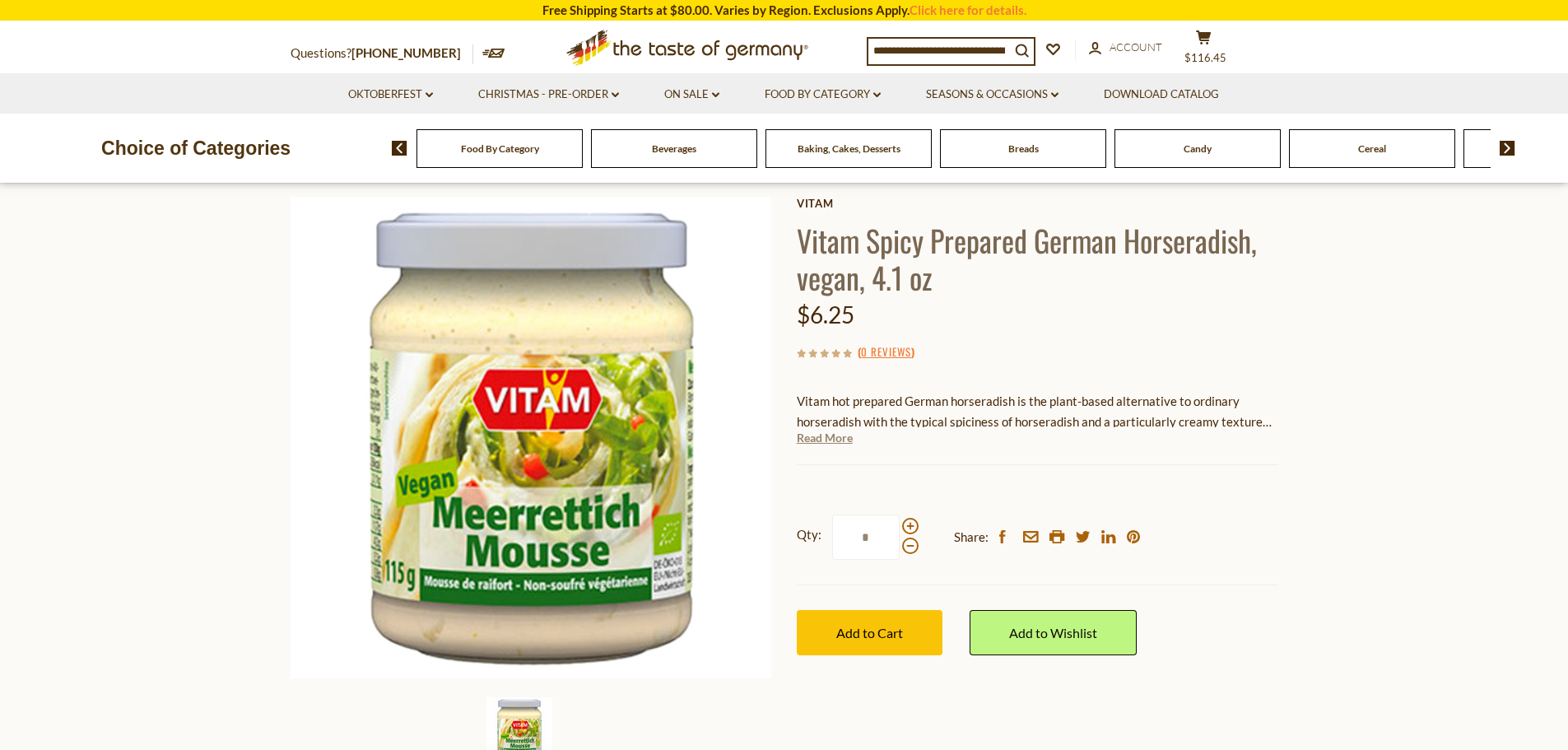
click at [808, 442] on link "Read More" at bounding box center [825, 438] width 56 height 17
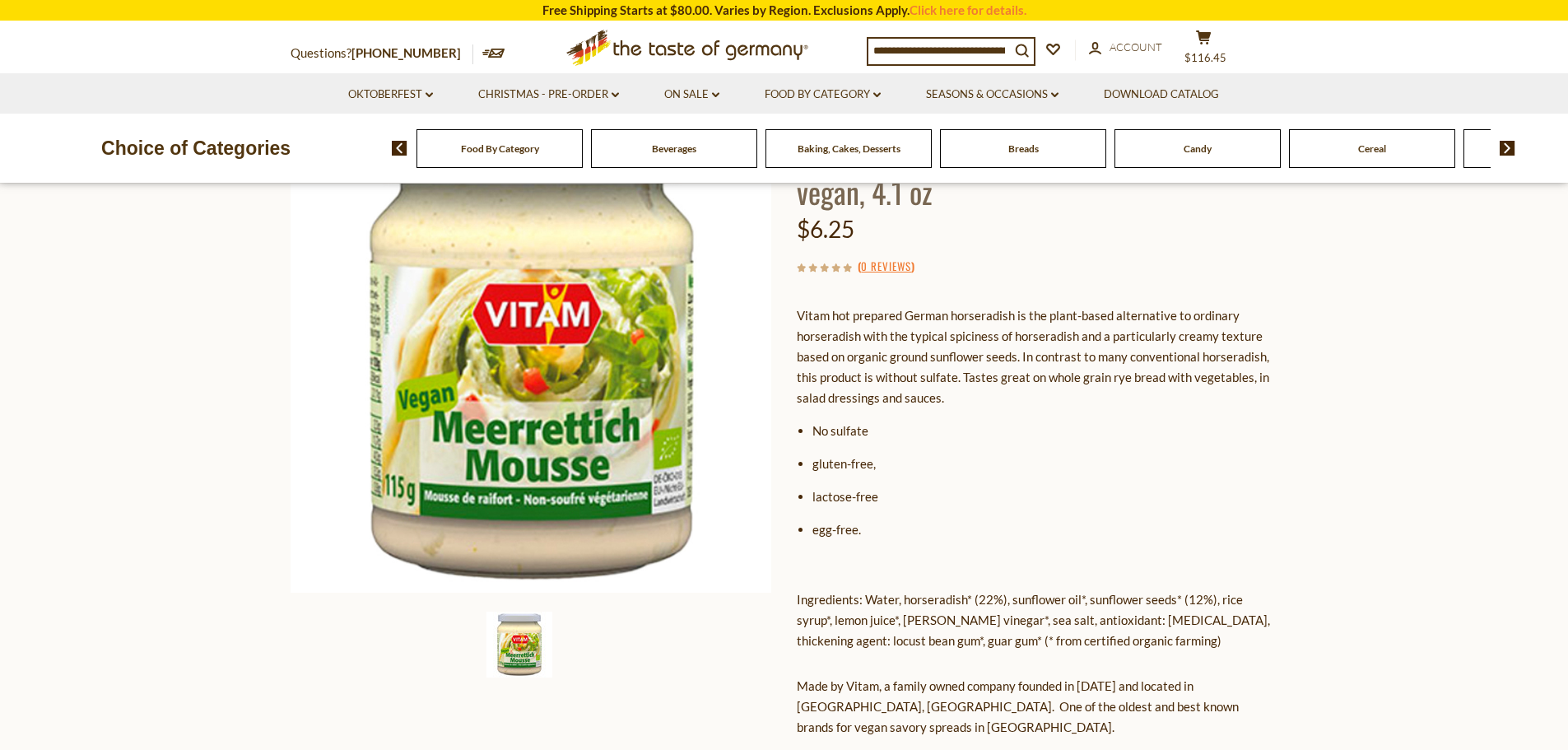
scroll to position [164, 0]
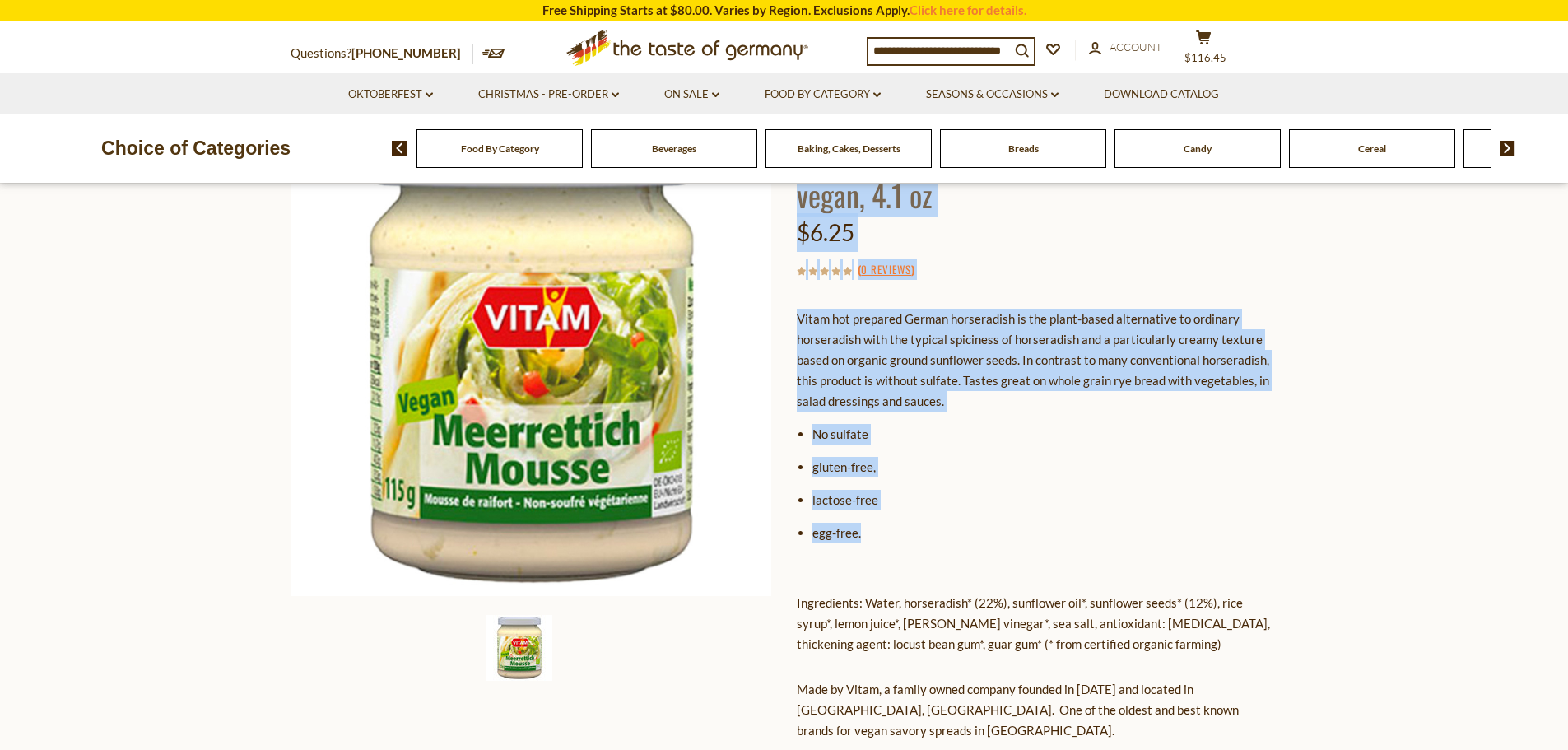
drag, startPoint x: 875, startPoint y: 527, endPoint x: 783, endPoint y: 353, distance: 196.8
click at [783, 352] on div "Home Oktoberfest Oktoberfest Foods Vitam Spicy Prepared German Horseradish, veg…" at bounding box center [784, 546] width 1013 height 970
copy div "Vitam Vitam Spicy Prepared German Horseradish, vegan, 4.1 oz $6.25 ( 0 Reviews …"
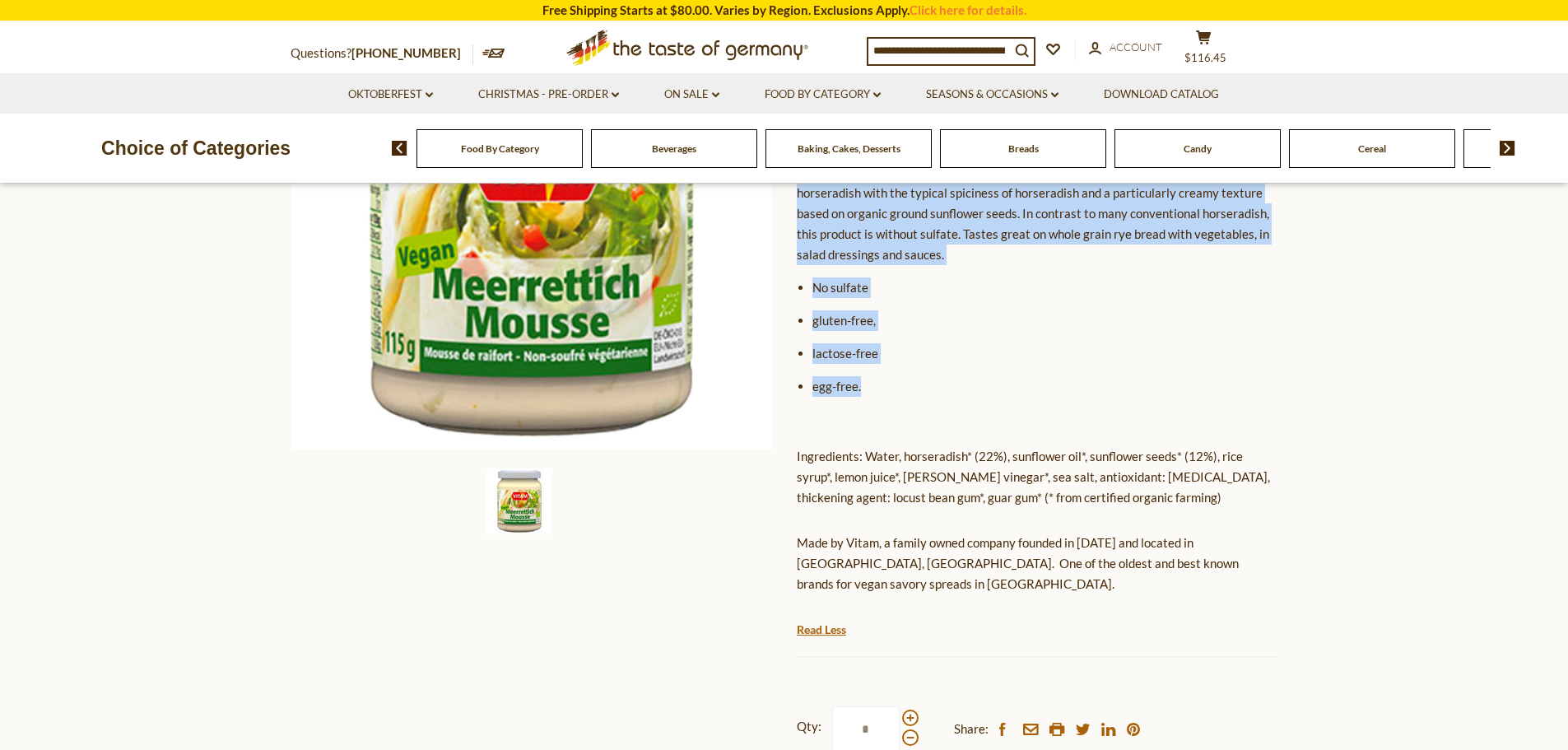
scroll to position [412, 0]
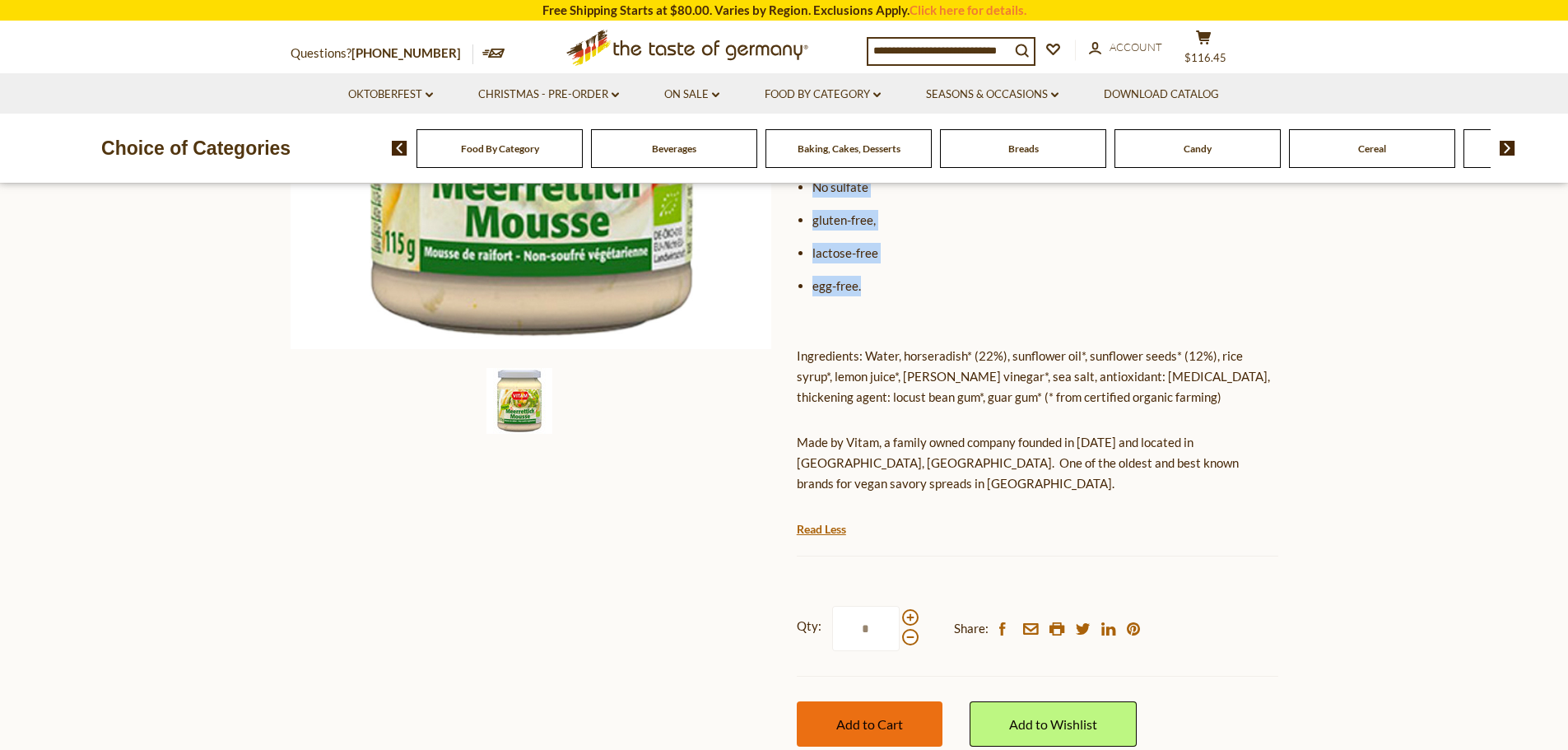
click at [846, 716] on span "Add to Cart" at bounding box center [870, 724] width 67 height 16
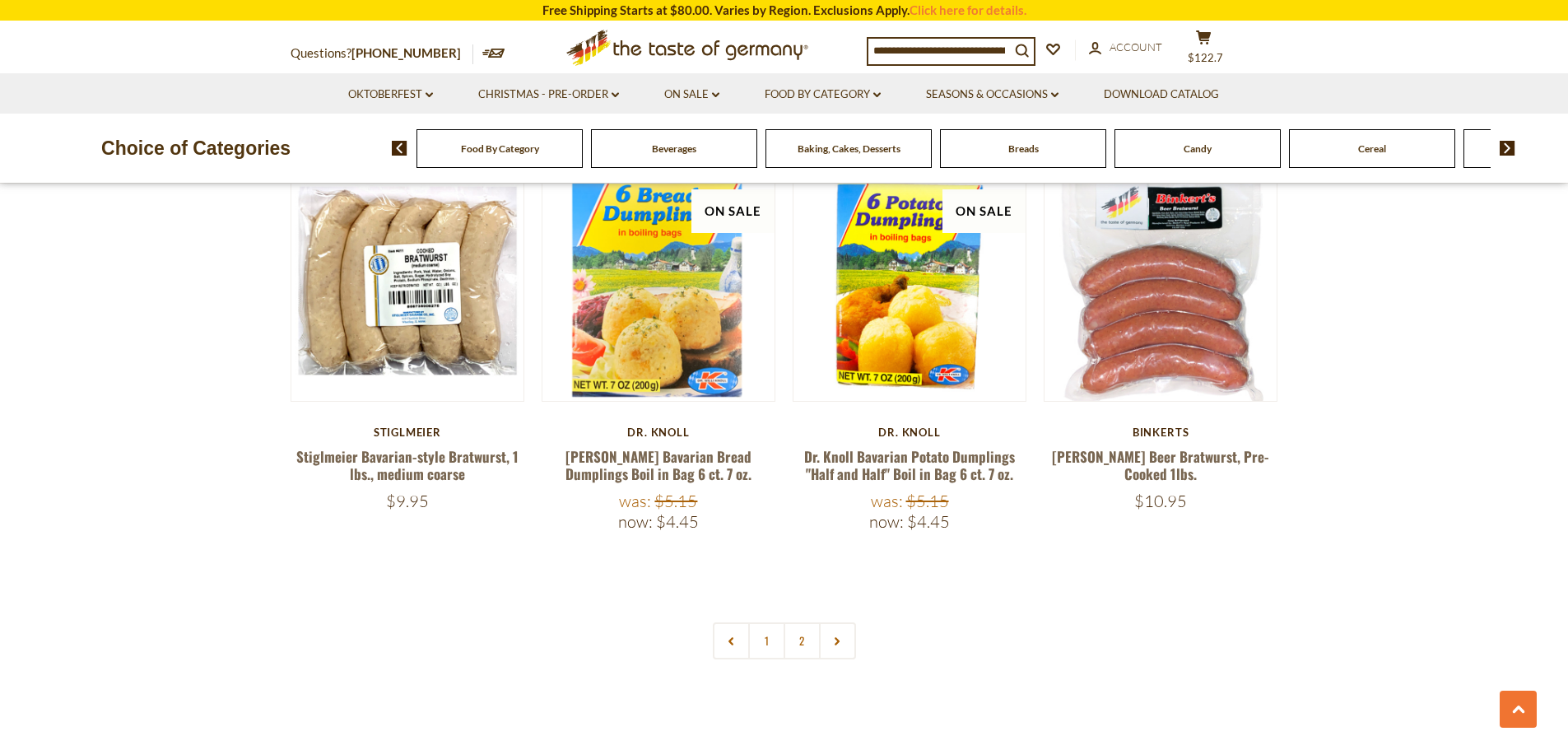
scroll to position [3707, 0]
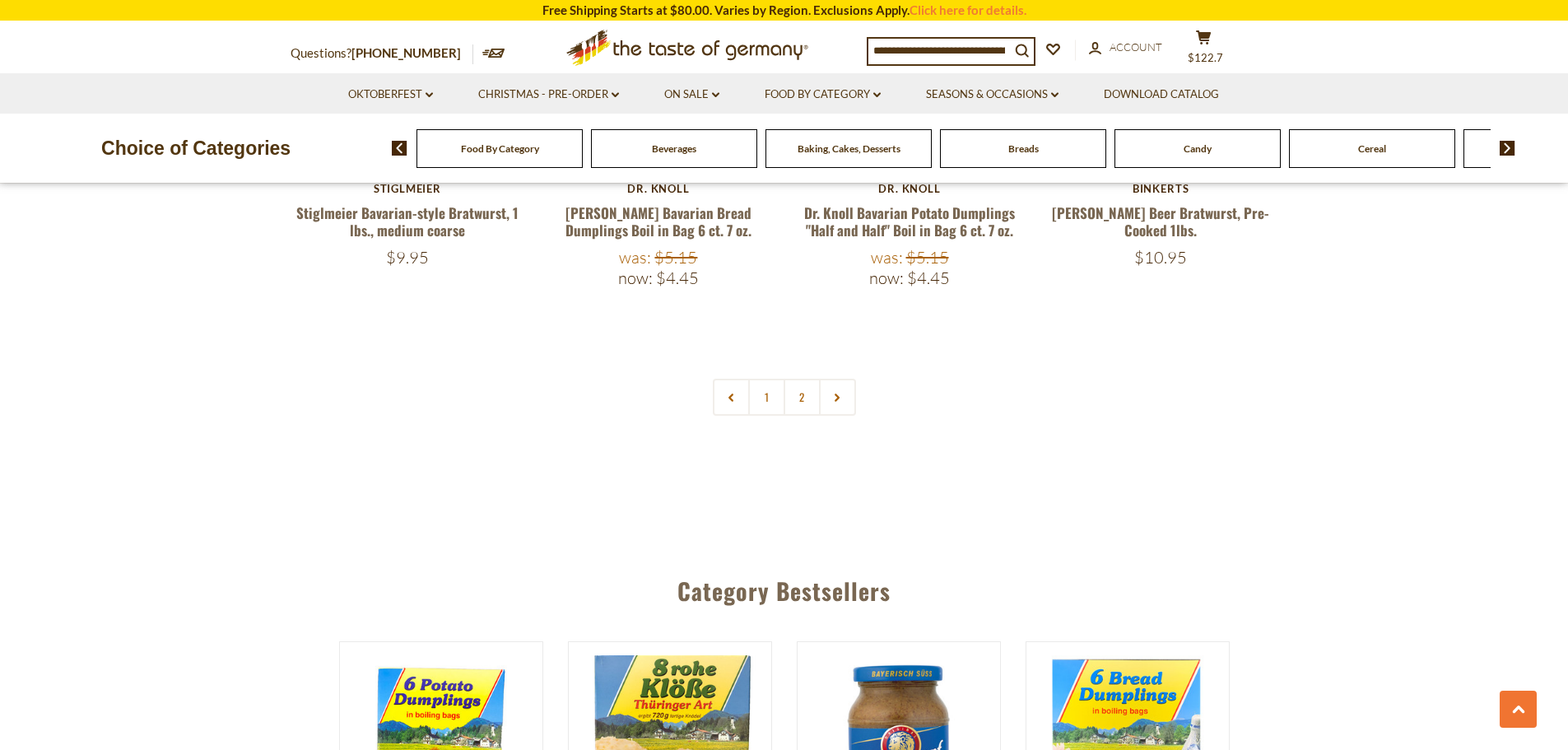
click at [803, 382] on link "2" at bounding box center [803, 398] width 37 height 37
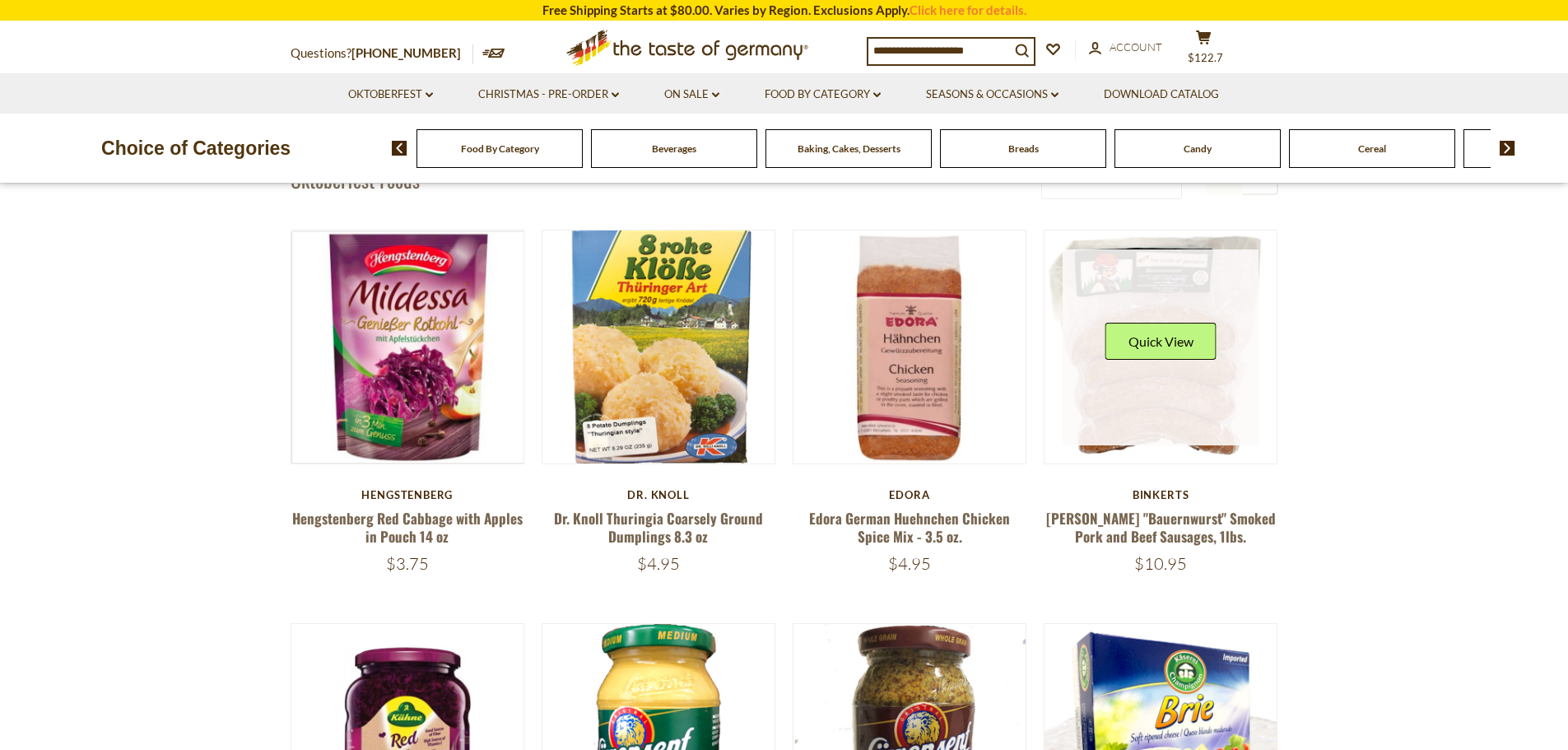
scroll to position [0, 0]
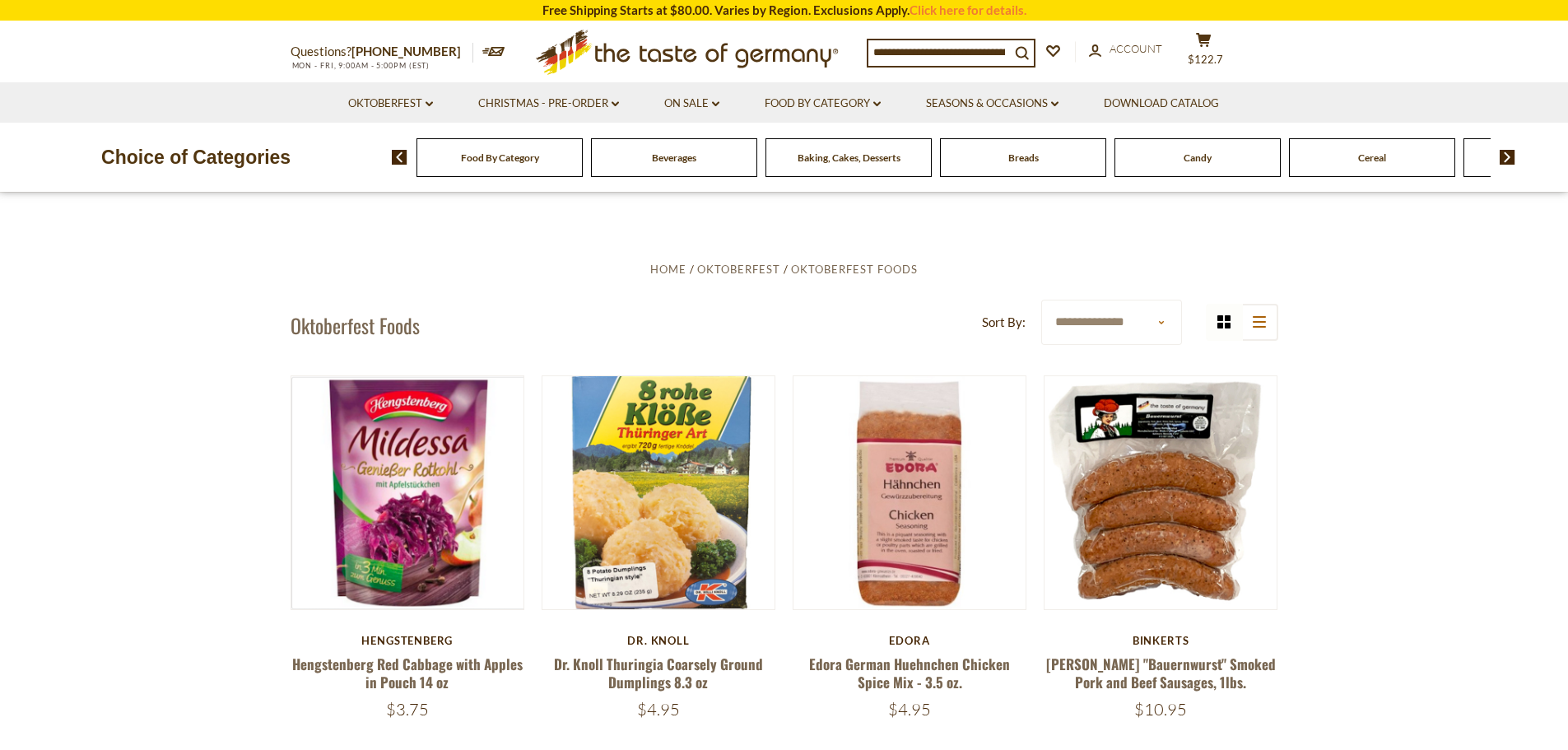
click at [583, 173] on div "Breads" at bounding box center [500, 158] width 166 height 39
click at [1020, 162] on span "Breads" at bounding box center [1023, 158] width 30 height 12
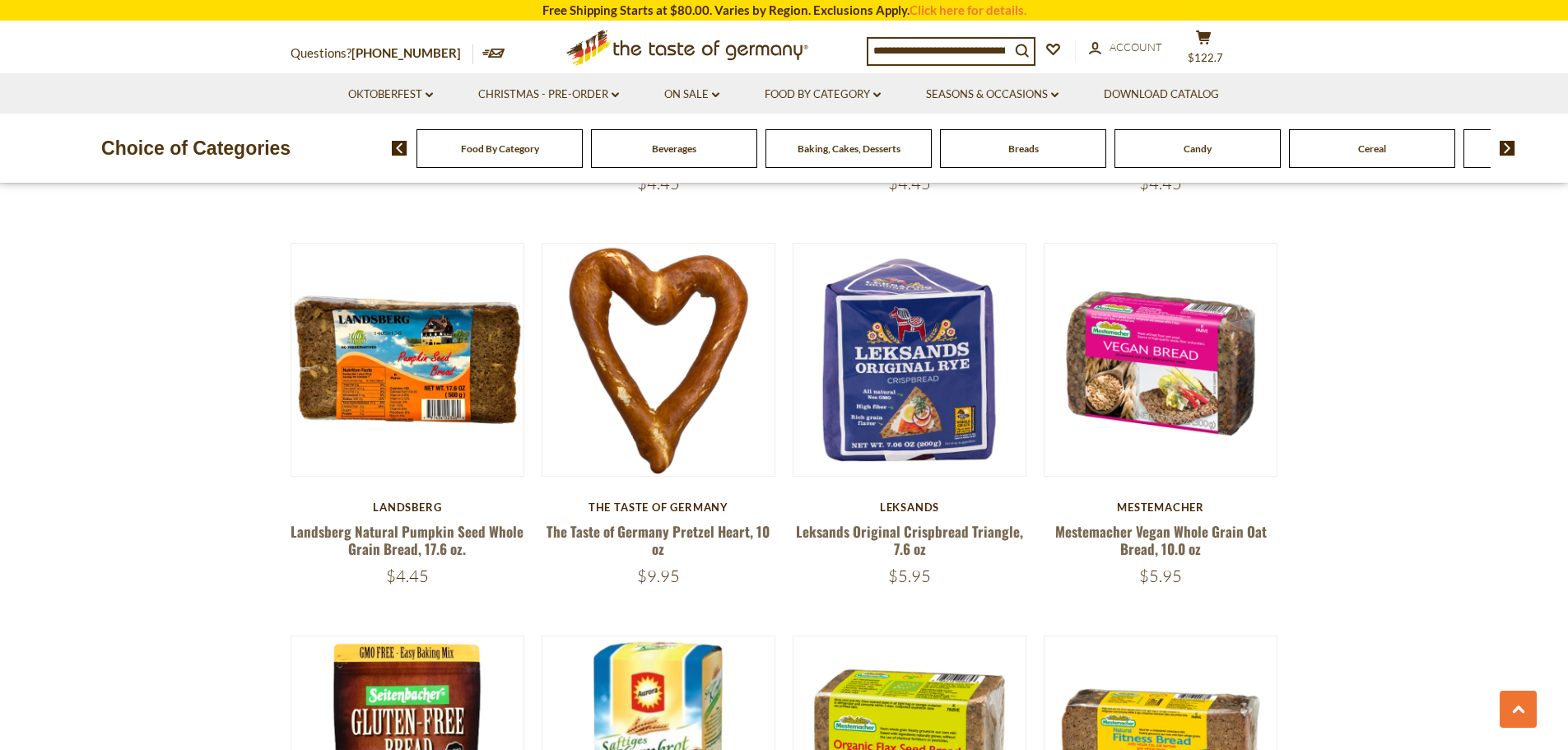
scroll to position [1318, 0]
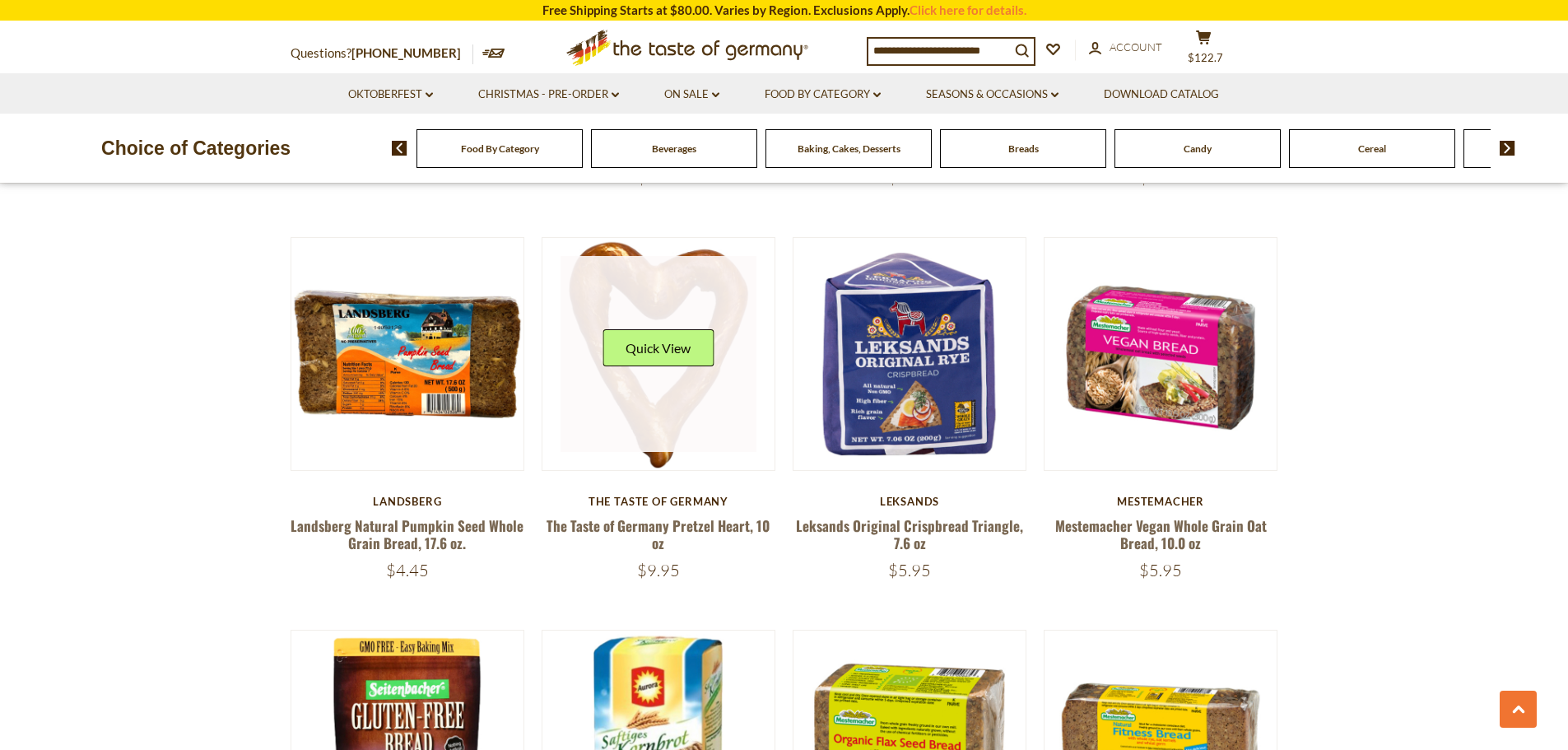
click at [622, 412] on link at bounding box center [659, 354] width 196 height 196
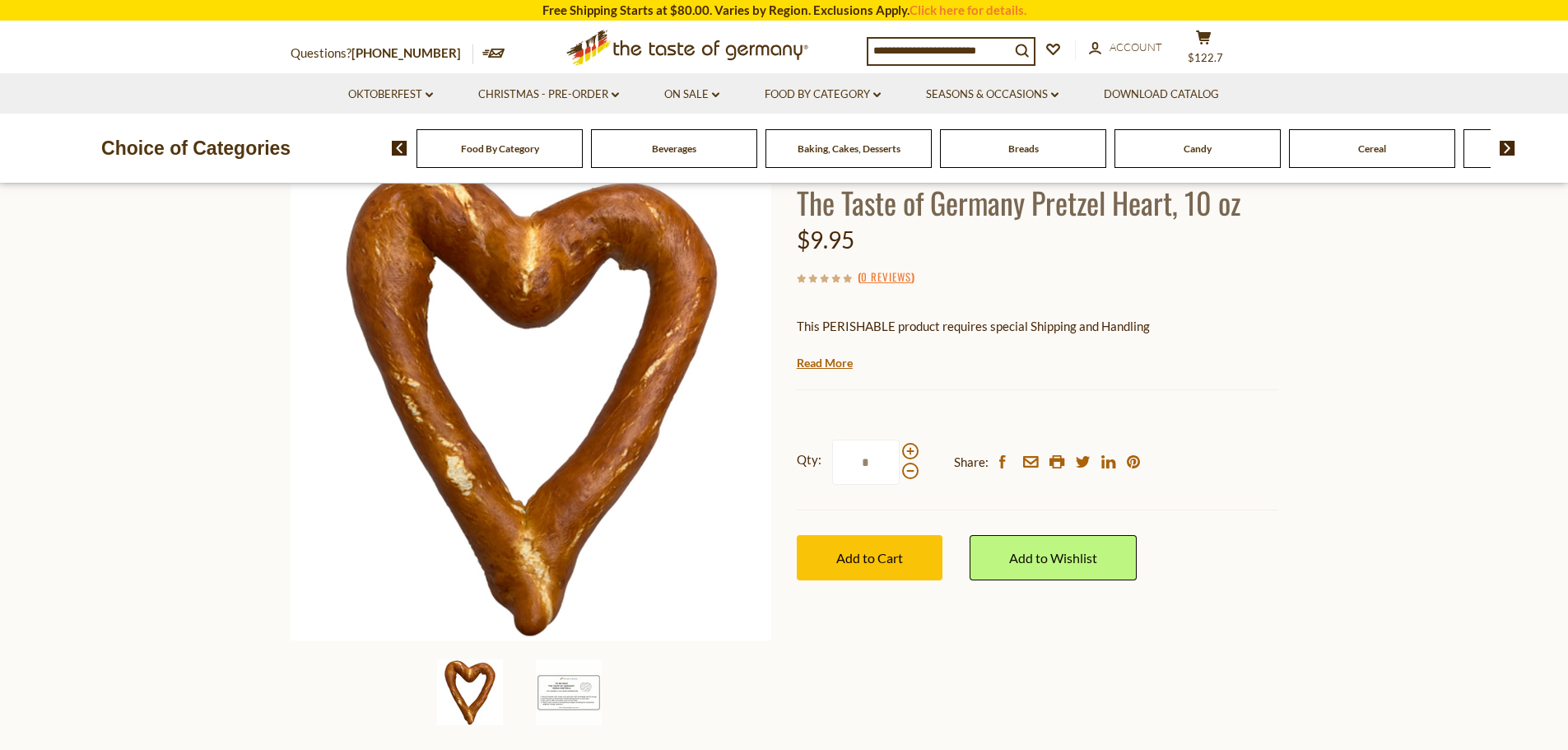
scroll to position [82, 0]
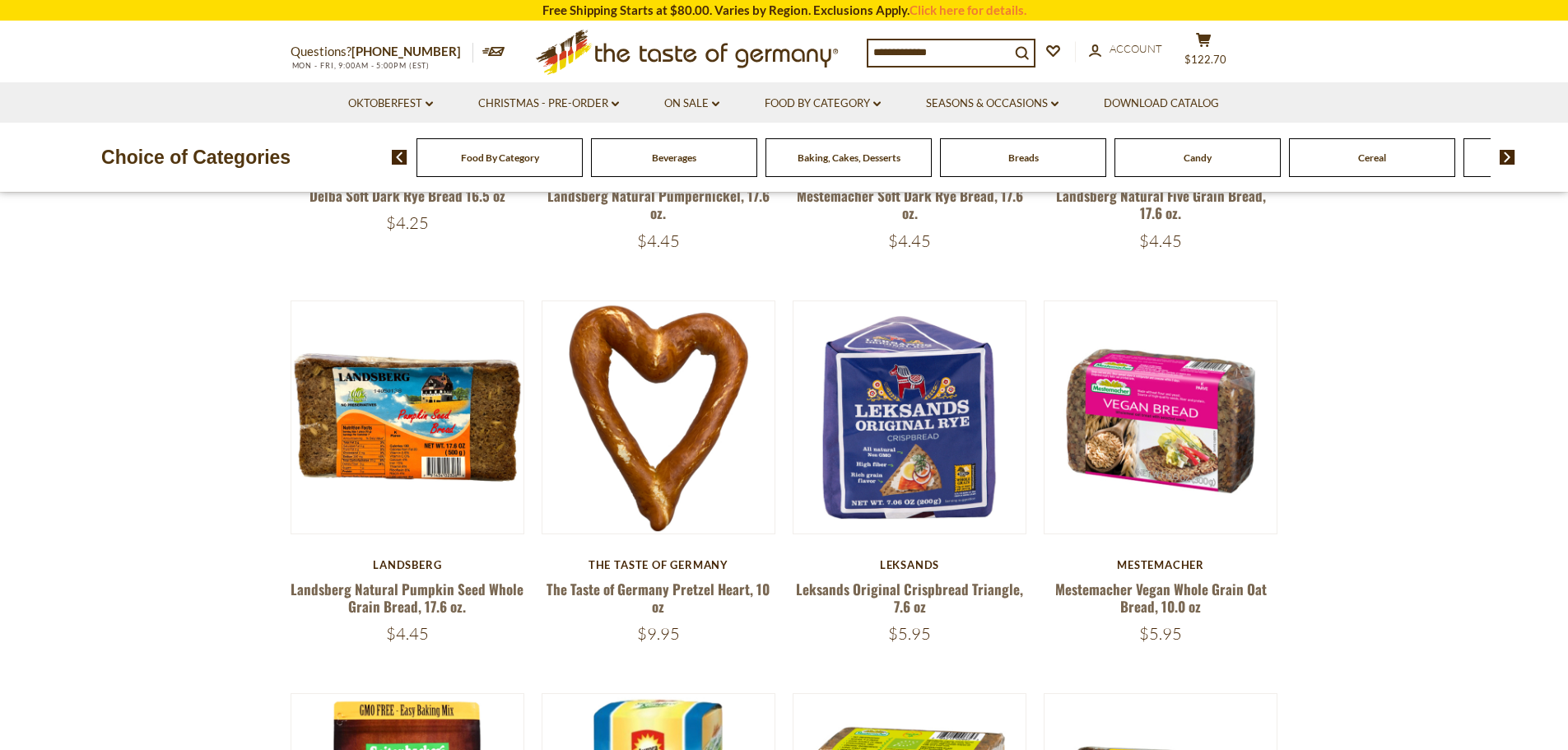
scroll to position [1318, 0]
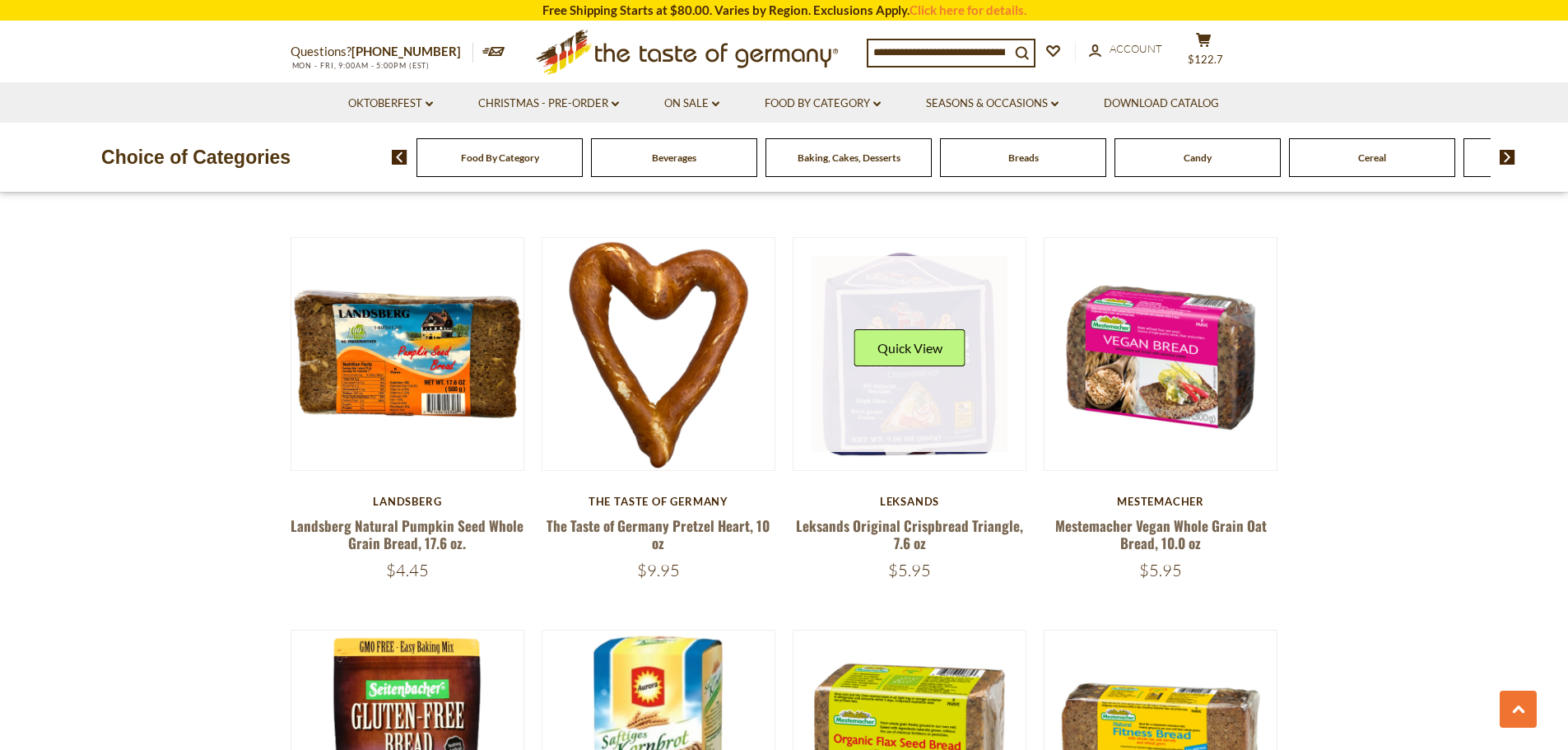
click at [915, 413] on link at bounding box center [909, 354] width 196 height 196
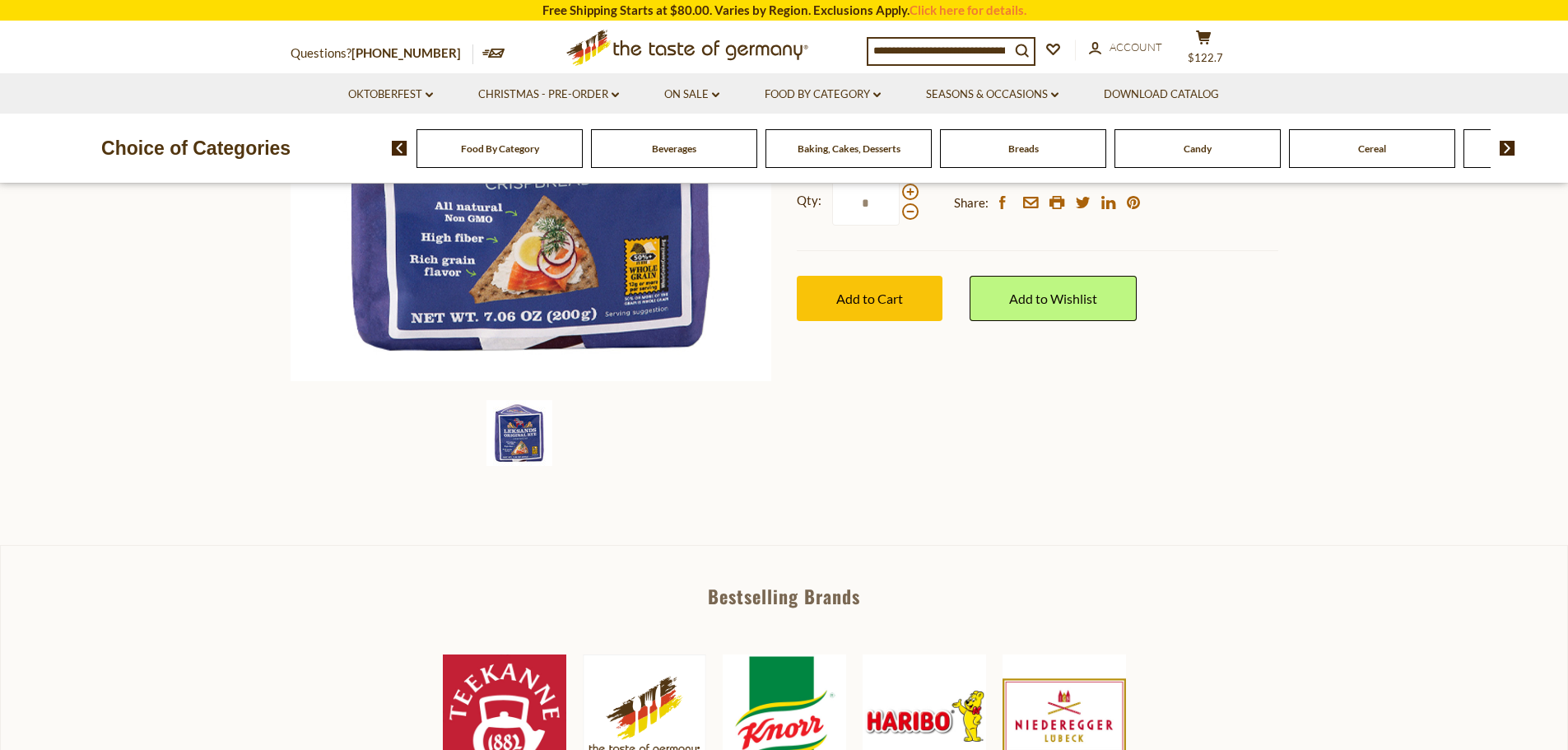
scroll to position [412, 0]
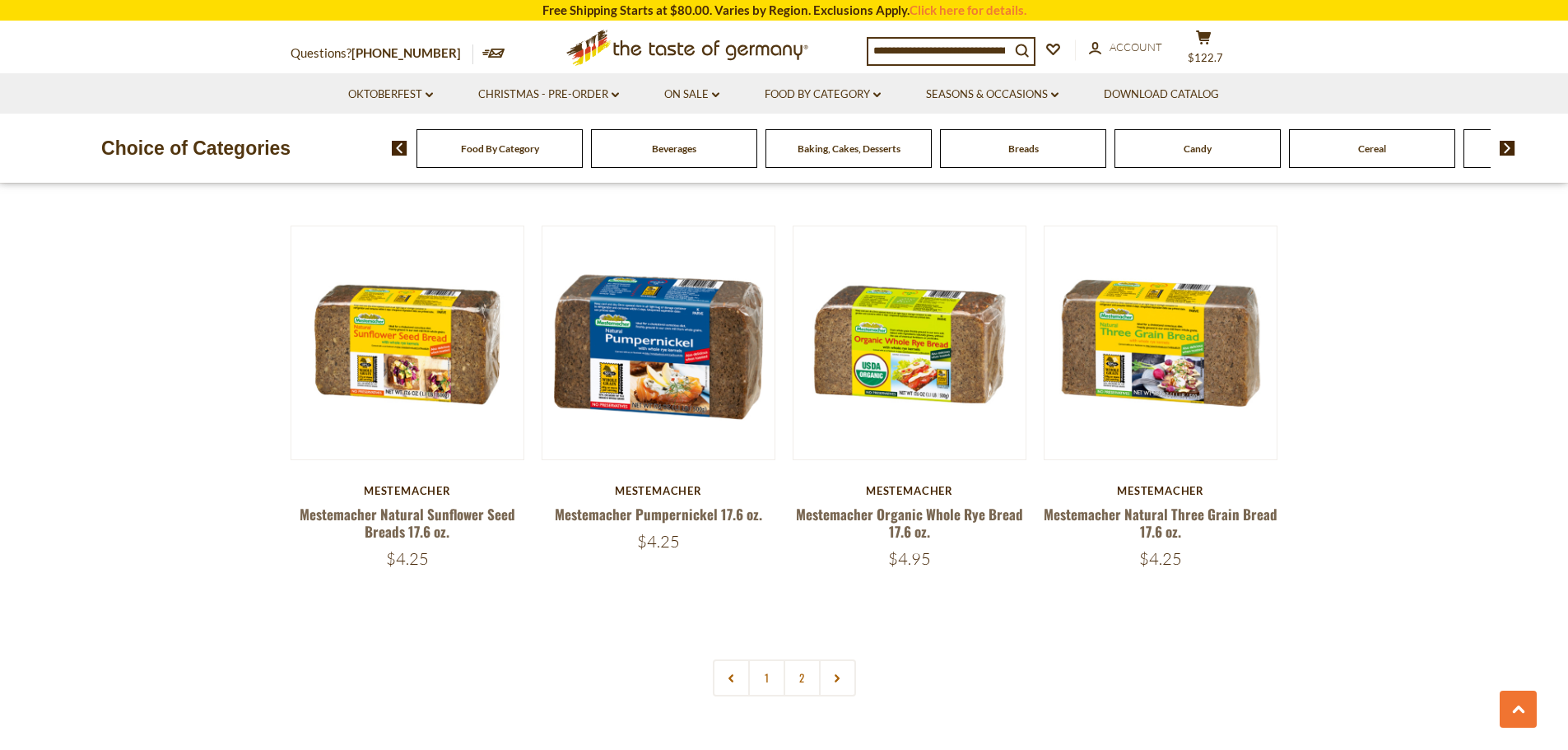
scroll to position [4118, 0]
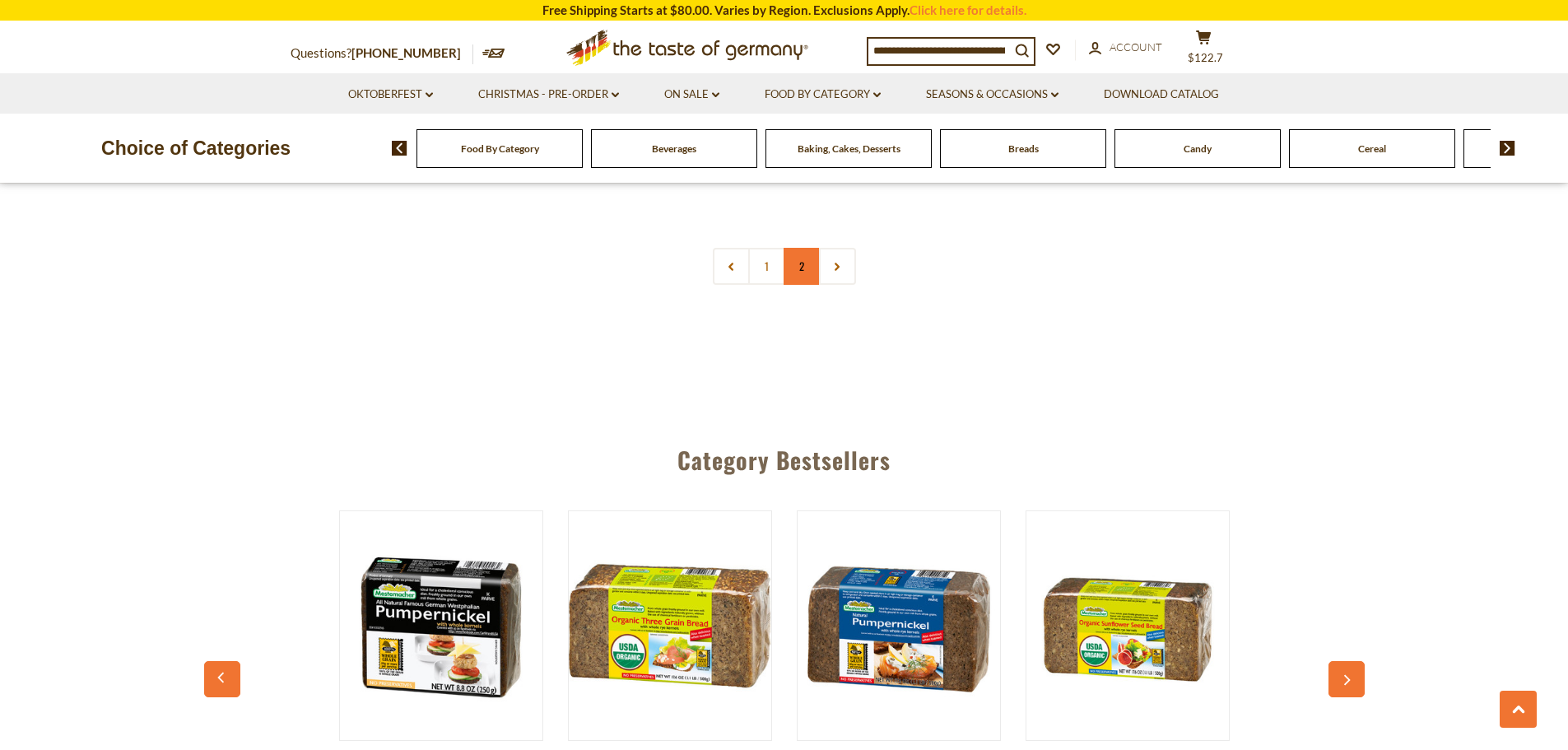
click at [795, 269] on link "2" at bounding box center [803, 267] width 37 height 37
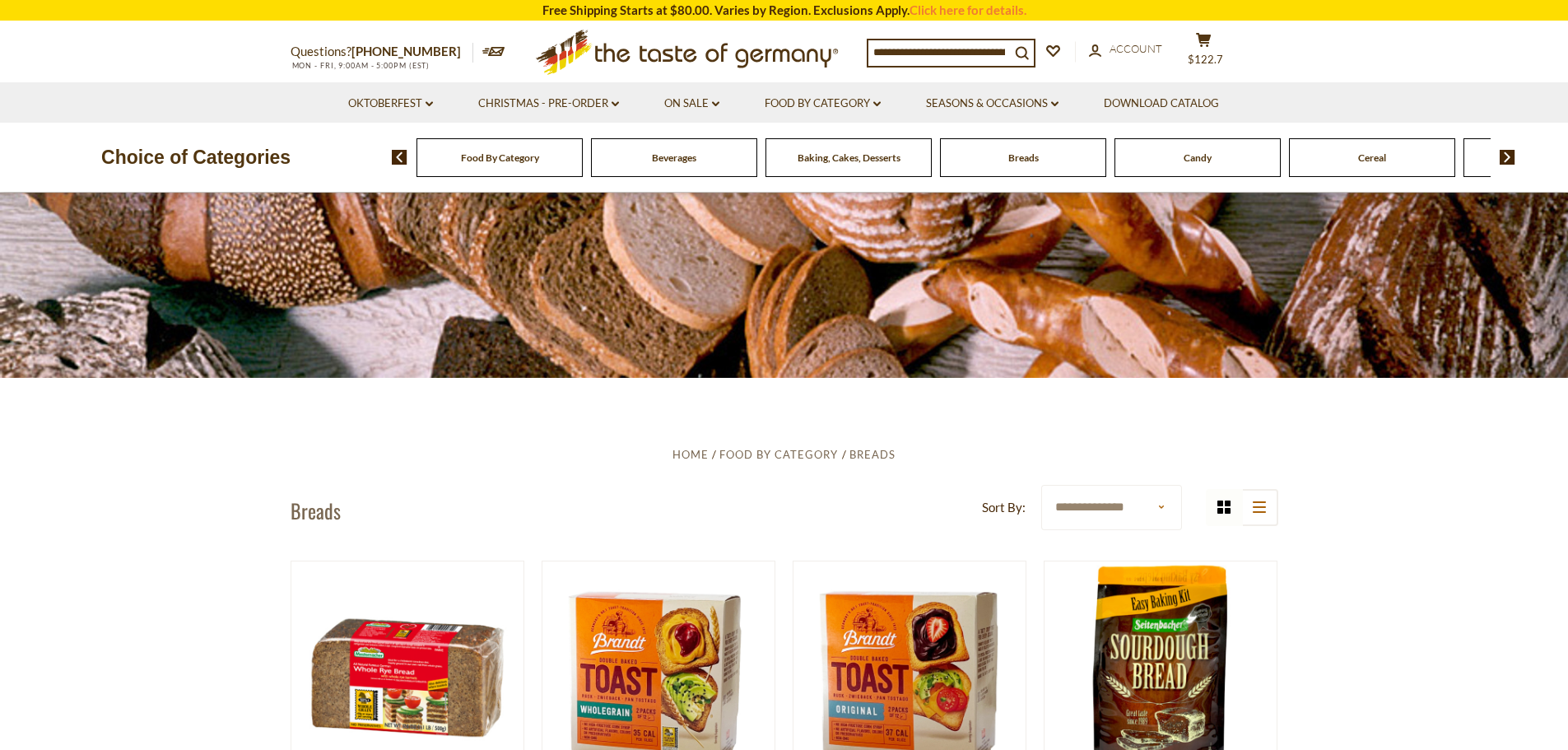
scroll to position [0, 0]
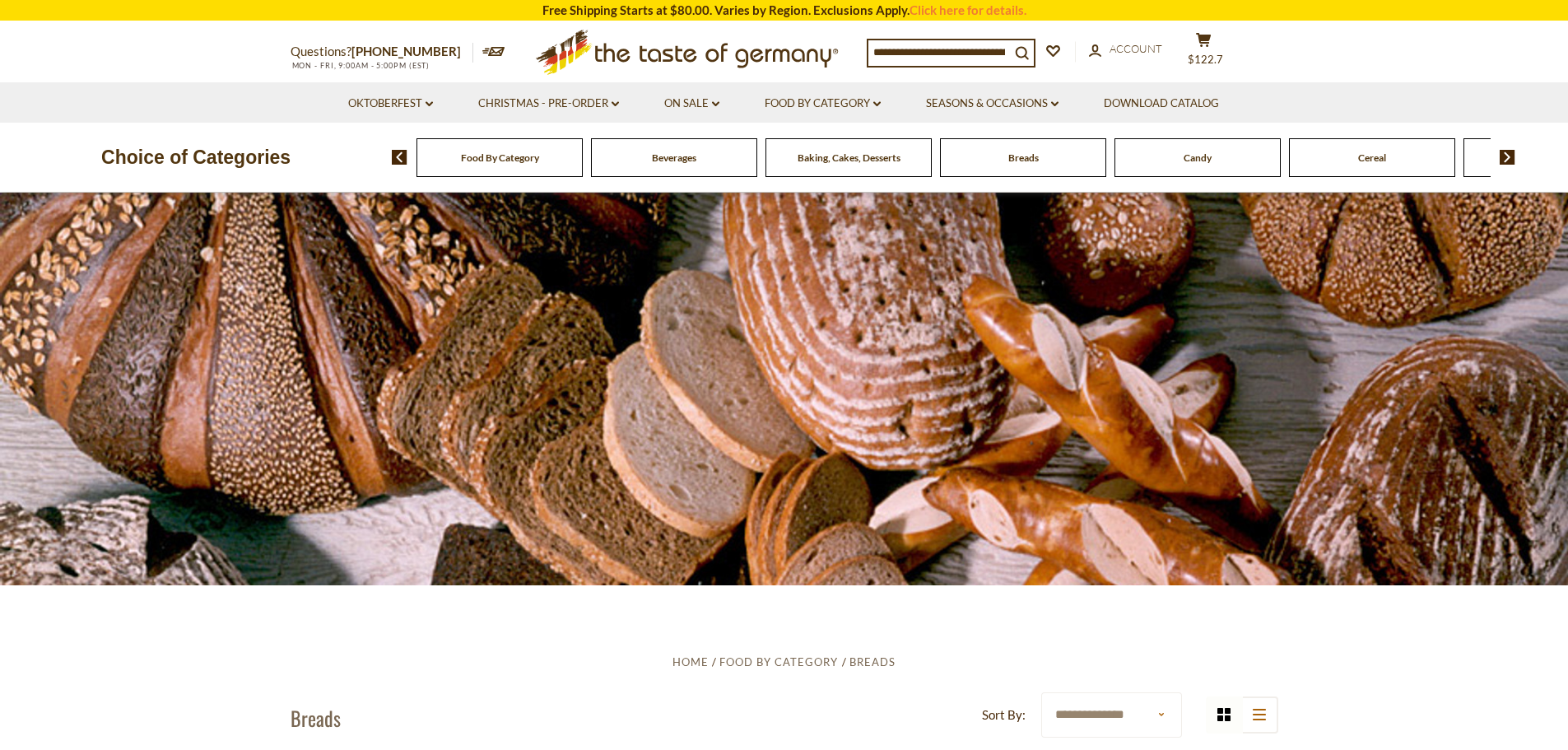
click at [1511, 160] on img at bounding box center [1508, 157] width 16 height 15
click at [1507, 160] on img at bounding box center [1508, 157] width 16 height 15
click at [1504, 161] on img at bounding box center [1508, 157] width 16 height 15
click at [1225, 163] on span "Cheese & Dairy" at bounding box center [1197, 158] width 66 height 12
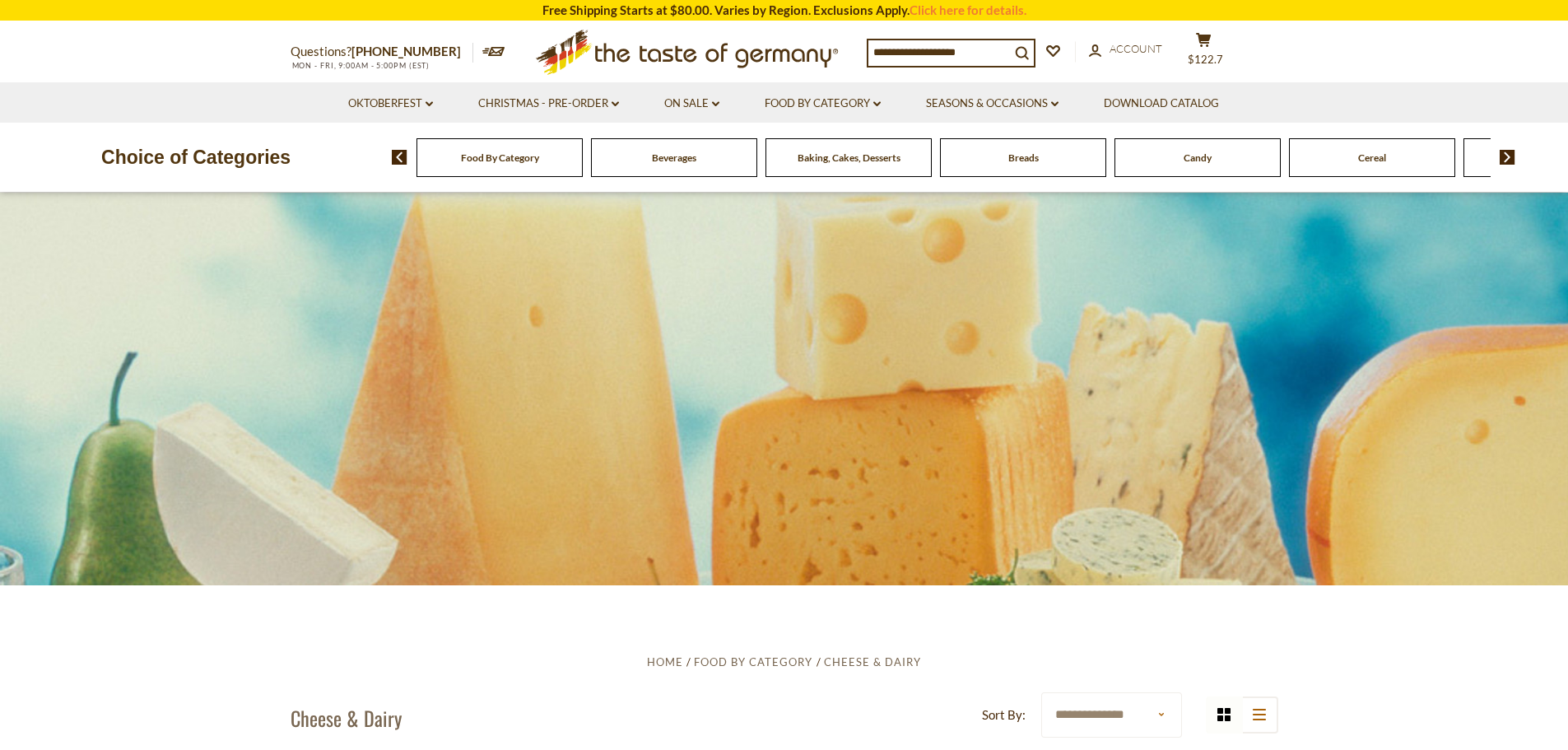
click at [1505, 157] on img at bounding box center [1508, 157] width 16 height 15
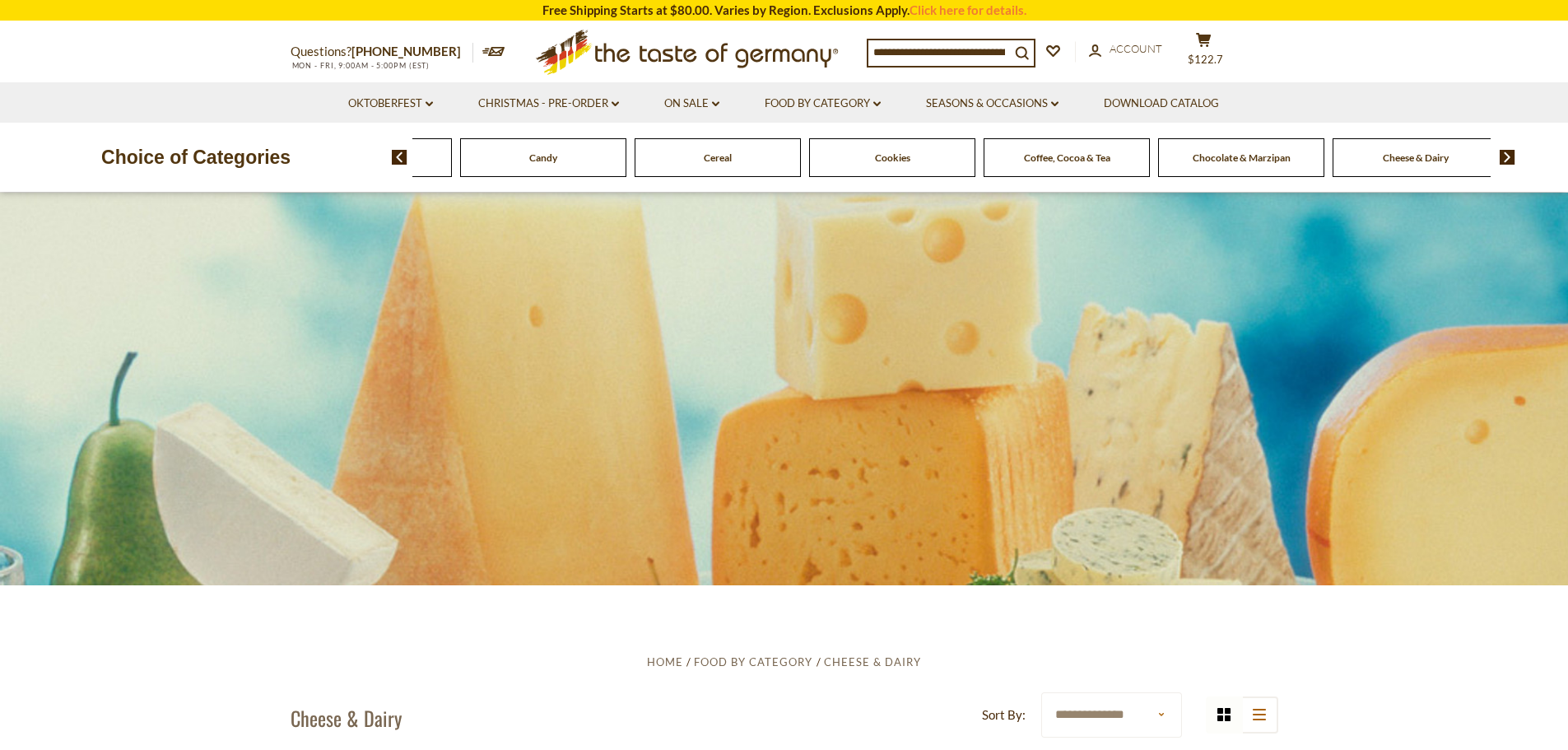
click at [1505, 157] on img at bounding box center [1508, 157] width 16 height 15
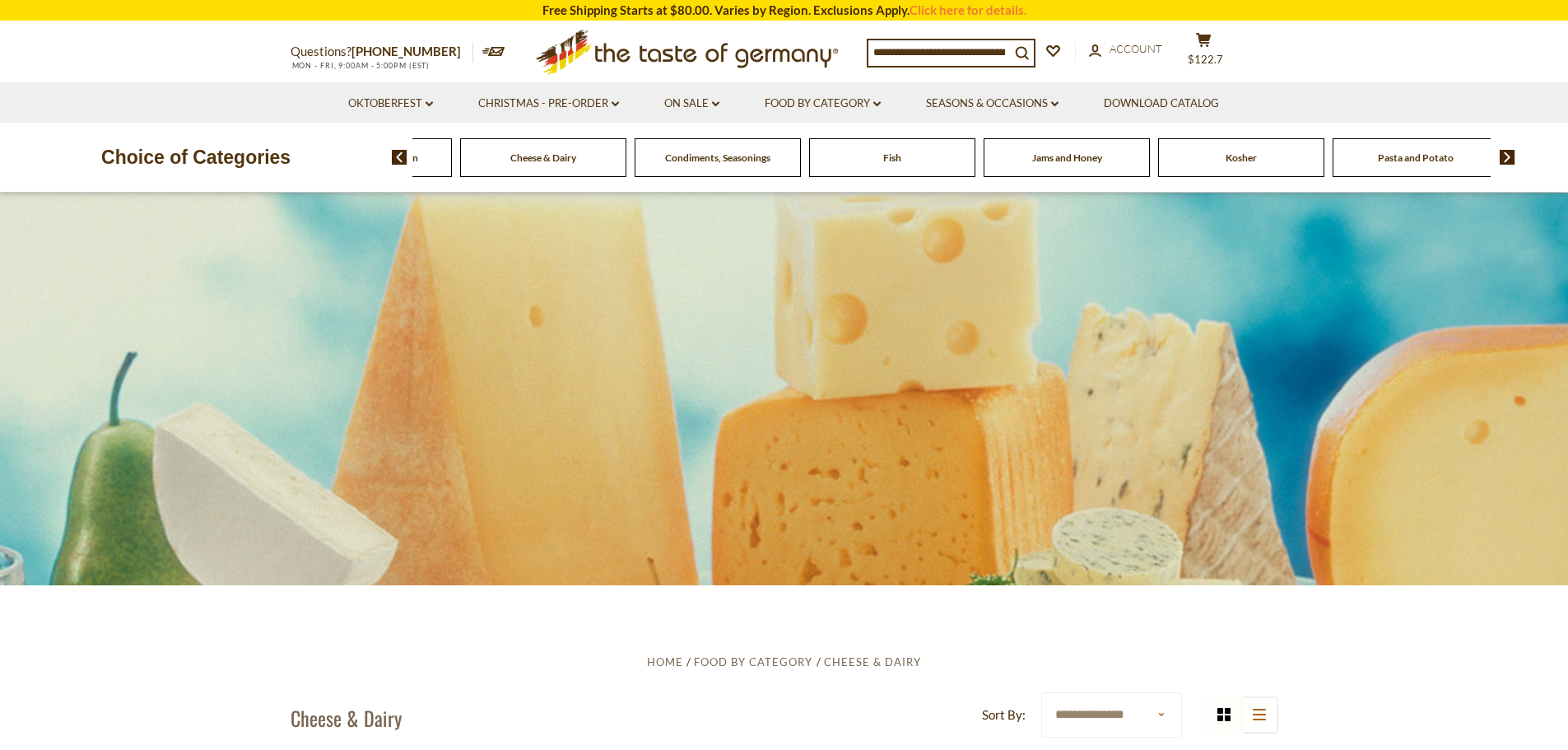
click at [721, 157] on span "Condiments, Seasonings" at bounding box center [717, 158] width 105 height 12
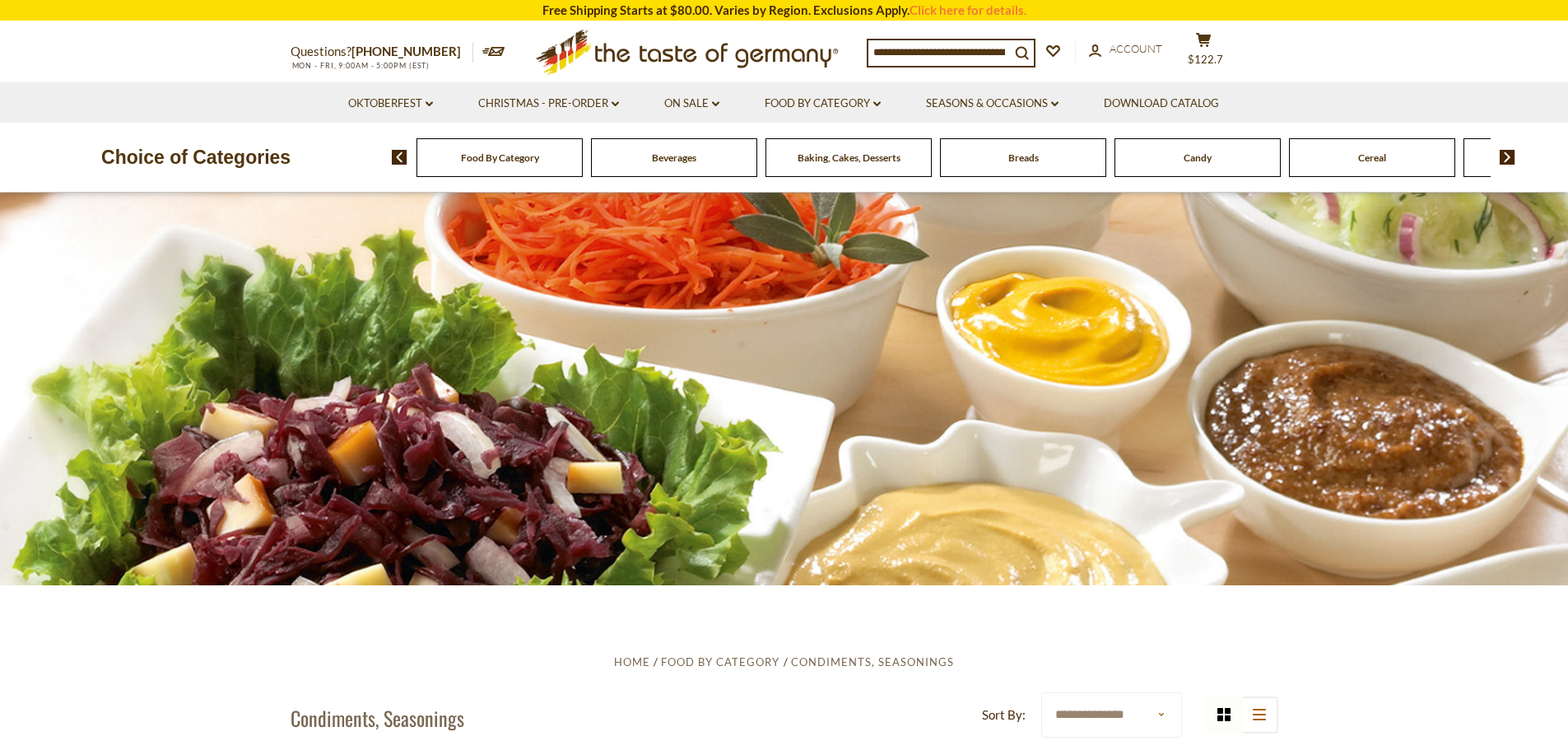
click at [1504, 155] on img at bounding box center [1508, 157] width 16 height 15
click at [1300, 164] on span "Coffee, Cocoa & Tea" at bounding box center [1285, 158] width 87 height 12
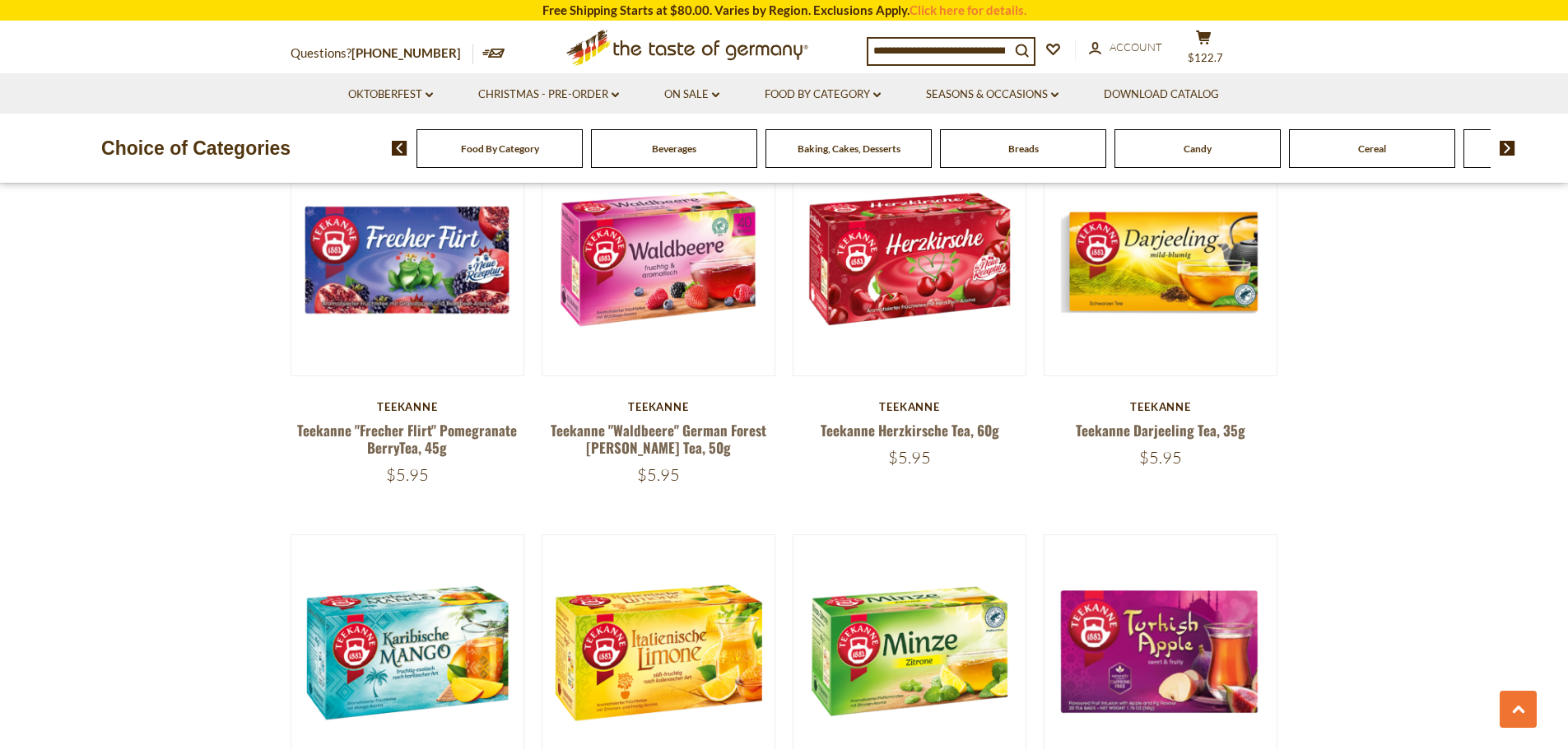
scroll to position [2553, 0]
